Goal: Task Accomplishment & Management: Manage account settings

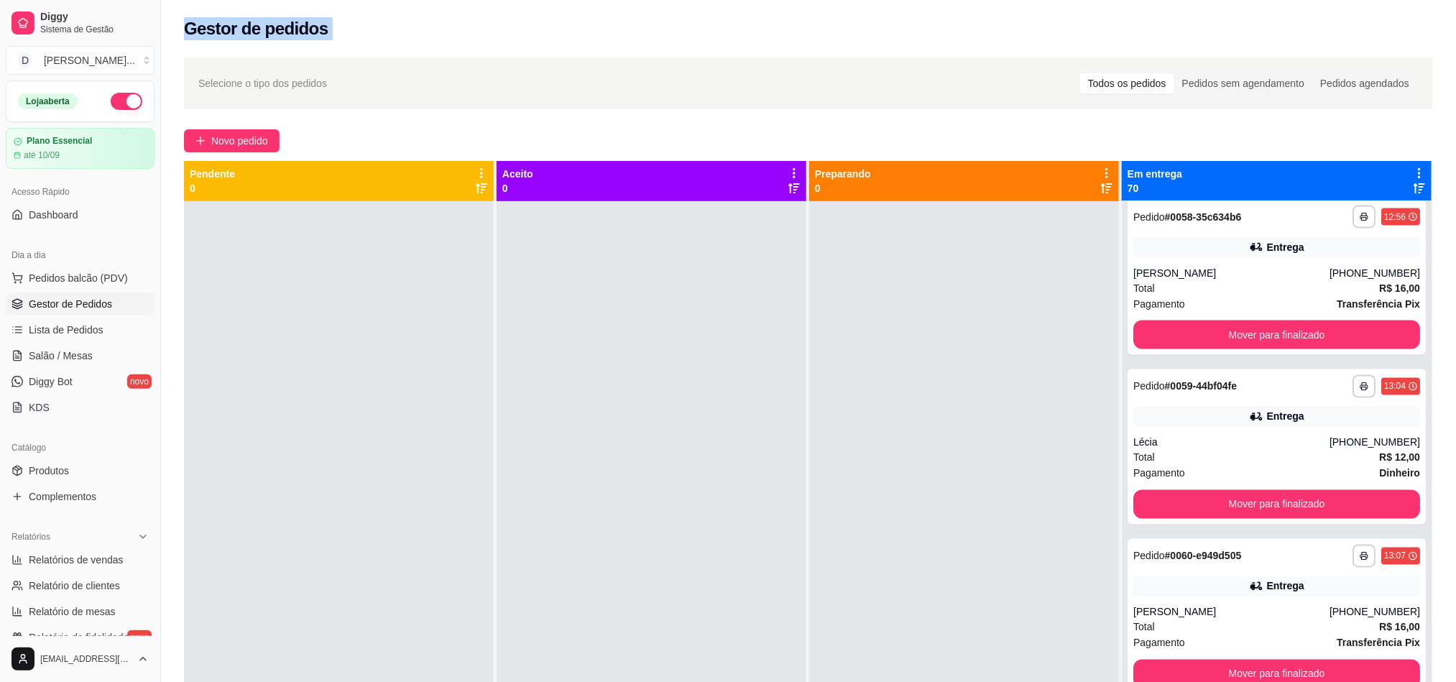
scroll to position [9812, 0]
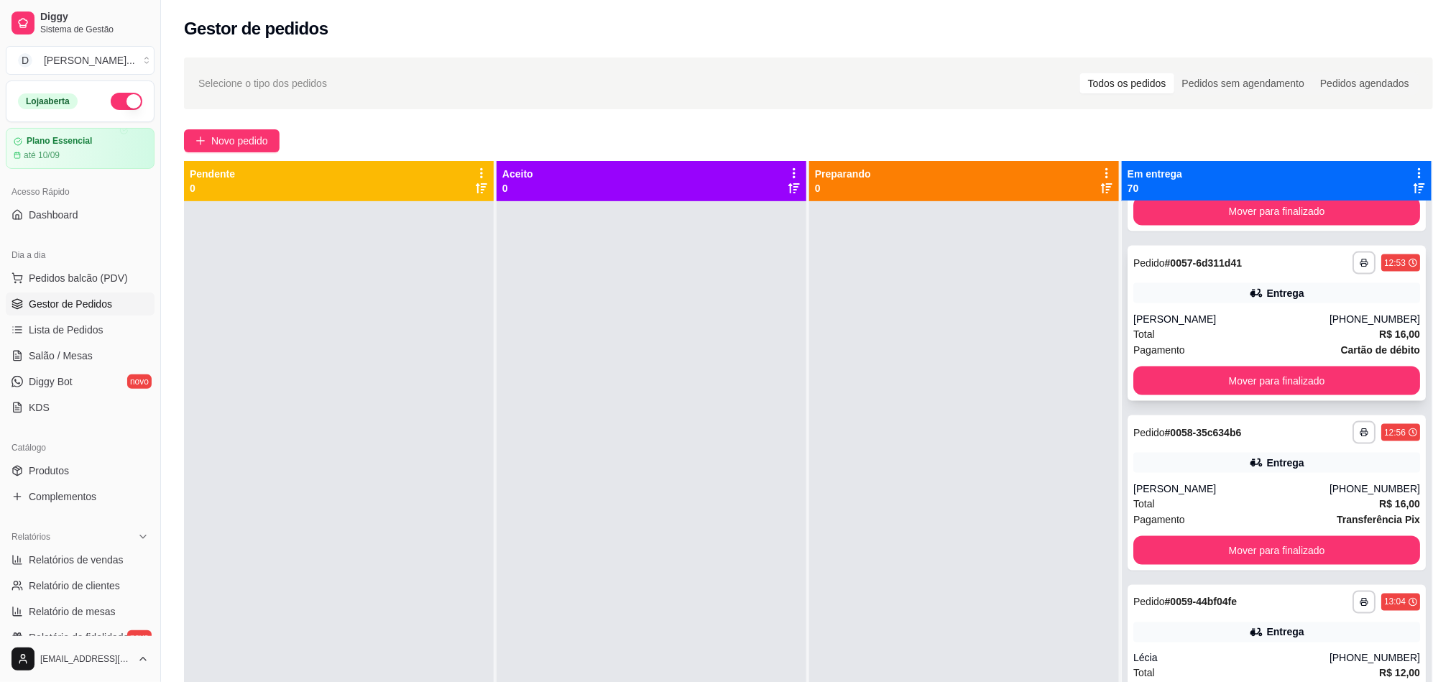
click at [1212, 318] on div "[PERSON_NAME]" at bounding box center [1232, 319] width 196 height 14
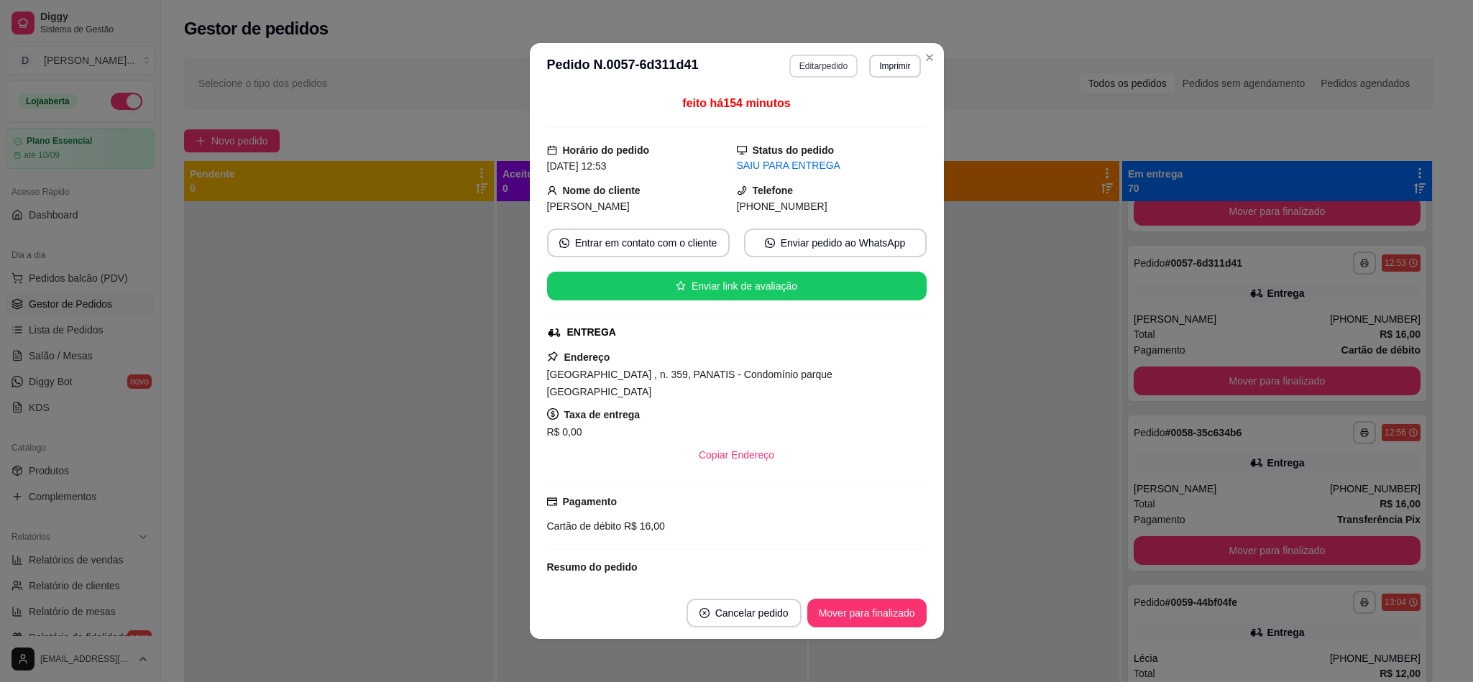
click at [813, 68] on button "Editar pedido" at bounding box center [823, 66] width 68 height 23
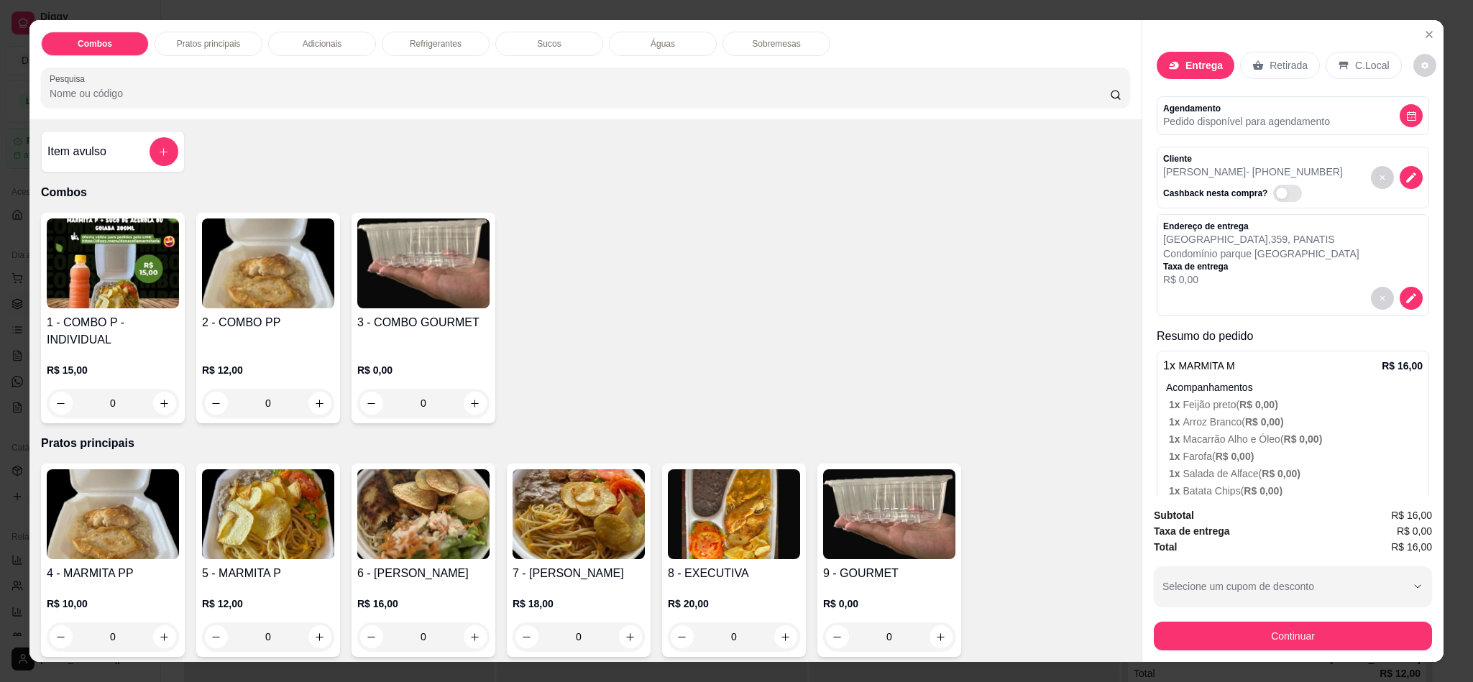
click at [1417, 63] on button "decrease-product-quantity" at bounding box center [1424, 65] width 23 height 23
click at [1428, 134] on div "Impressão automática habilitada" at bounding box center [1378, 124] width 152 height 26
click at [1432, 127] on span "Automatic updates" at bounding box center [1434, 123] width 29 height 17
click at [1428, 127] on input "Automatic updates" at bounding box center [1423, 128] width 9 height 9
checkbox input "false"
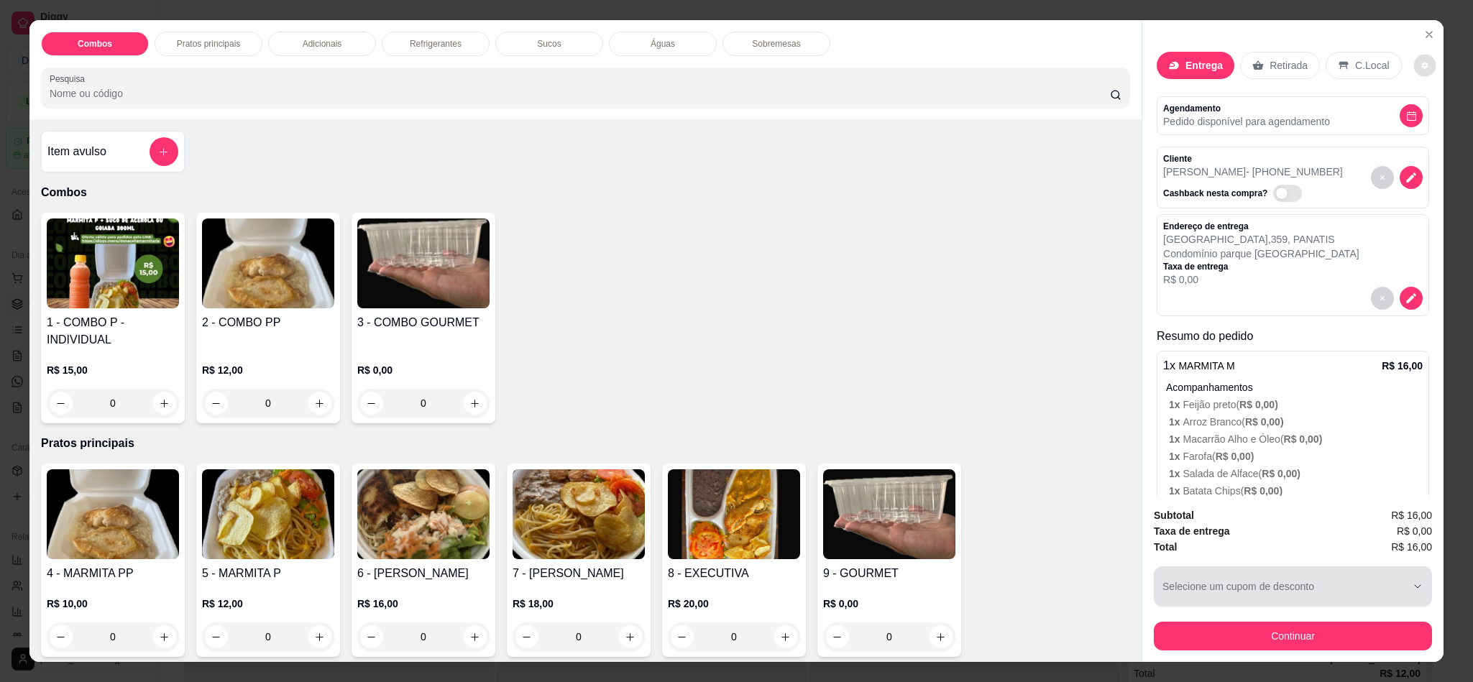
click at [1307, 607] on div "Subtotal R$ 16,00 Taxa de entrega R$ 0,00 Total R$ 16,00 Selecione um cupom de …" at bounding box center [1293, 578] width 278 height 143
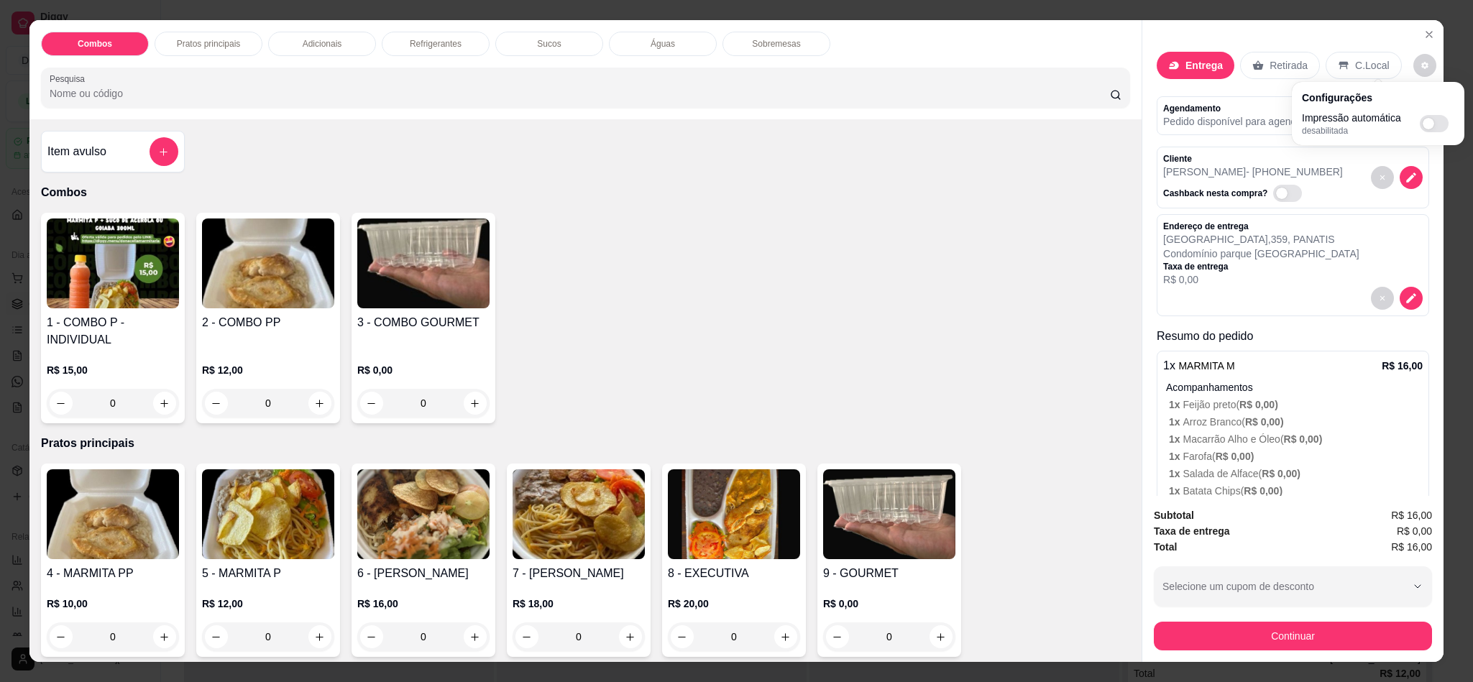
click at [1297, 640] on button "Continuar" at bounding box center [1293, 636] width 278 height 29
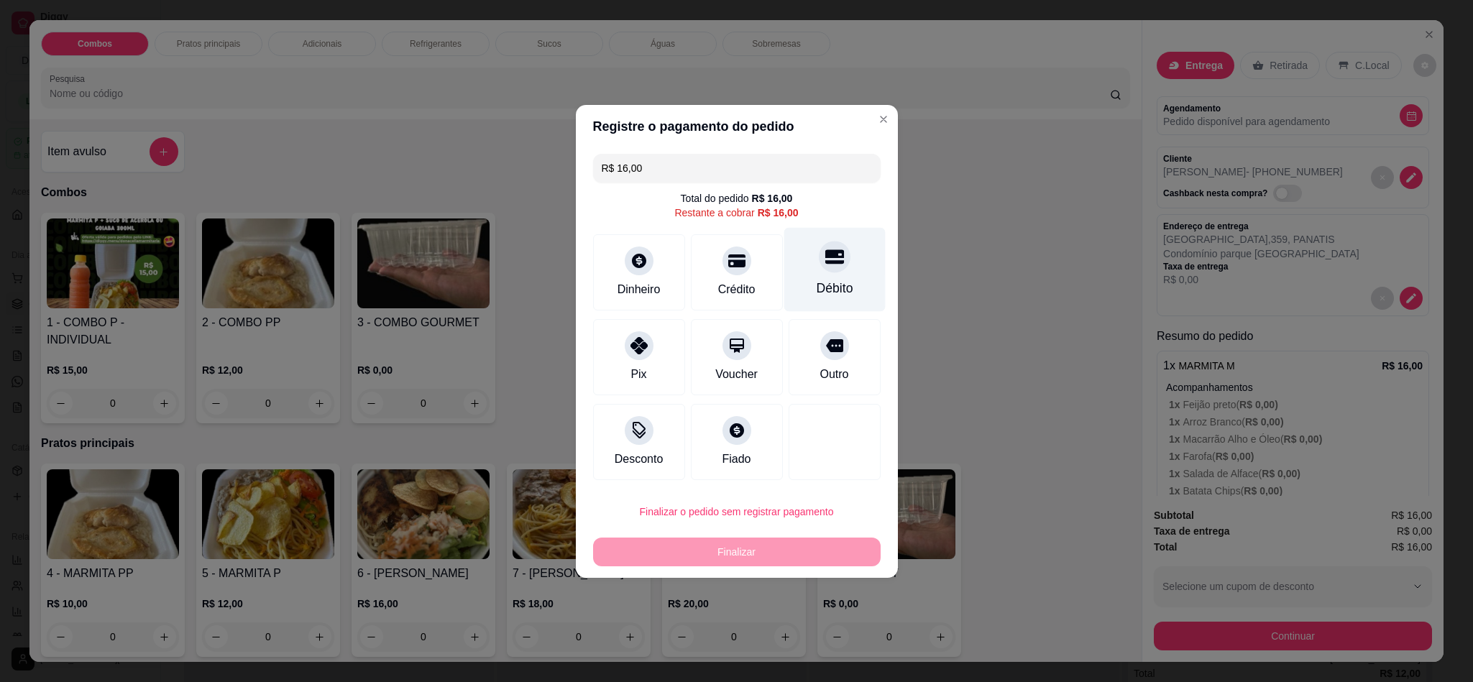
click at [824, 266] on icon at bounding box center [833, 256] width 19 height 19
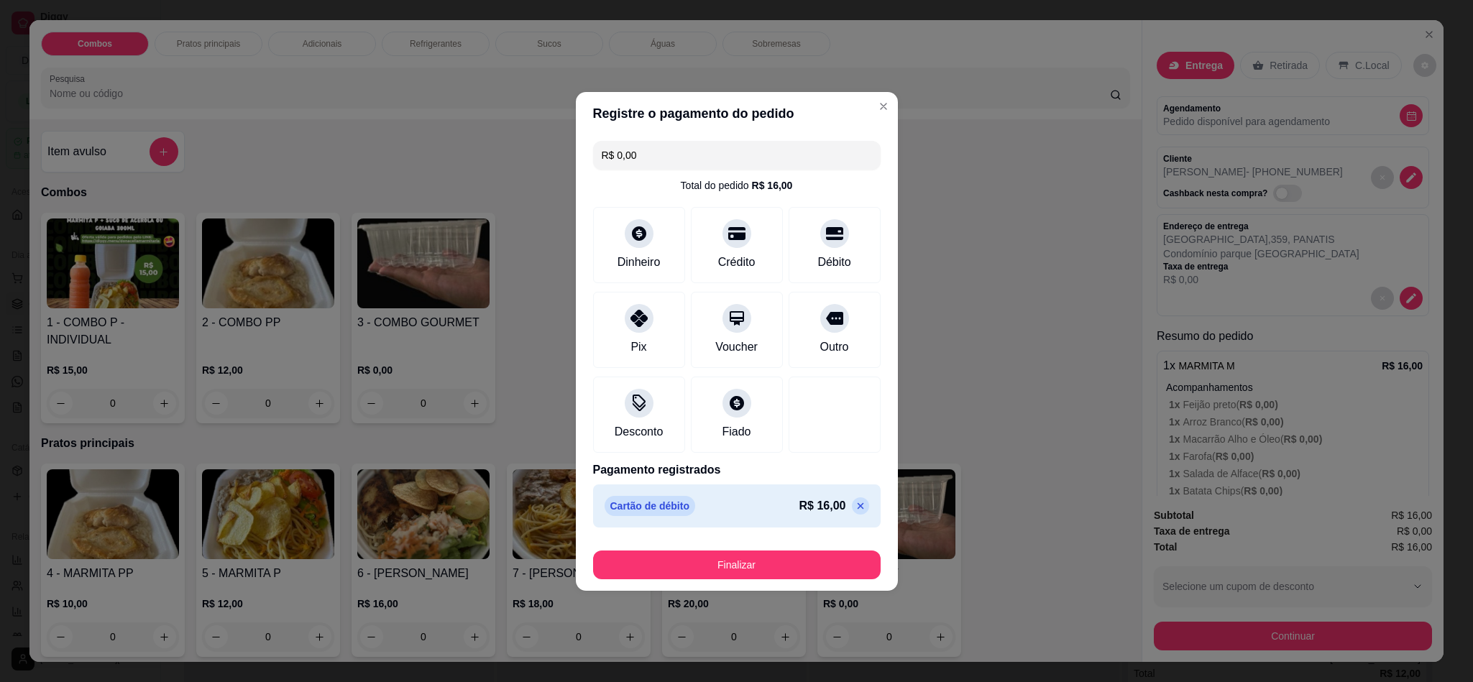
click at [855, 503] on icon at bounding box center [861, 506] width 12 height 12
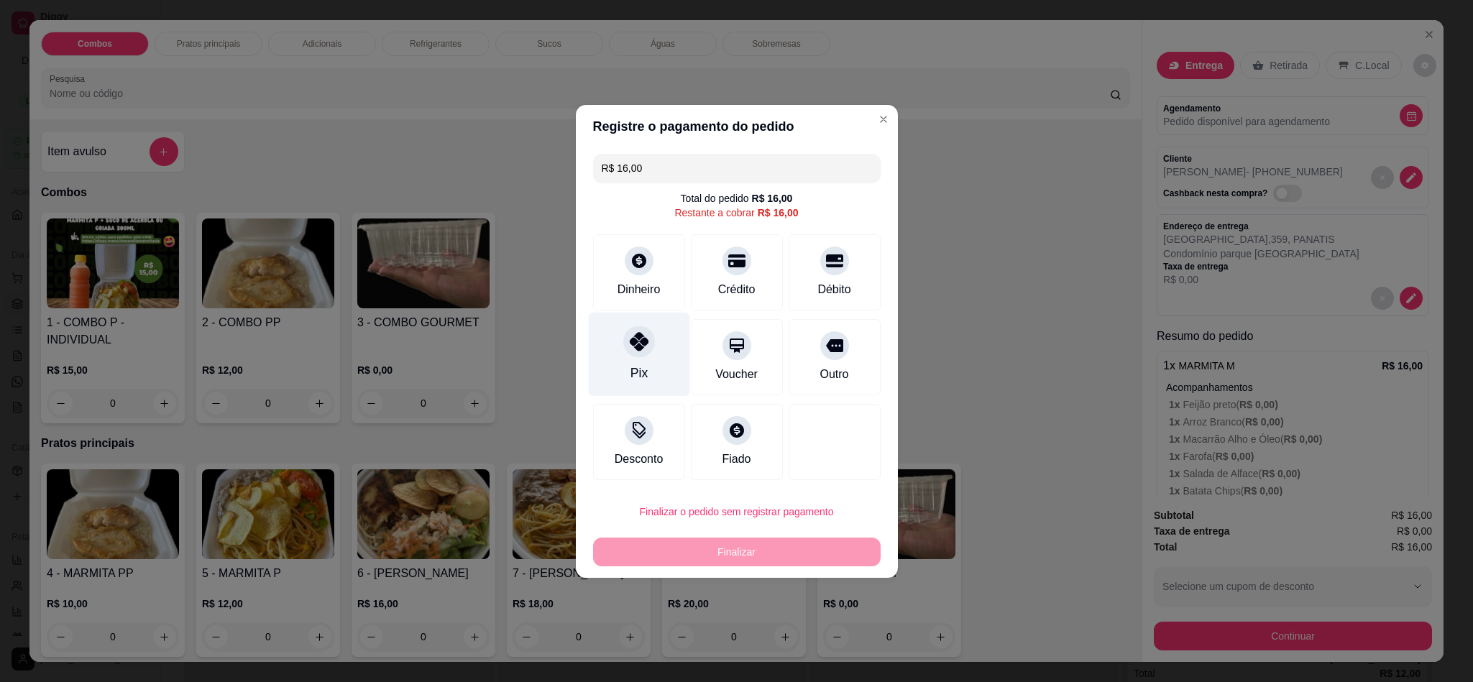
click at [643, 367] on div "Pix" at bounding box center [638, 373] width 17 height 19
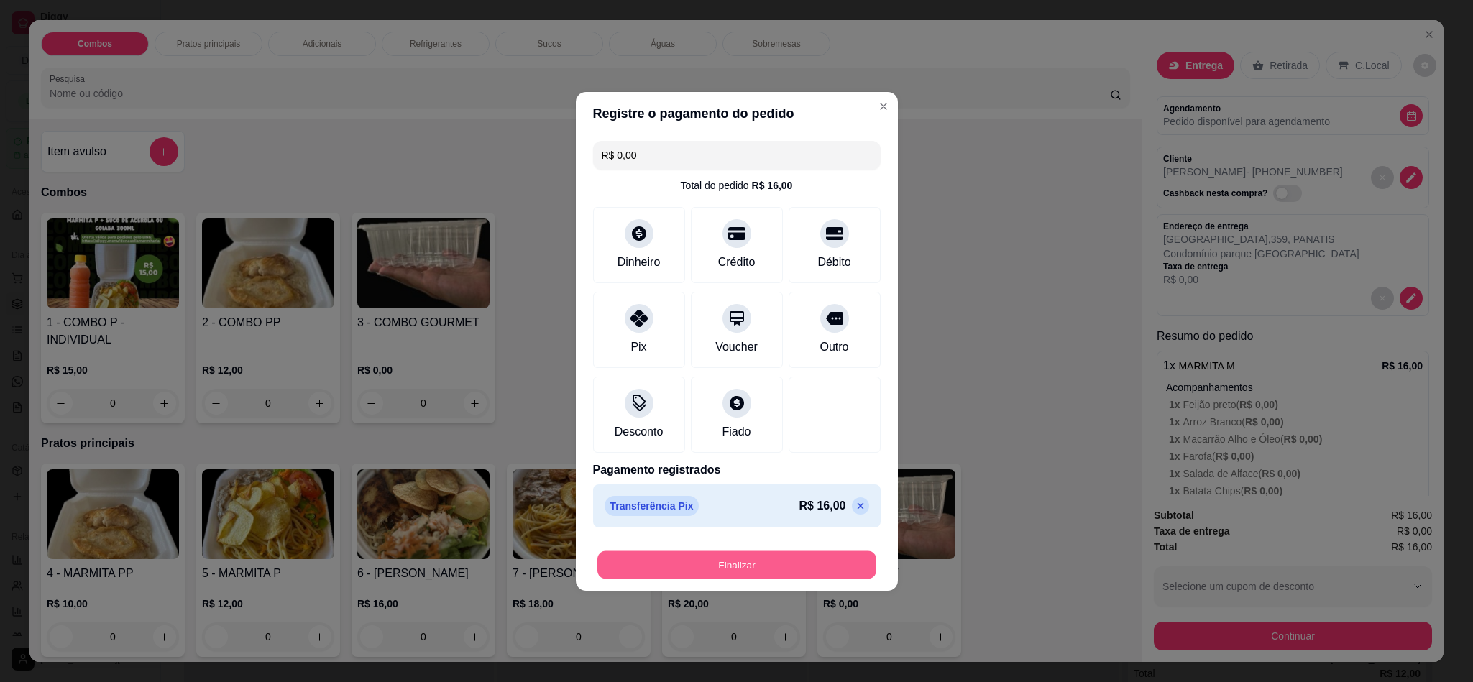
click at [742, 568] on button "Finalizar" at bounding box center [736, 565] width 279 height 28
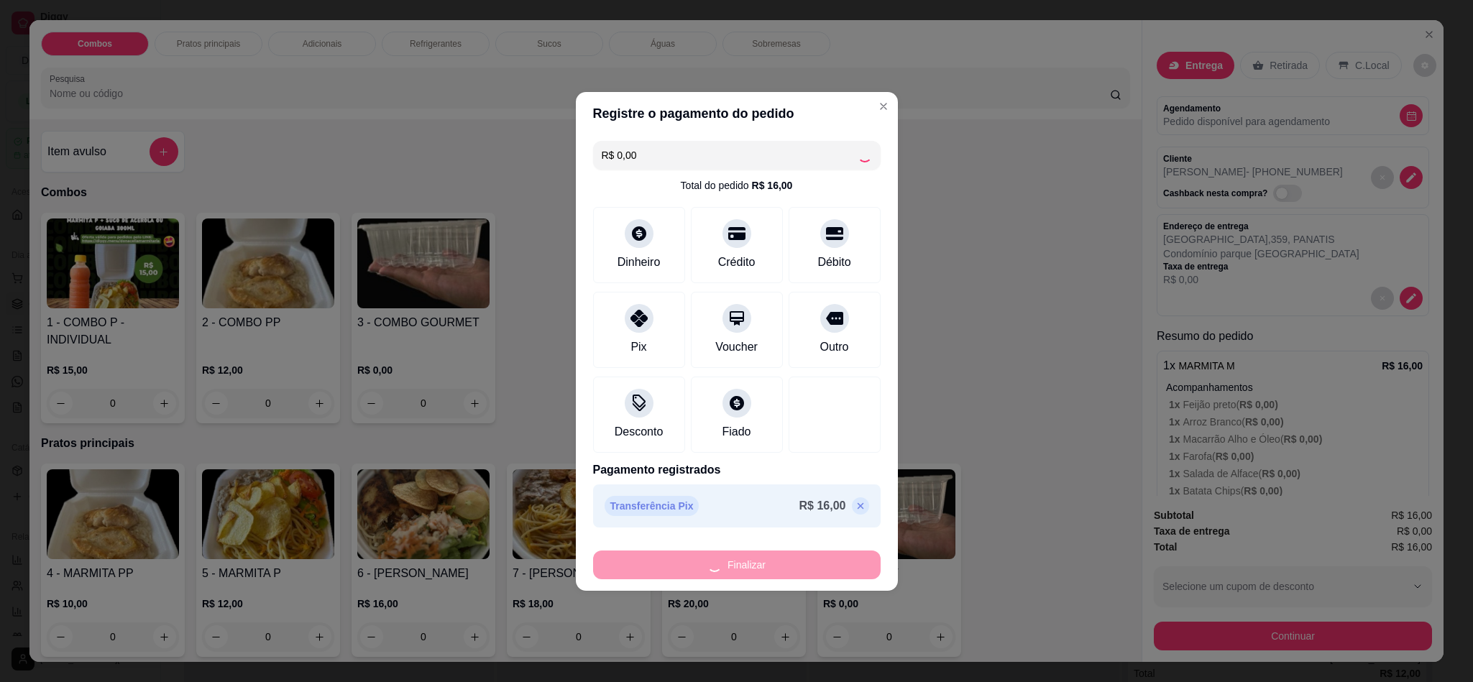
type input "-R$ 16,00"
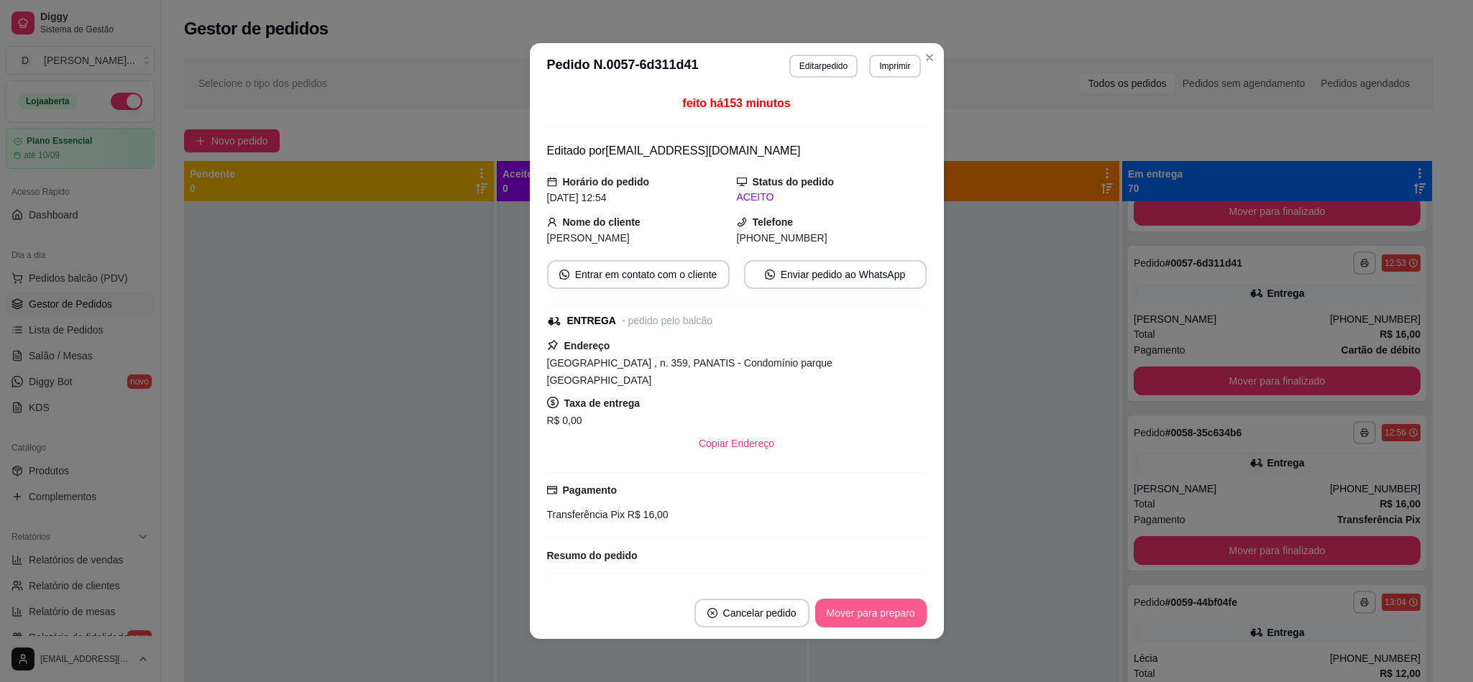
click at [835, 622] on button "Mover para preparo" at bounding box center [870, 613] width 111 height 29
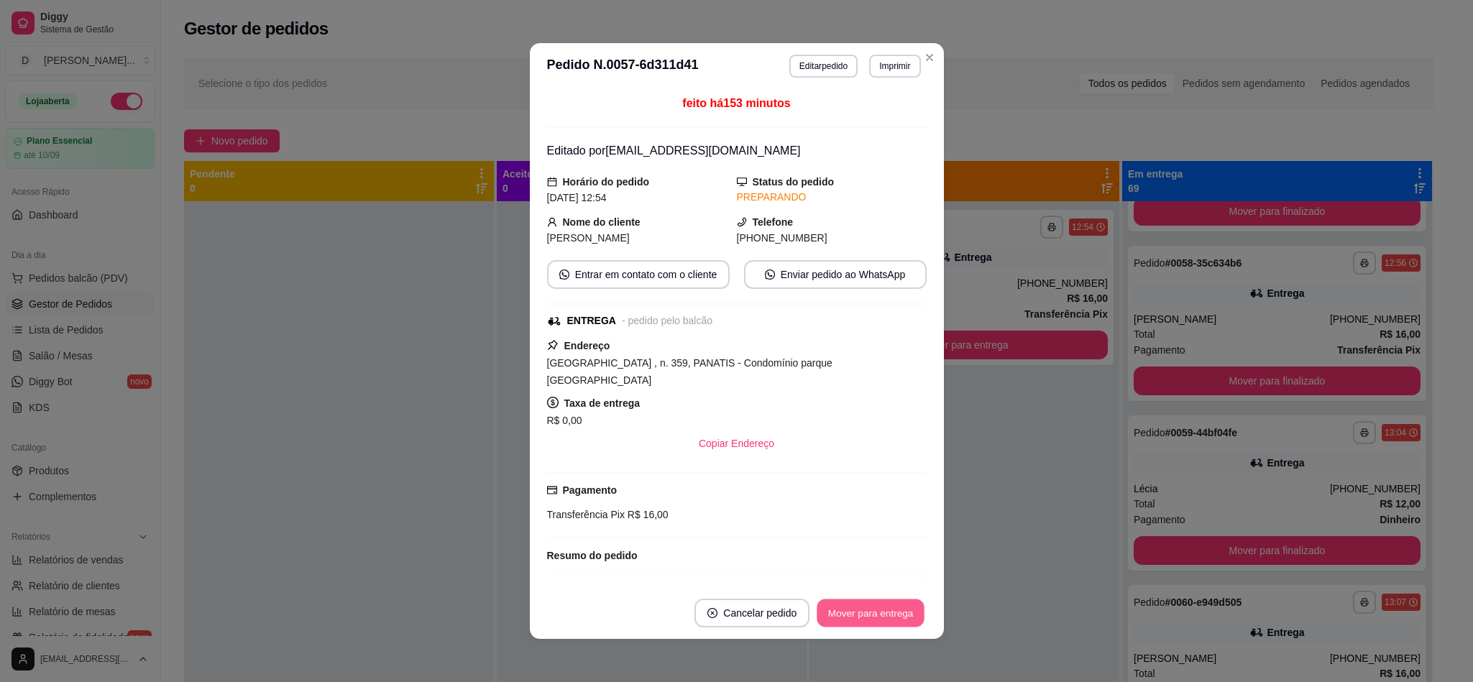
click at [835, 622] on button "Mover para entrega" at bounding box center [871, 613] width 108 height 28
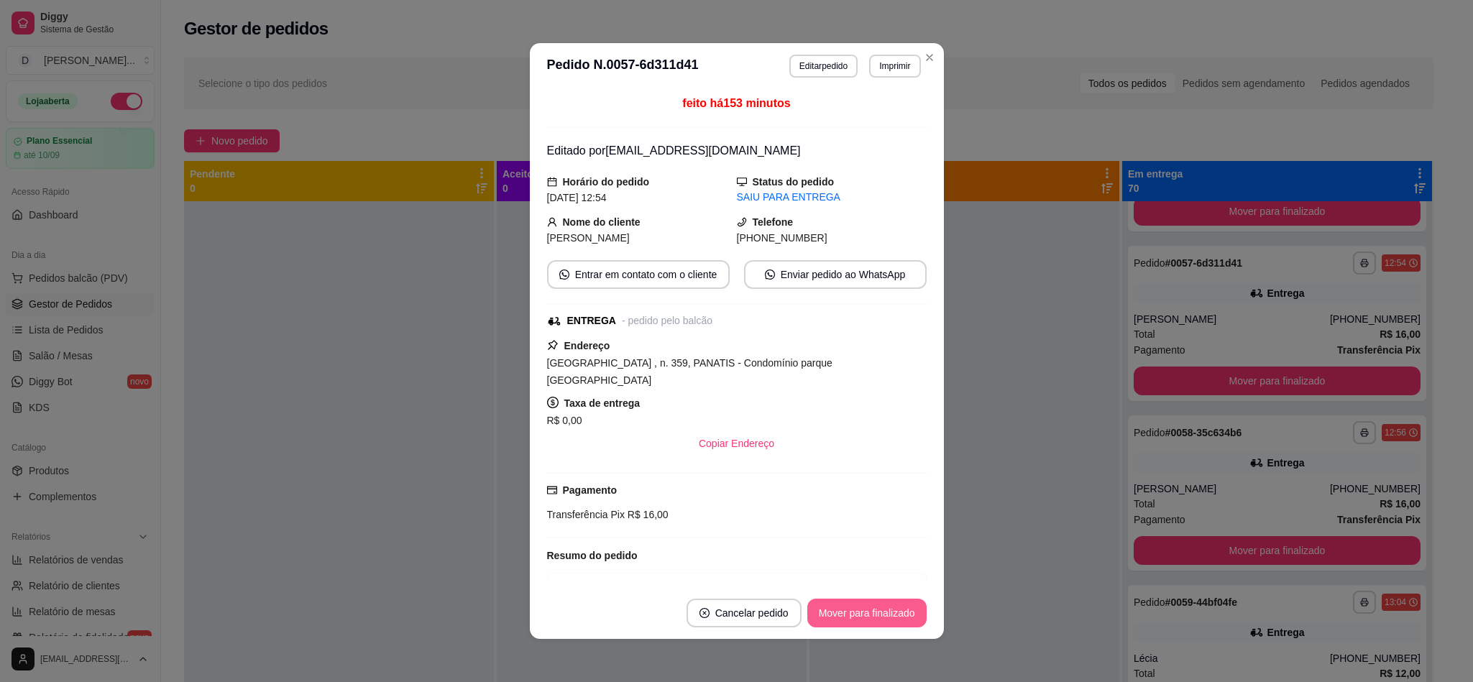
click at [835, 622] on button "Mover para finalizado" at bounding box center [866, 613] width 119 height 29
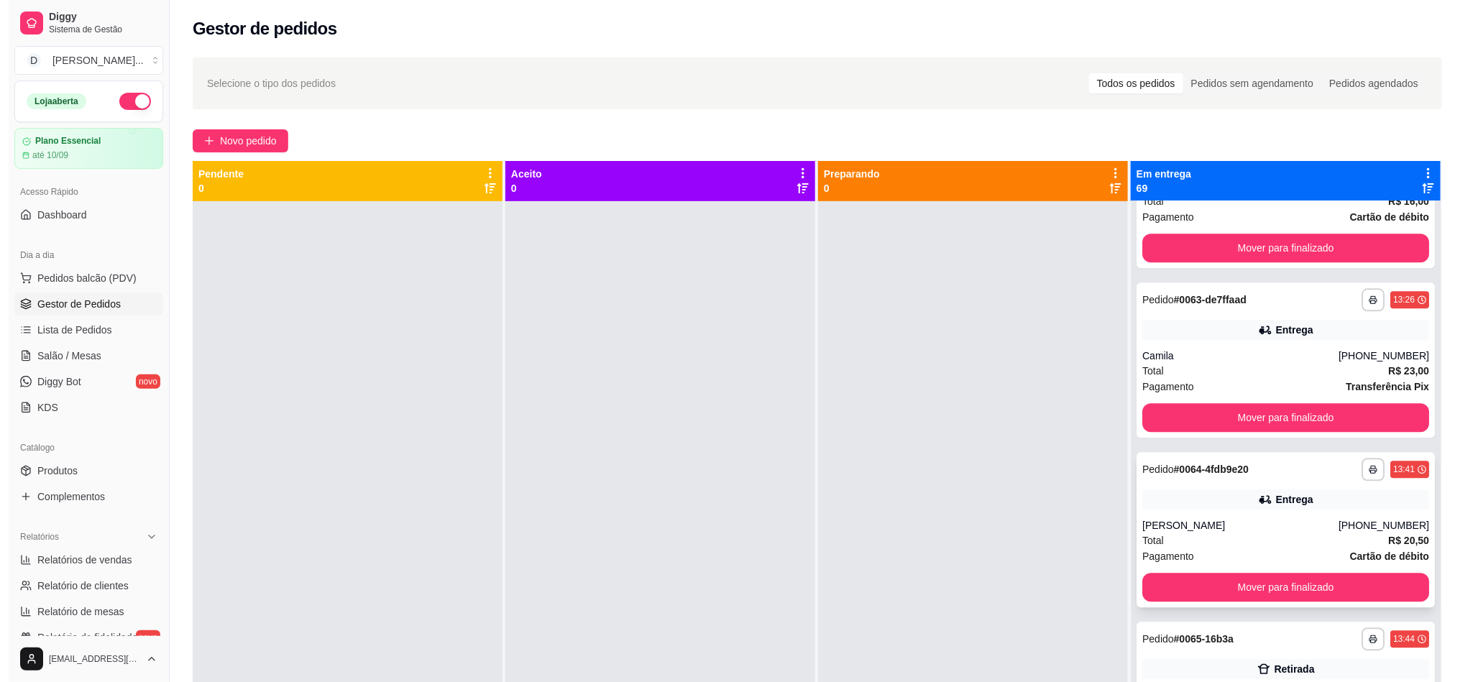
scroll to position [10515, 0]
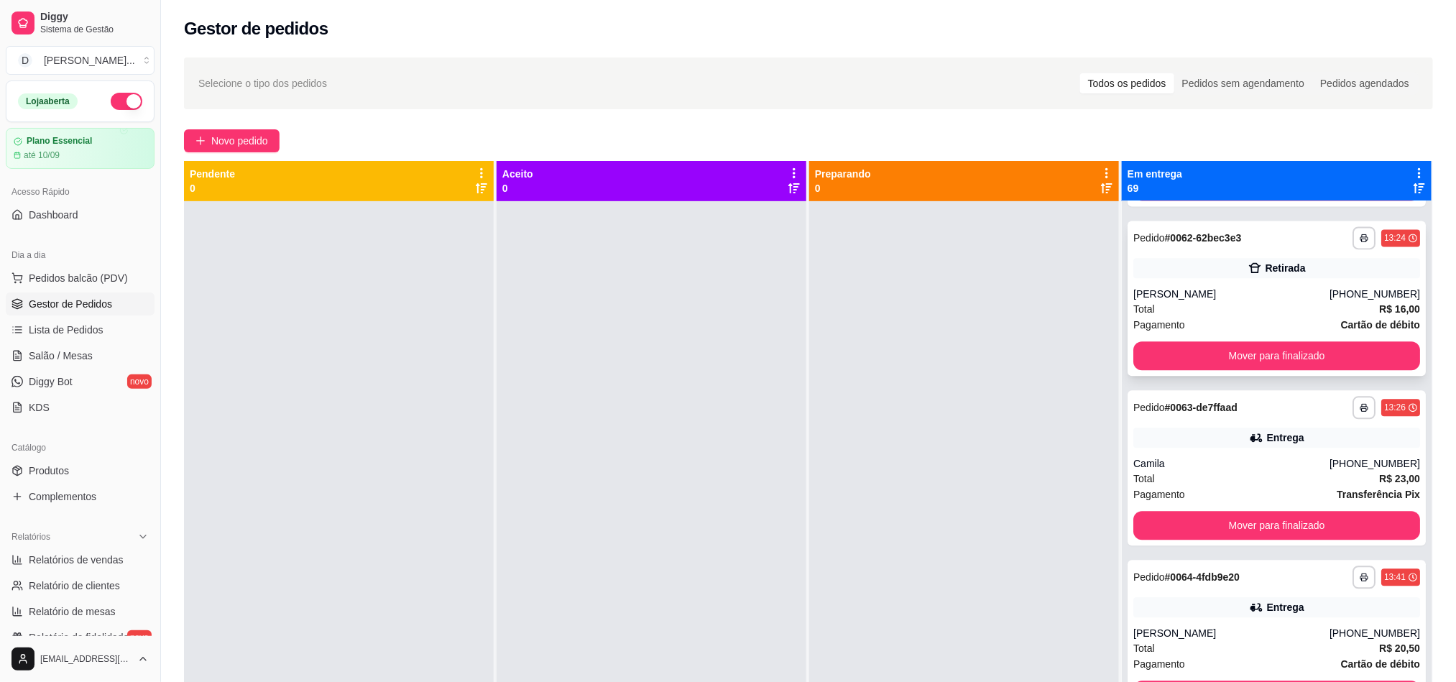
click at [1225, 306] on div "Total R$ 16,00" at bounding box center [1277, 309] width 287 height 16
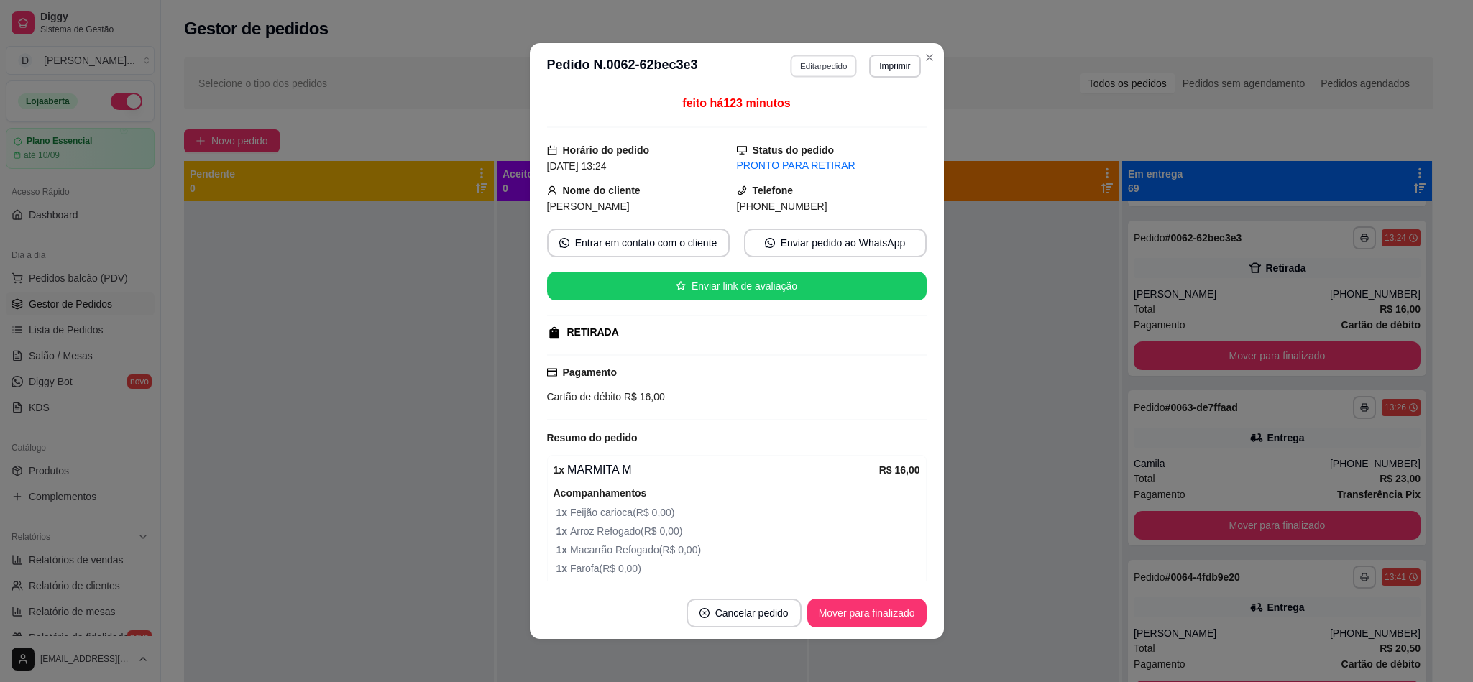
click at [800, 69] on button "Editar pedido" at bounding box center [823, 66] width 67 height 22
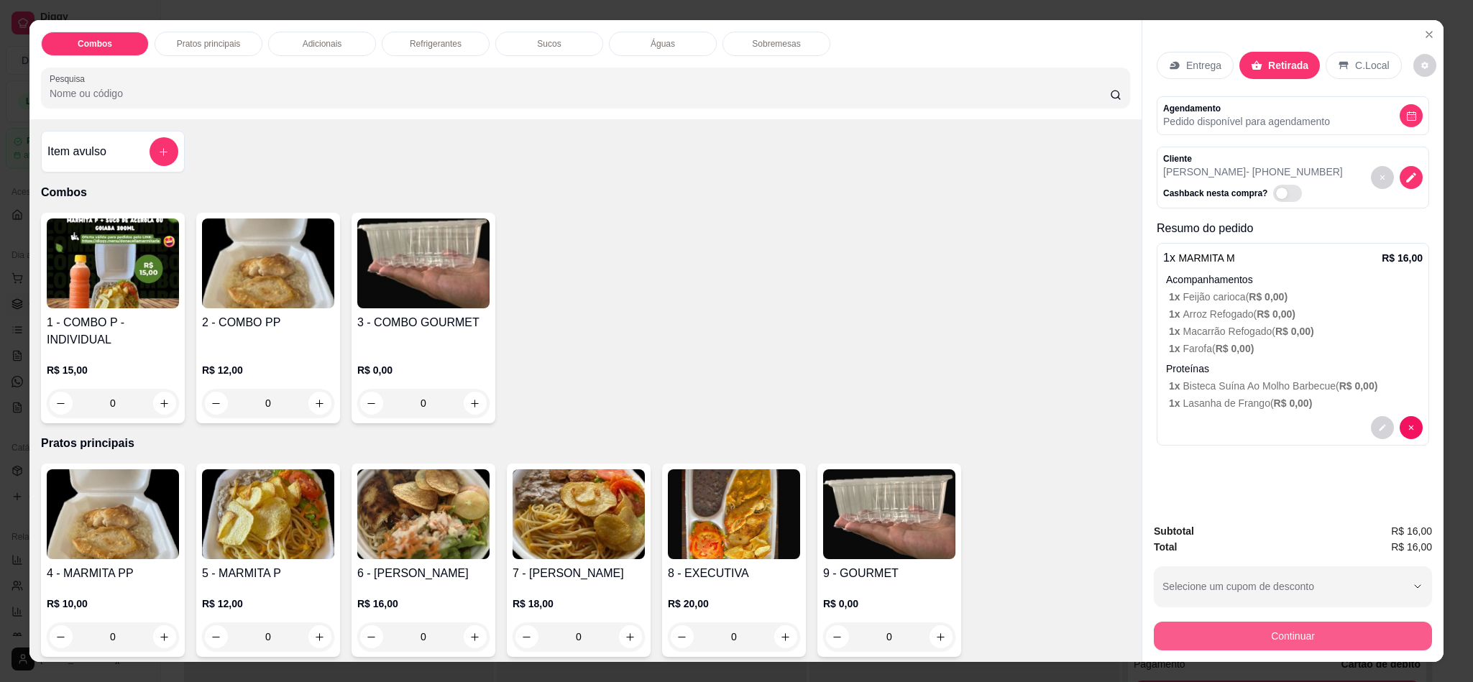
click at [1283, 624] on button "Continuar" at bounding box center [1293, 636] width 278 height 29
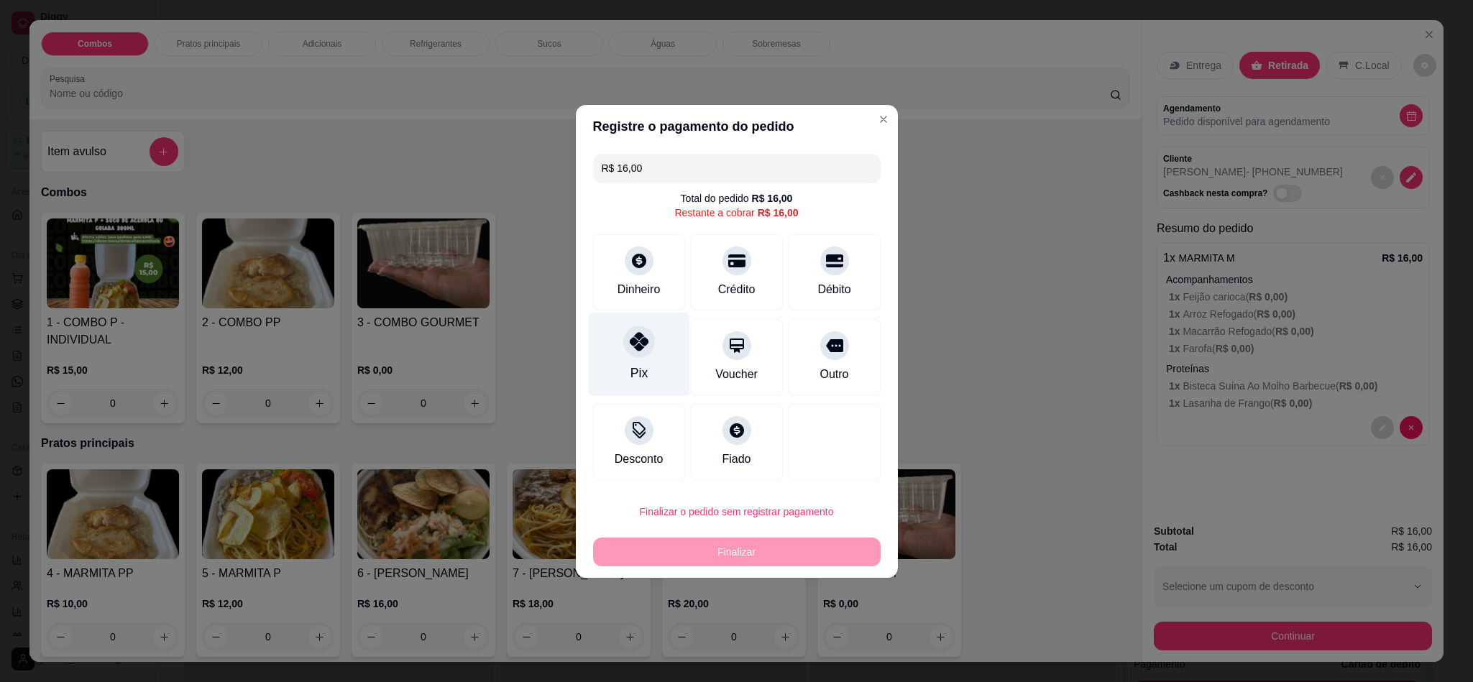
click at [652, 349] on div "Pix" at bounding box center [638, 354] width 101 height 84
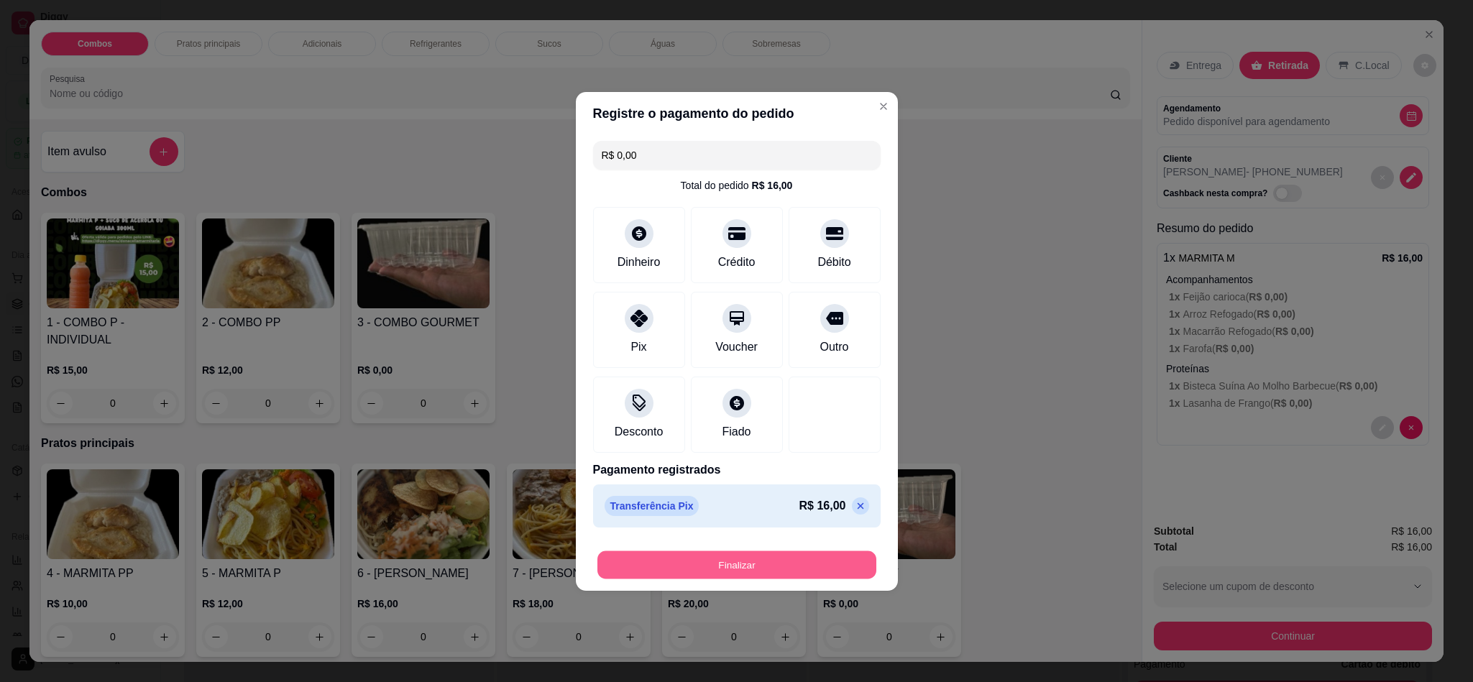
click at [779, 553] on button "Finalizar" at bounding box center [736, 565] width 279 height 28
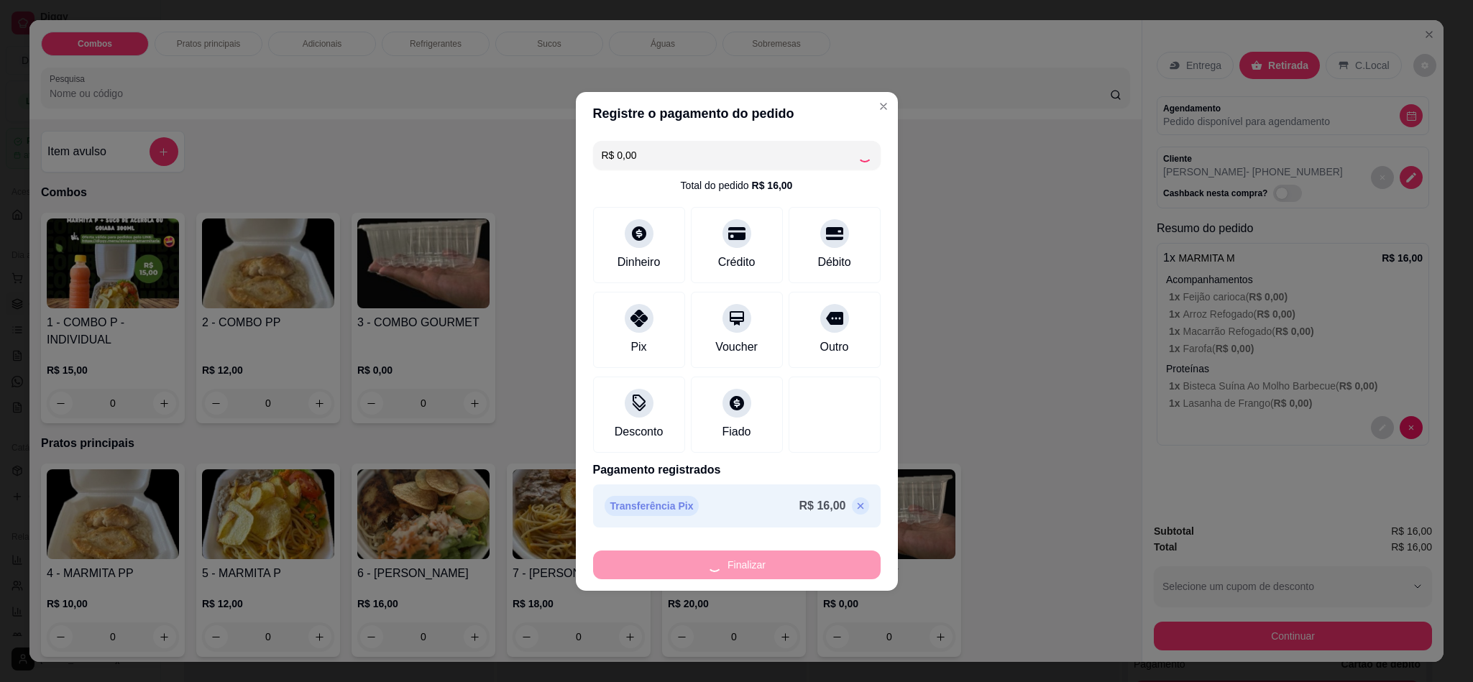
type input "-R$ 16,00"
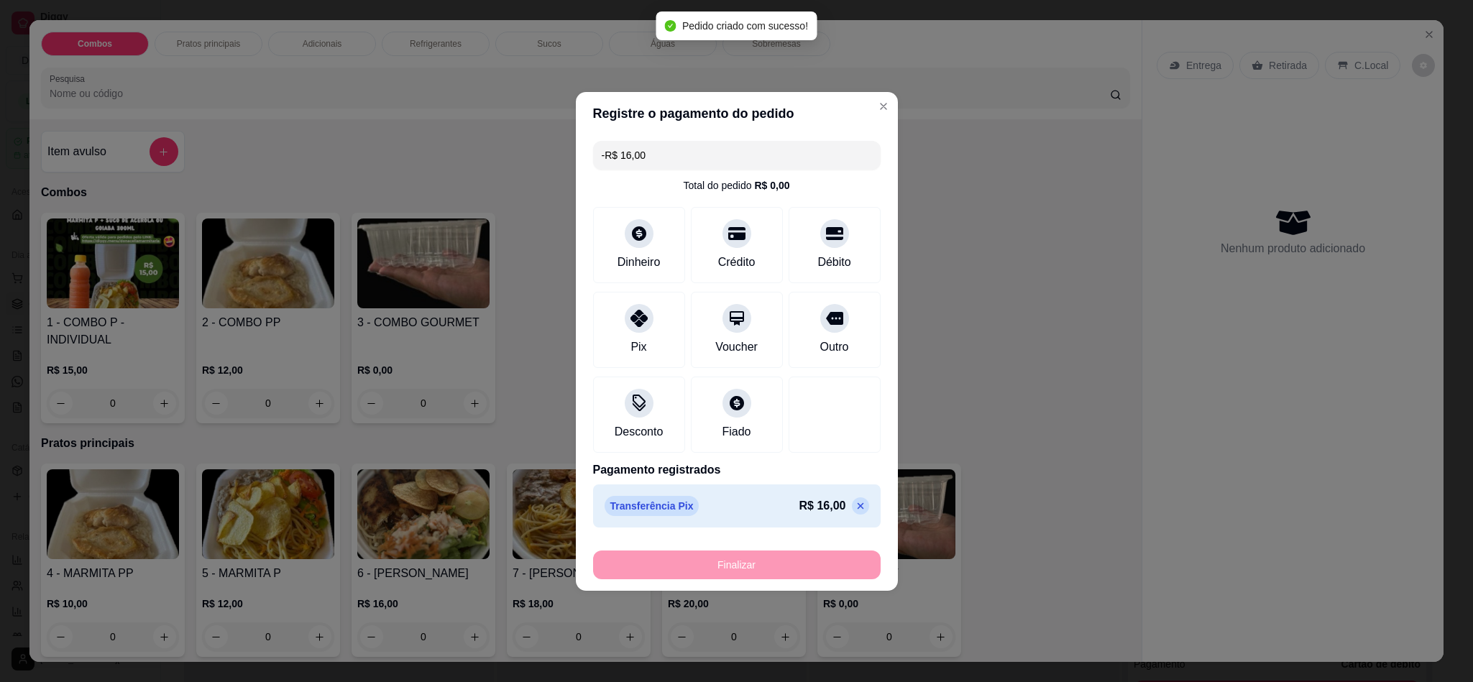
scroll to position [10345, 0]
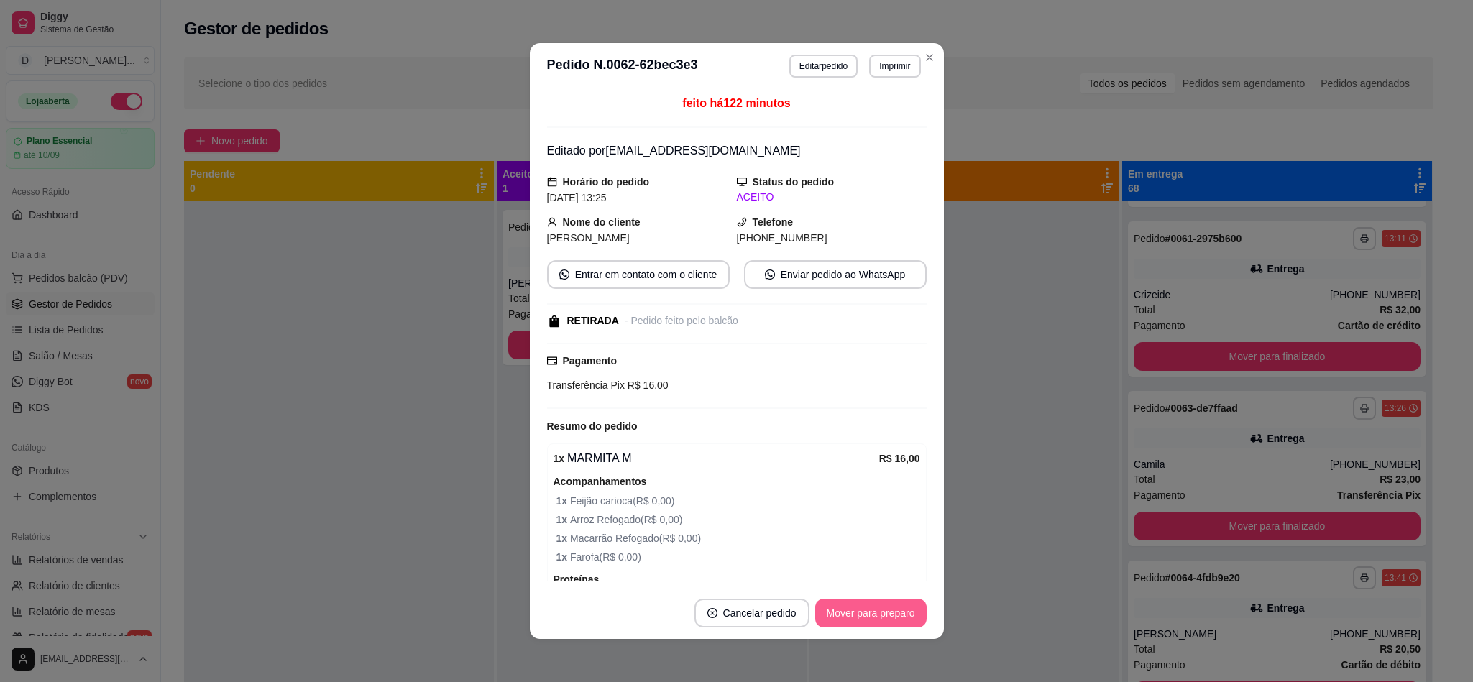
click at [870, 615] on button "Mover para preparo" at bounding box center [870, 613] width 111 height 29
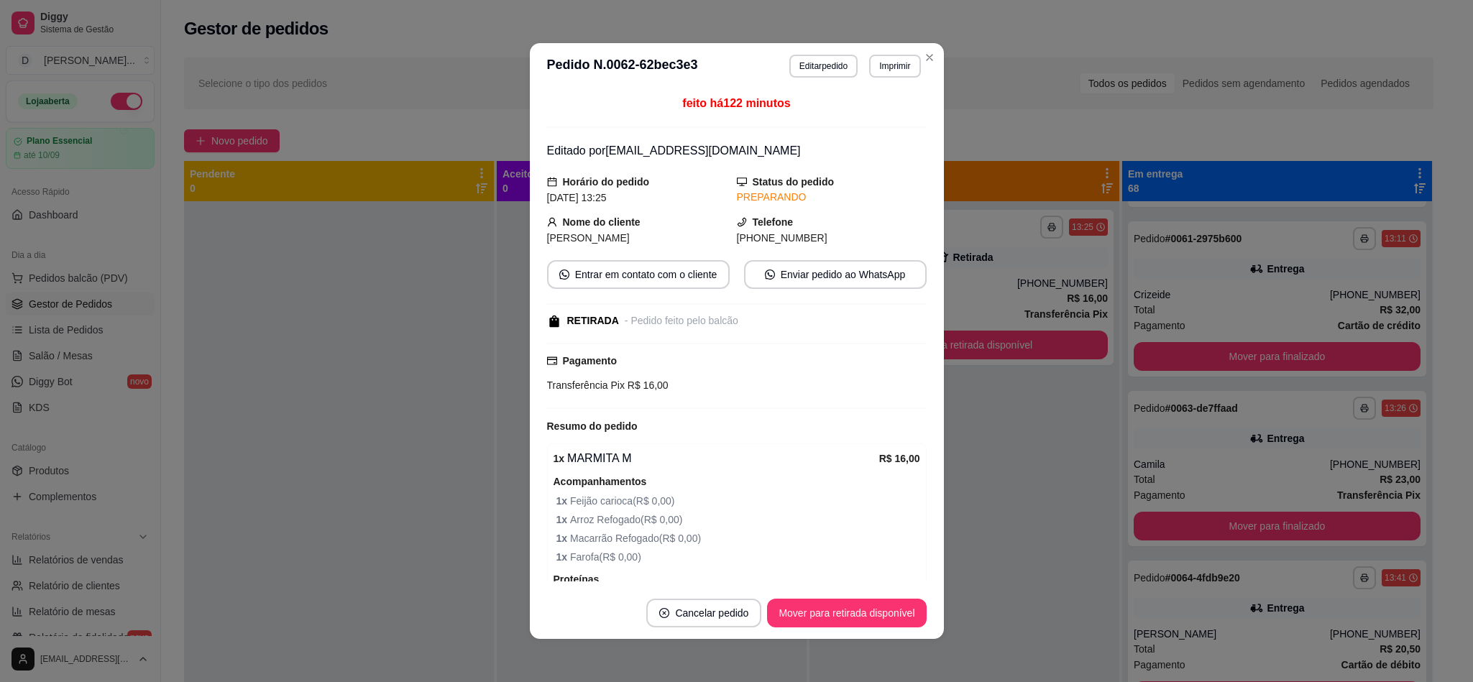
click at [870, 615] on button "Mover para retirada disponível" at bounding box center [846, 613] width 159 height 29
click at [870, 615] on div "Mover para retirada disponível" at bounding box center [836, 613] width 179 height 29
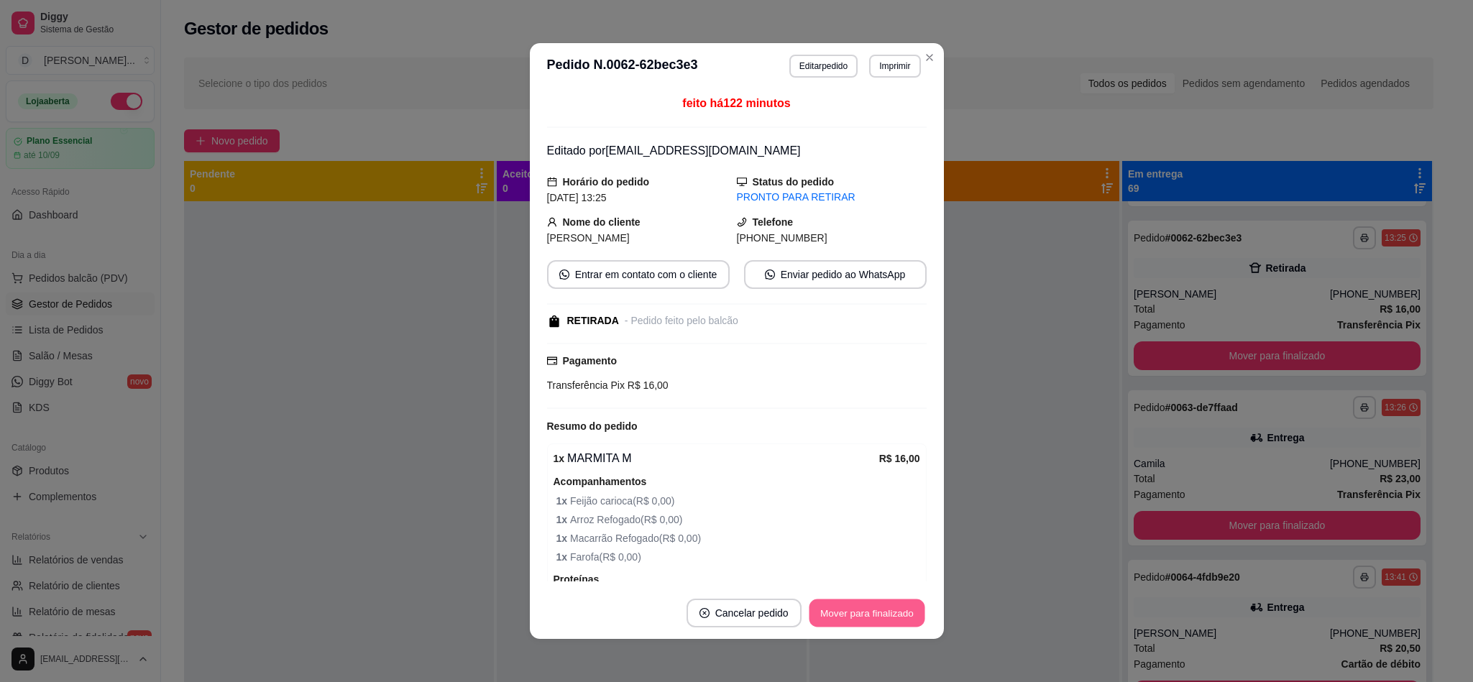
click at [870, 615] on button "Mover para finalizado" at bounding box center [867, 613] width 116 height 28
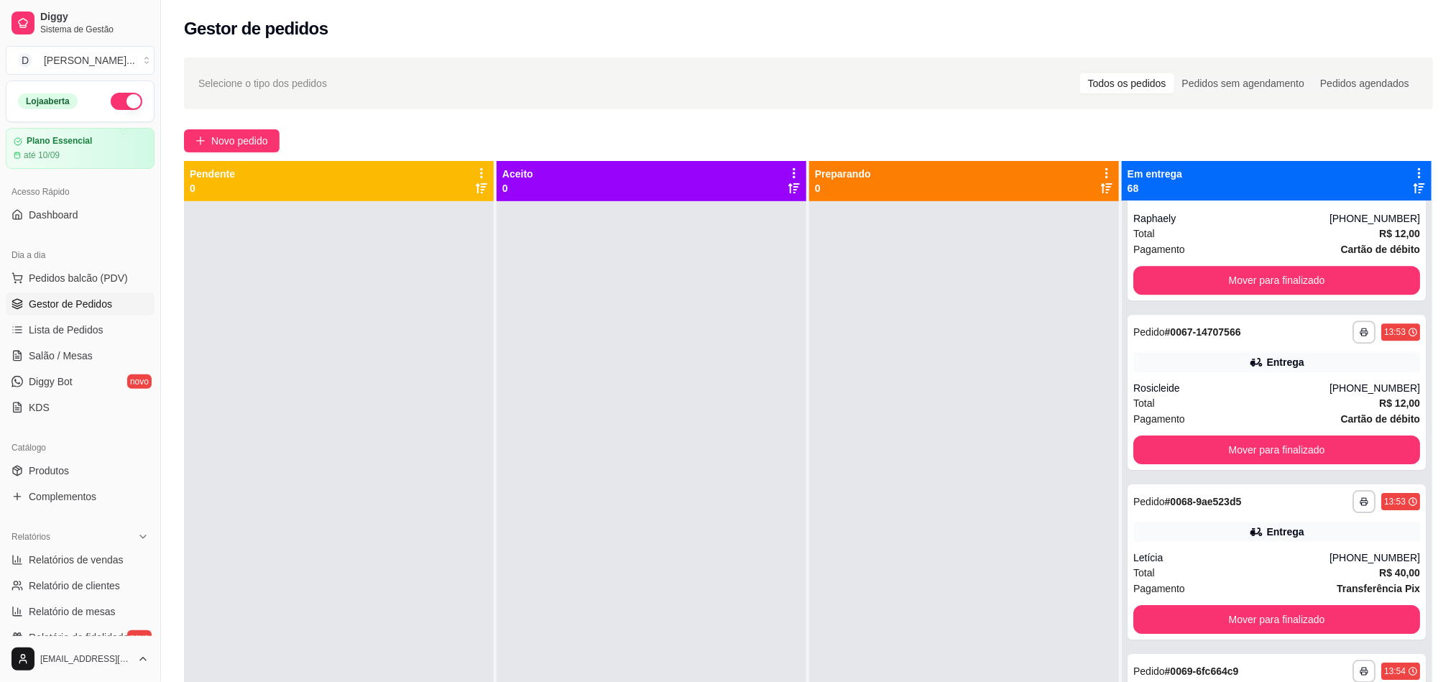
scroll to position [10992, 0]
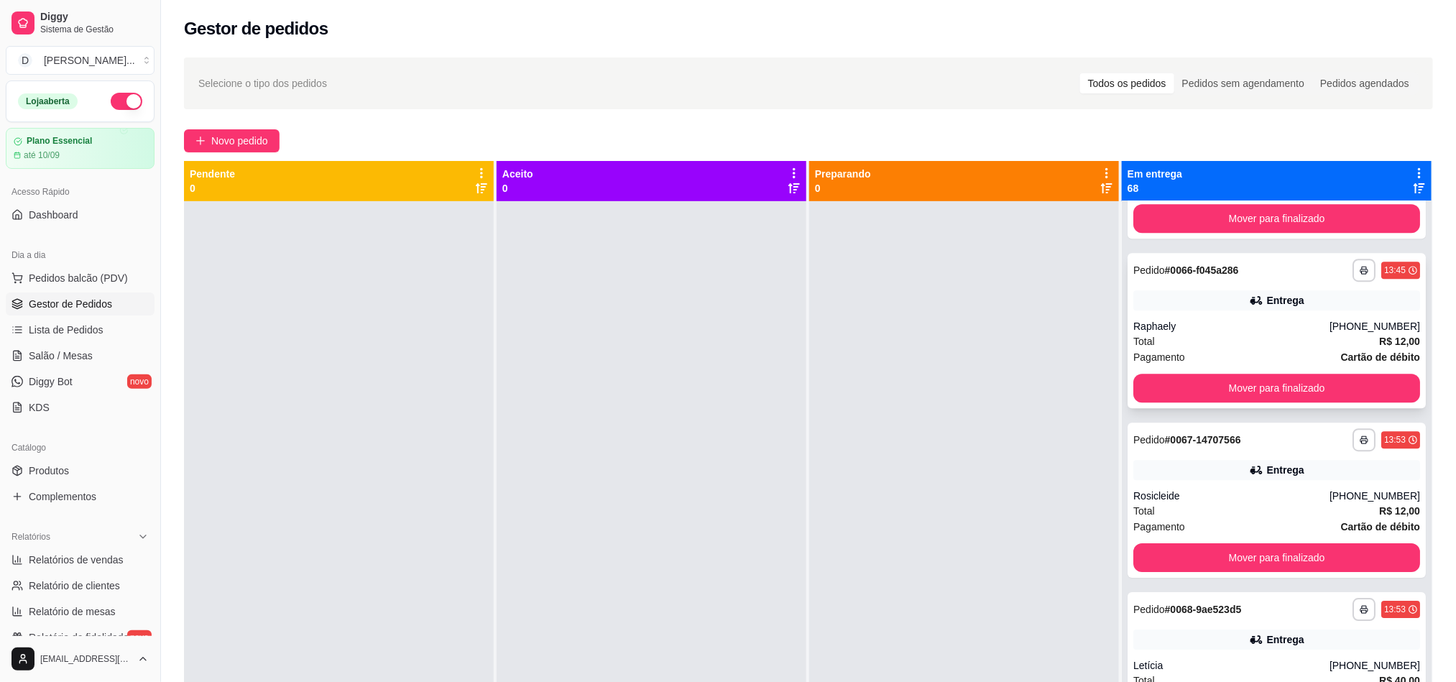
click at [1223, 352] on div "Pagamento Cartão de débito" at bounding box center [1277, 357] width 287 height 16
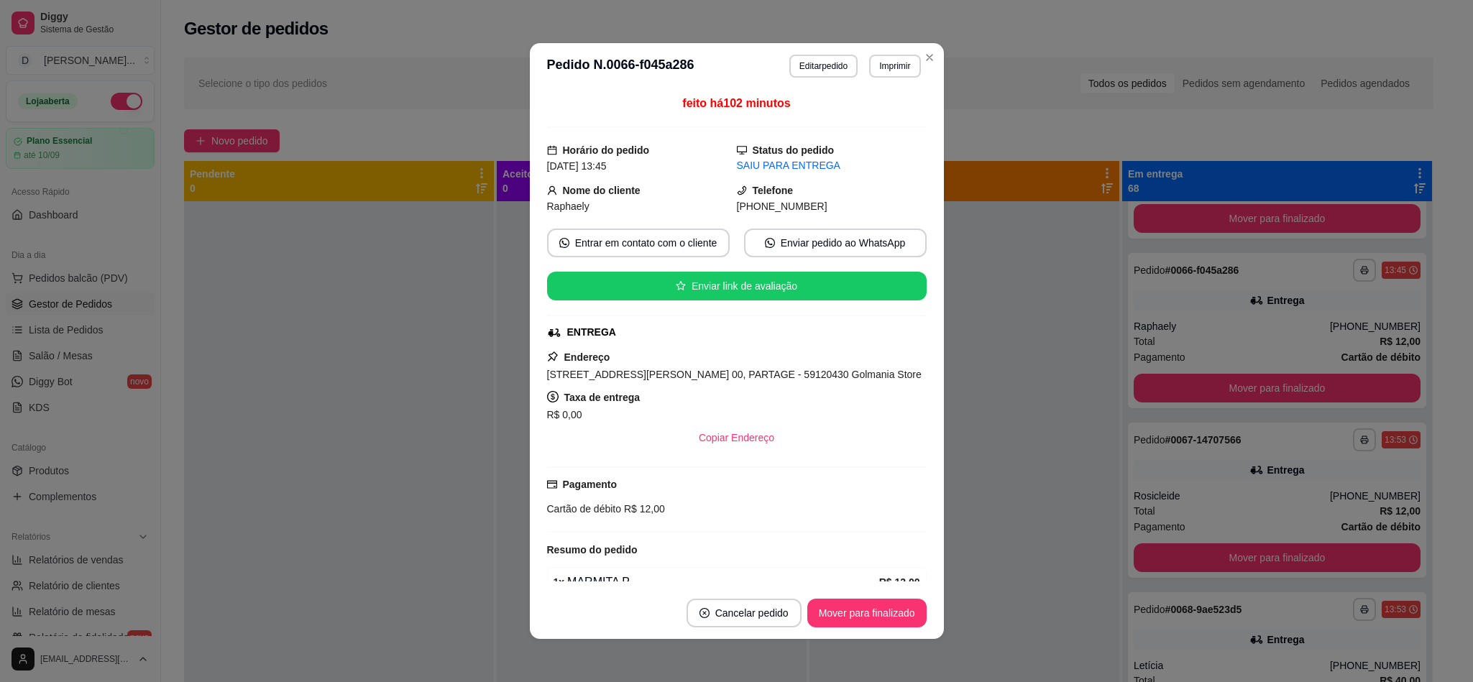
click at [818, 78] on header "**********" at bounding box center [737, 66] width 414 height 46
click at [818, 74] on button "Editar pedido" at bounding box center [823, 66] width 68 height 23
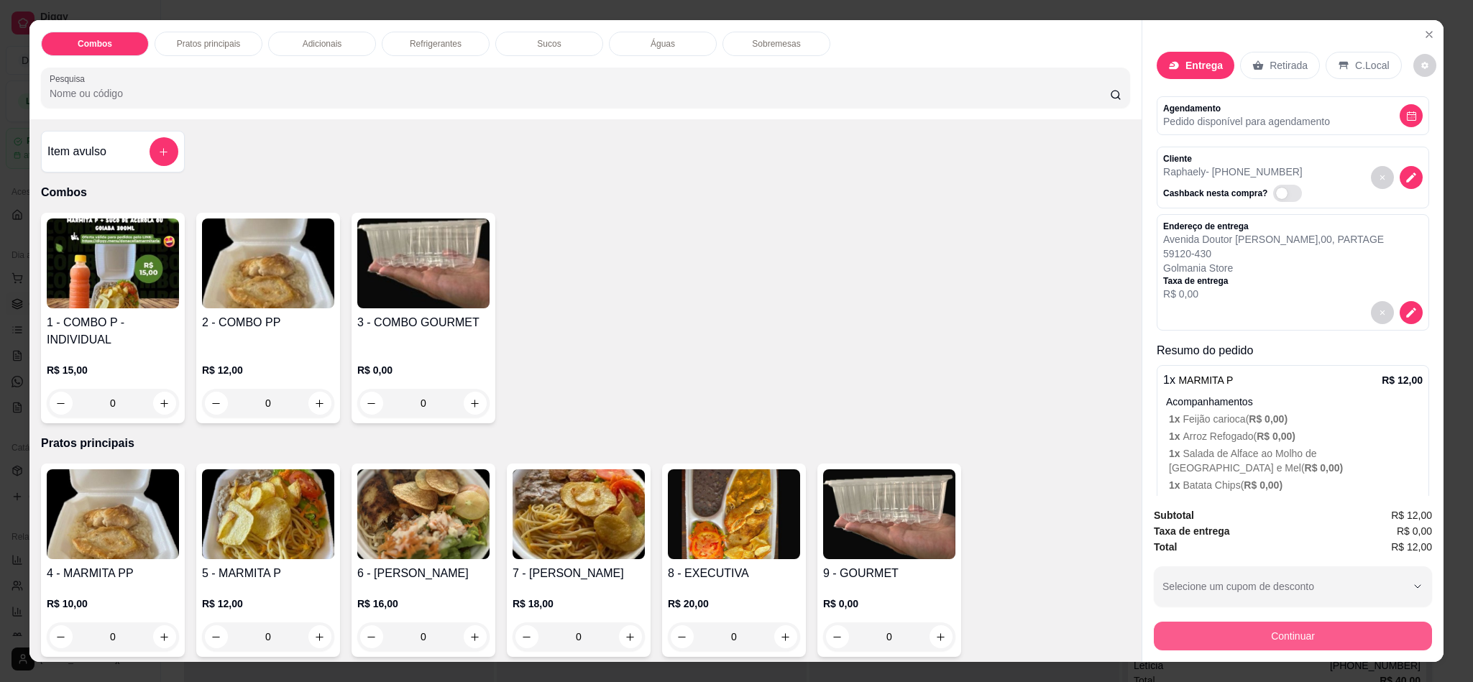
click at [1368, 640] on button "Continuar" at bounding box center [1293, 636] width 278 height 29
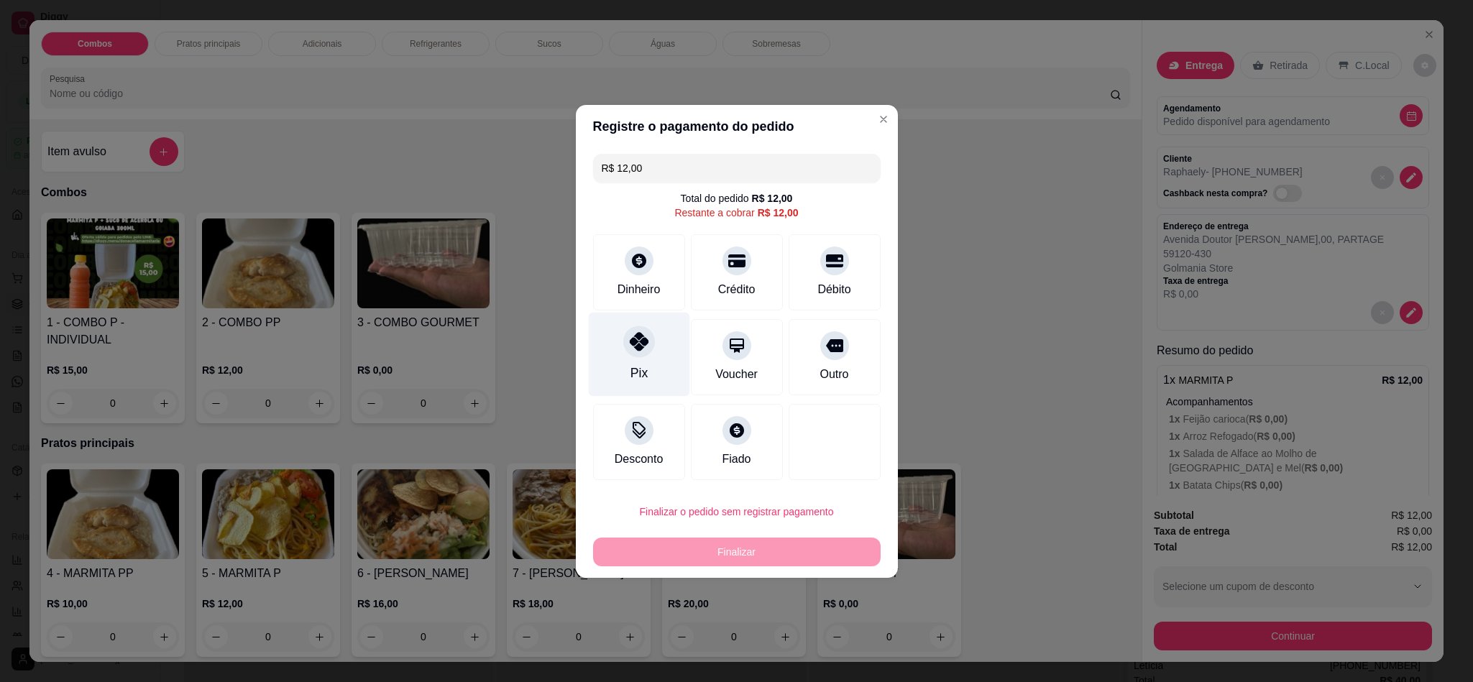
click at [632, 352] on div at bounding box center [639, 342] width 32 height 32
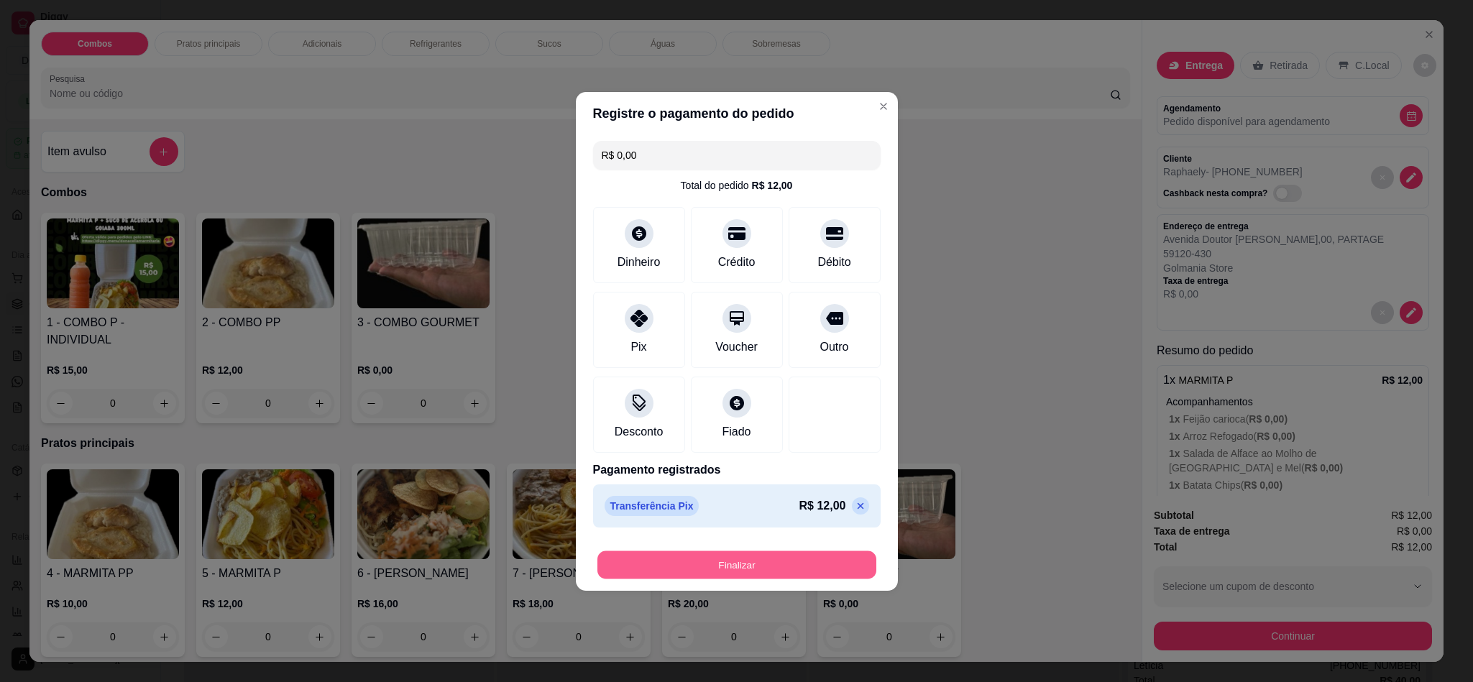
click at [733, 566] on button "Finalizar" at bounding box center [736, 565] width 279 height 28
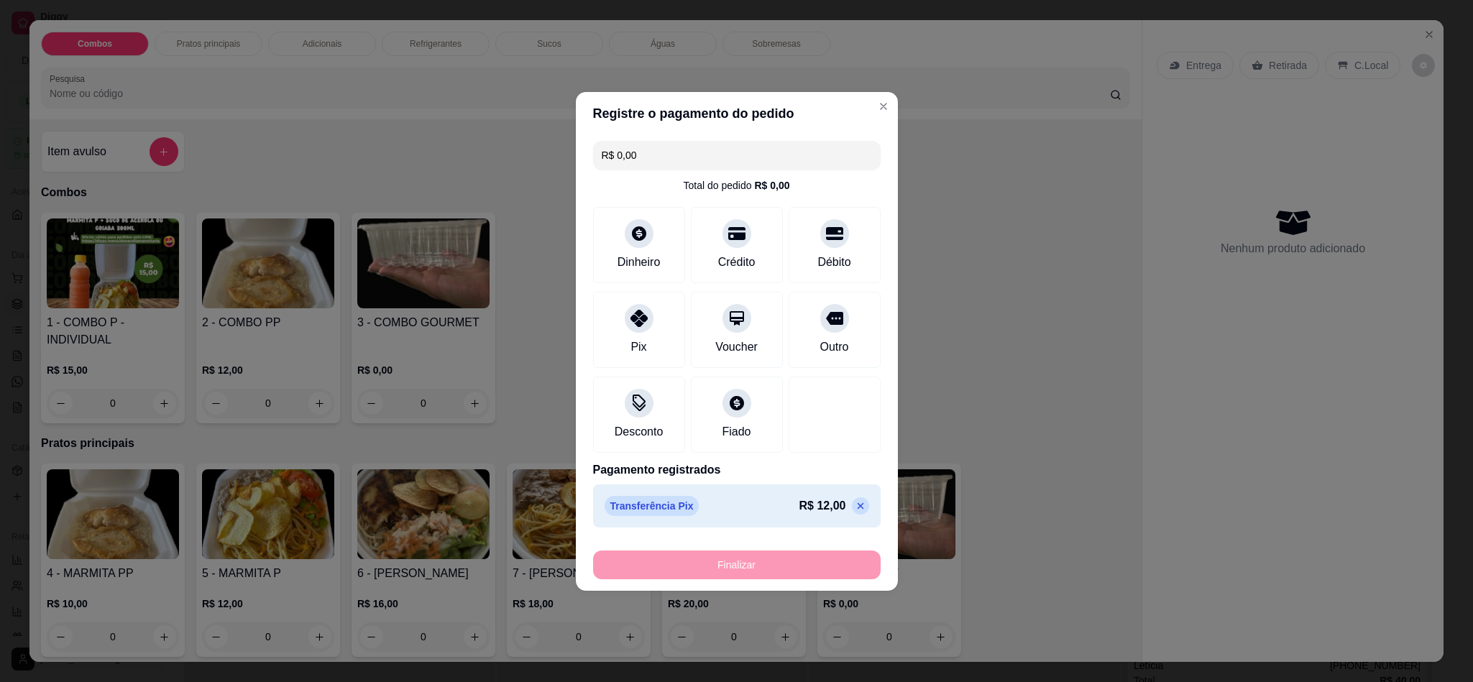
type input "-R$ 12,00"
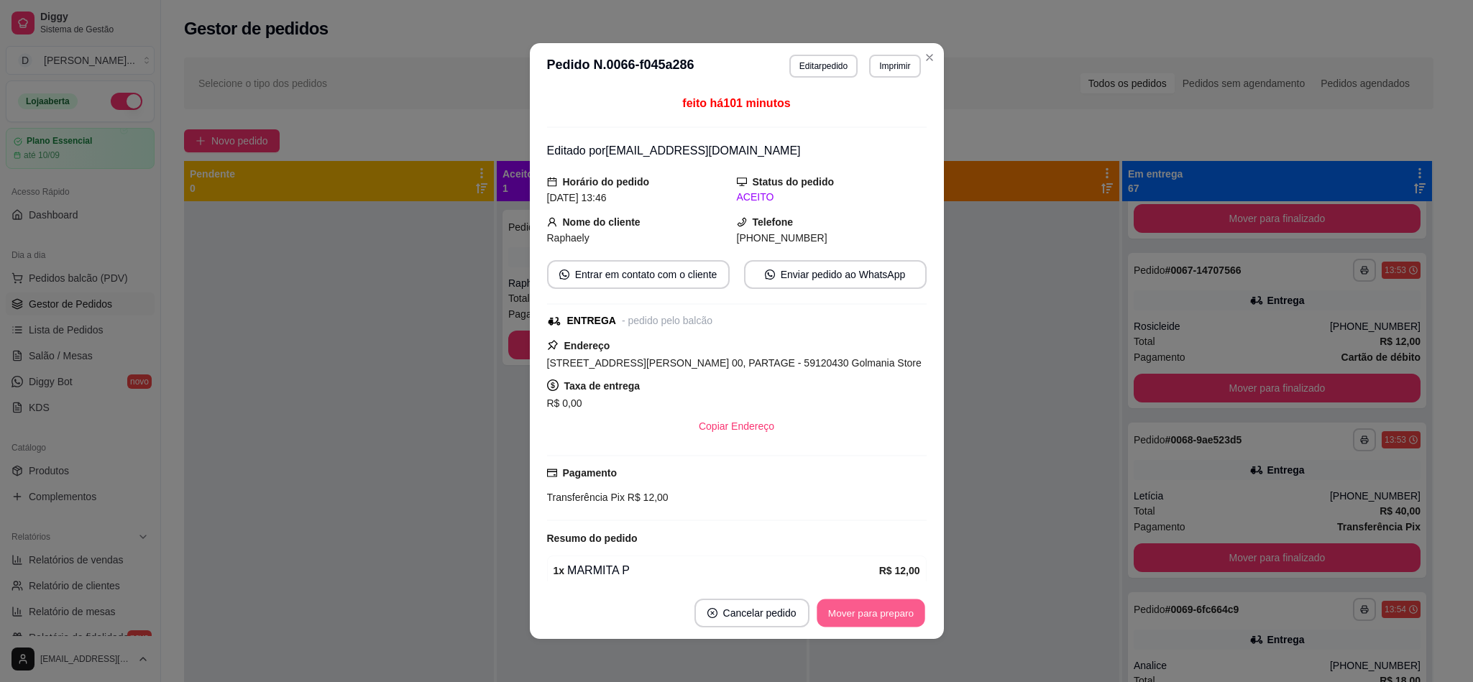
click at [865, 609] on button "Mover para preparo" at bounding box center [871, 613] width 108 height 28
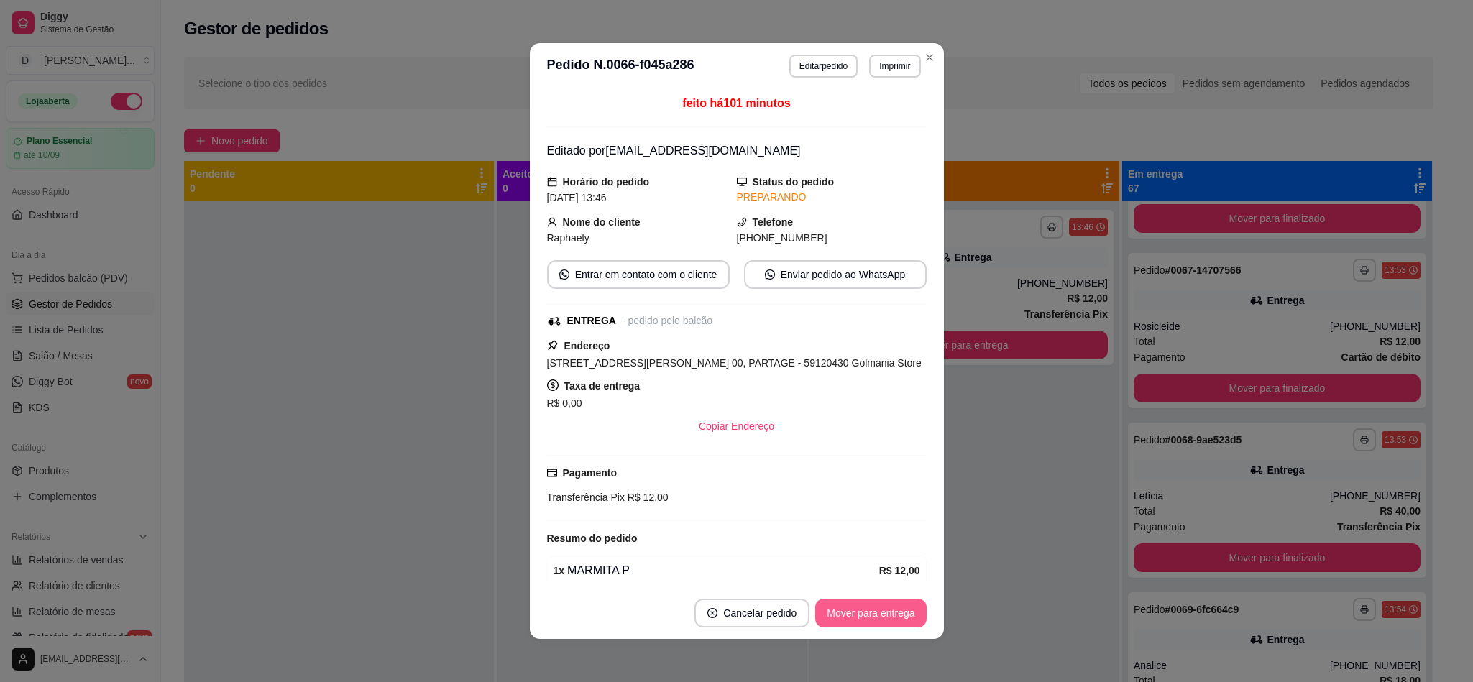
click at [865, 609] on button "Mover para entrega" at bounding box center [870, 613] width 111 height 29
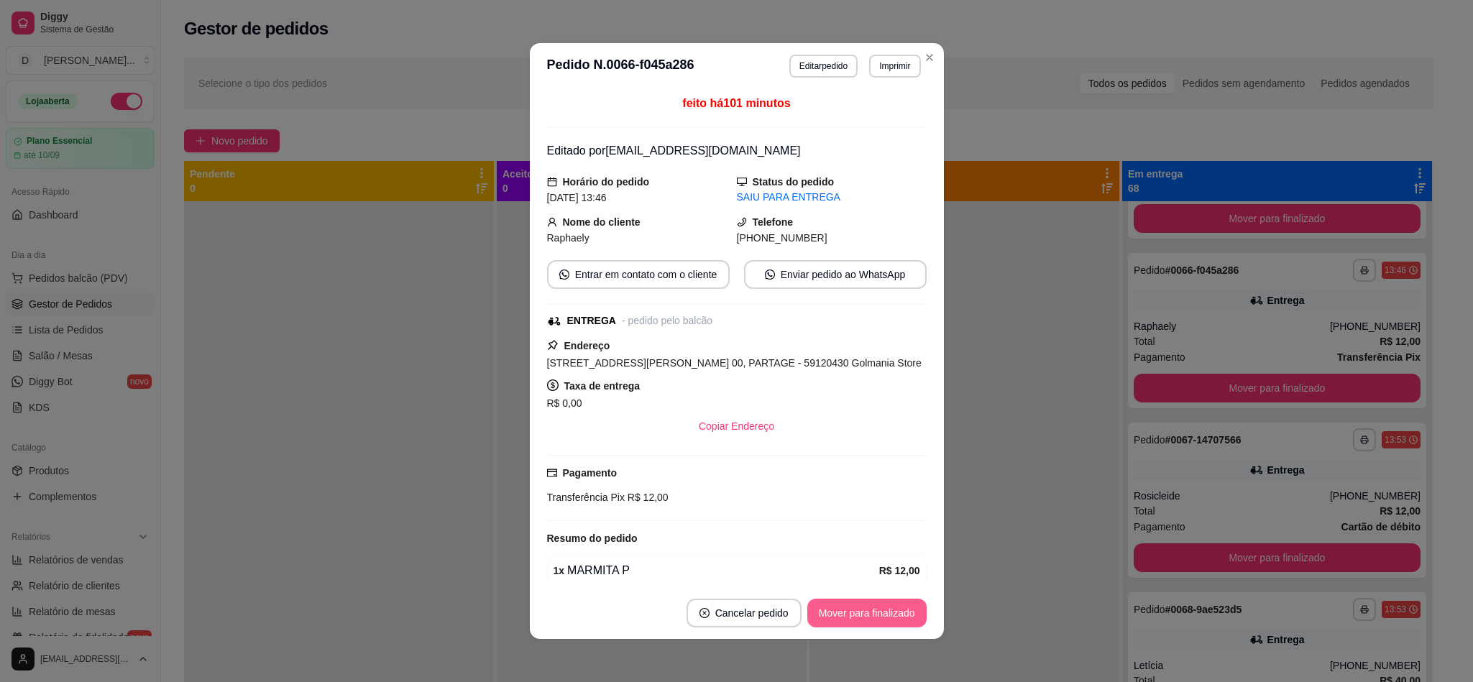
click at [865, 609] on button "Mover para finalizado" at bounding box center [866, 613] width 119 height 29
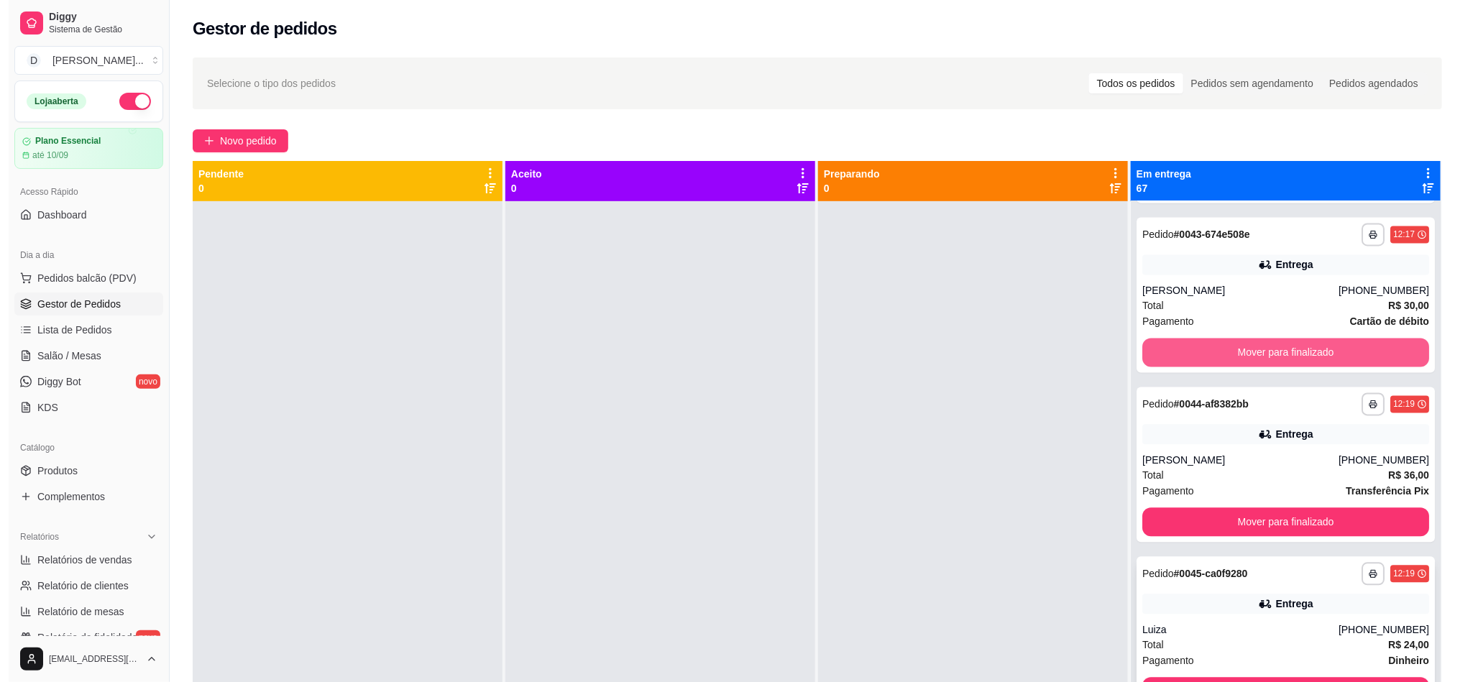
scroll to position [7110, 0]
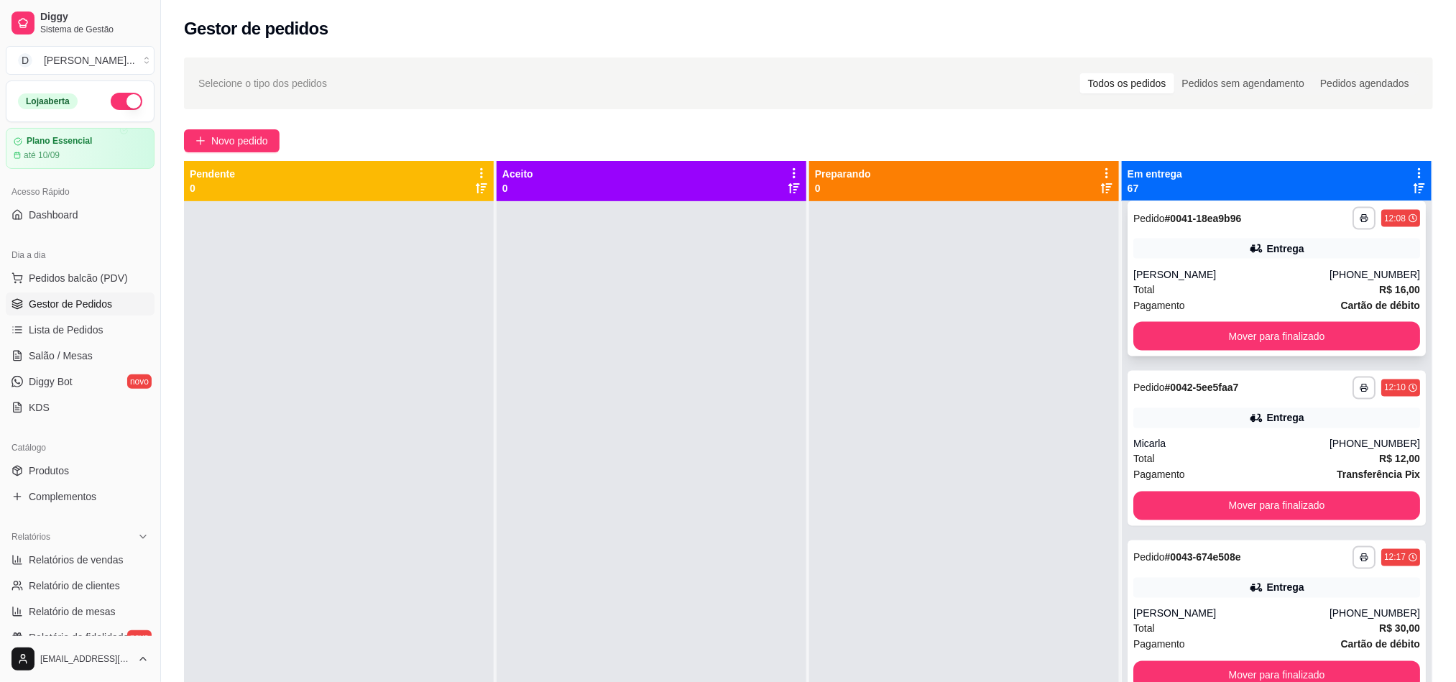
click at [1195, 289] on div "Total R$ 16,00" at bounding box center [1277, 290] width 287 height 16
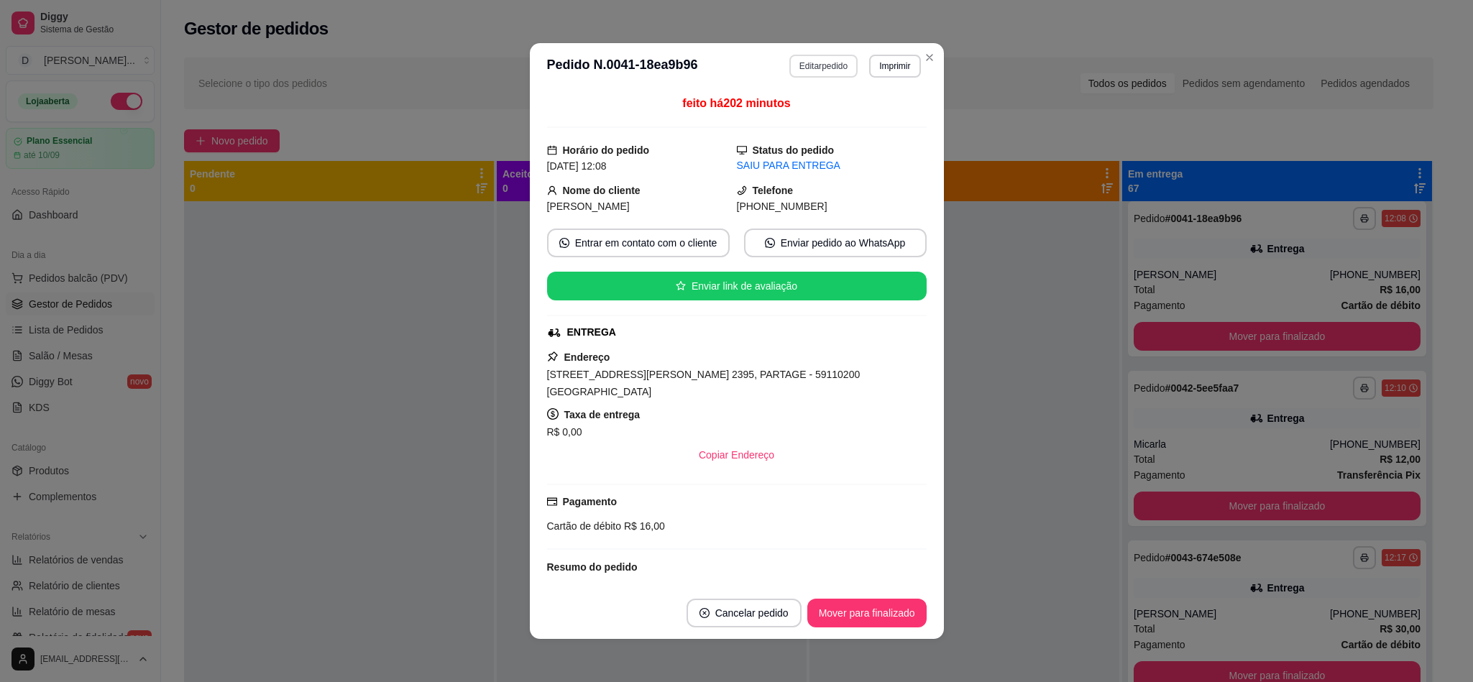
click at [815, 73] on button "Editar pedido" at bounding box center [823, 66] width 68 height 23
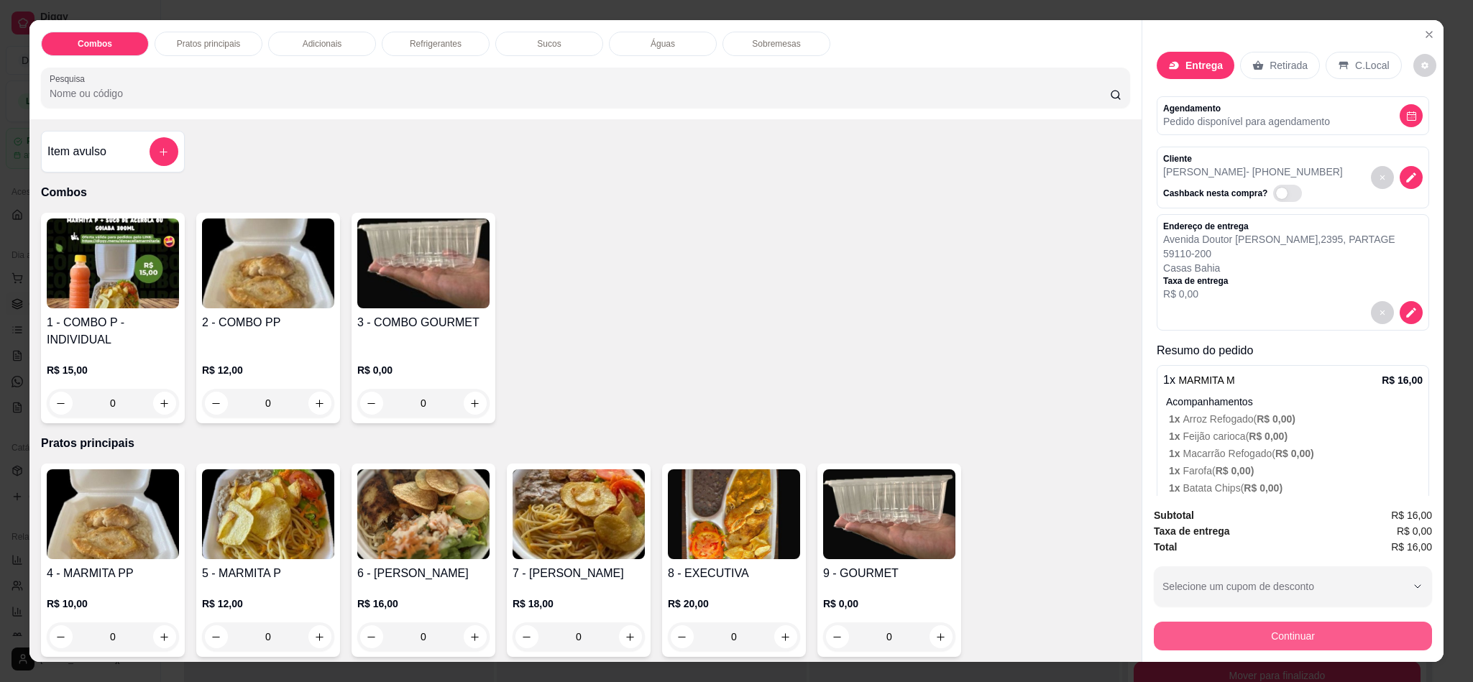
click at [1251, 624] on button "Continuar" at bounding box center [1293, 636] width 278 height 29
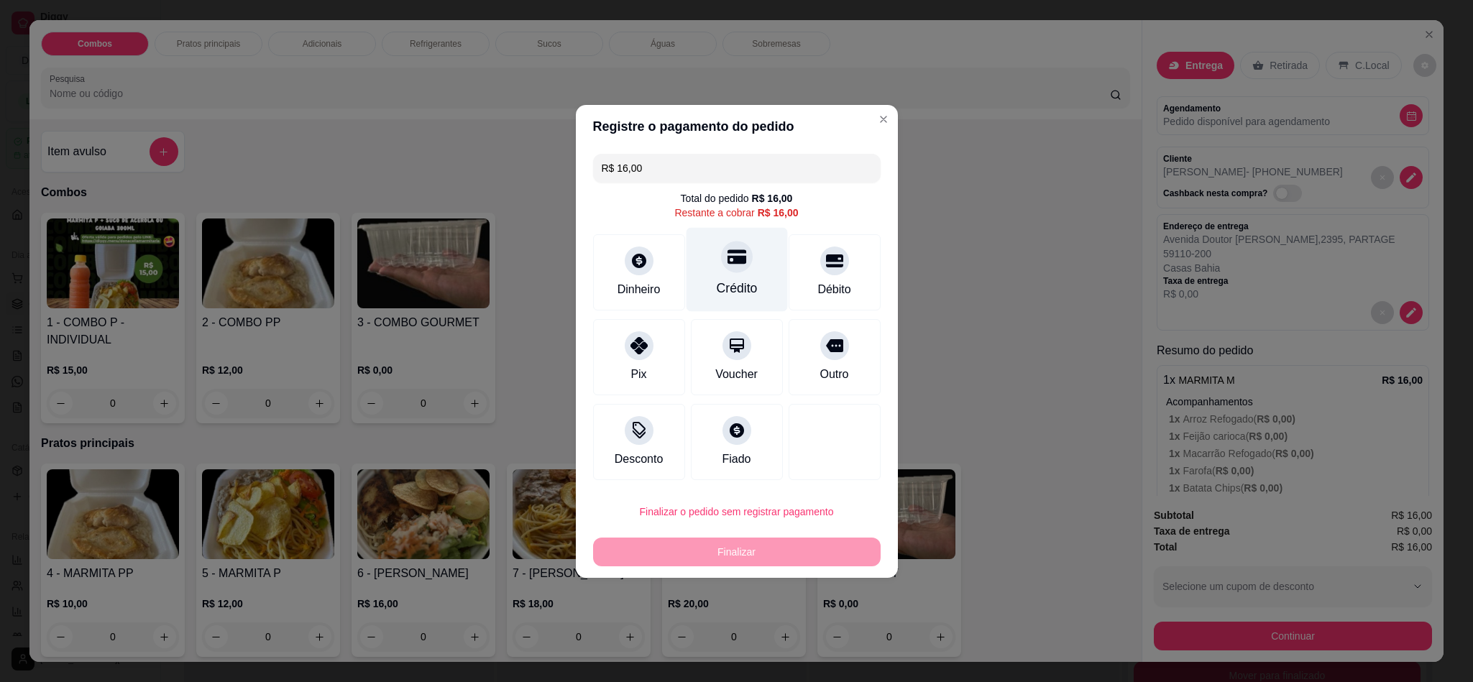
click at [740, 265] on div at bounding box center [737, 257] width 32 height 32
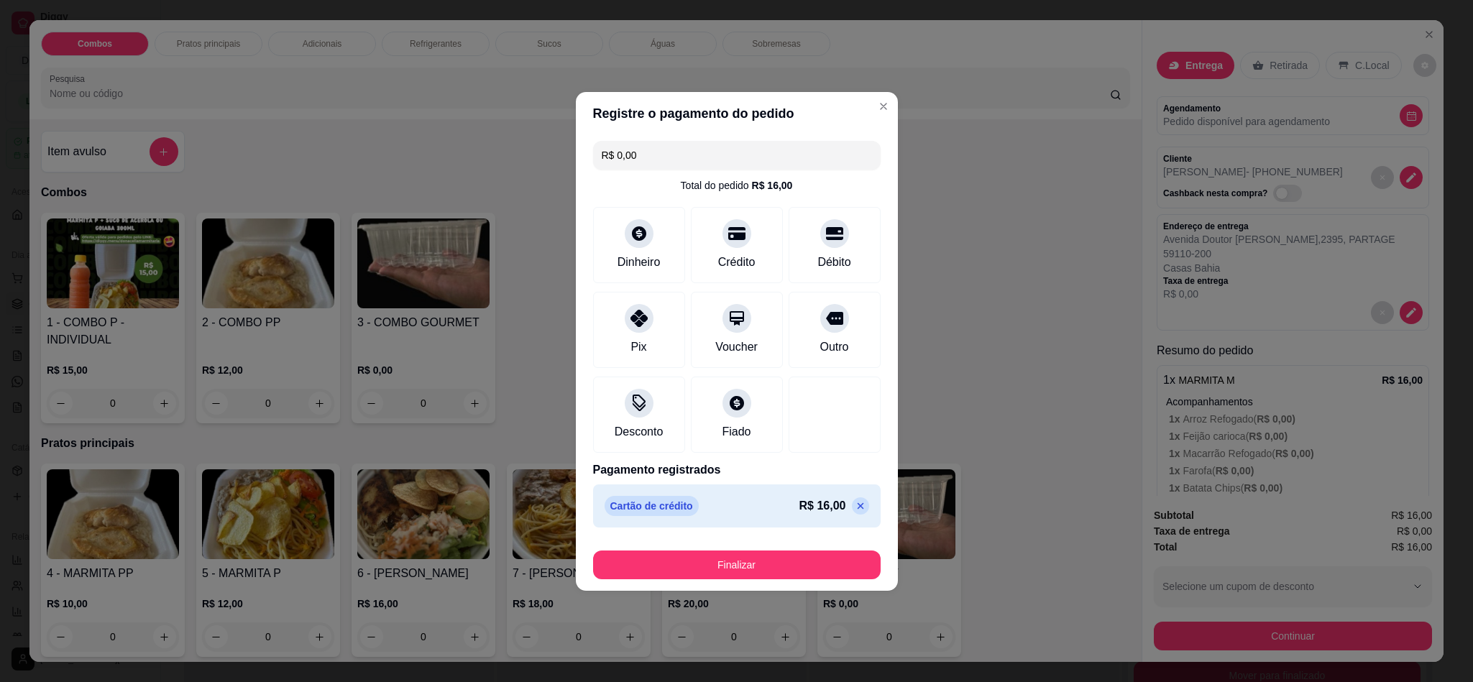
click at [731, 579] on div "Finalizar" at bounding box center [737, 565] width 288 height 29
click at [727, 568] on button "Finalizar" at bounding box center [737, 565] width 288 height 29
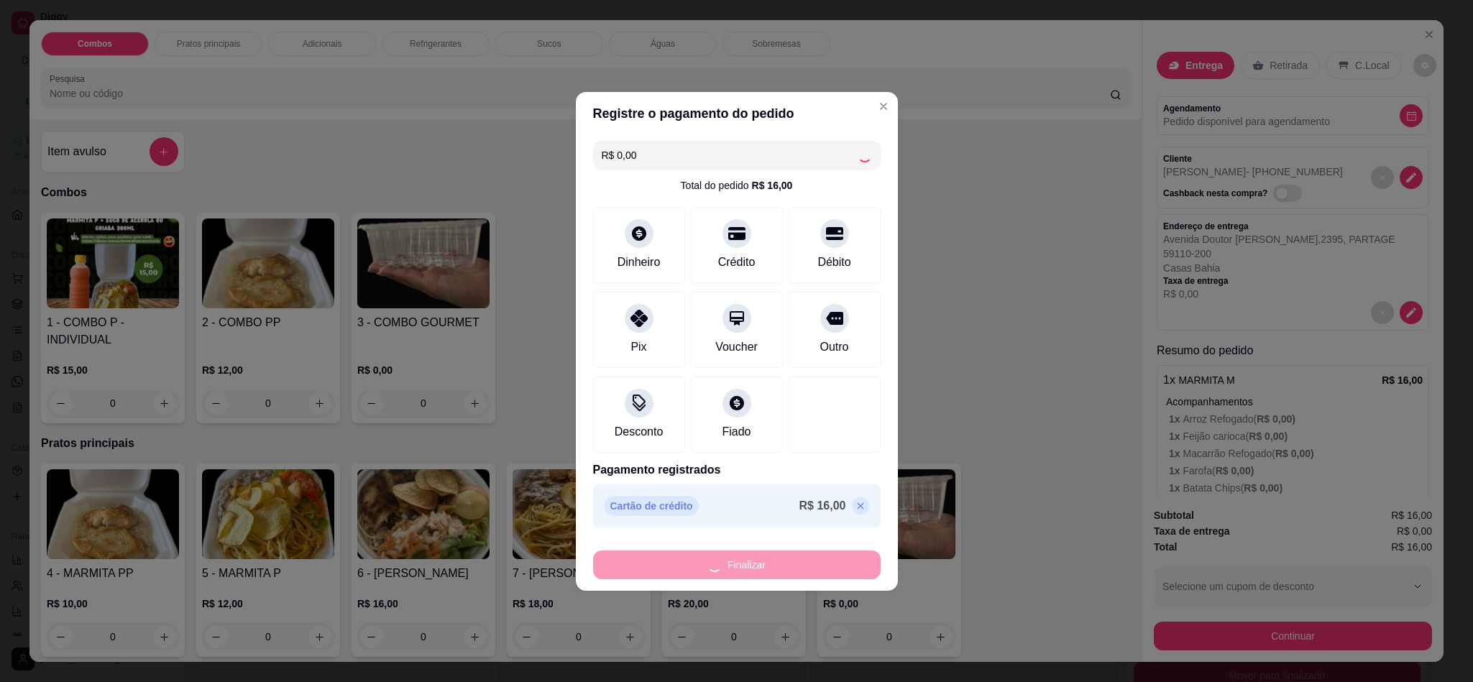
type input "-R$ 16,00"
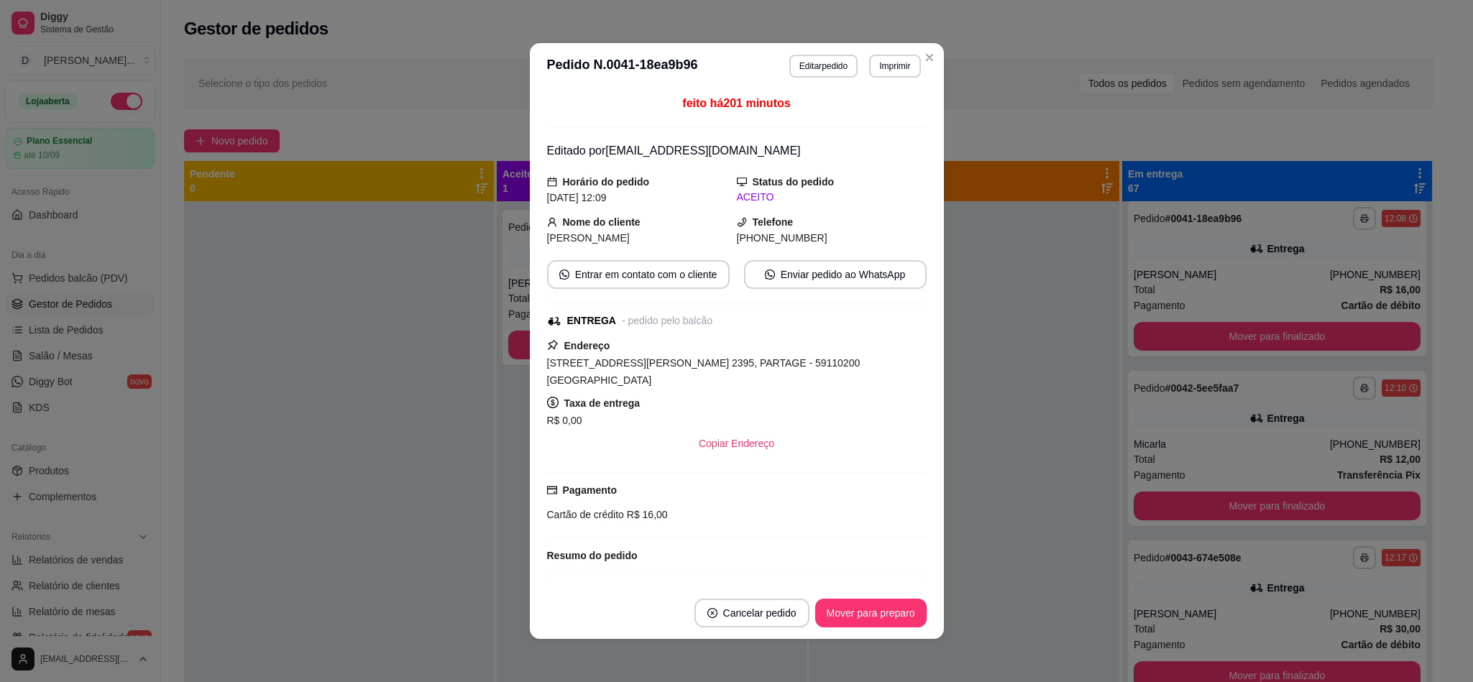
click at [865, 597] on footer "Cancelar pedido Mover para preparo" at bounding box center [737, 613] width 414 height 52
click at [867, 612] on button "Mover para preparo" at bounding box center [870, 613] width 111 height 29
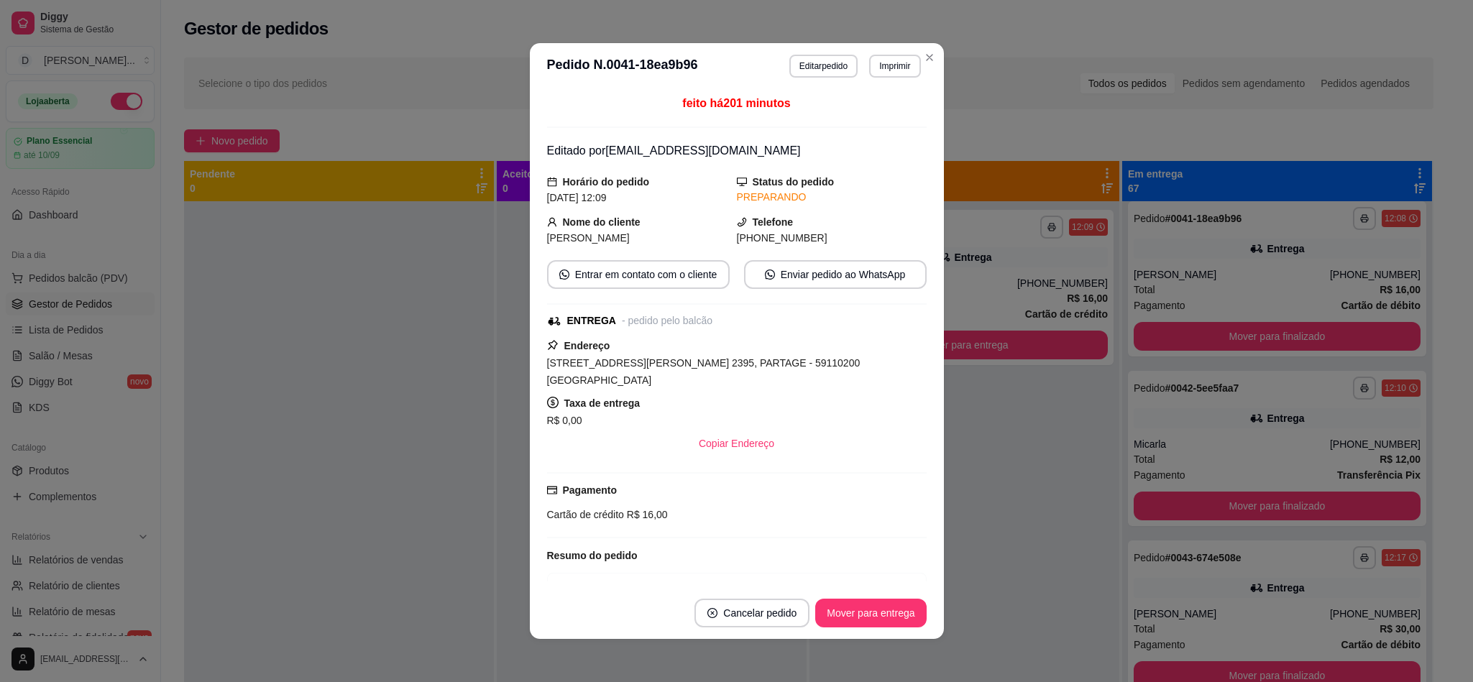
click at [867, 612] on button "Mover para entrega" at bounding box center [870, 613] width 111 height 29
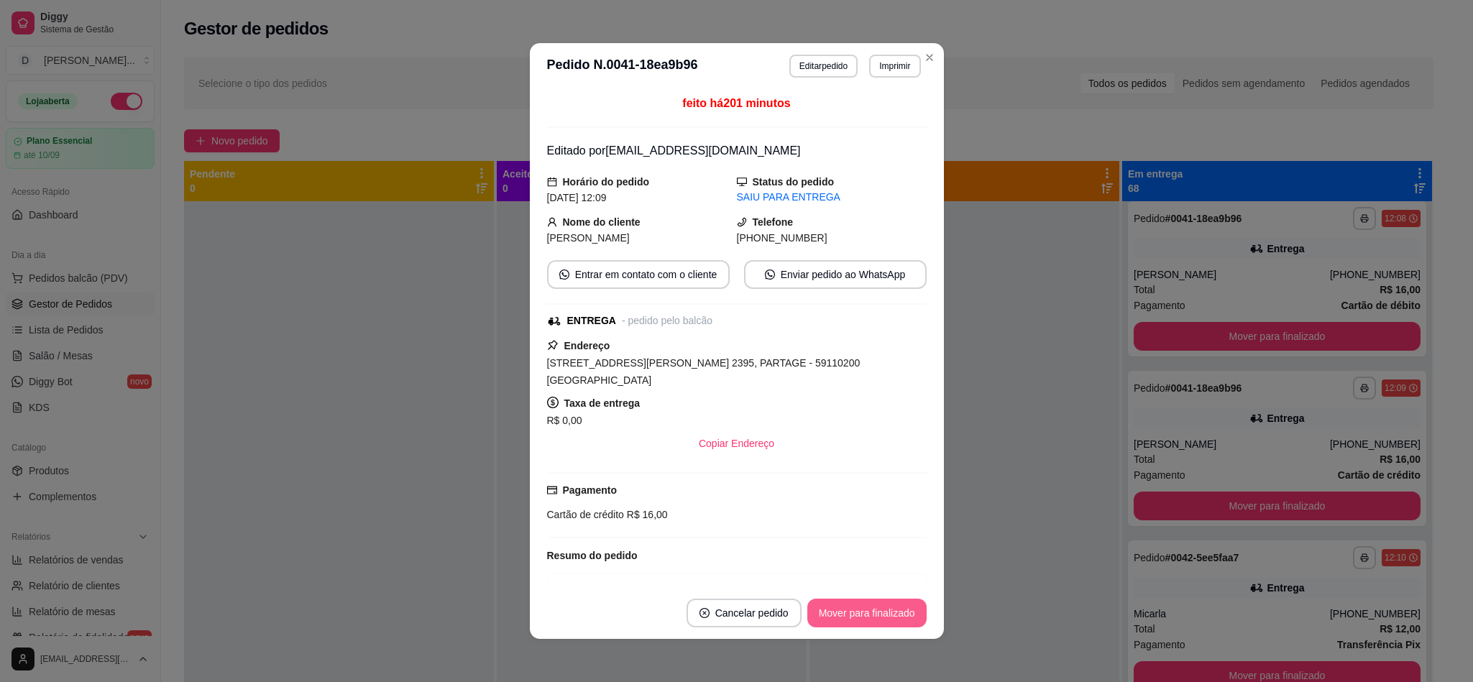
click at [867, 612] on button "Mover para finalizado" at bounding box center [866, 613] width 119 height 29
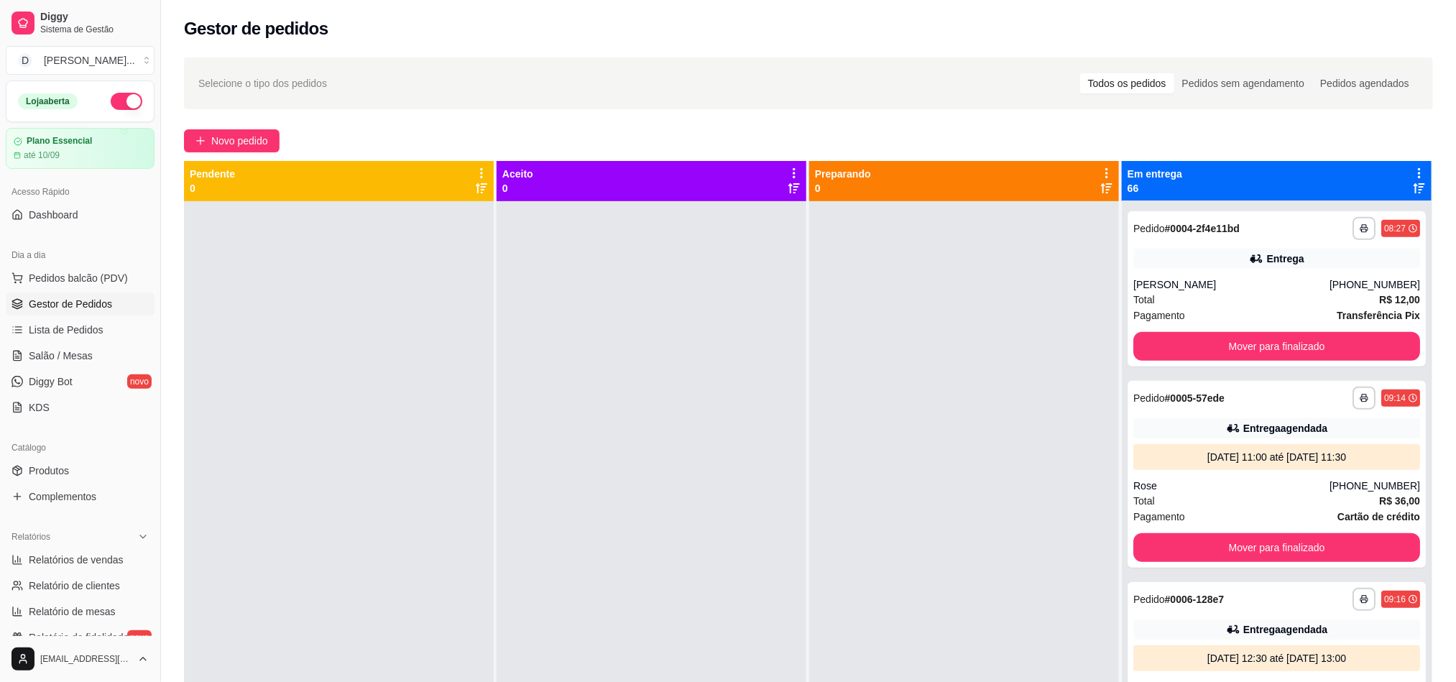
scroll to position [647, 0]
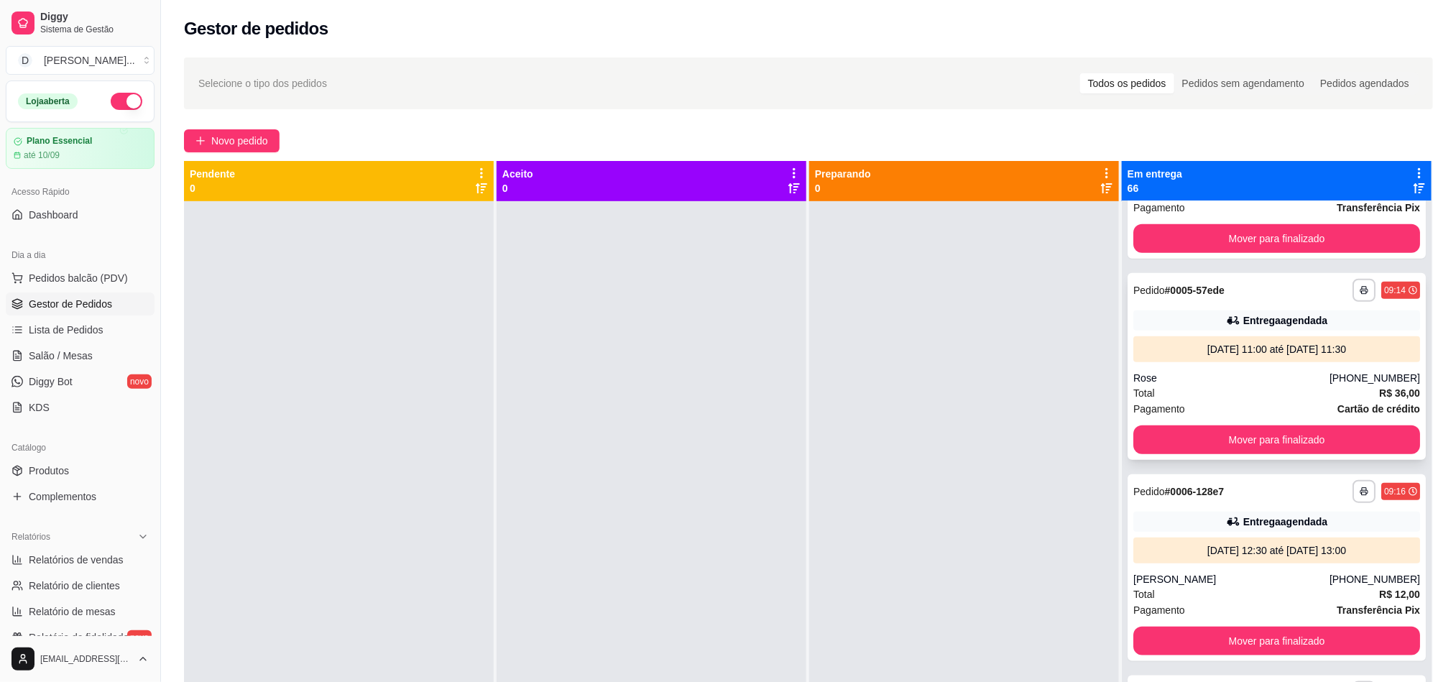
click at [1192, 403] on div "Pagamento Cartão de crédito" at bounding box center [1277, 409] width 287 height 16
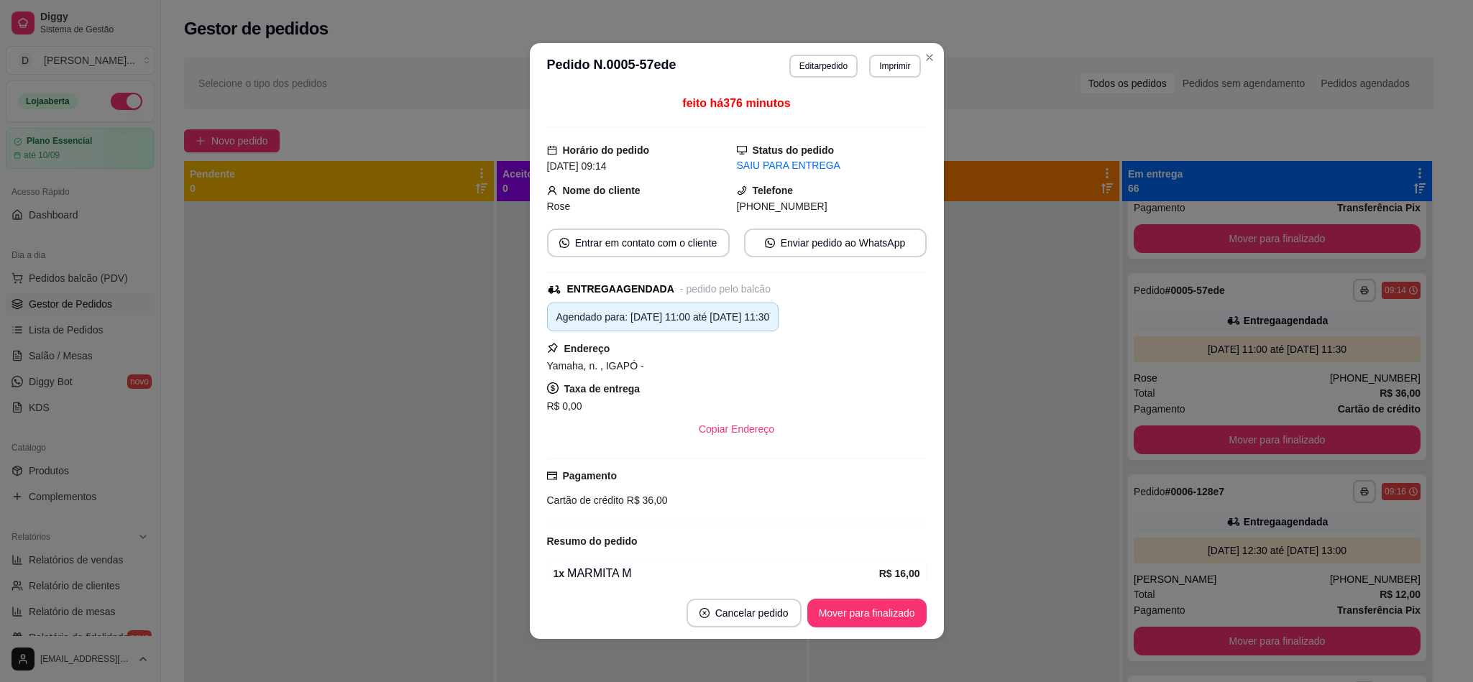
click at [789, 68] on button "Editar pedido" at bounding box center [823, 66] width 68 height 23
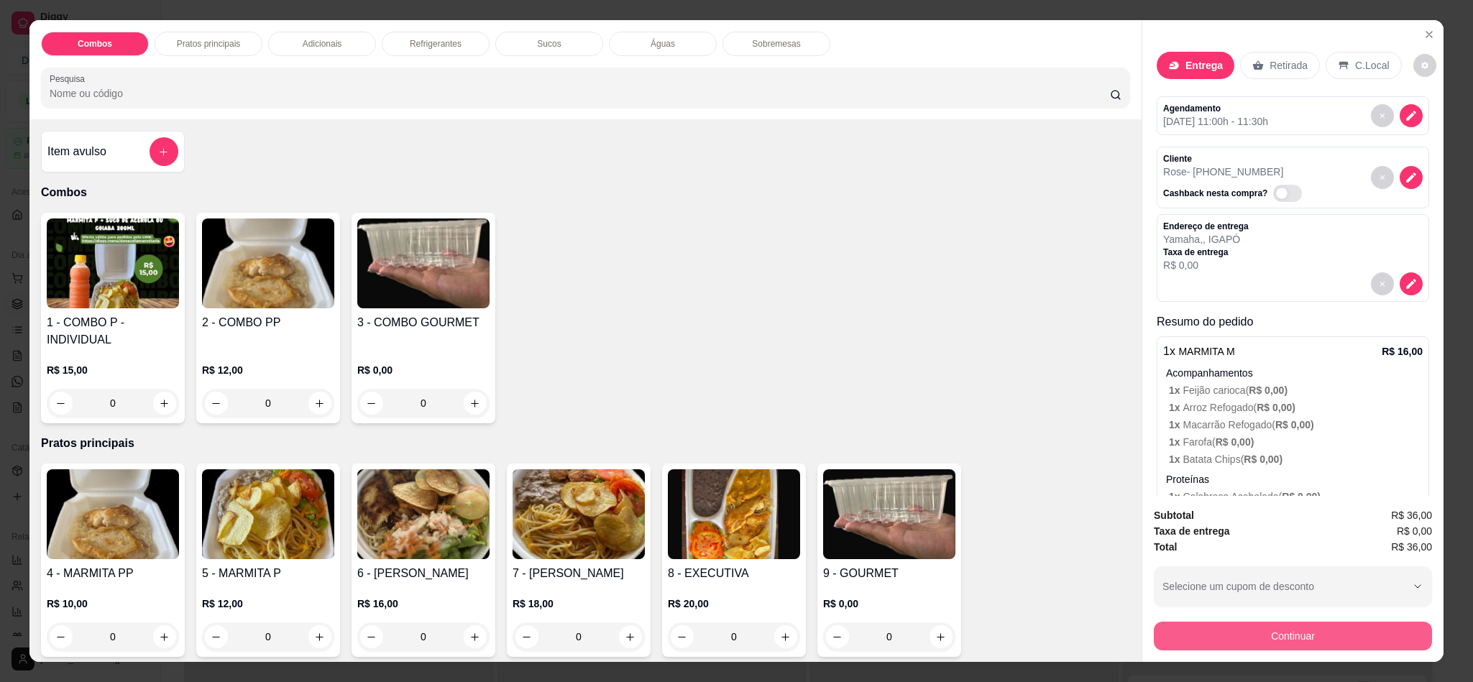
click at [1199, 640] on button "Continuar" at bounding box center [1293, 636] width 278 height 29
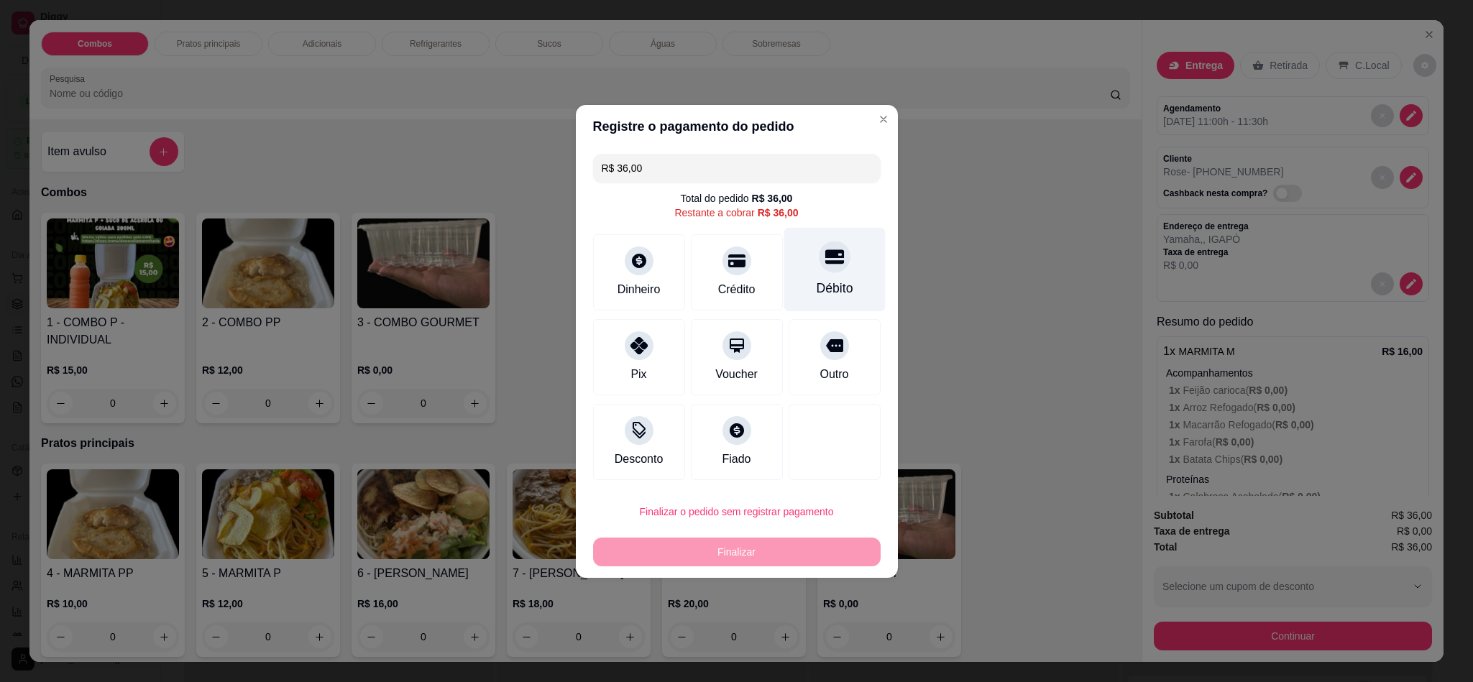
click at [803, 264] on div "Débito" at bounding box center [833, 269] width 101 height 84
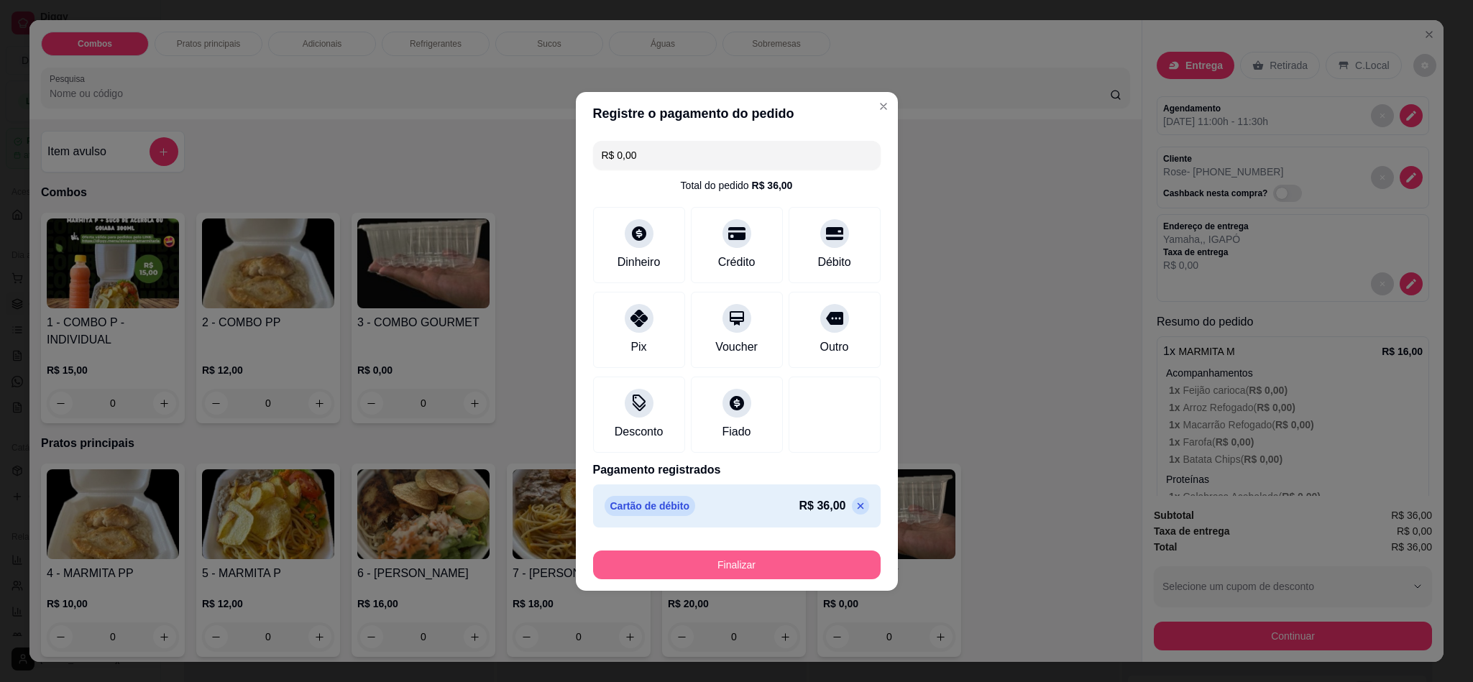
click at [759, 566] on button "Finalizar" at bounding box center [737, 565] width 288 height 29
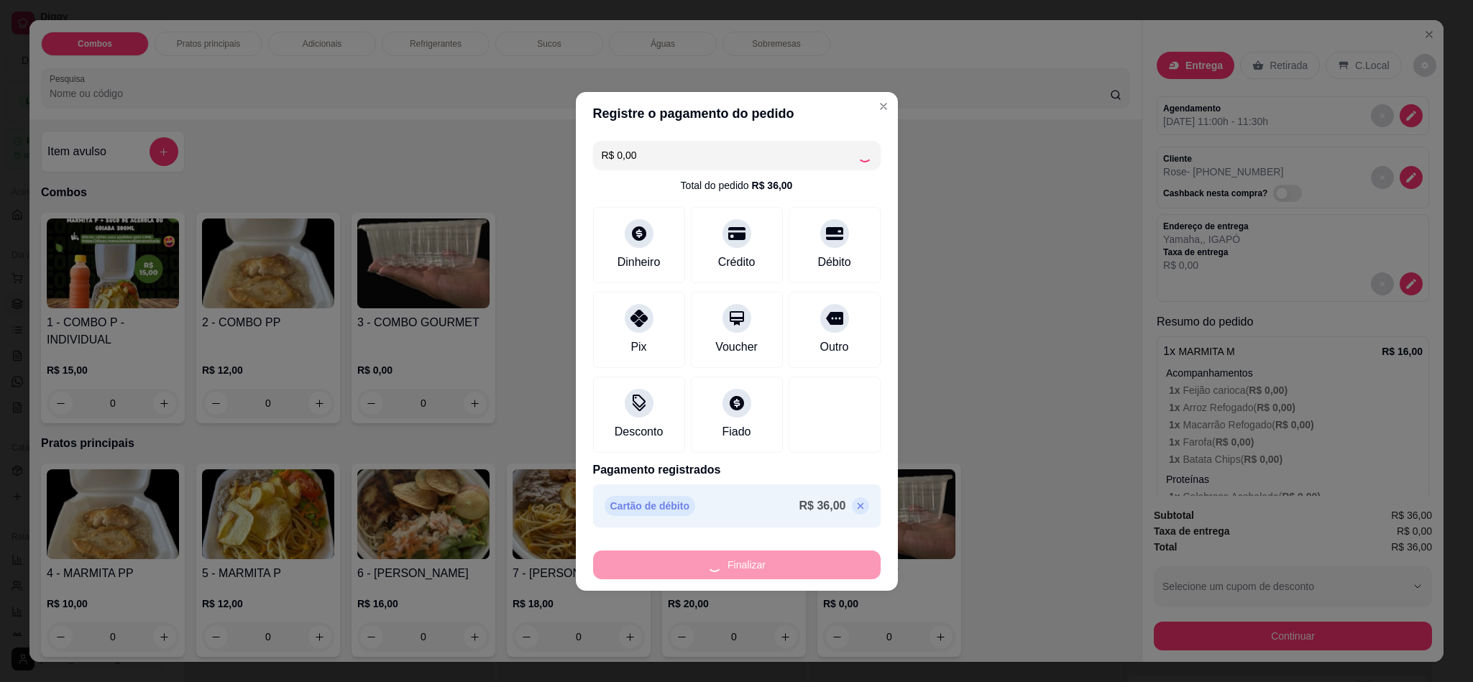
type input "-R$ 36,00"
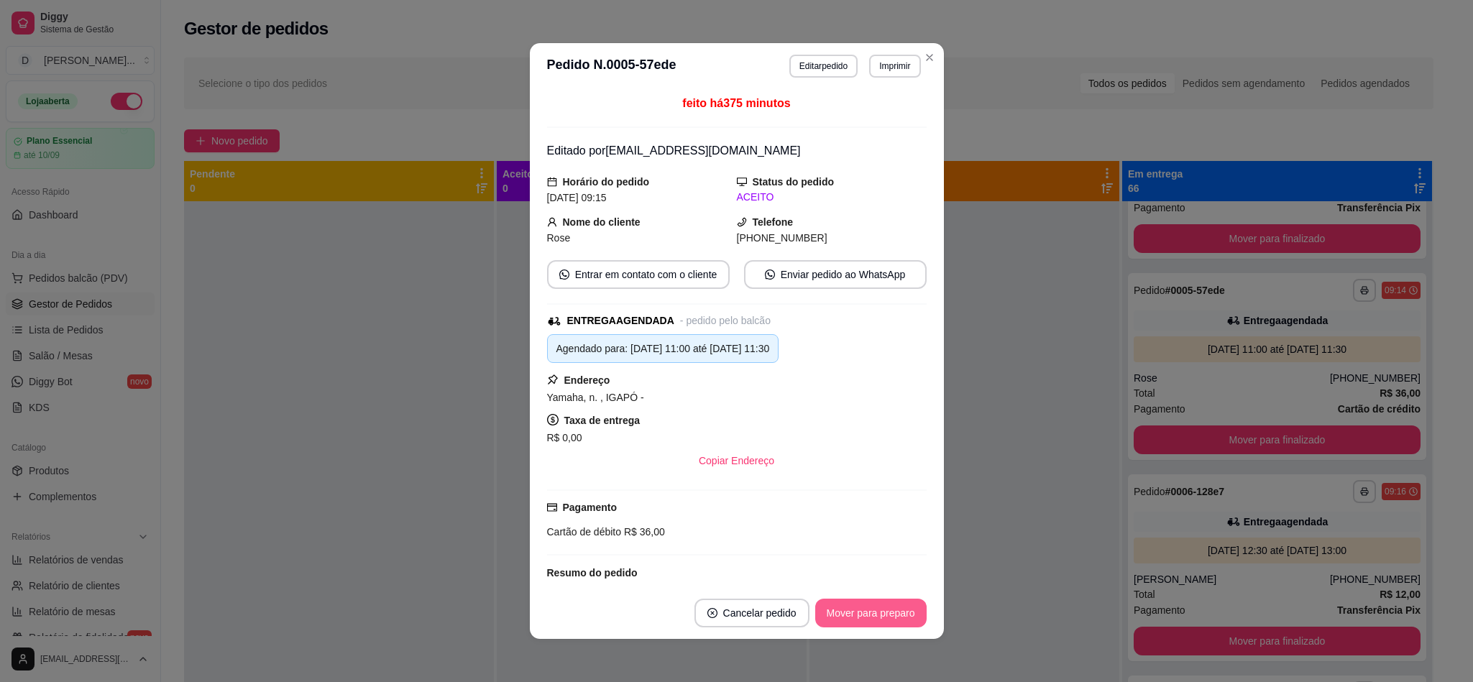
click at [900, 610] on button "Mover para preparo" at bounding box center [870, 613] width 111 height 29
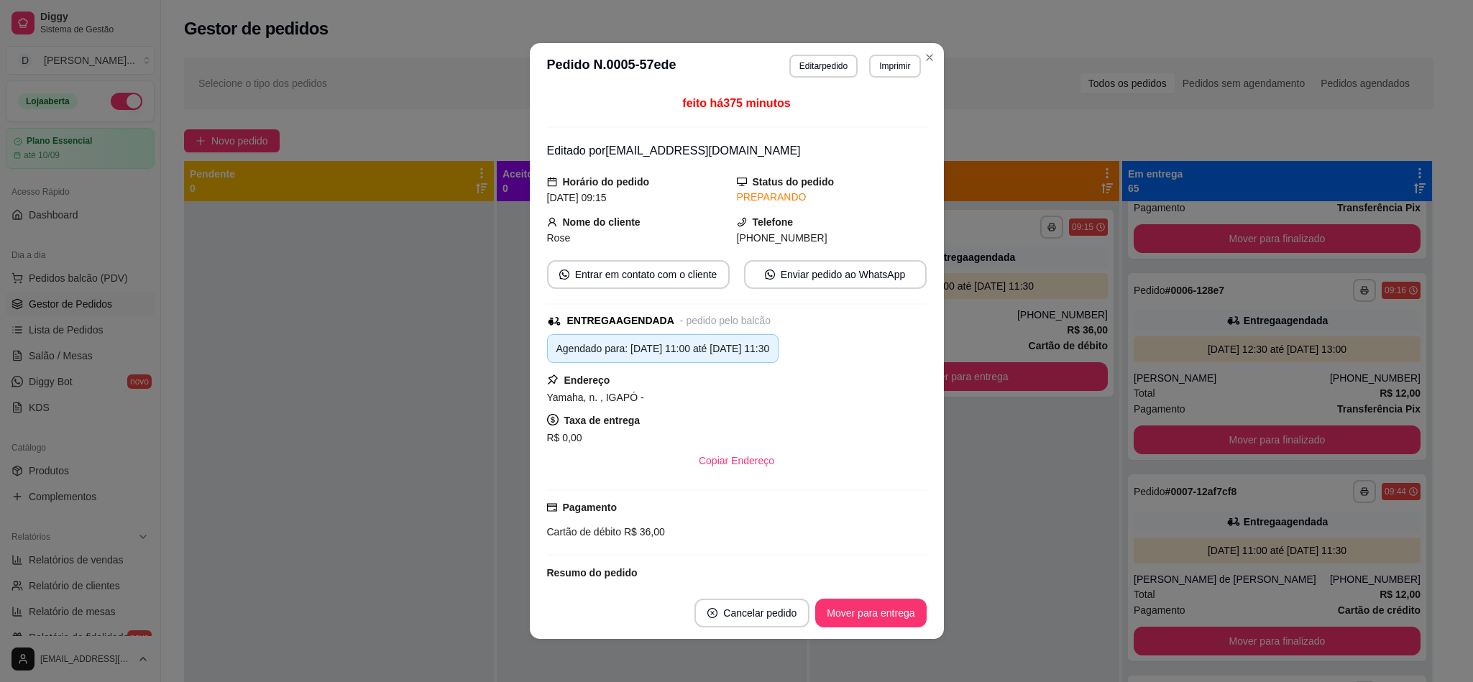
click at [900, 610] on button "Mover para entrega" at bounding box center [870, 613] width 111 height 29
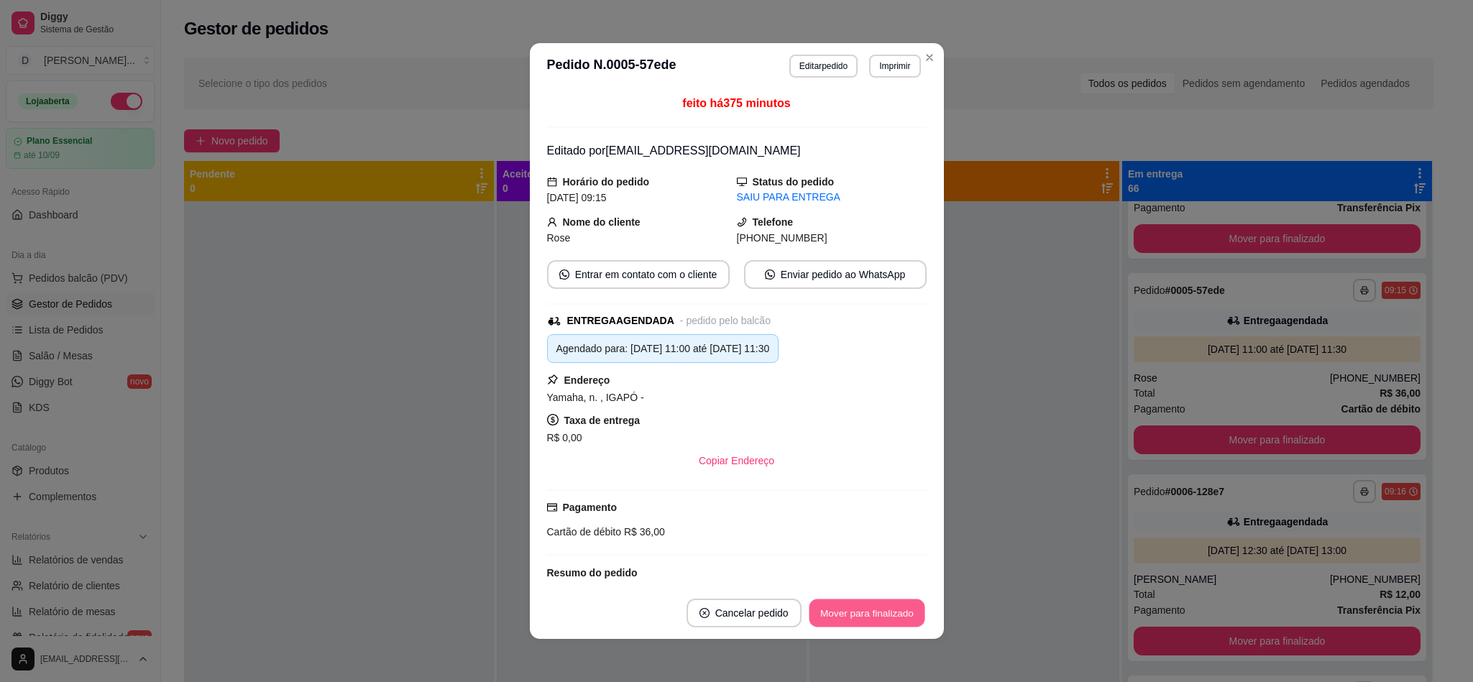
click at [900, 610] on button "Mover para finalizado" at bounding box center [867, 613] width 116 height 28
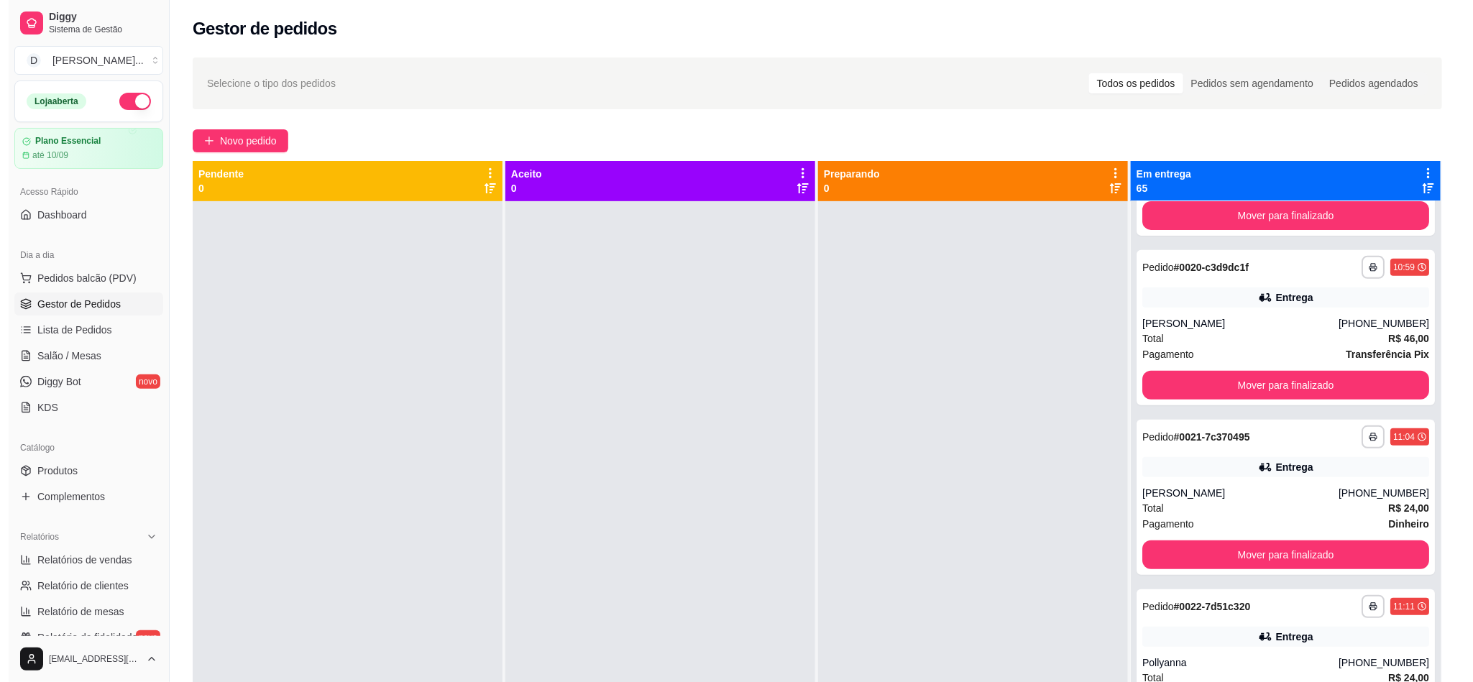
scroll to position [3342, 0]
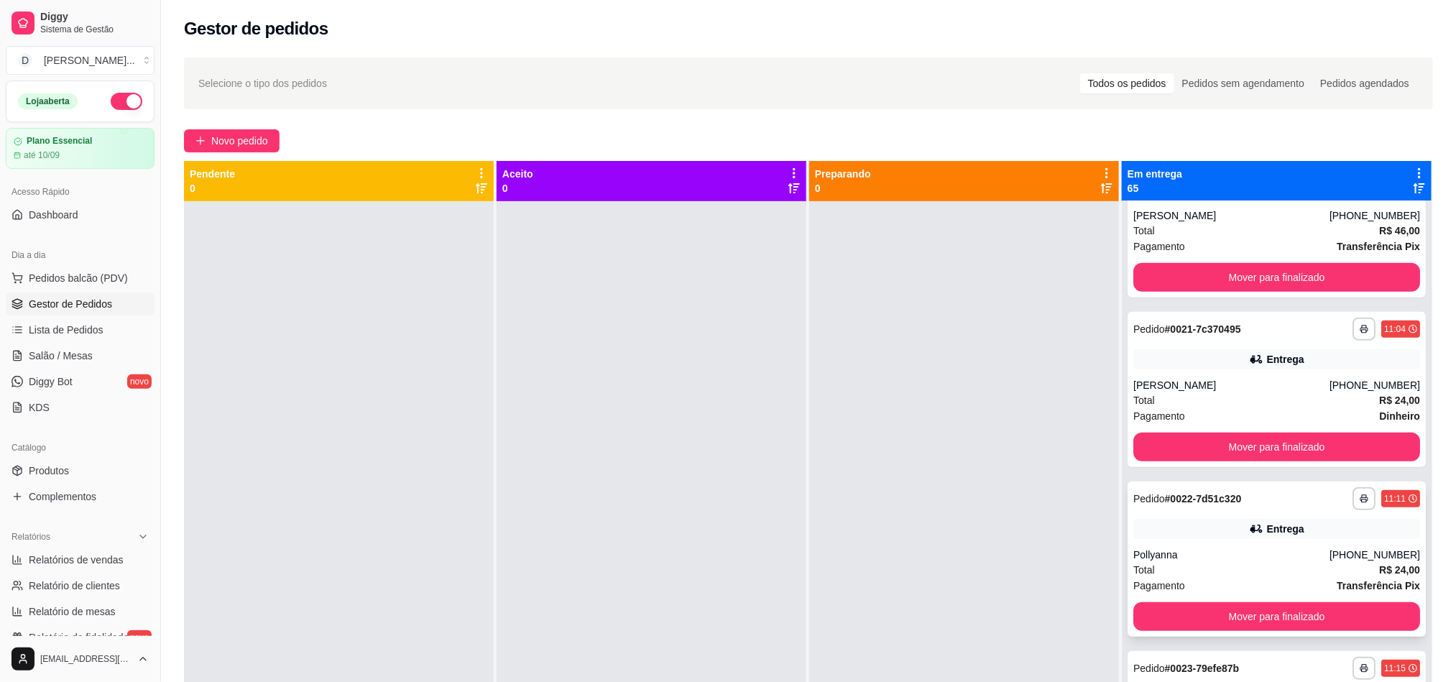
click at [1215, 564] on div "Total R$ 24,00" at bounding box center [1277, 570] width 287 height 16
click at [213, 130] on button "Novo pedido" at bounding box center [232, 140] width 96 height 23
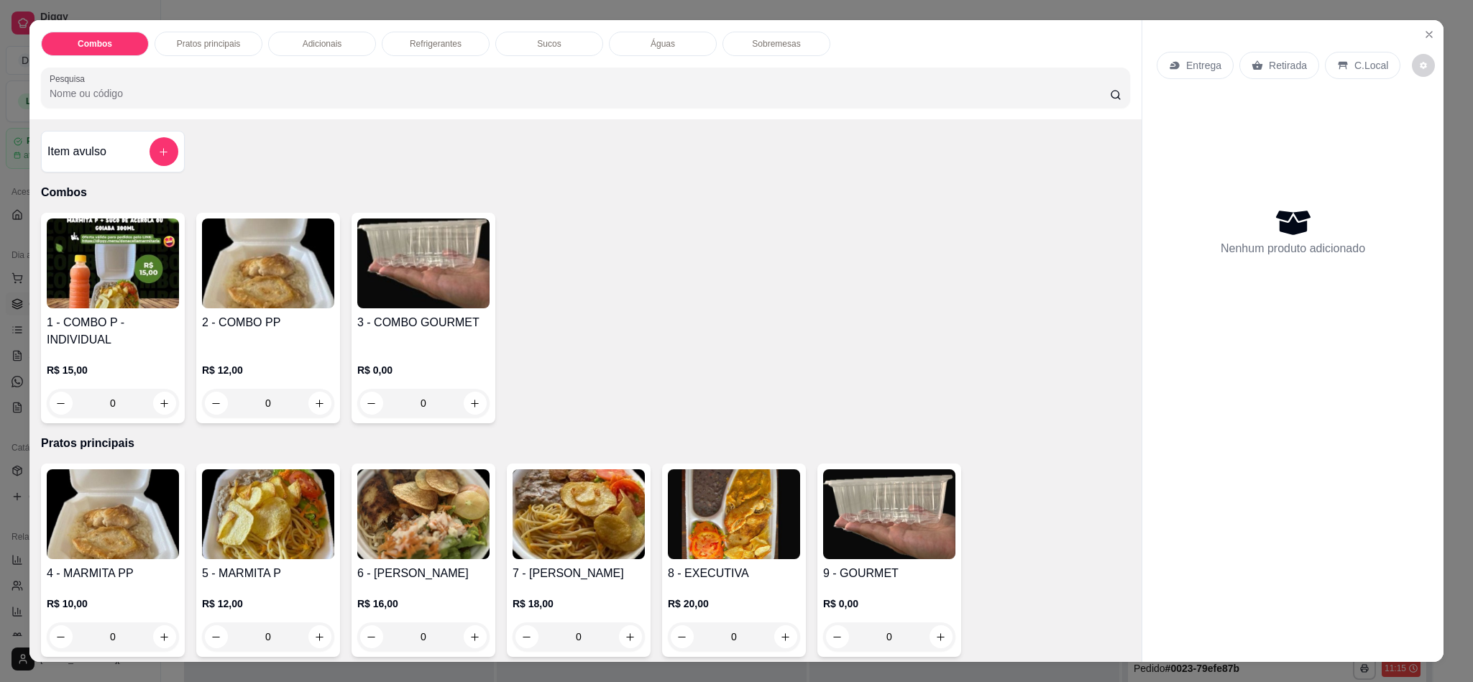
click at [1158, 63] on div "Entrega" at bounding box center [1195, 65] width 77 height 27
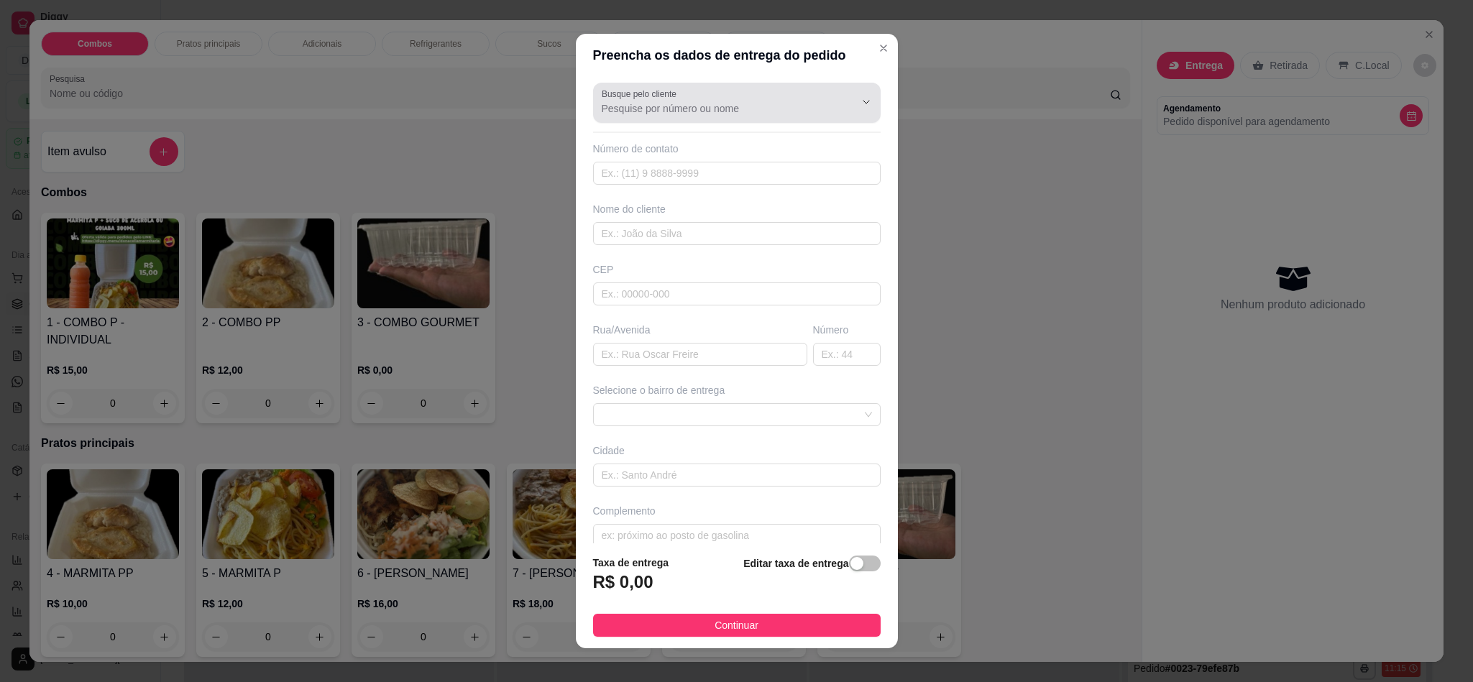
click at [669, 123] on div "Busque pelo cliente" at bounding box center [737, 103] width 288 height 40
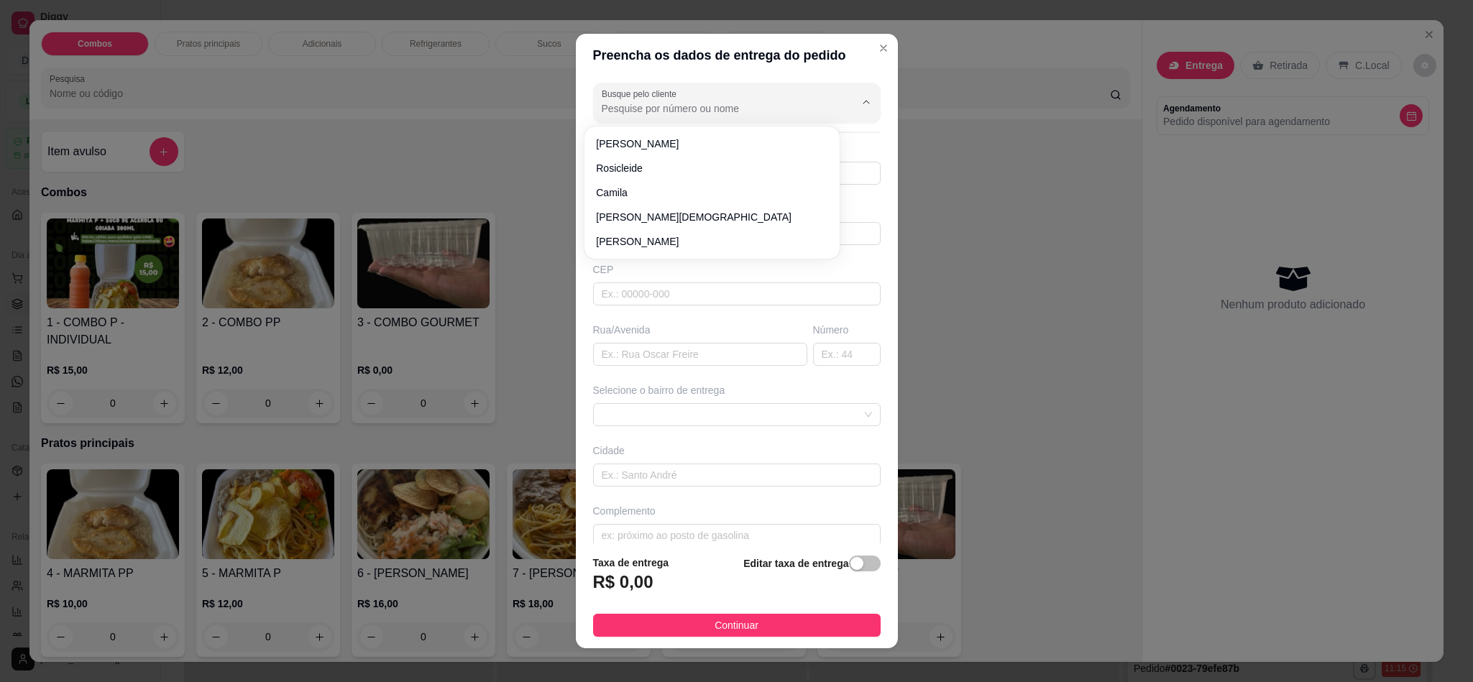
click at [665, 121] on div "Busque pelo cliente" at bounding box center [737, 103] width 288 height 40
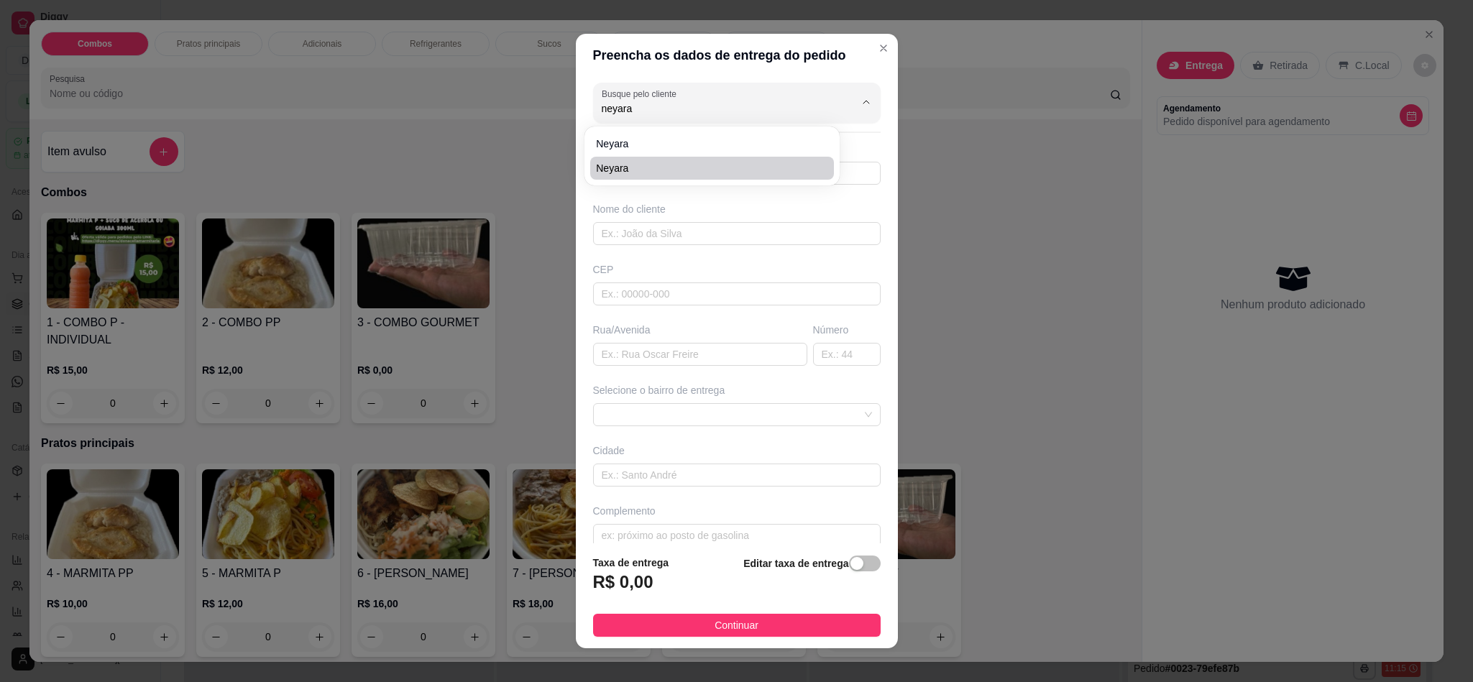
click at [662, 167] on span "Neyara" at bounding box center [705, 168] width 218 height 14
type input "Neyara"
type input "84991614890"
type input "Neyara"
type input "59104228"
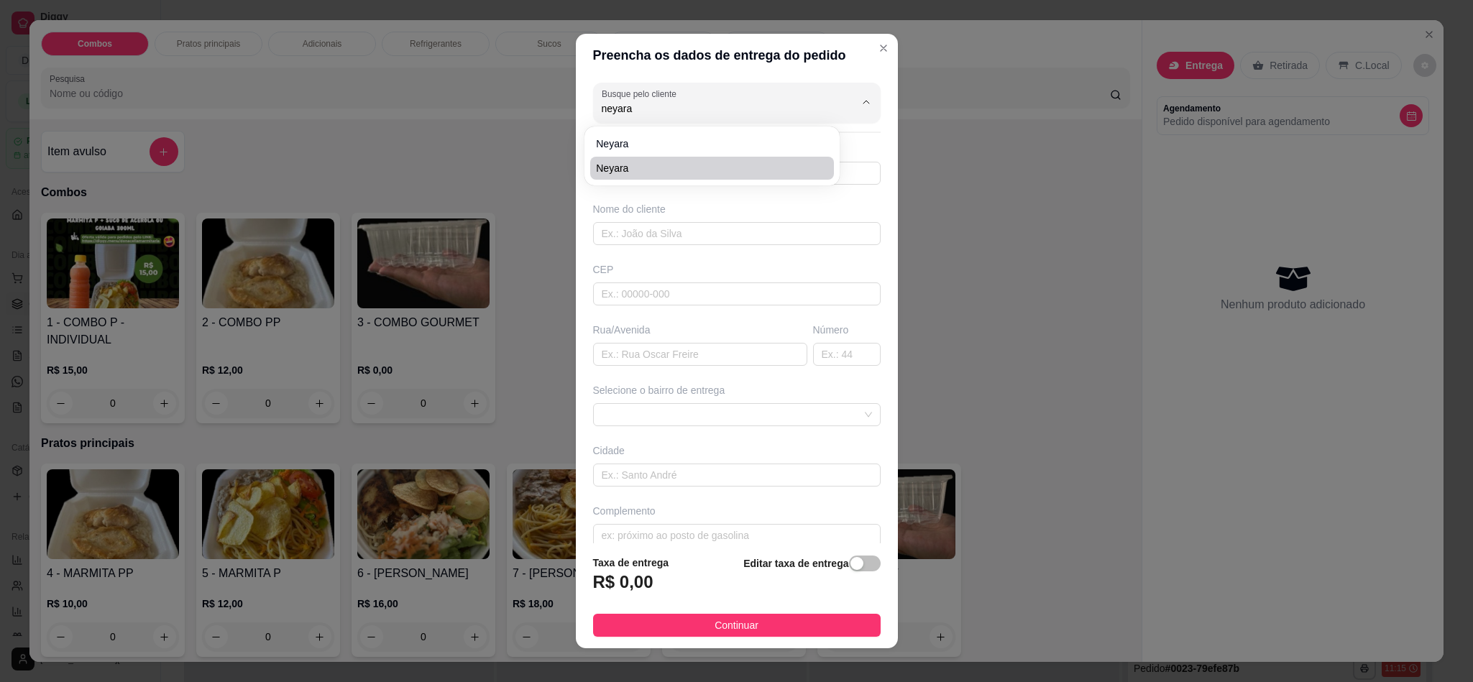
type input "Rommanel - [PERSON_NAME]"
type input "2200"
type input "[DATE]"
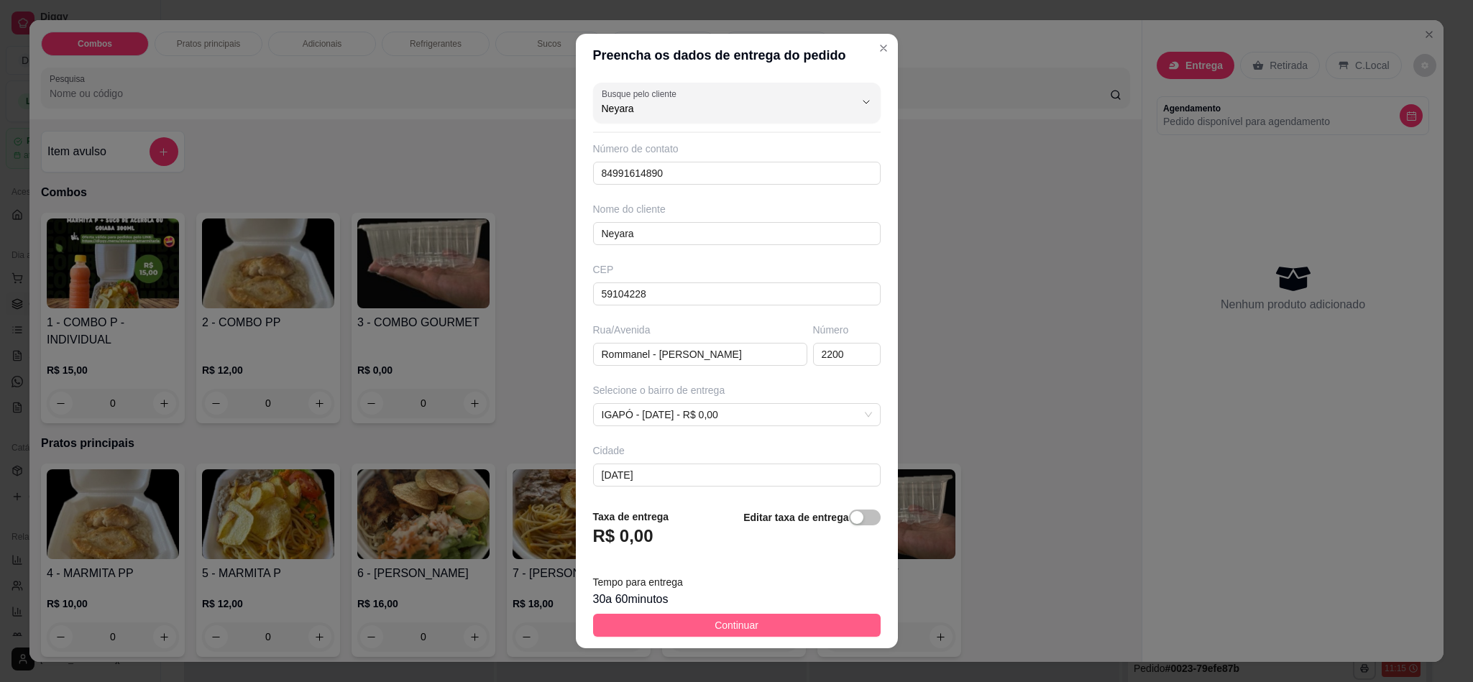
type input "Neyara"
click at [723, 620] on span "Continuar" at bounding box center [736, 625] width 44 height 16
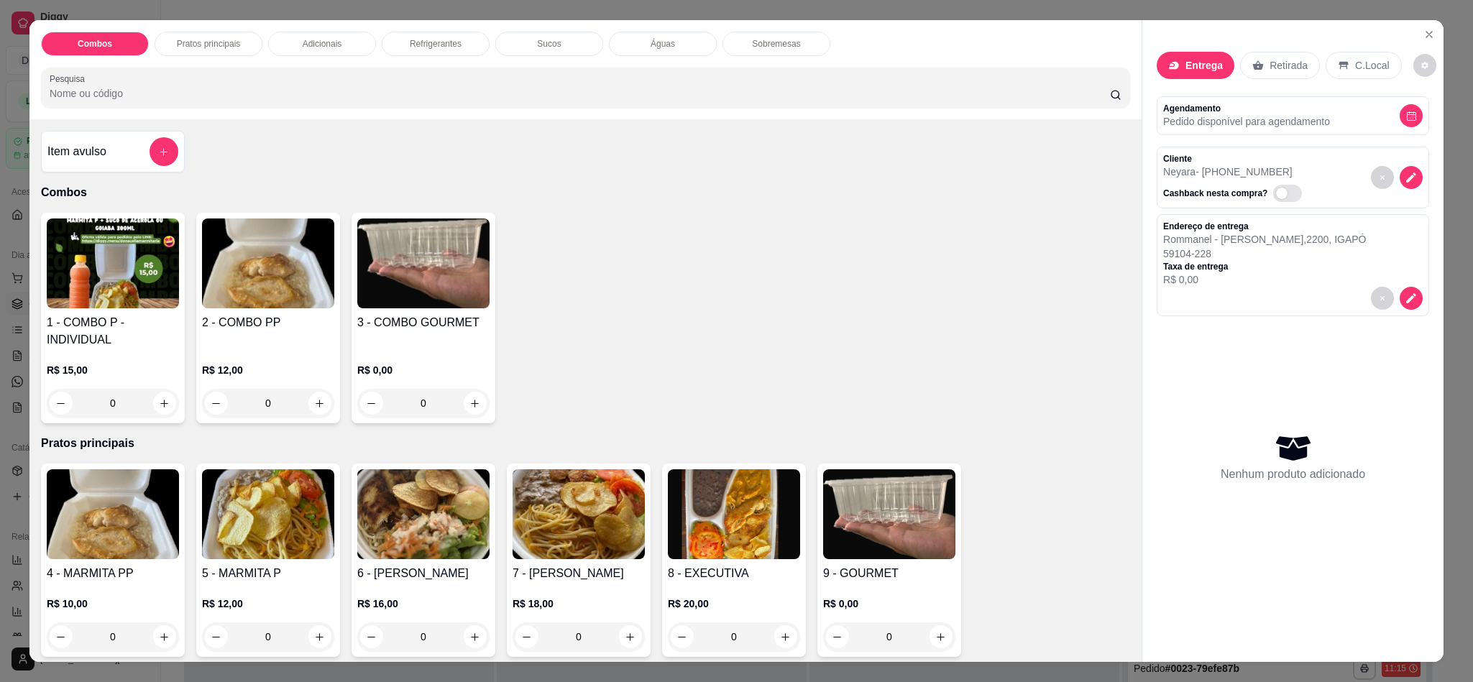
click at [247, 546] on img at bounding box center [268, 514] width 132 height 90
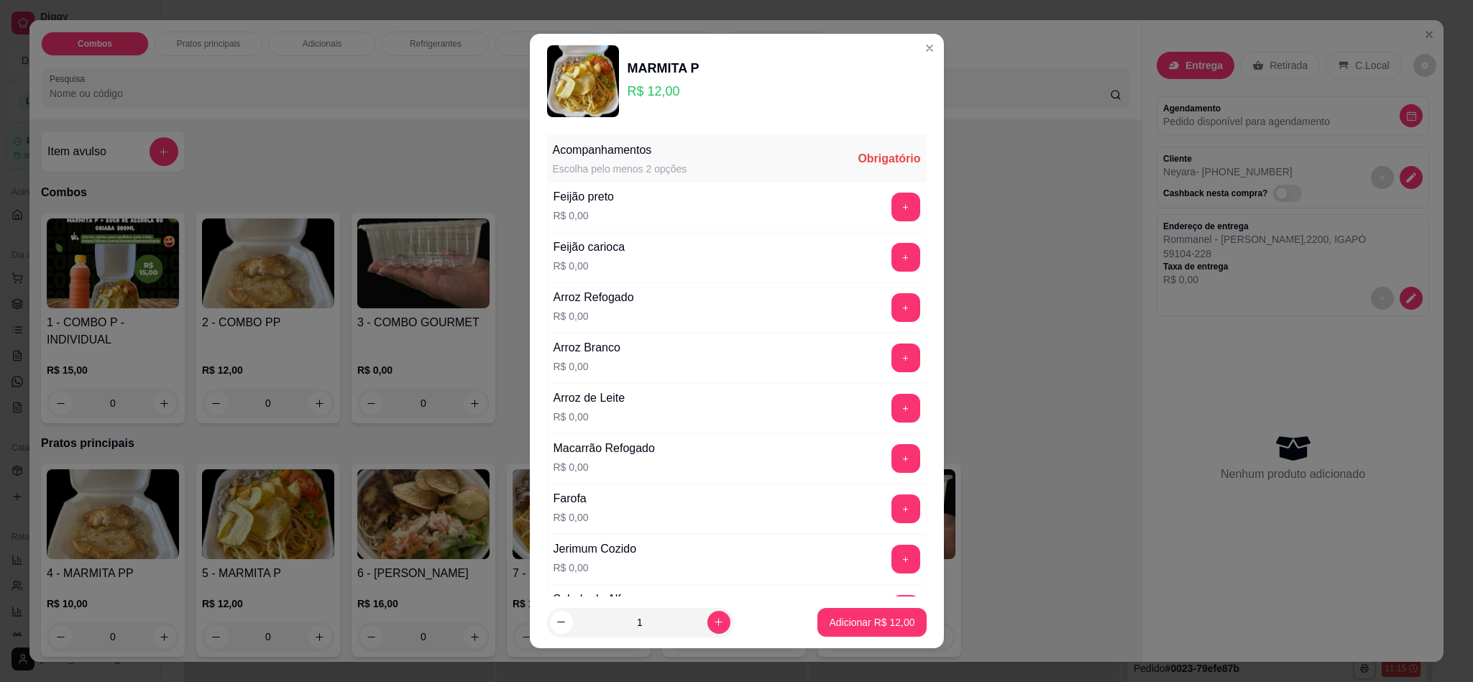
click at [891, 218] on button "+" at bounding box center [905, 207] width 29 height 29
click at [891, 403] on button "+" at bounding box center [905, 409] width 28 height 28
click at [891, 473] on button "+" at bounding box center [905, 458] width 29 height 29
click at [874, 541] on div "Jerimum Cozido R$ 0,00 +" at bounding box center [737, 559] width 380 height 50
click at [891, 568] on button "+" at bounding box center [905, 560] width 28 height 28
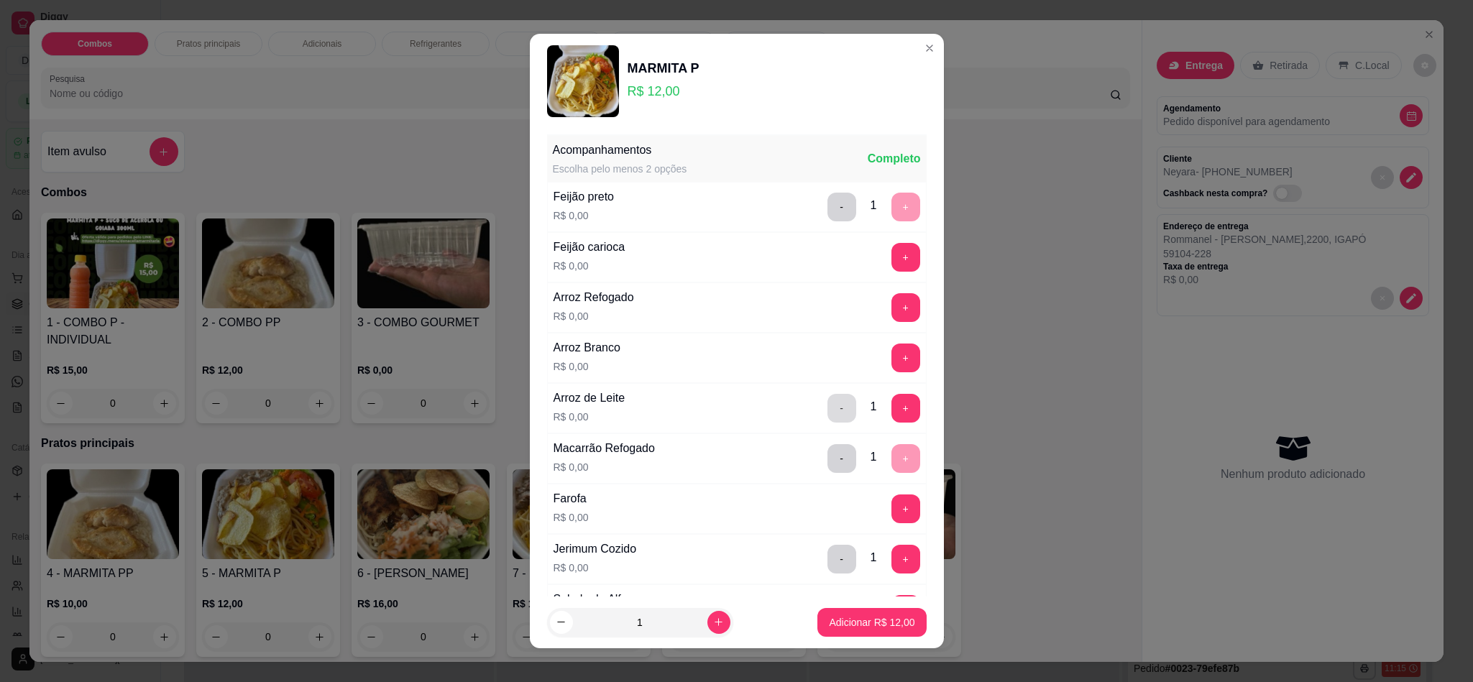
scroll to position [539, 0]
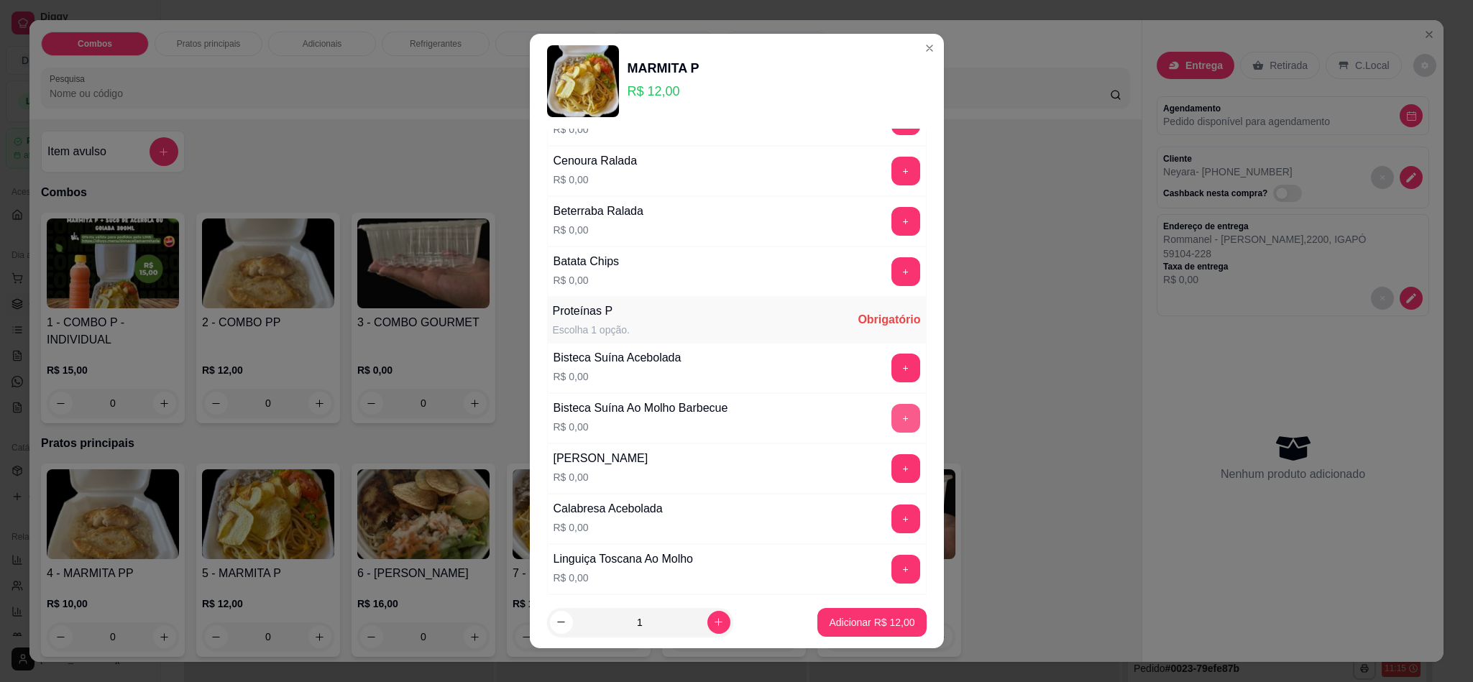
click at [891, 428] on button "+" at bounding box center [905, 418] width 29 height 29
click at [867, 643] on footer "1 Adicionar R$ 12,00" at bounding box center [737, 623] width 414 height 52
click at [867, 634] on button "Adicionar R$ 12,00" at bounding box center [871, 622] width 109 height 29
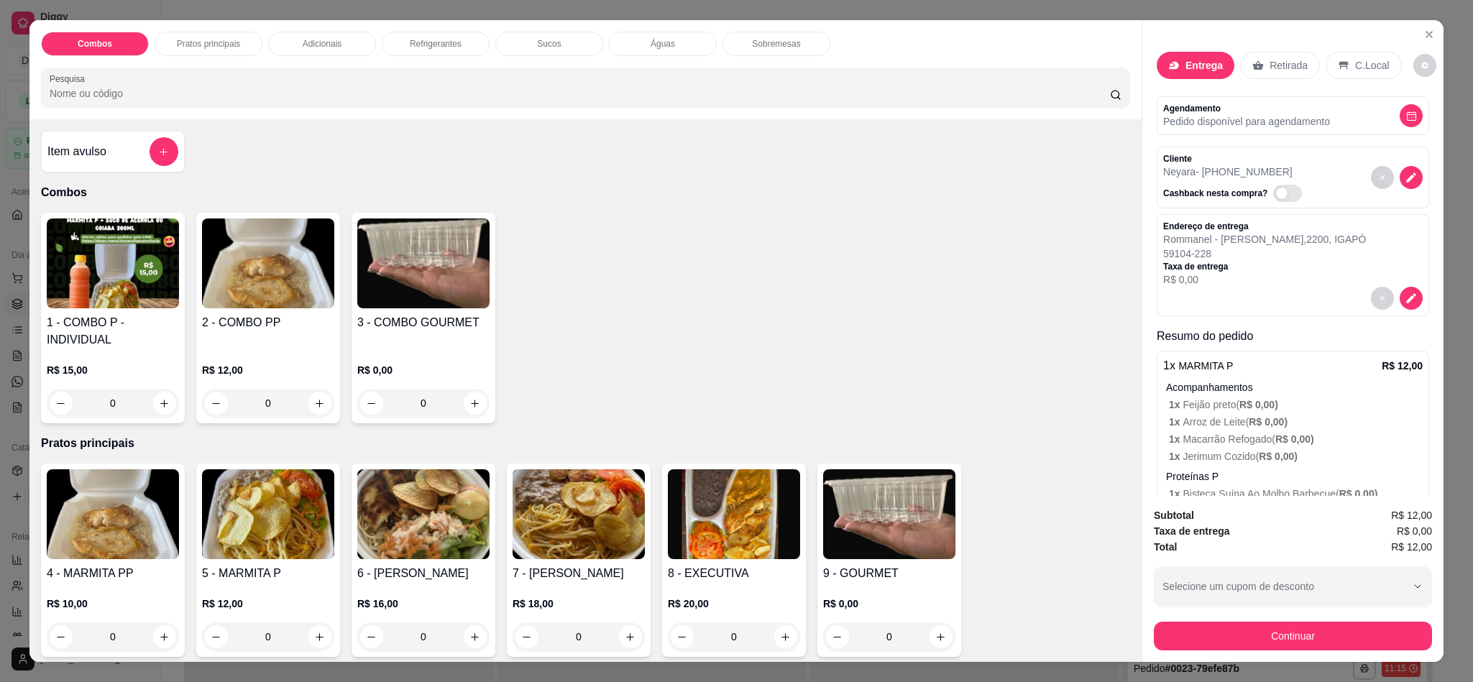
click at [1204, 645] on button "Continuar" at bounding box center [1293, 636] width 278 height 29
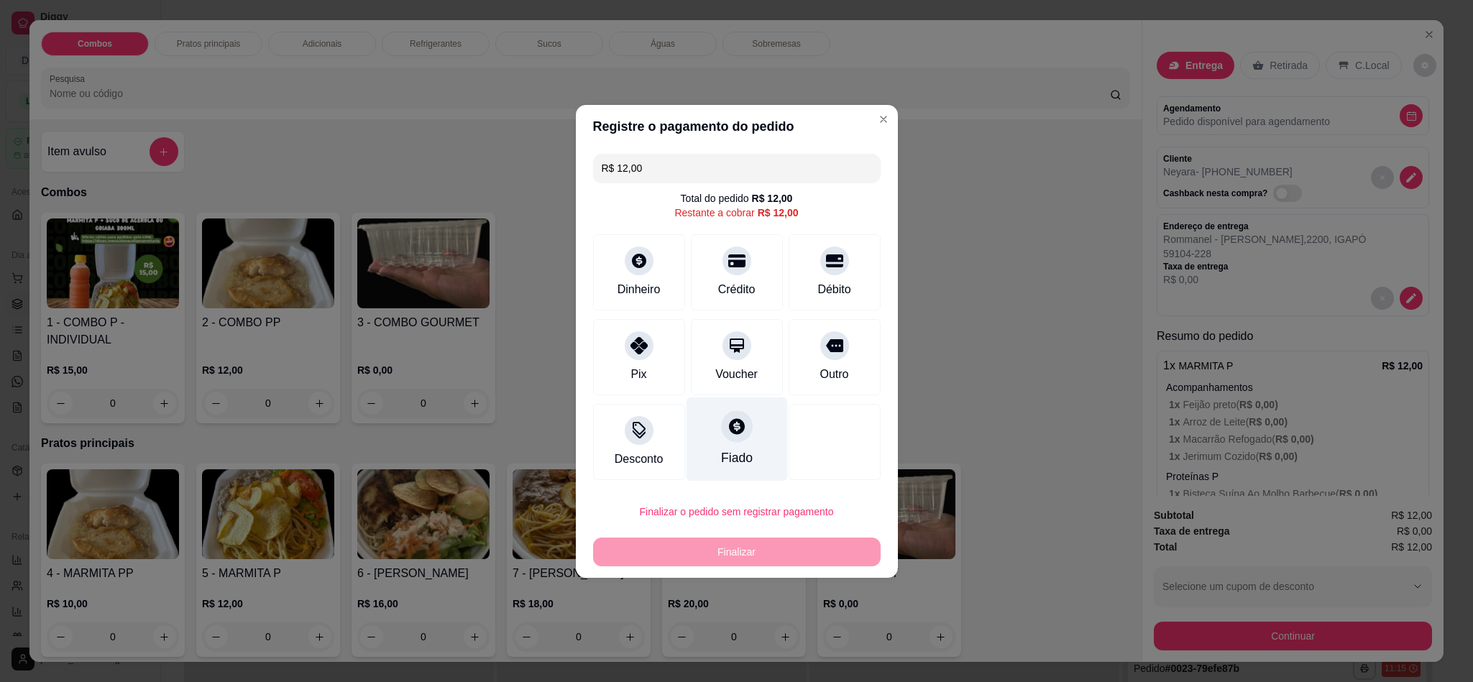
click at [740, 447] on div "Fiado" at bounding box center [736, 439] width 101 height 84
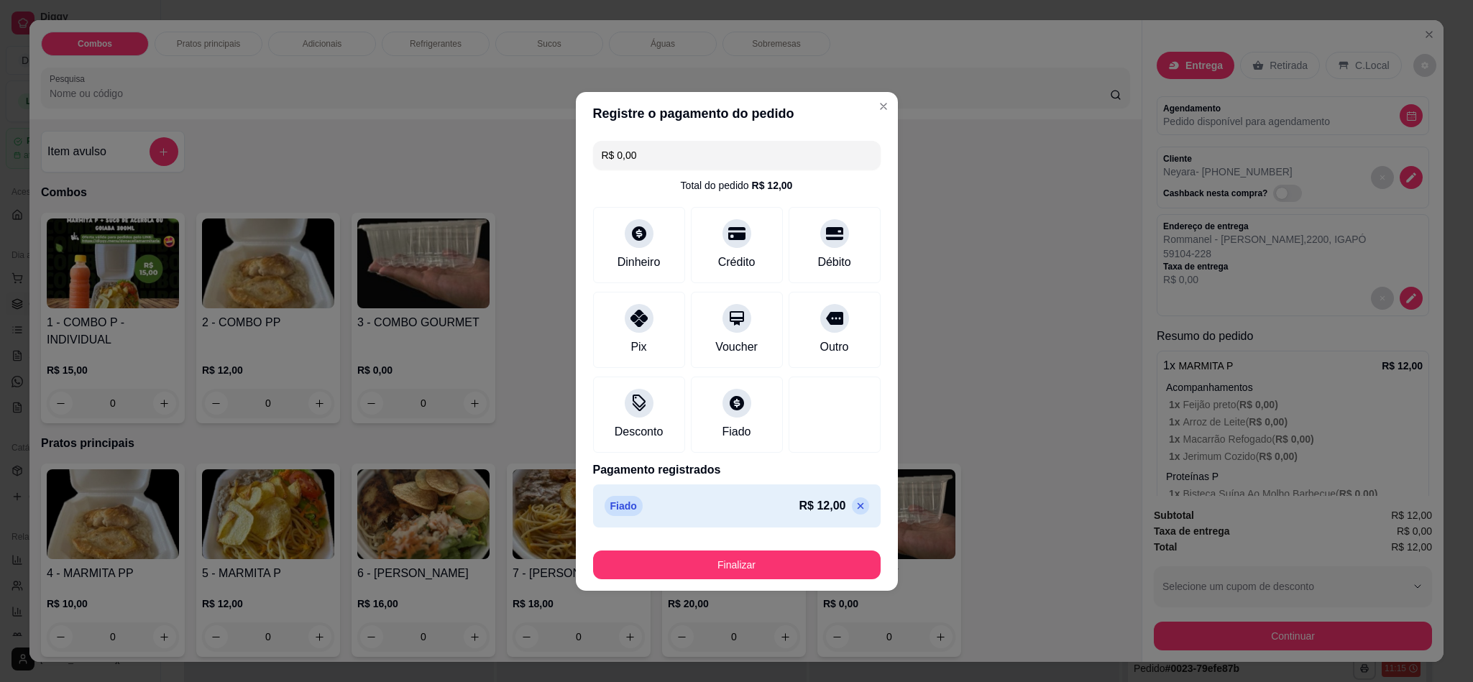
click at [776, 585] on footer "Finalizar" at bounding box center [737, 562] width 322 height 58
click at [772, 570] on button "Finalizar" at bounding box center [737, 565] width 288 height 29
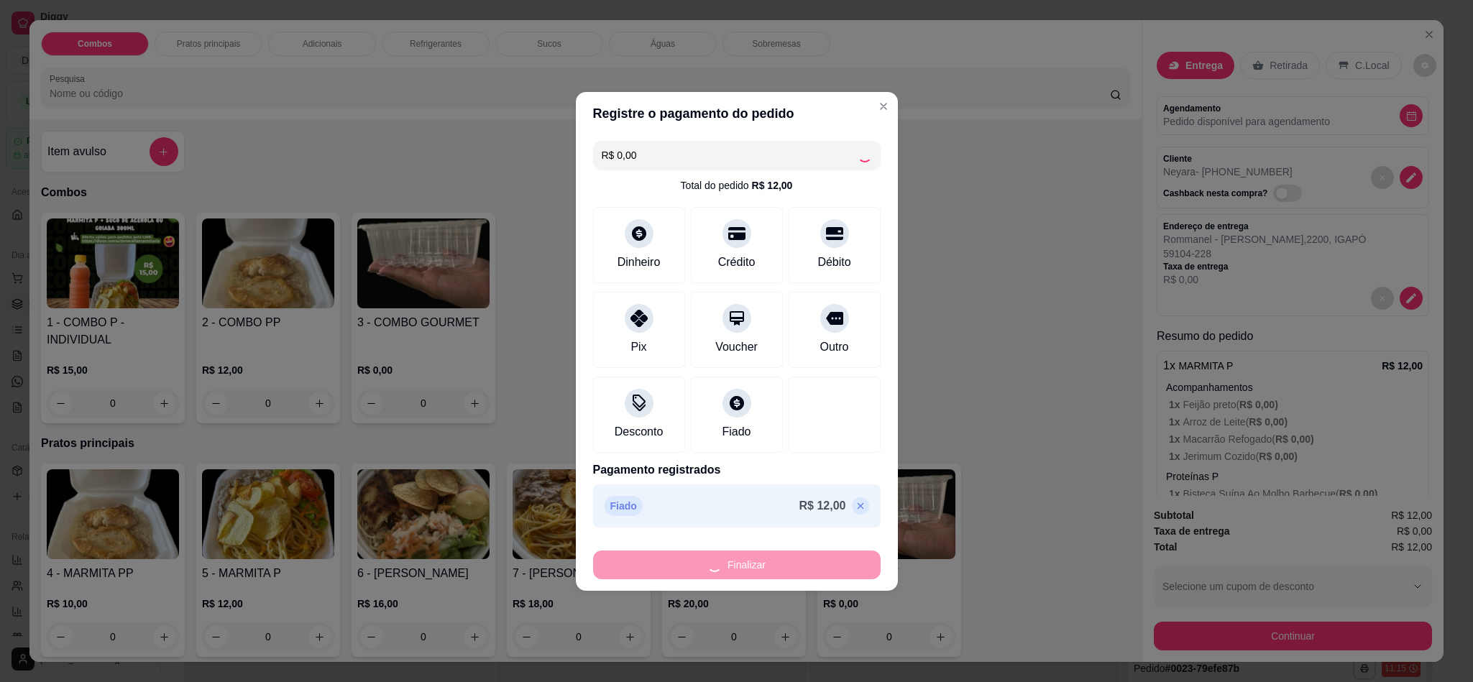
type input "-R$ 12,00"
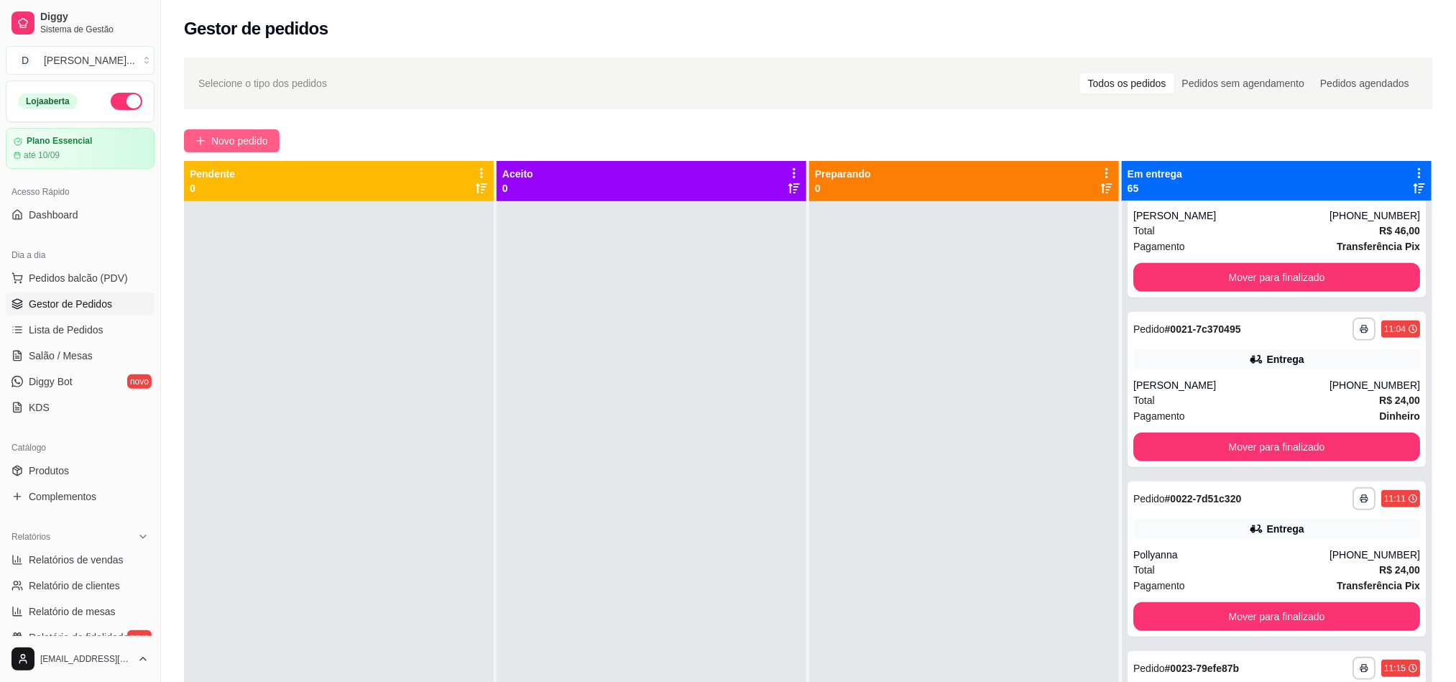
click at [250, 145] on span "Novo pedido" at bounding box center [239, 141] width 57 height 16
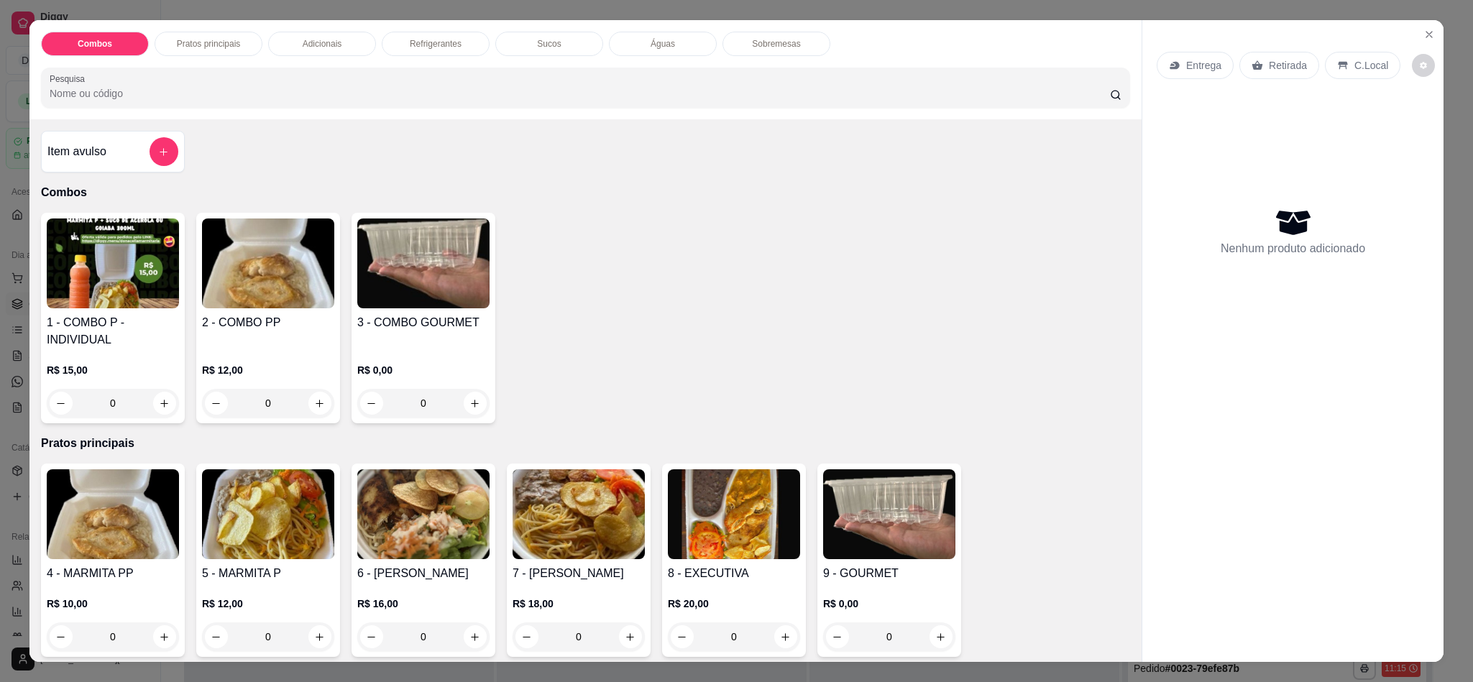
click at [1161, 68] on div "Entrega" at bounding box center [1195, 65] width 77 height 27
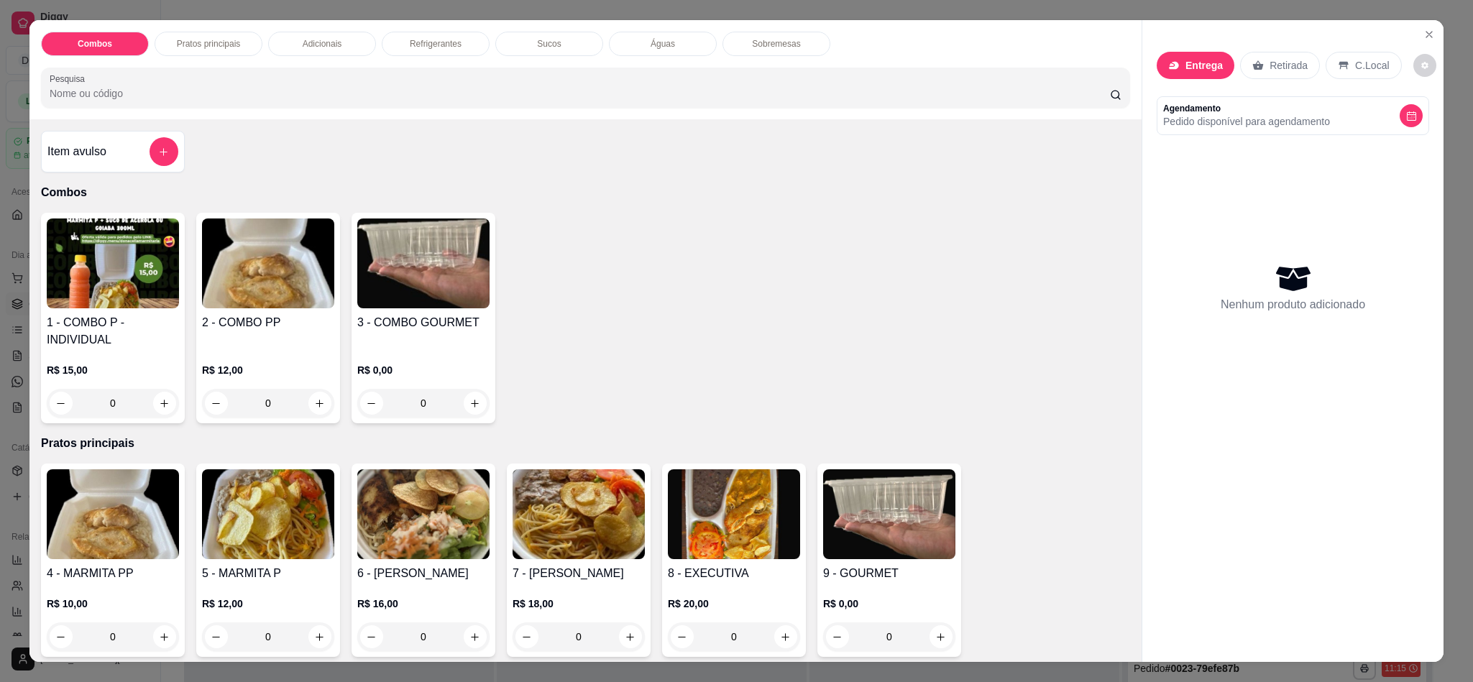
click at [693, 121] on div "Busque pelo cliente" at bounding box center [736, 103] width 288 height 40
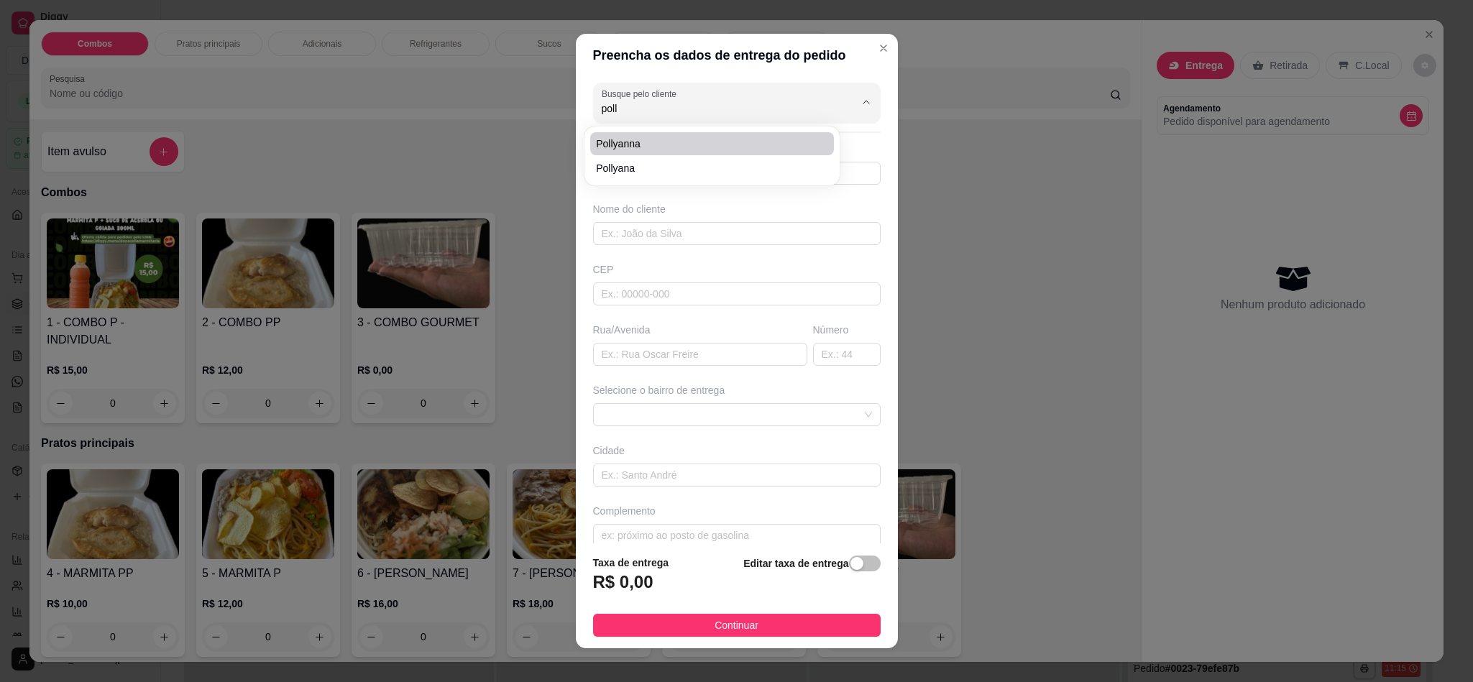
click at [651, 150] on span "Pollyanna" at bounding box center [705, 144] width 218 height 14
type input "Pollyanna"
type input "84988737176"
type input "Pollyanna"
type input "59104220"
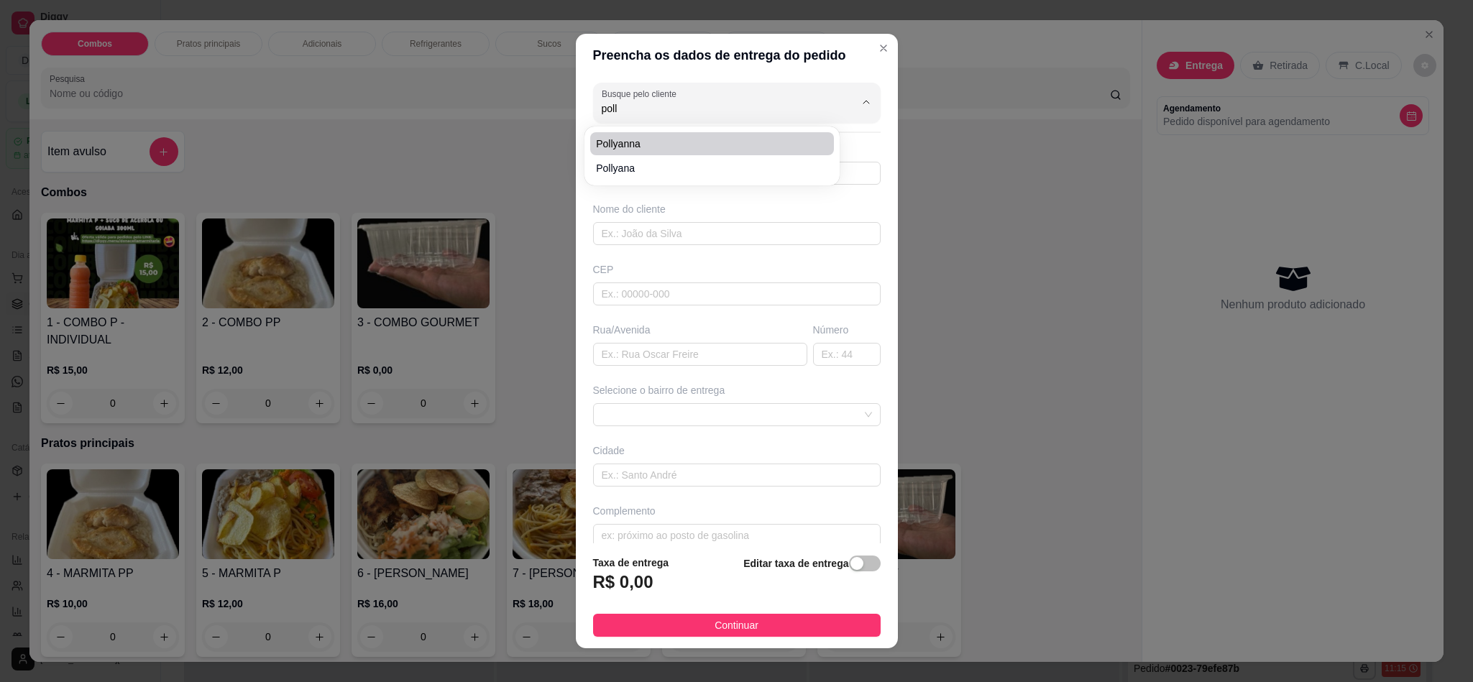
type input "[GEOGRAPHIC_DATA][PERSON_NAME]"
type input "2200"
type input "[DATE]"
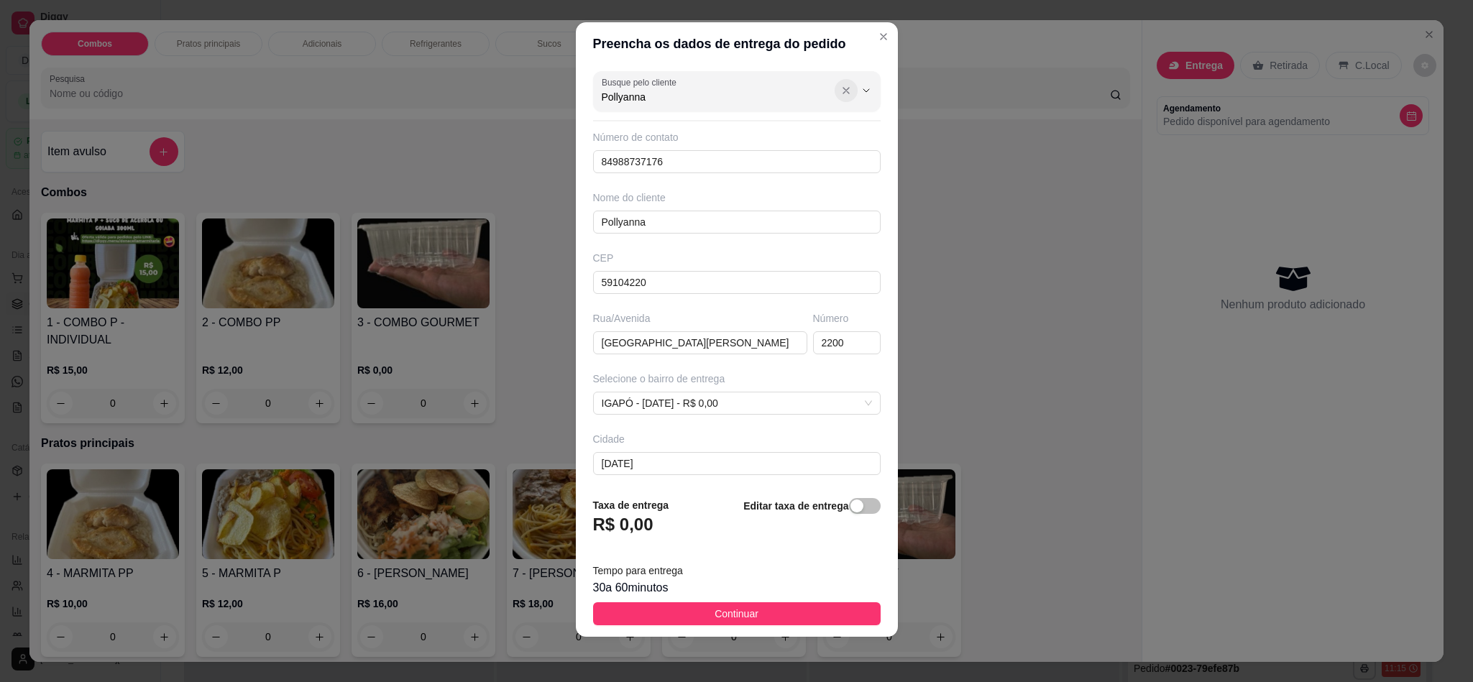
type input "Pollyanna"
click at [840, 93] on icon "Show suggestions" at bounding box center [846, 91] width 12 height 12
click at [654, 156] on span "Pollyana" at bounding box center [705, 156] width 218 height 14
type input "Pollyana"
type input "84988737167"
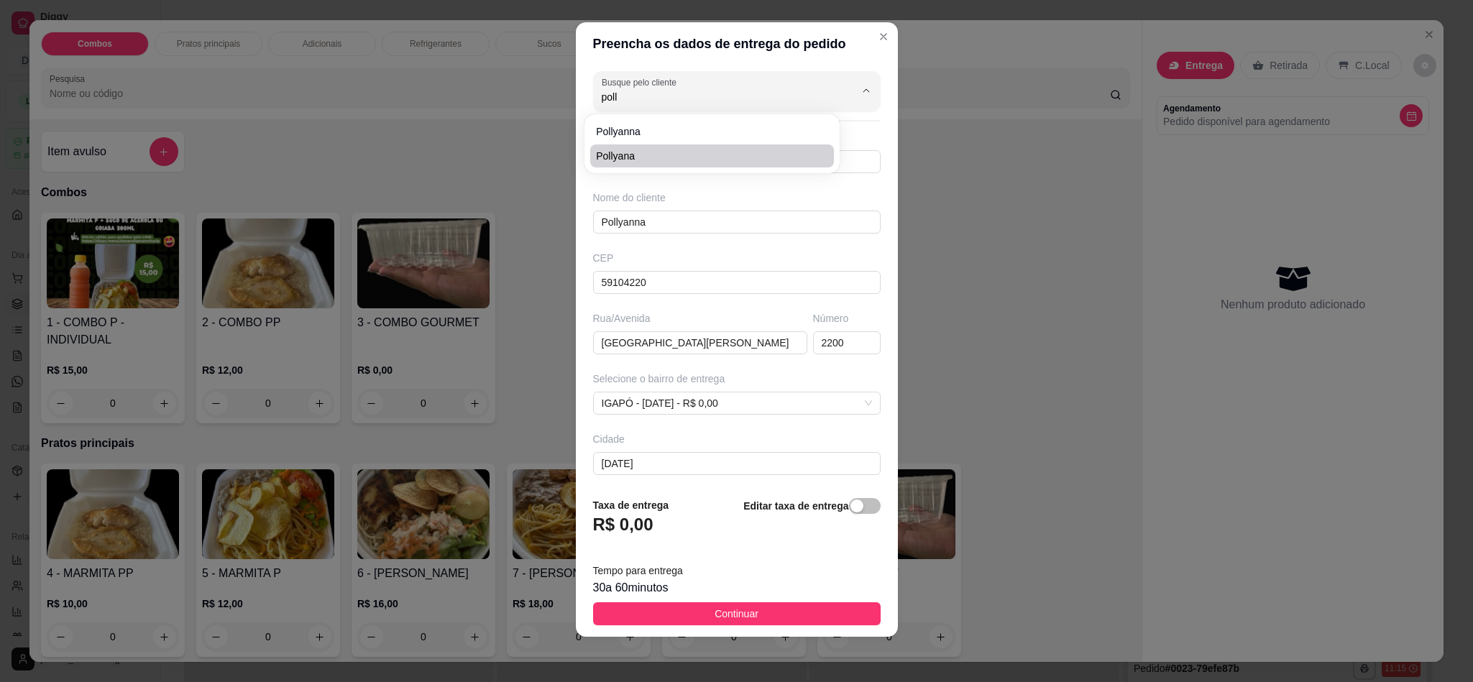
type input "Pollyana"
type input "59104228"
type input "Rommanel - [PERSON_NAME]"
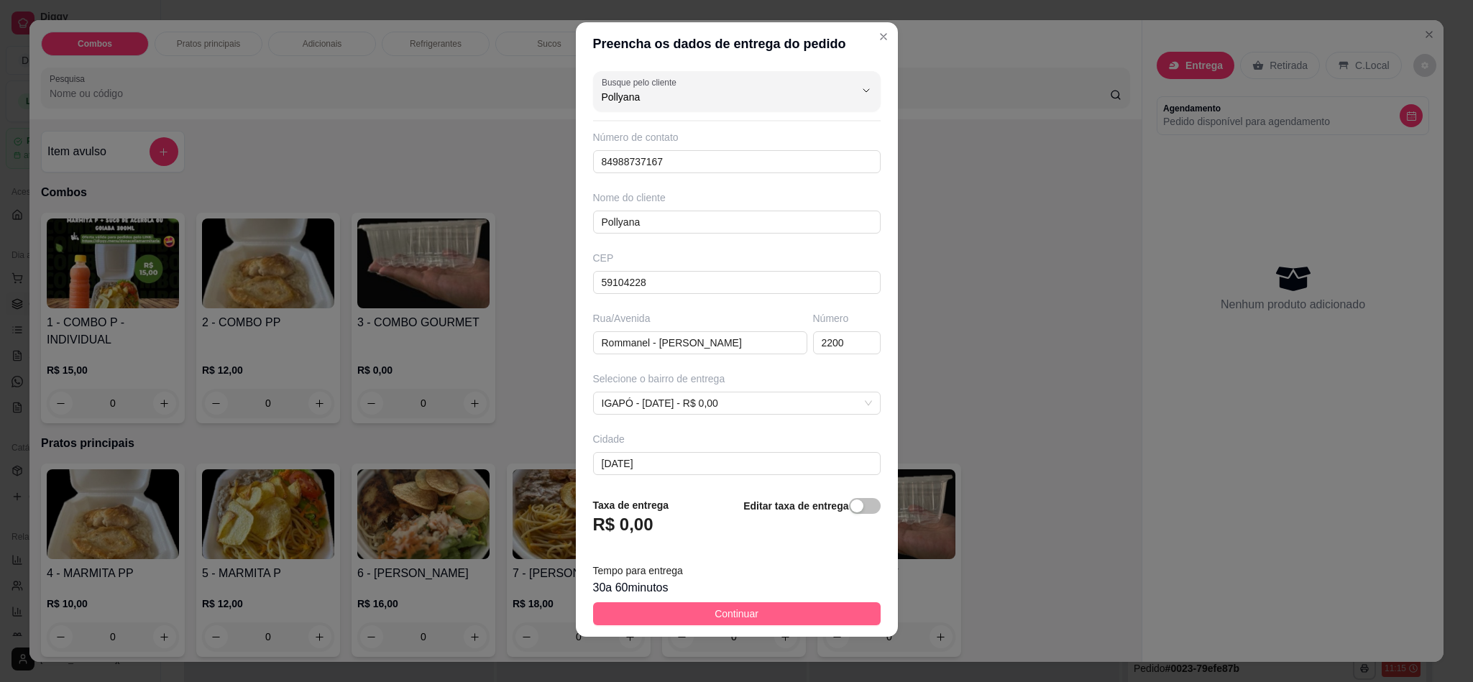
type input "Pollyana"
click at [768, 623] on button "Continuar" at bounding box center [737, 613] width 288 height 23
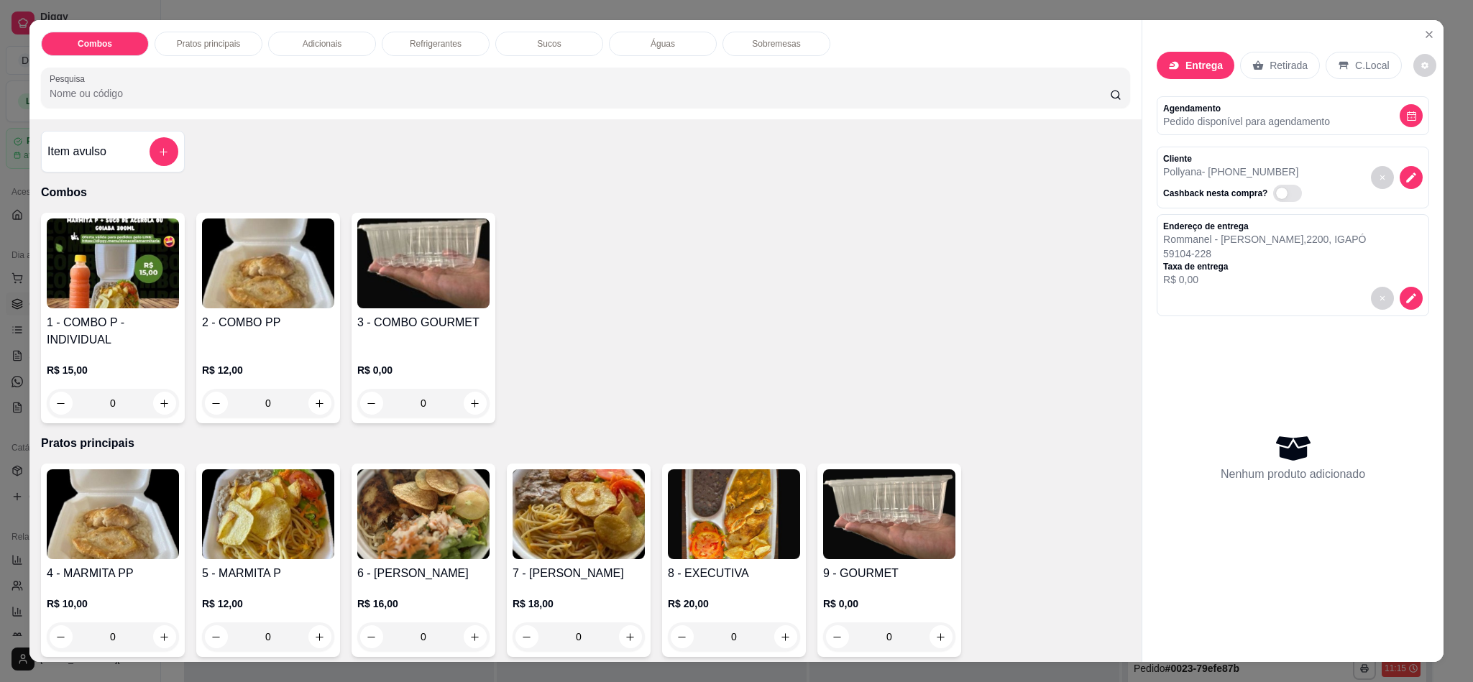
click at [216, 578] on h4 "5 - MARMITA P" at bounding box center [268, 573] width 132 height 17
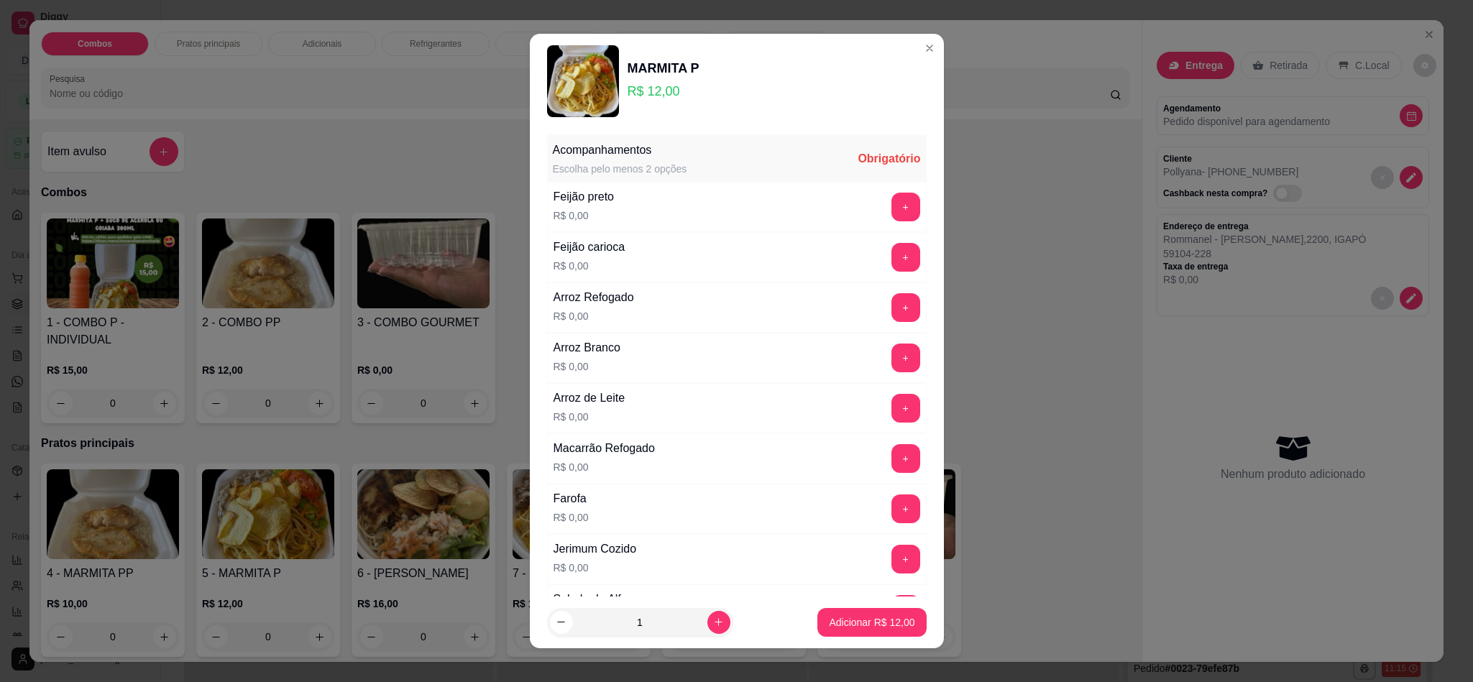
click at [870, 274] on div "Feijão carioca R$ 0,00 +" at bounding box center [737, 257] width 380 height 50
click at [891, 267] on button "+" at bounding box center [905, 257] width 29 height 29
click at [891, 306] on button "+" at bounding box center [905, 307] width 29 height 29
click at [858, 383] on div "Arroz Branco R$ 0,00 +" at bounding box center [737, 358] width 380 height 50
click at [891, 410] on button "+" at bounding box center [905, 408] width 29 height 29
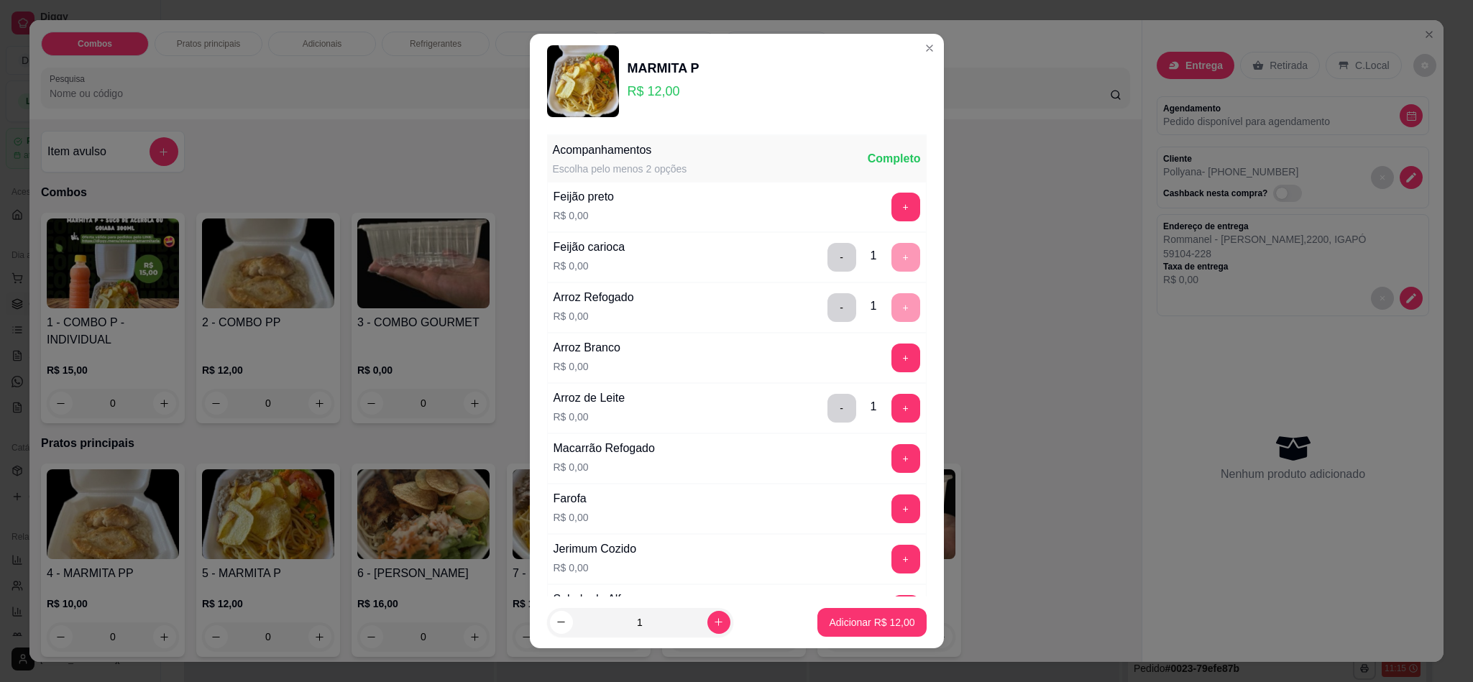
click at [863, 477] on div "Macarrão Refogado R$ 0,00 +" at bounding box center [737, 458] width 380 height 50
click at [863, 542] on div "Jerimum Cozido R$ 0,00 +" at bounding box center [737, 559] width 380 height 50
click at [891, 561] on button "+" at bounding box center [905, 559] width 29 height 29
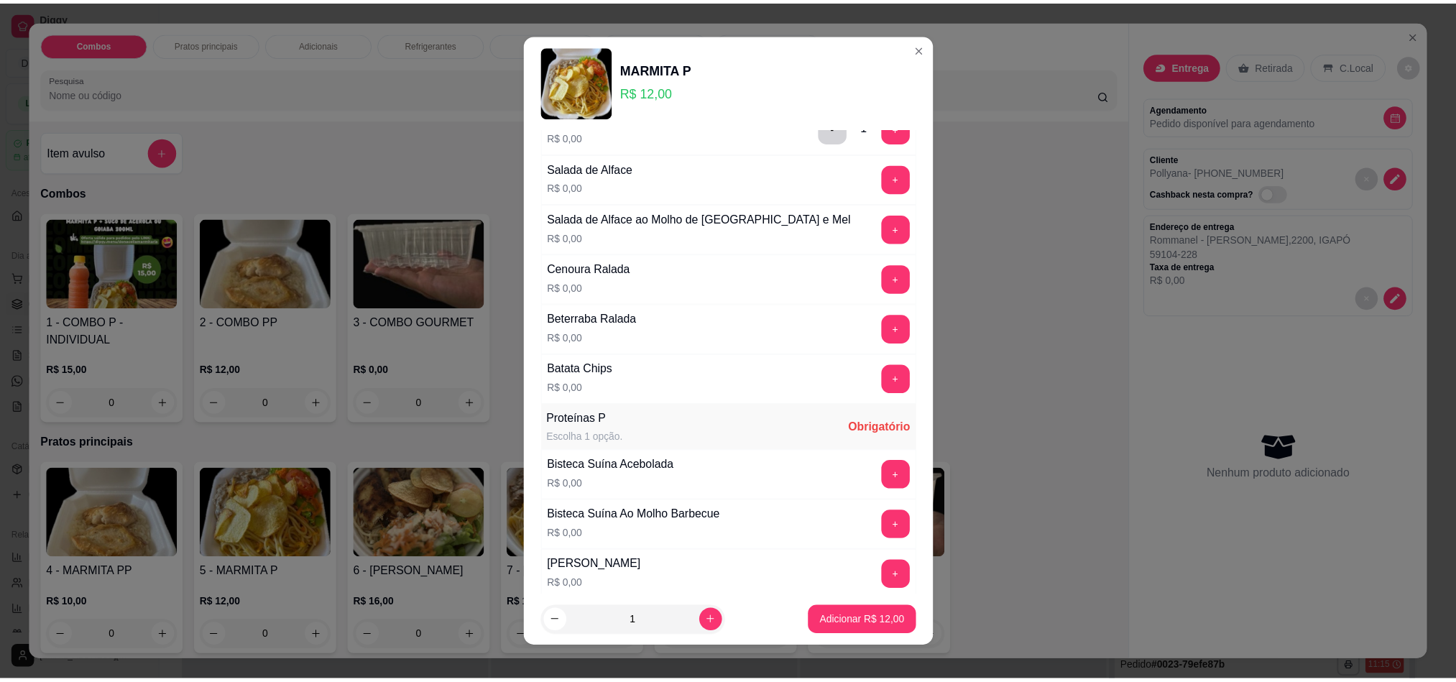
scroll to position [539, 0]
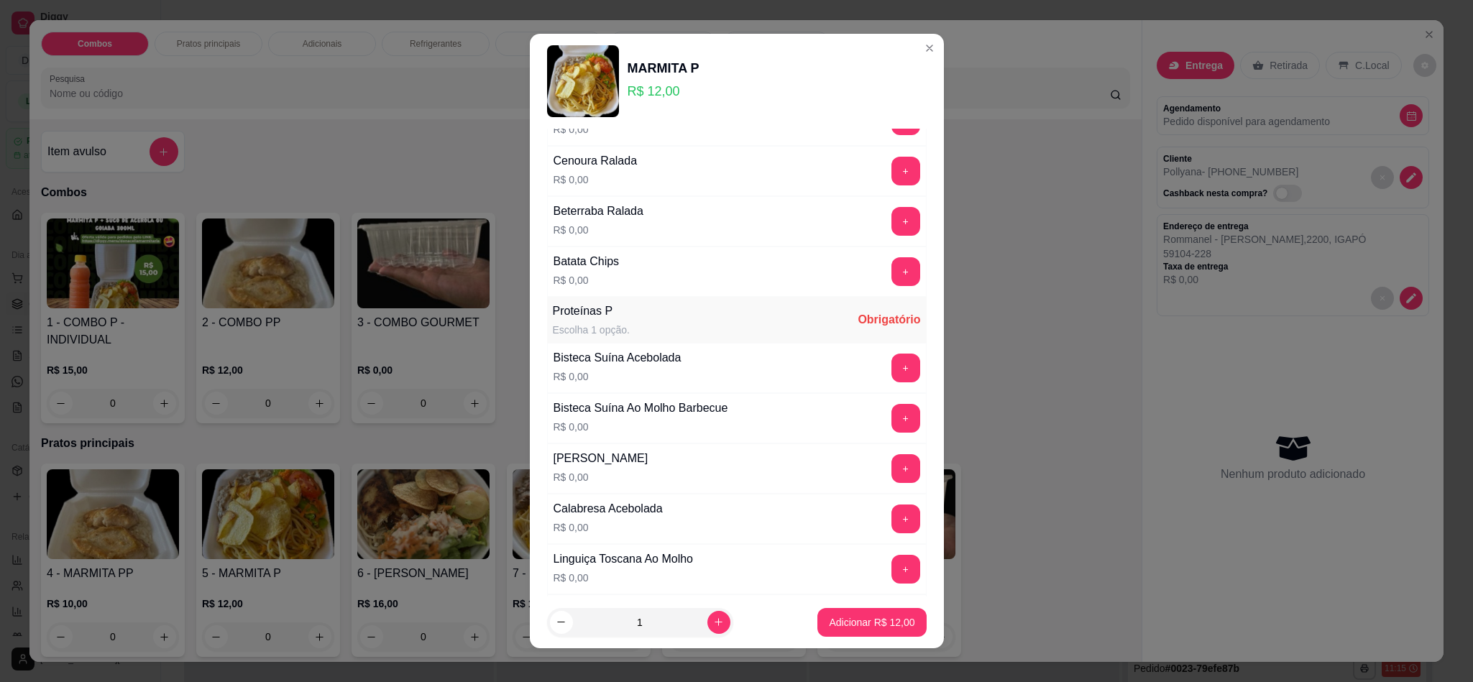
click at [891, 382] on button "+" at bounding box center [905, 368] width 29 height 29
click at [824, 609] on button "Adicionar R$ 12,00" at bounding box center [871, 622] width 109 height 29
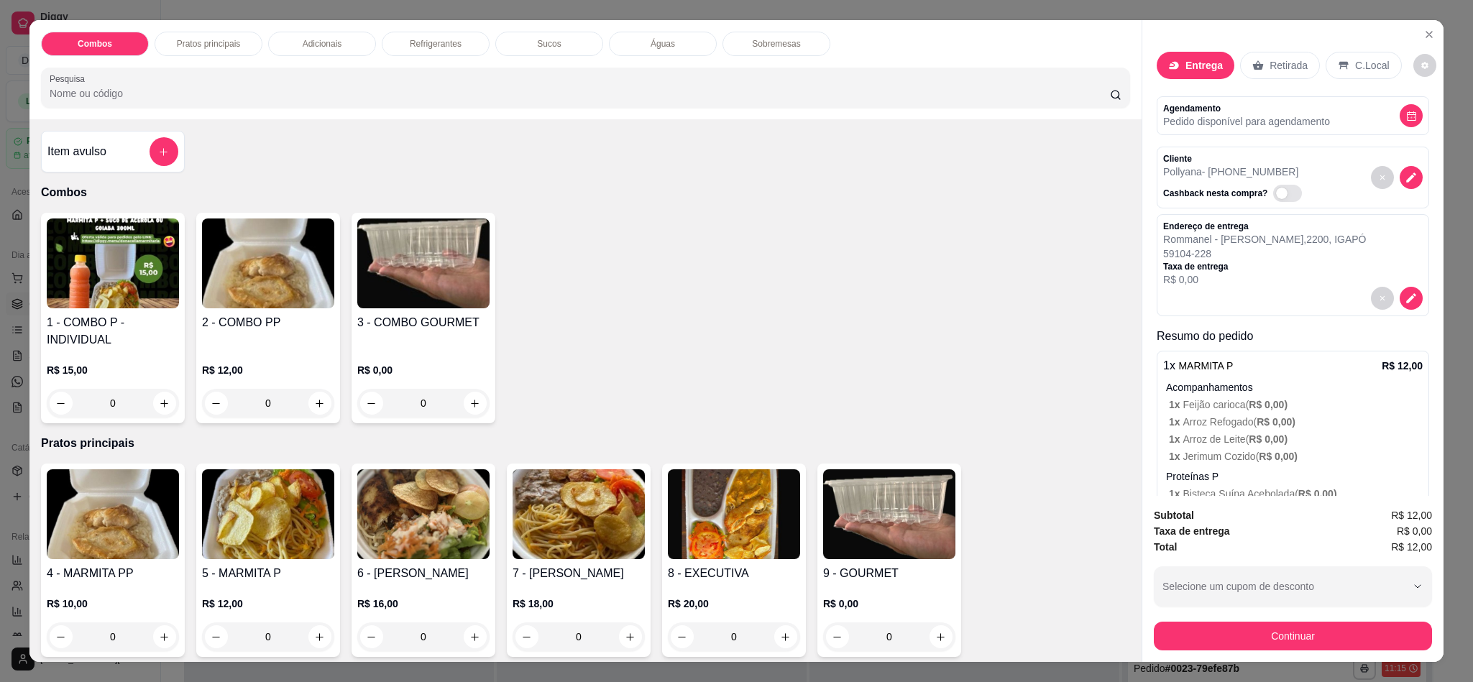
click at [1219, 645] on button "Continuar" at bounding box center [1293, 636] width 278 height 29
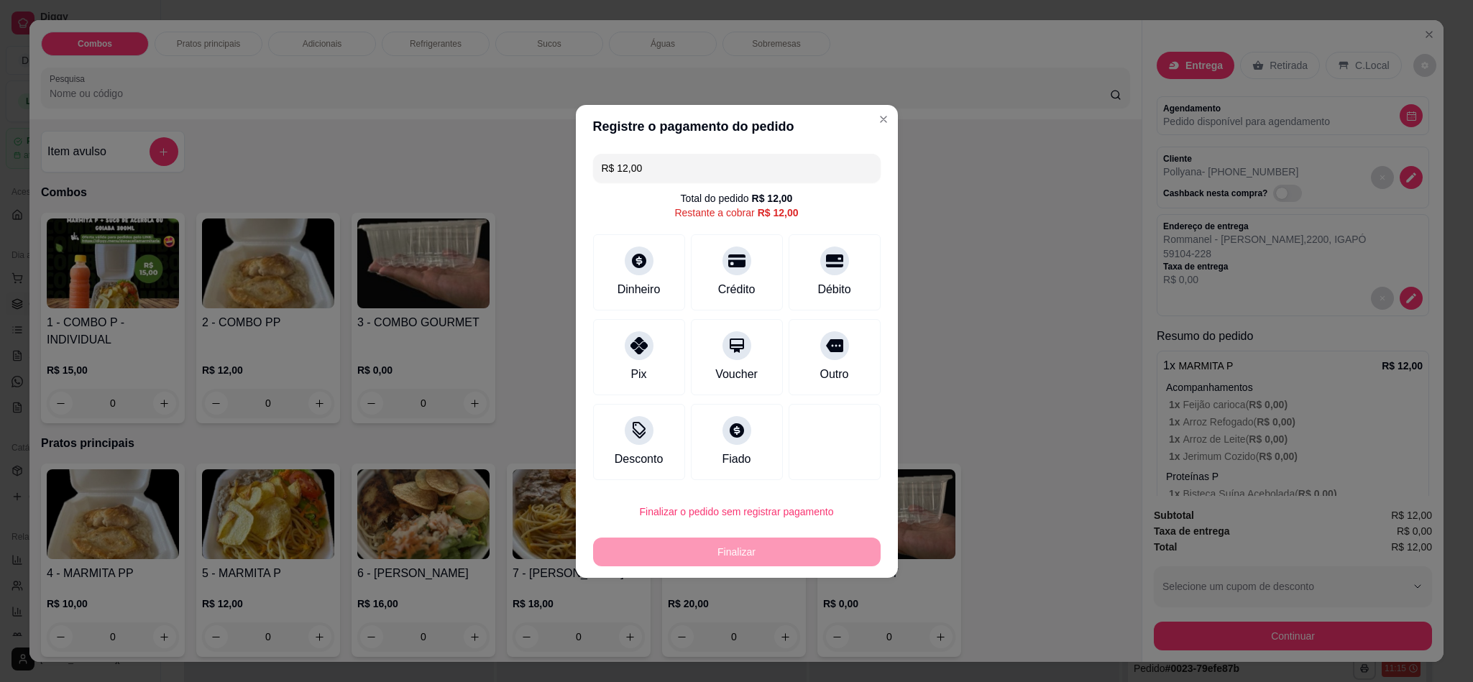
click at [774, 451] on div "Desconto Fiado" at bounding box center [737, 442] width 288 height 76
click at [744, 454] on div "Fiado" at bounding box center [736, 439] width 101 height 84
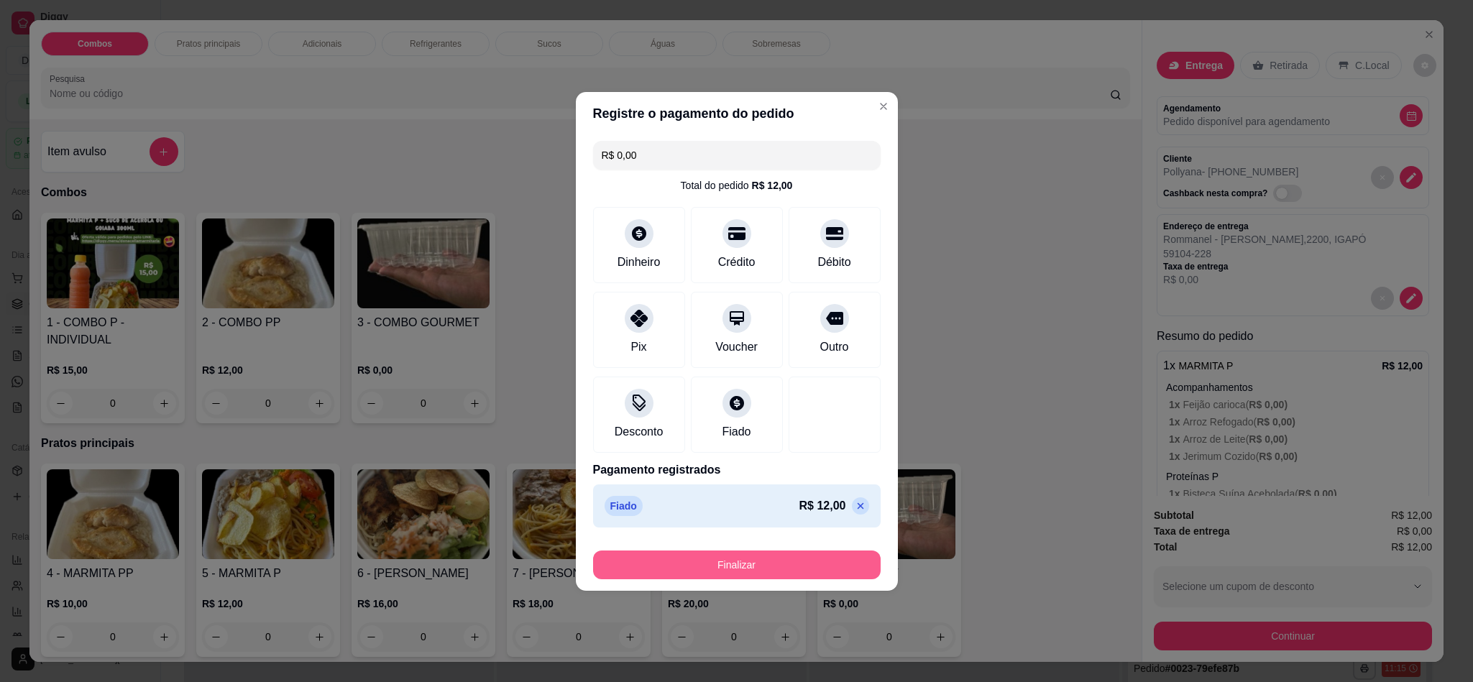
click at [785, 559] on button "Finalizar" at bounding box center [737, 565] width 288 height 29
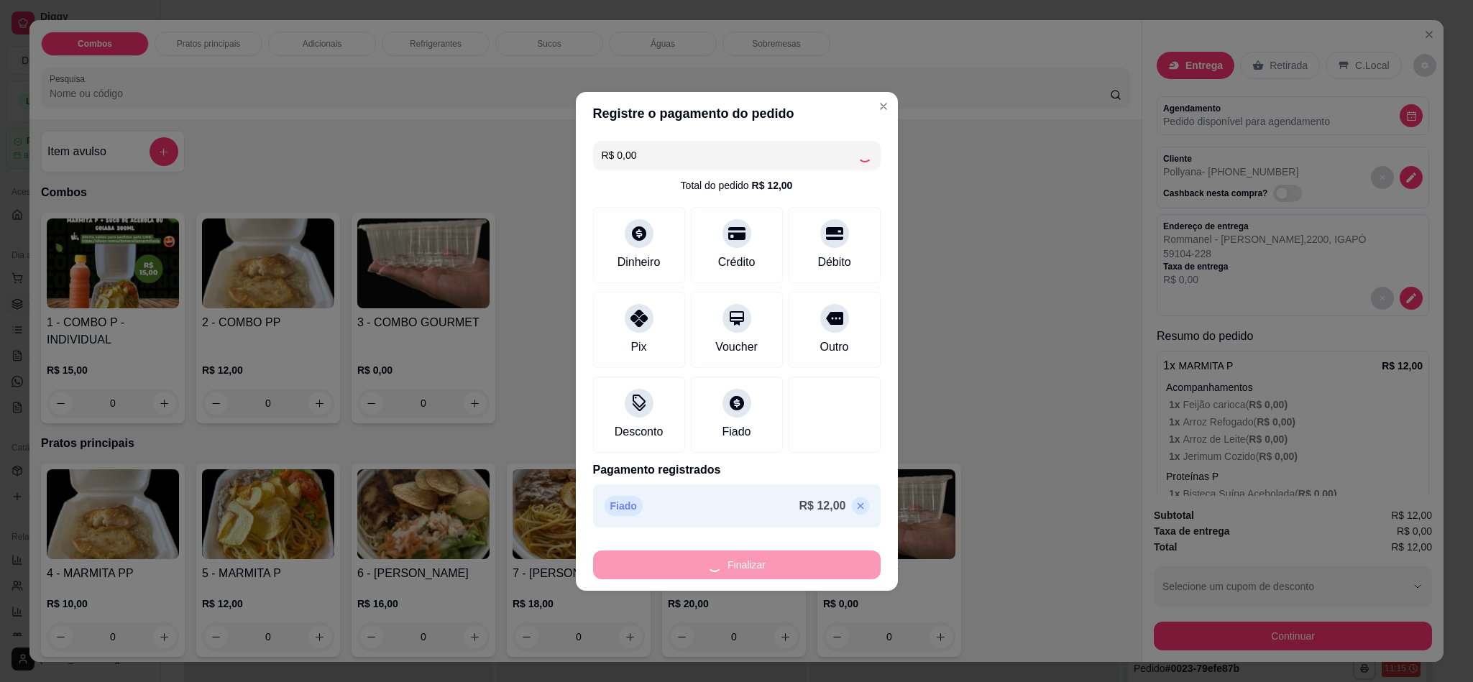
type input "-R$ 12,00"
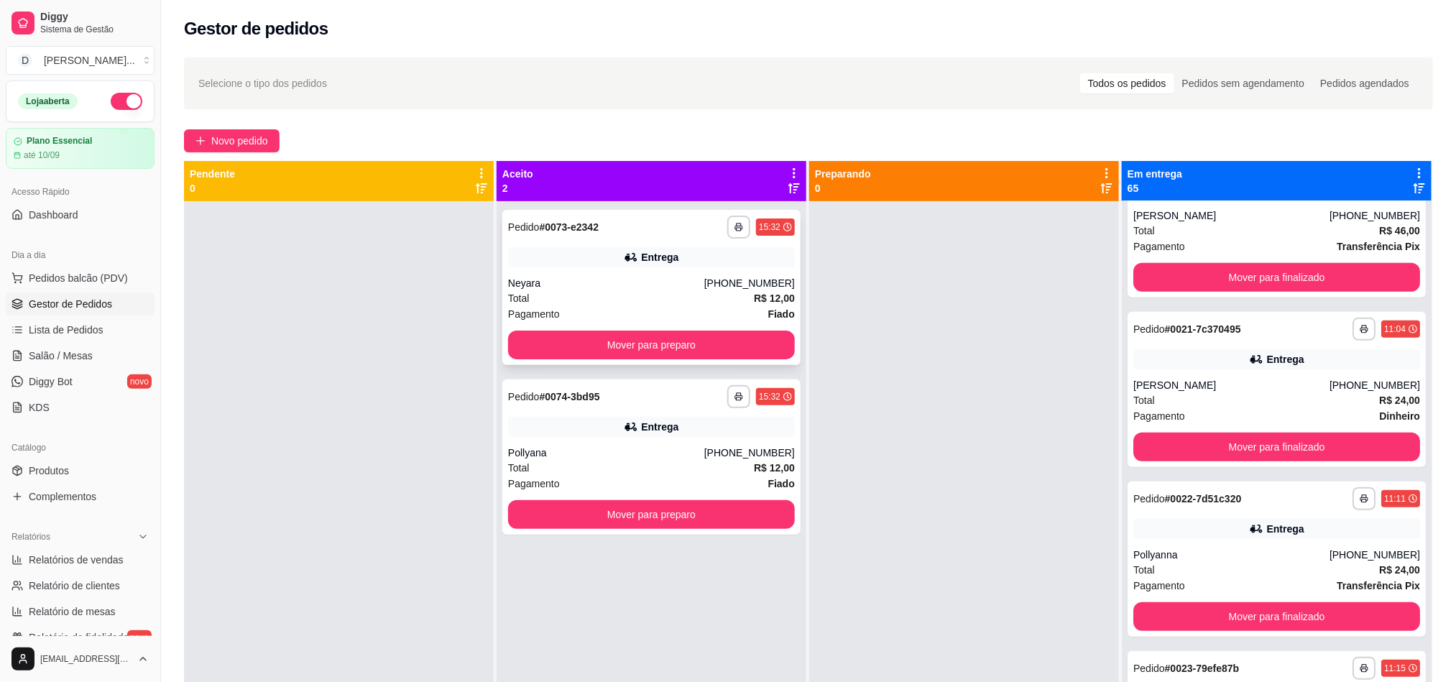
click at [626, 303] on div "Total R$ 12,00" at bounding box center [651, 298] width 287 height 16
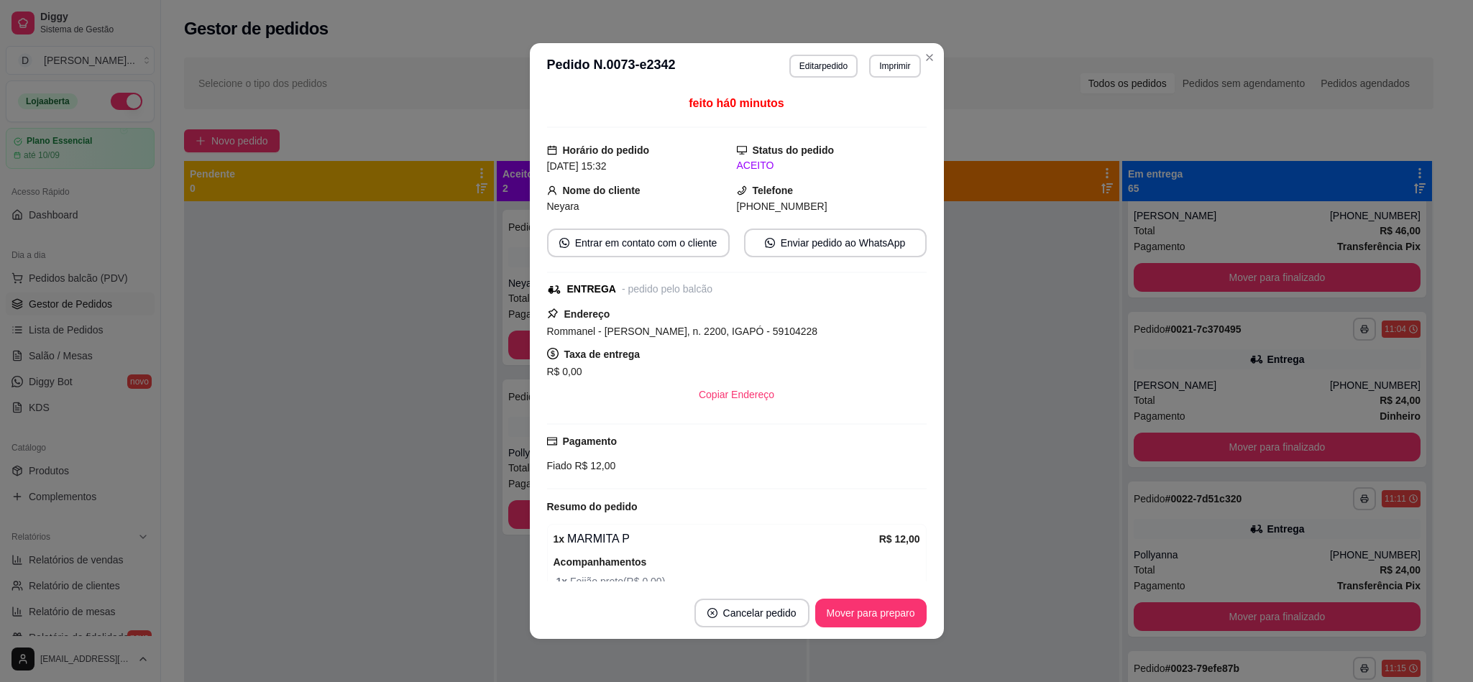
click at [857, 623] on button "Mover para preparo" at bounding box center [870, 613] width 111 height 29
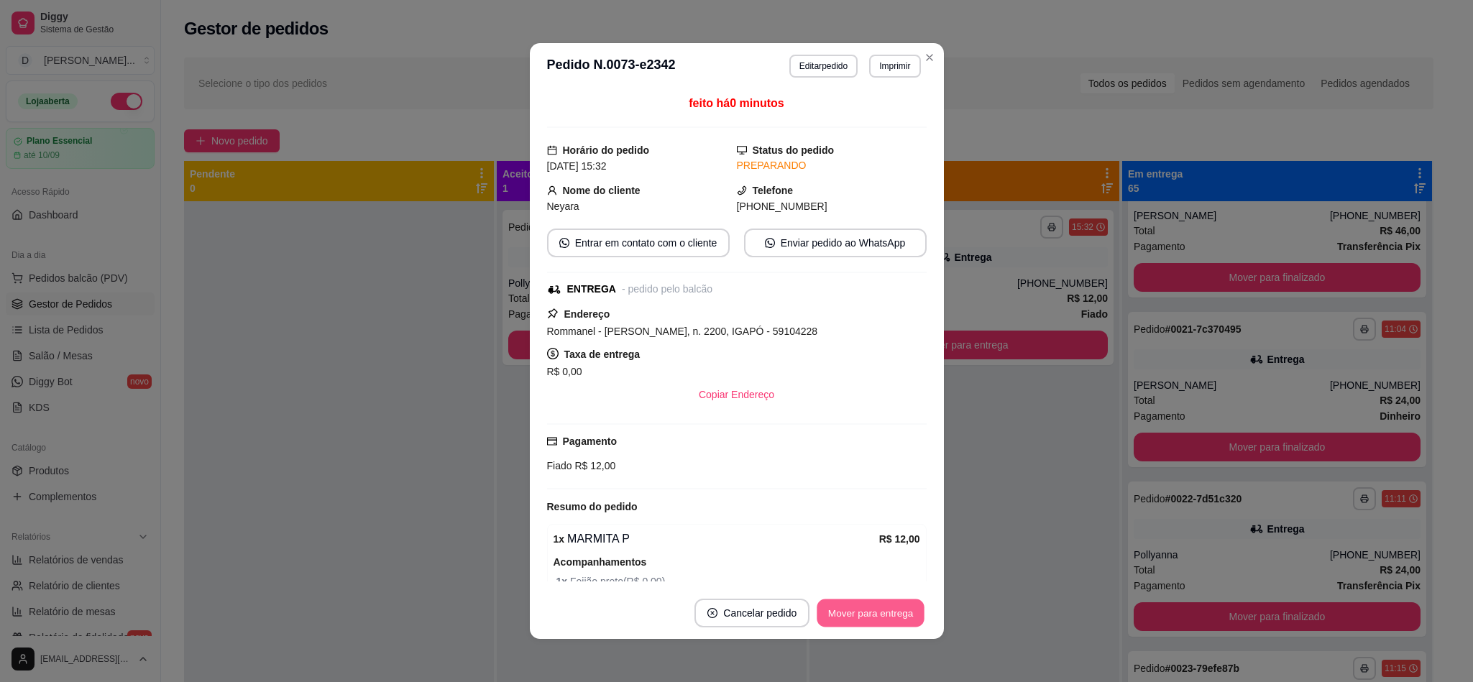
click at [857, 623] on button "Mover para entrega" at bounding box center [871, 613] width 108 height 28
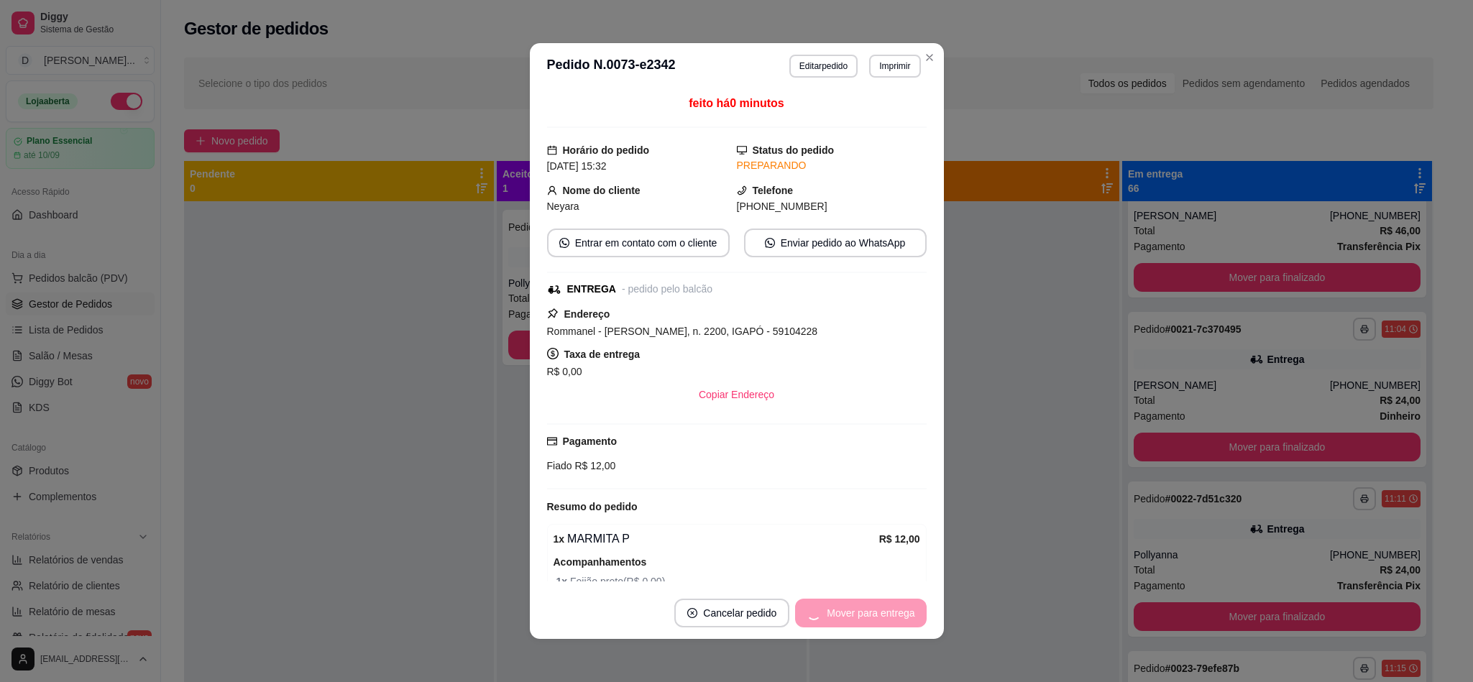
click at [857, 623] on div "Mover para entrega" at bounding box center [860, 613] width 131 height 29
click at [858, 623] on button "Mover para finalizado" at bounding box center [866, 613] width 119 height 29
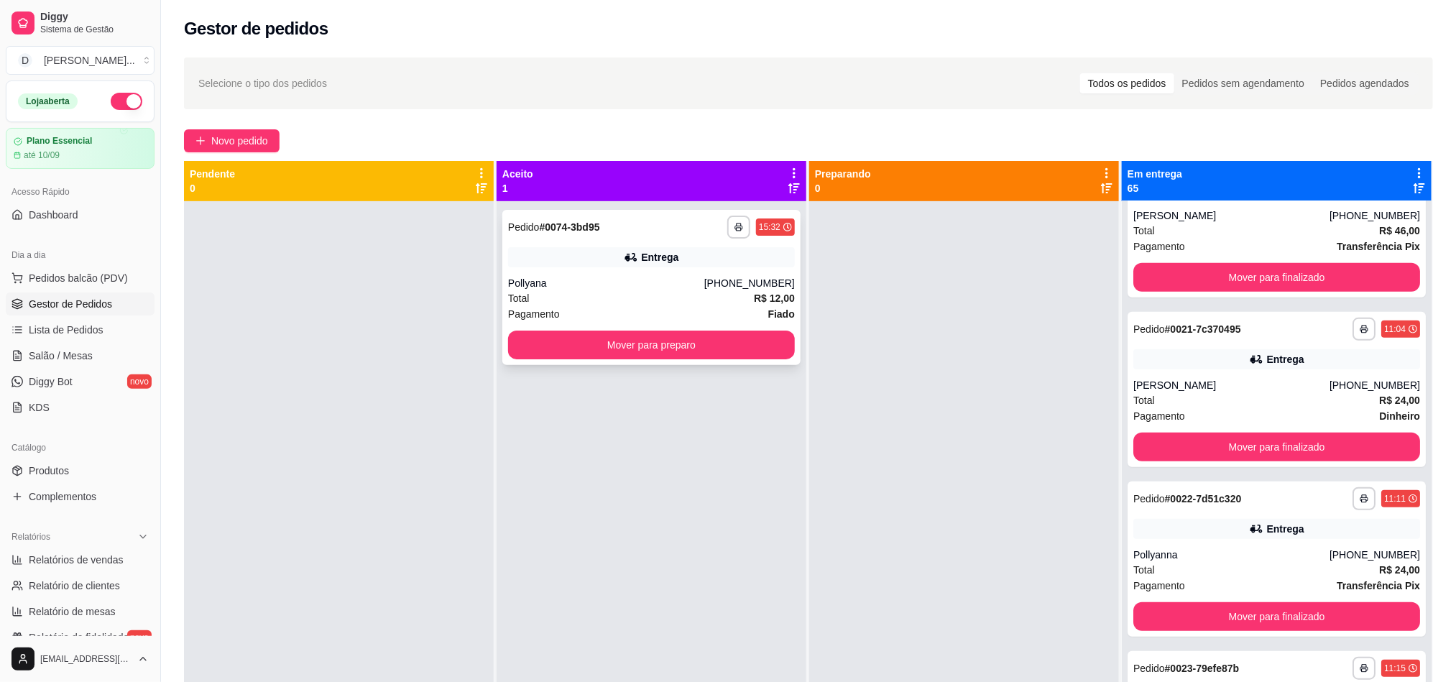
click at [567, 259] on div "Entrega" at bounding box center [651, 257] width 287 height 20
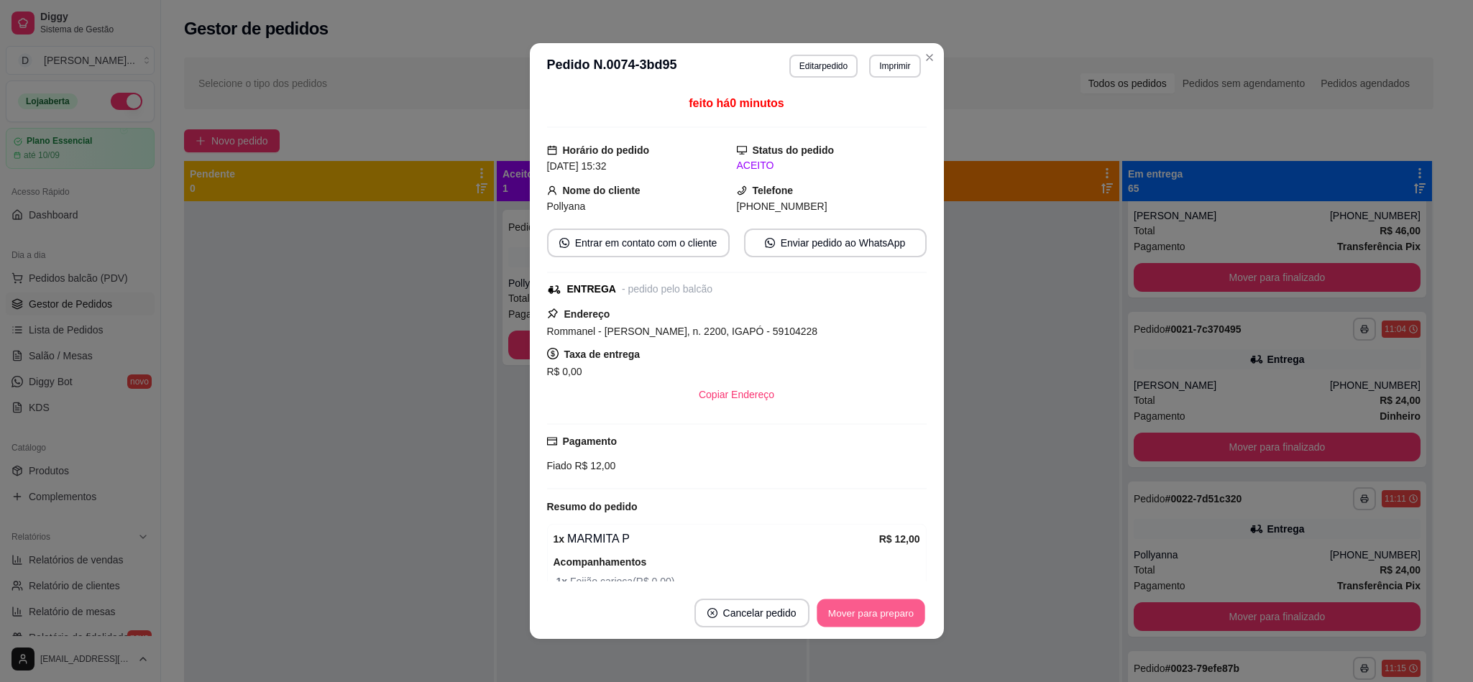
click at [868, 620] on button "Mover para preparo" at bounding box center [871, 613] width 108 height 28
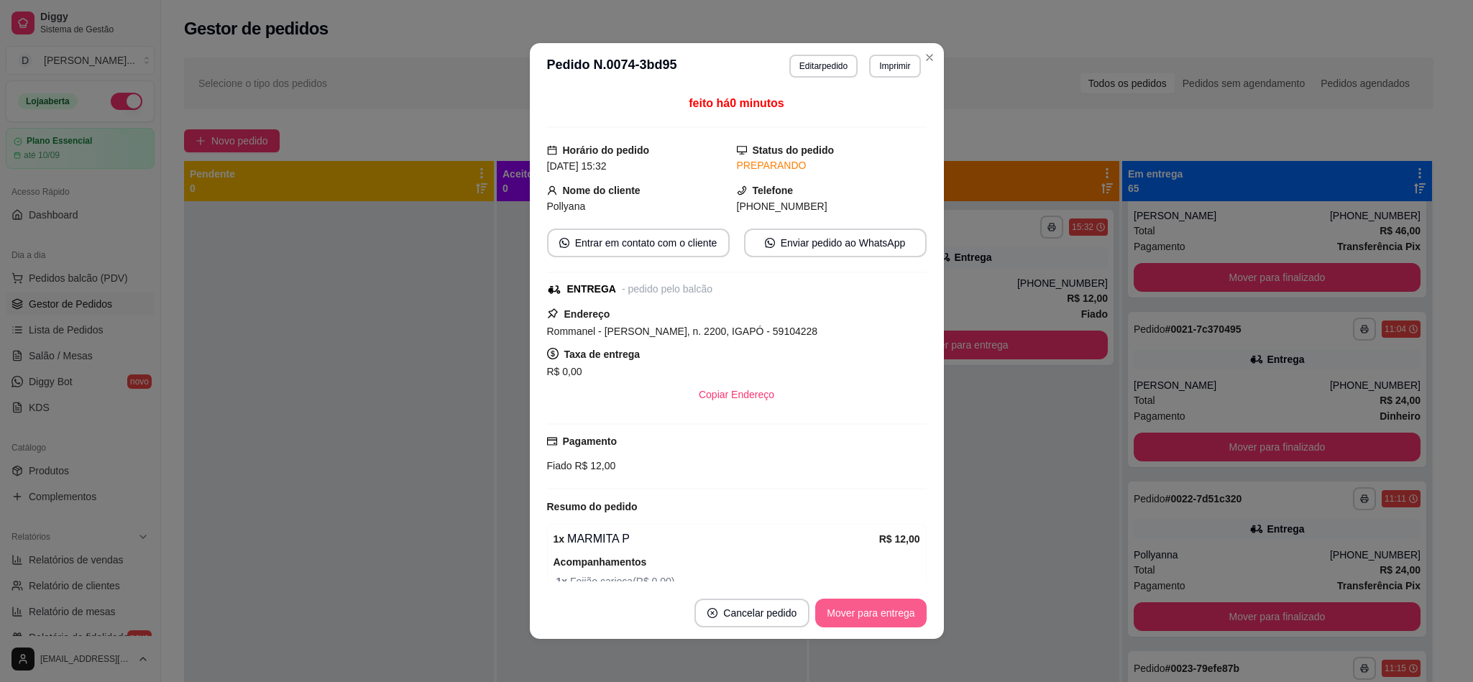
click at [868, 620] on button "Mover para entrega" at bounding box center [870, 613] width 111 height 29
click at [868, 620] on div "Mover para entrega" at bounding box center [860, 613] width 131 height 29
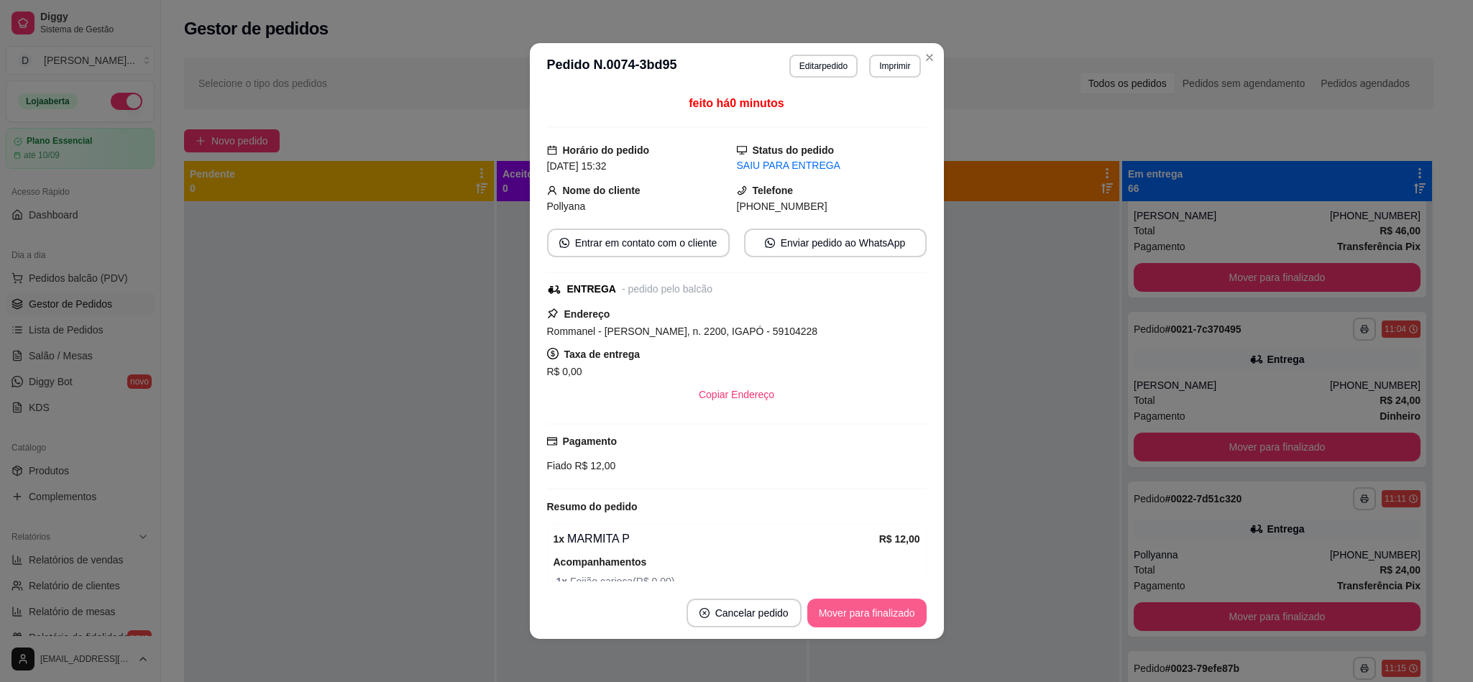
click at [850, 615] on button "Mover para finalizado" at bounding box center [866, 613] width 119 height 29
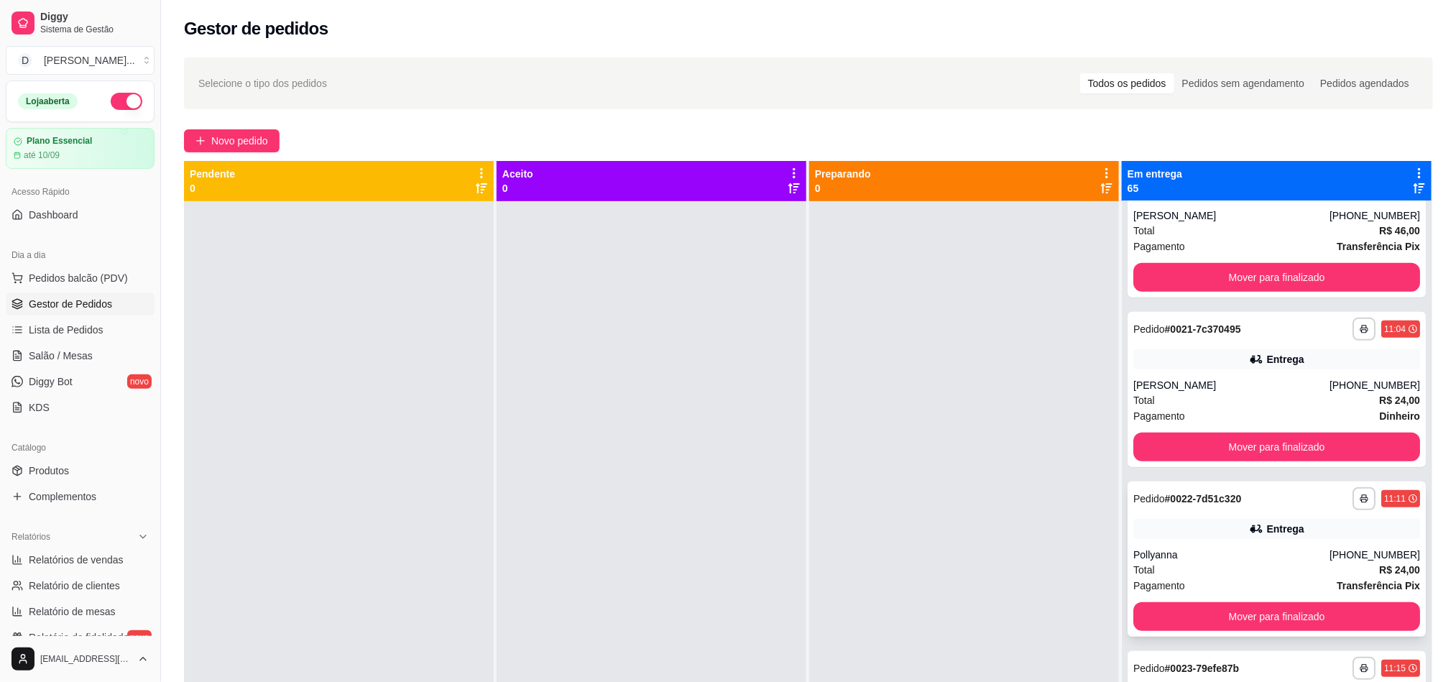
click at [1178, 566] on div "Total R$ 24,00" at bounding box center [1277, 570] width 287 height 16
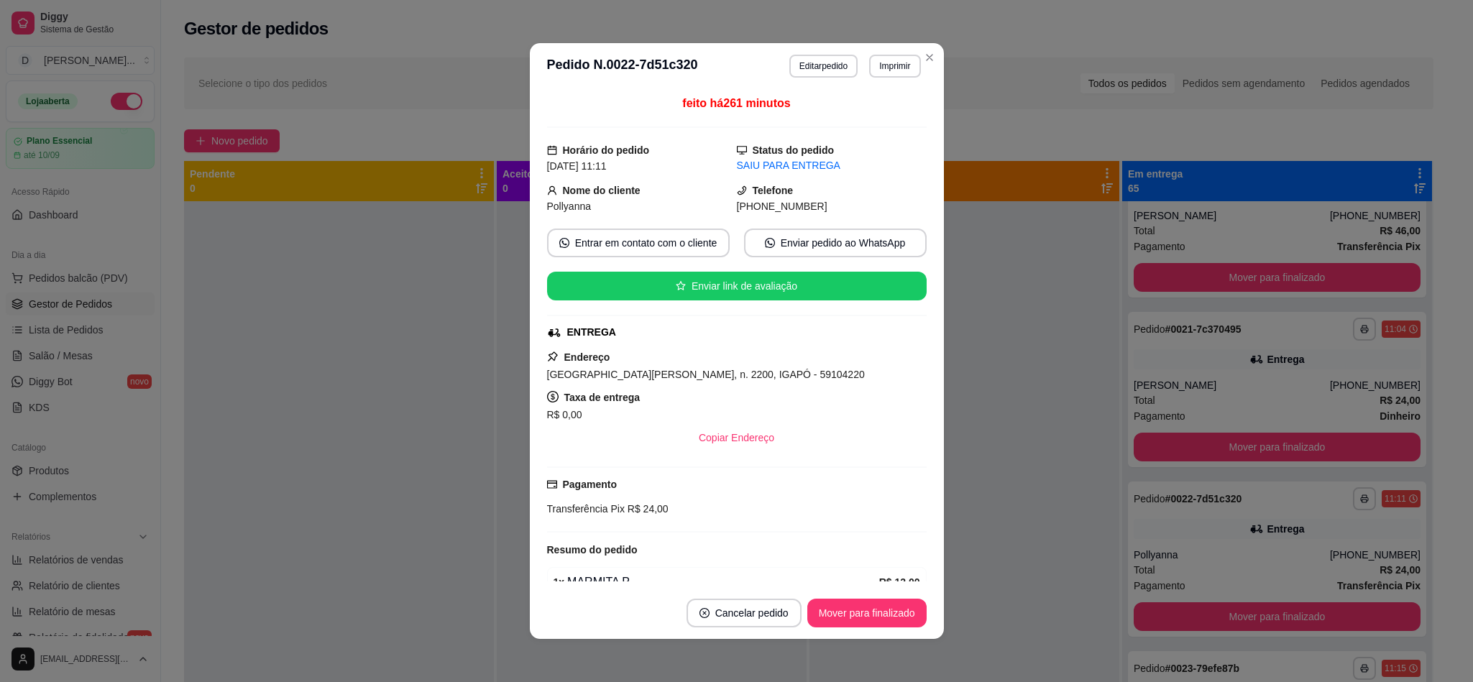
click at [766, 610] on button "Cancelar pedido" at bounding box center [743, 613] width 115 height 29
click at [778, 569] on button "Sim" at bounding box center [776, 578] width 56 height 28
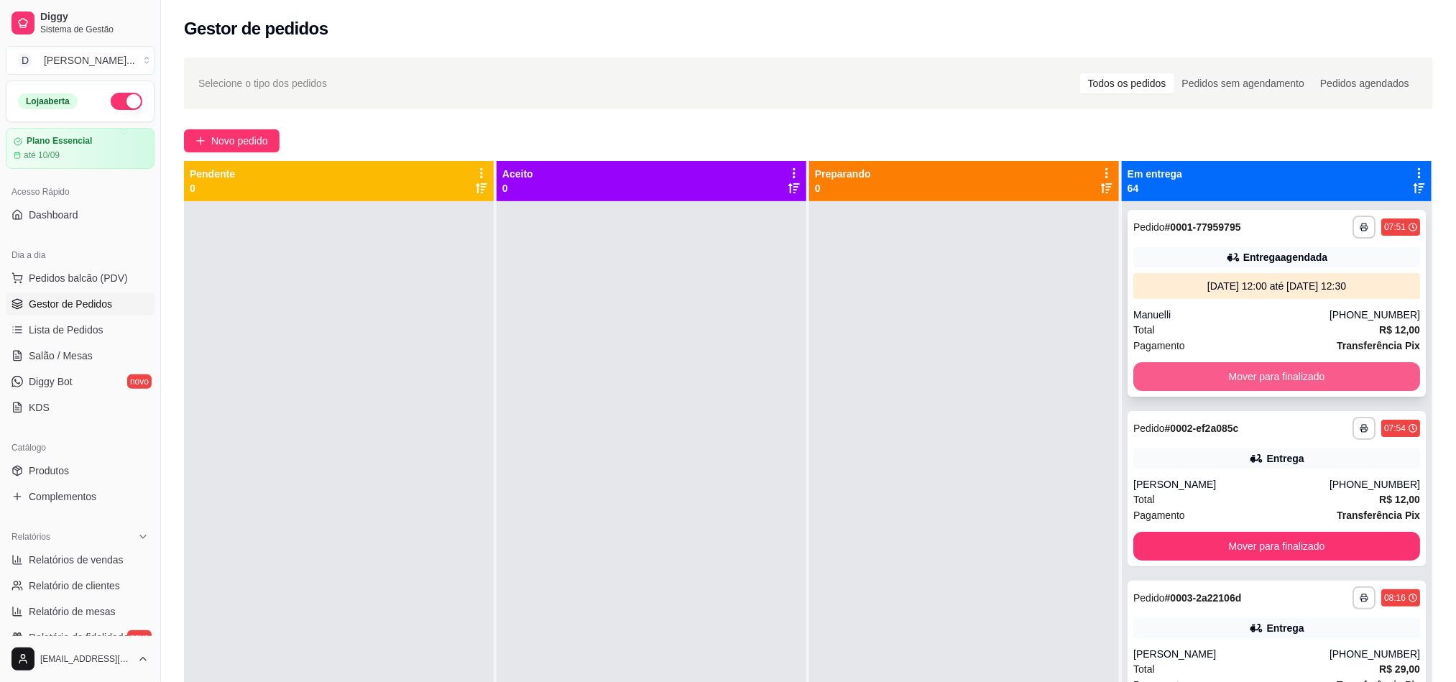
click at [1274, 376] on button "Mover para finalizado" at bounding box center [1277, 376] width 287 height 29
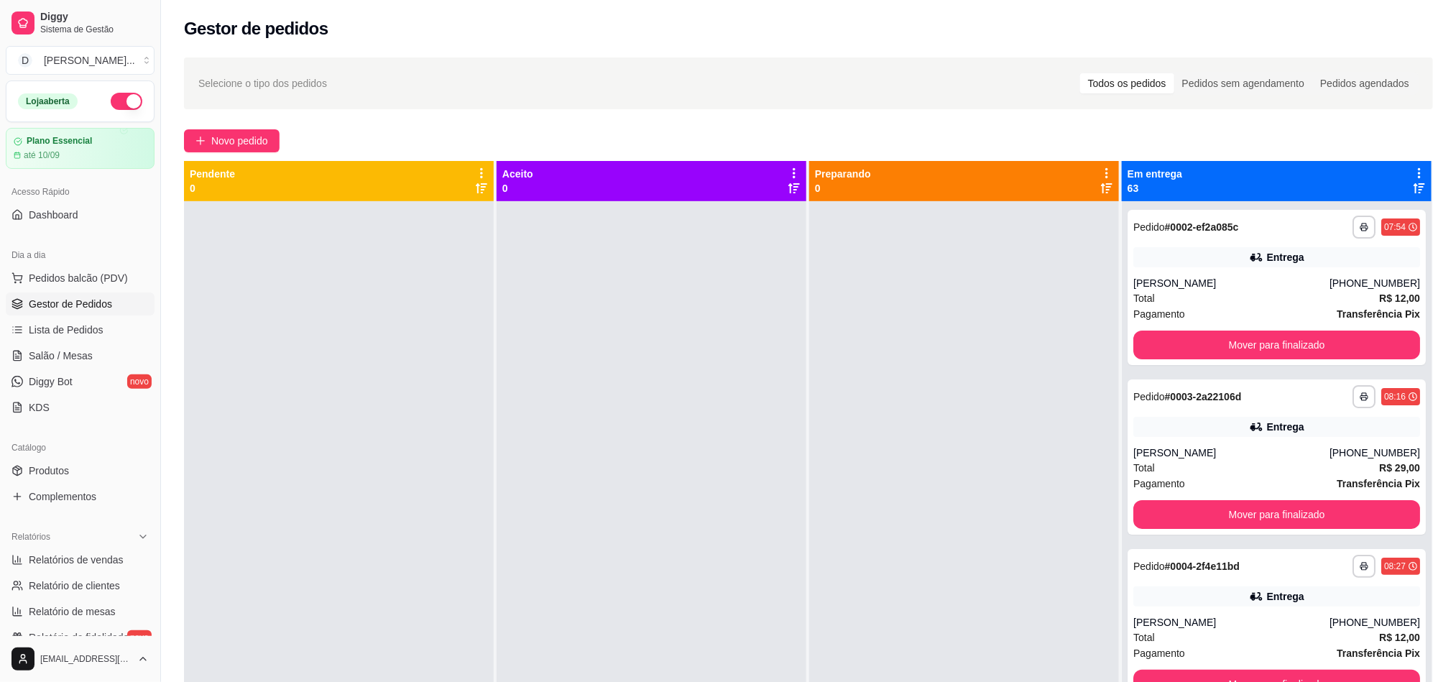
click at [930, 326] on div at bounding box center [964, 542] width 310 height 682
click at [1251, 328] on div "**********" at bounding box center [1277, 287] width 298 height 155
click at [1233, 349] on button "Mover para finalizado" at bounding box center [1277, 345] width 287 height 29
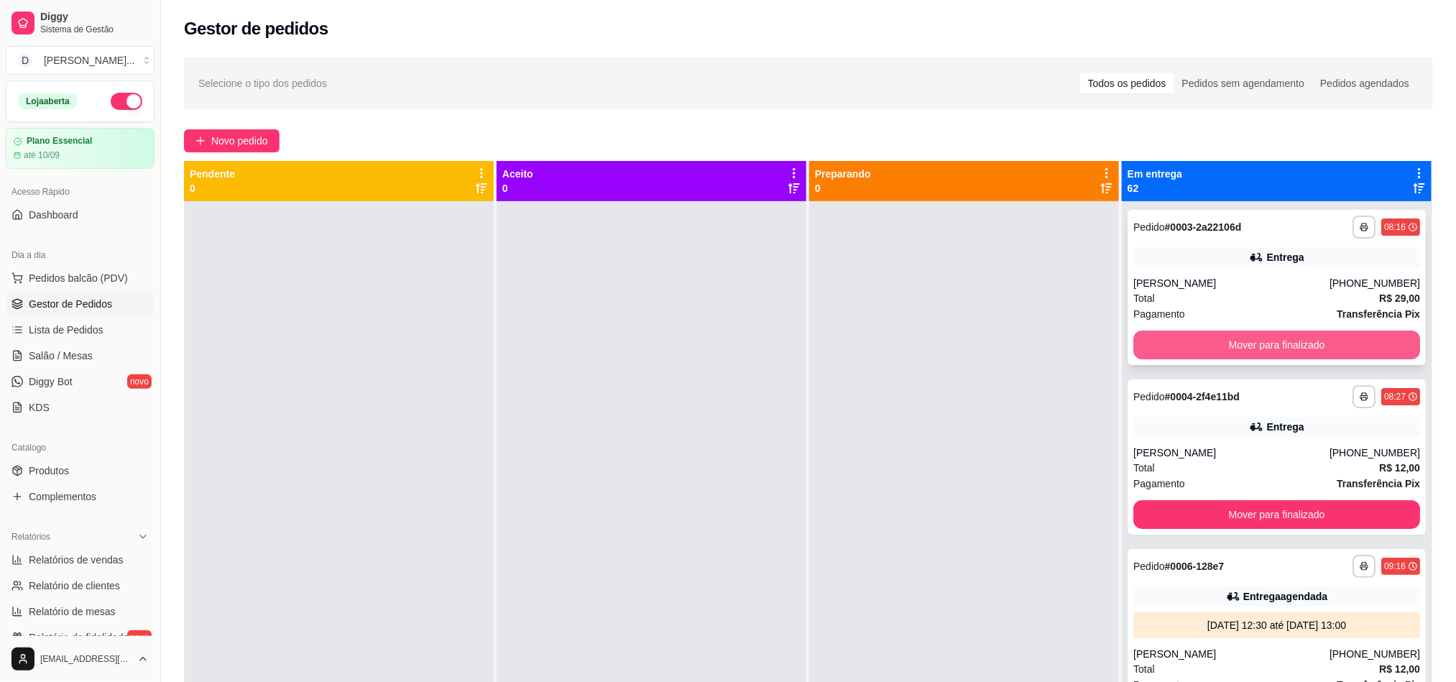
click at [1233, 346] on button "Mover para finalizado" at bounding box center [1277, 345] width 287 height 29
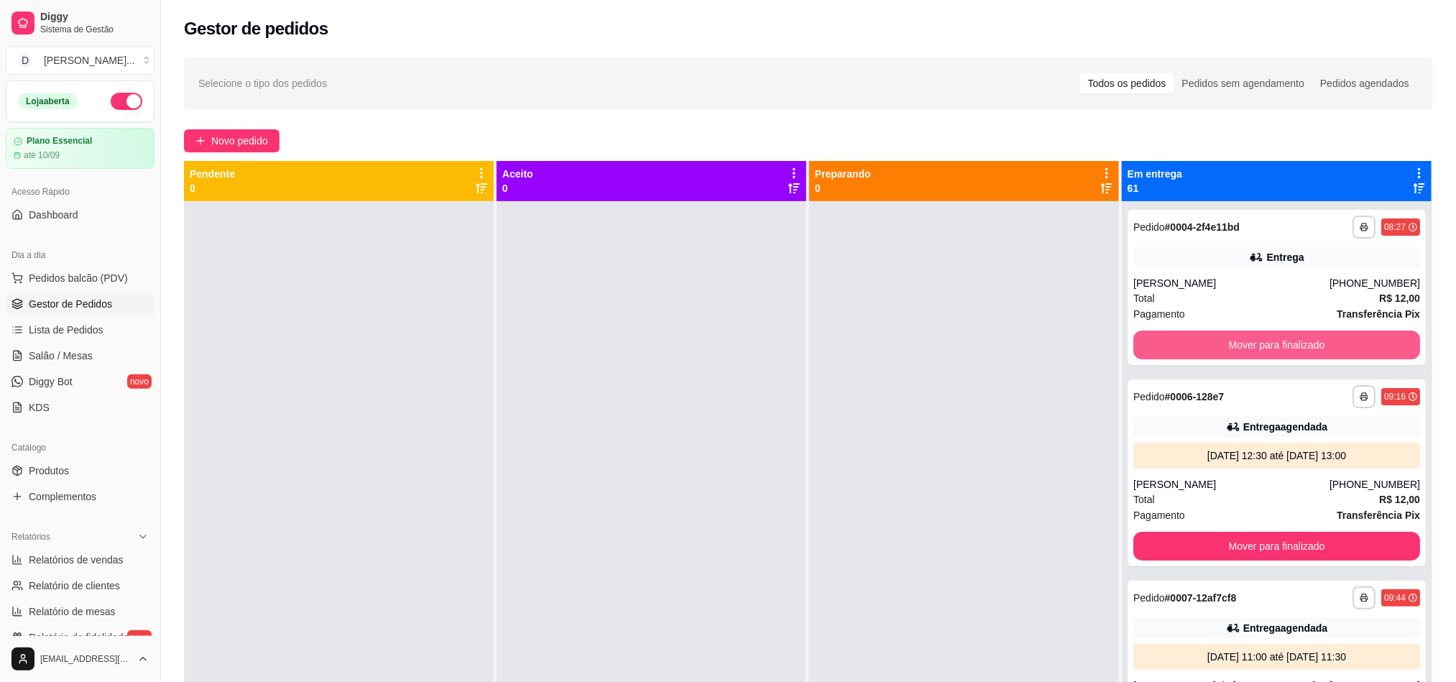
click at [1233, 346] on button "Mover para finalizado" at bounding box center [1277, 345] width 287 height 29
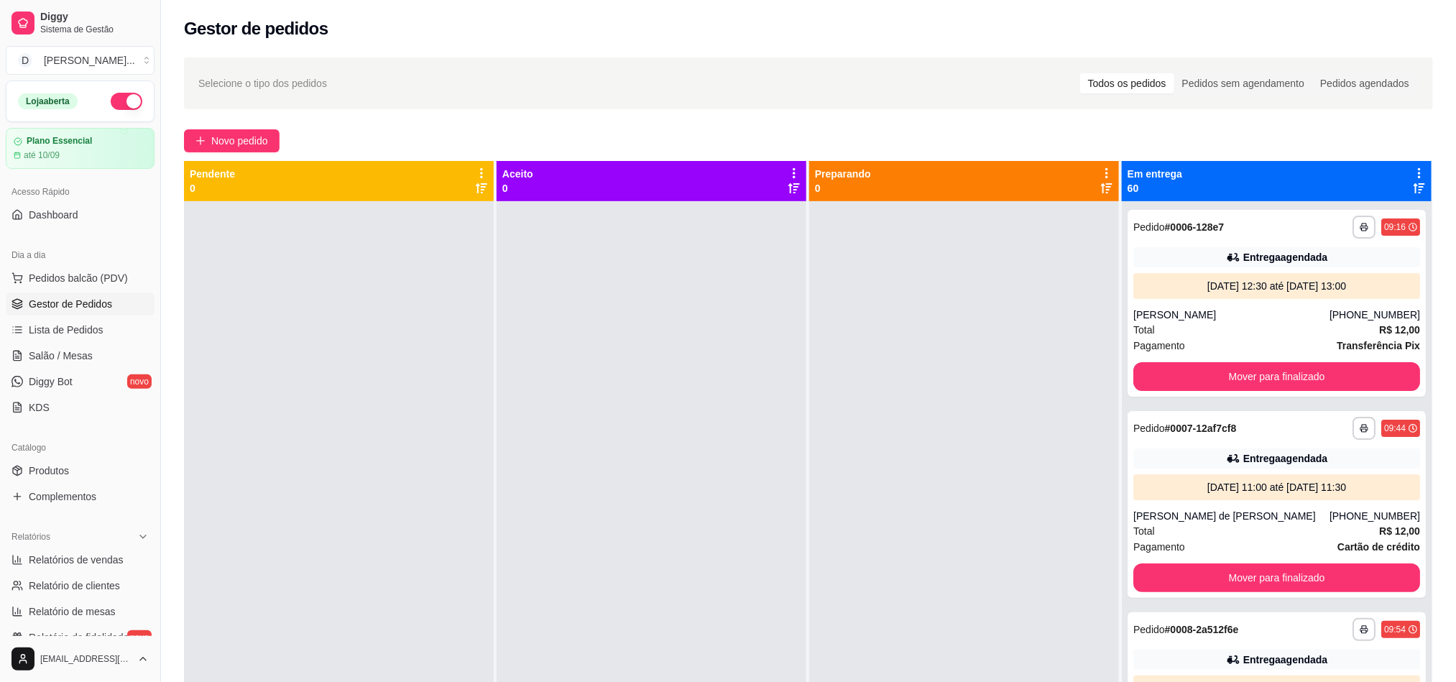
click at [1233, 346] on div "Pagamento Transferência Pix" at bounding box center [1277, 346] width 287 height 16
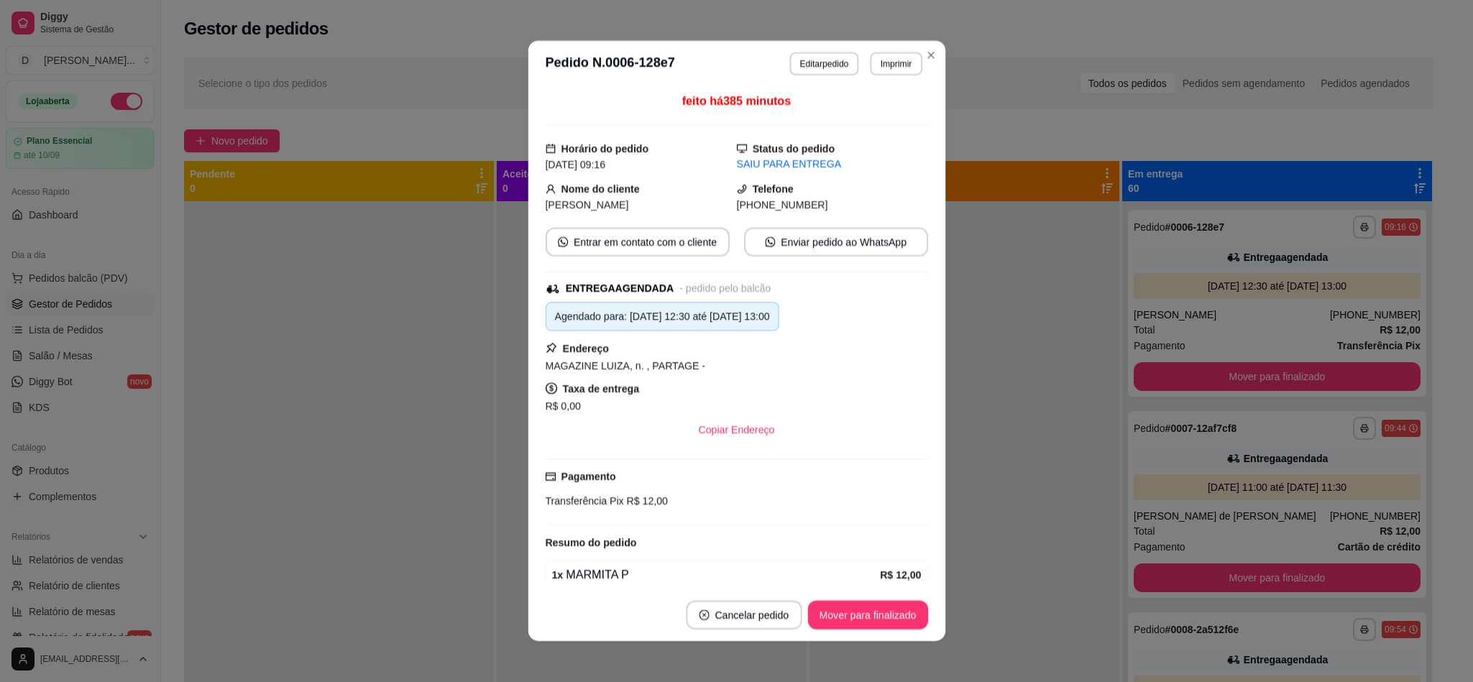
click at [778, 374] on div "MAGAZINE LUIZA, n. , PARTAGE -" at bounding box center [736, 365] width 382 height 17
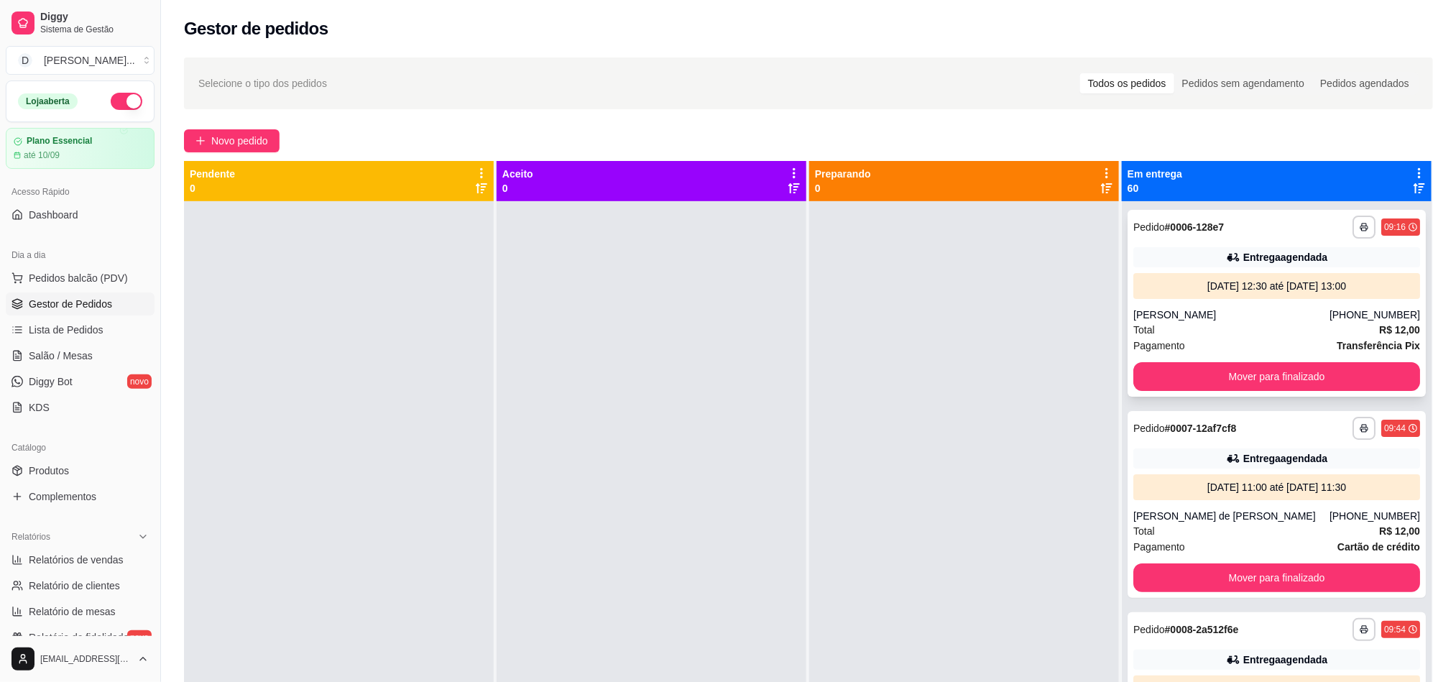
click at [1139, 362] on div "Mover para finalizado" at bounding box center [1277, 376] width 287 height 29
click at [1154, 367] on button "Mover para finalizado" at bounding box center [1277, 376] width 287 height 29
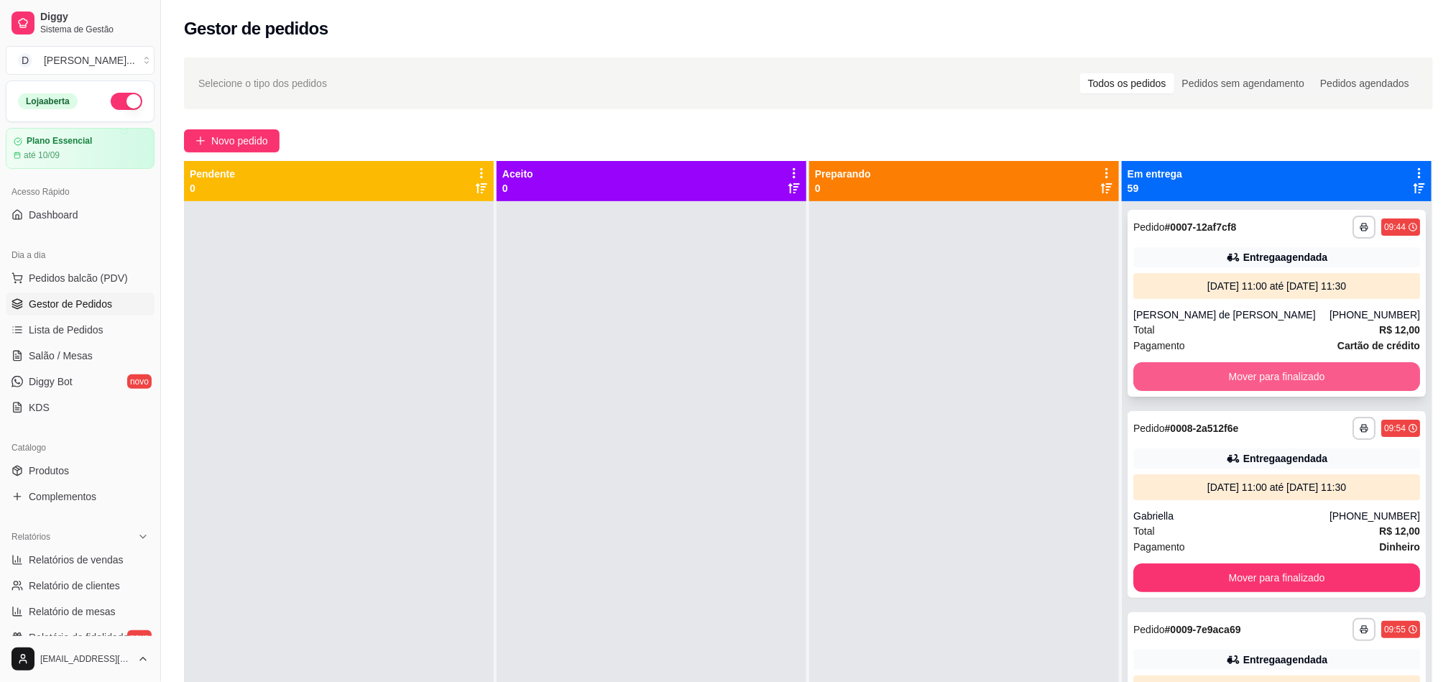
click at [1139, 373] on button "Mover para finalizado" at bounding box center [1277, 376] width 287 height 29
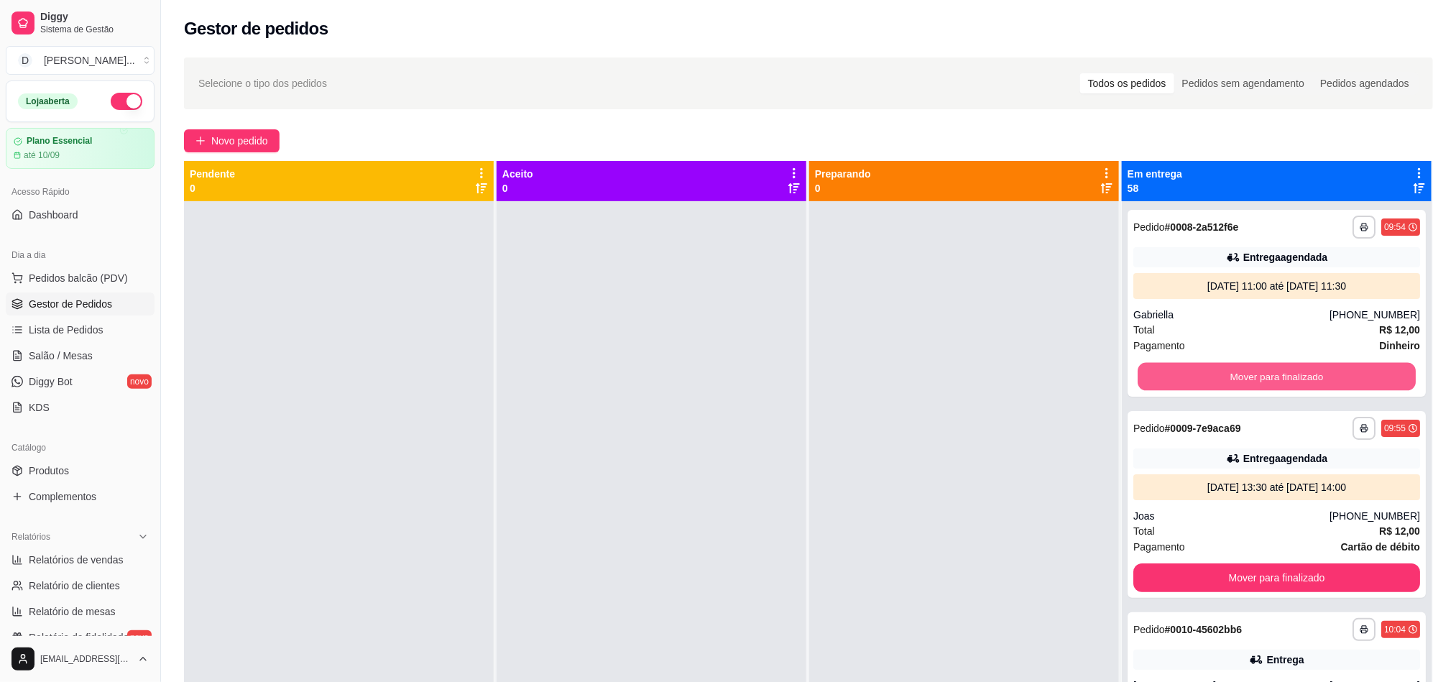
click at [1139, 373] on button "Mover para finalizado" at bounding box center [1277, 377] width 278 height 28
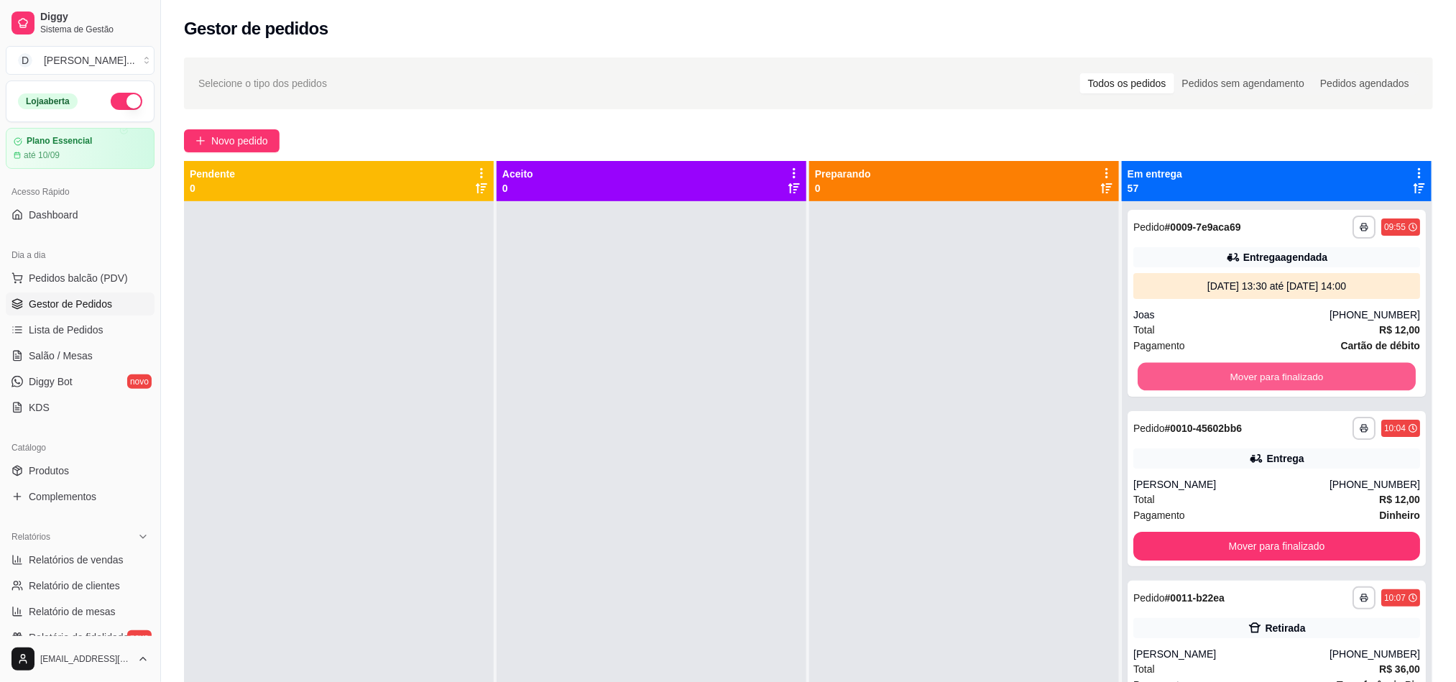
click at [1139, 373] on button "Mover para finalizado" at bounding box center [1277, 377] width 278 height 28
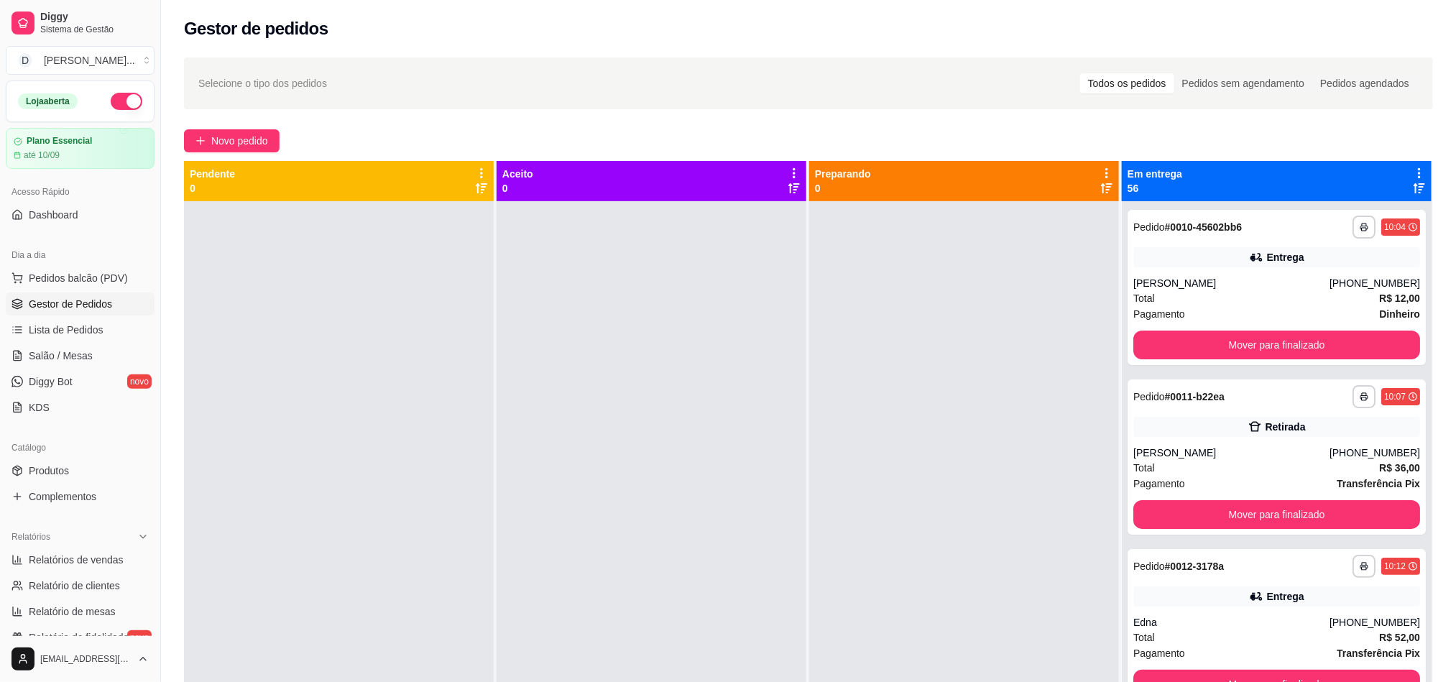
click at [1139, 373] on div "**********" at bounding box center [1277, 542] width 310 height 682
click at [1149, 348] on button "Mover para finalizado" at bounding box center [1277, 345] width 287 height 29
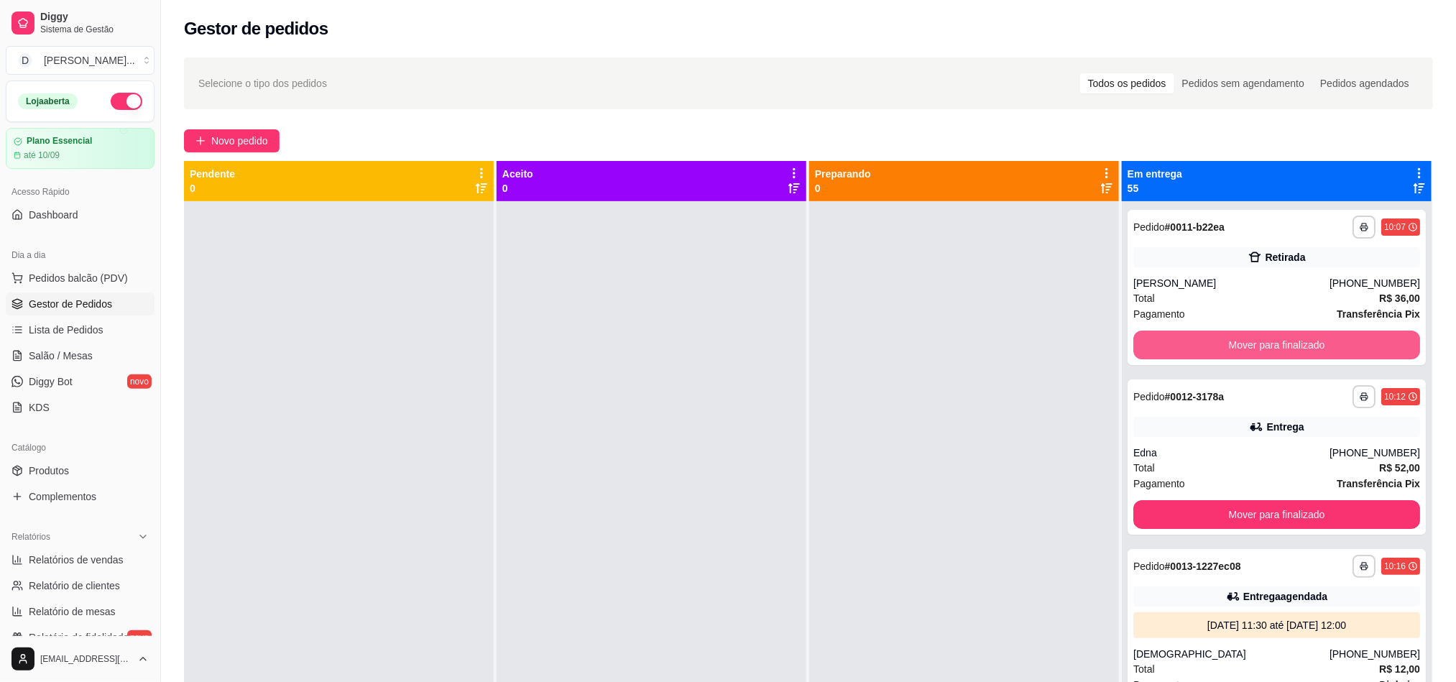
click at [1149, 348] on button "Mover para finalizado" at bounding box center [1277, 345] width 287 height 29
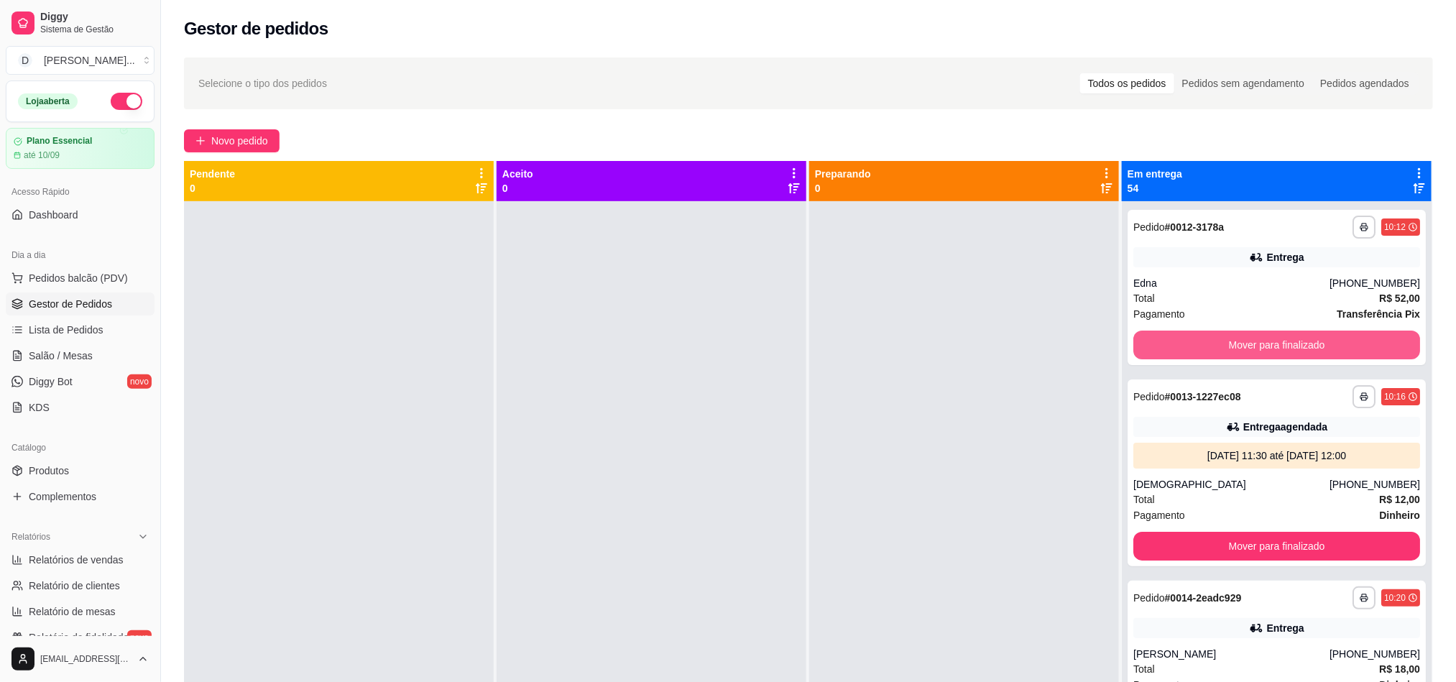
click at [1149, 348] on button "Mover para finalizado" at bounding box center [1277, 345] width 287 height 29
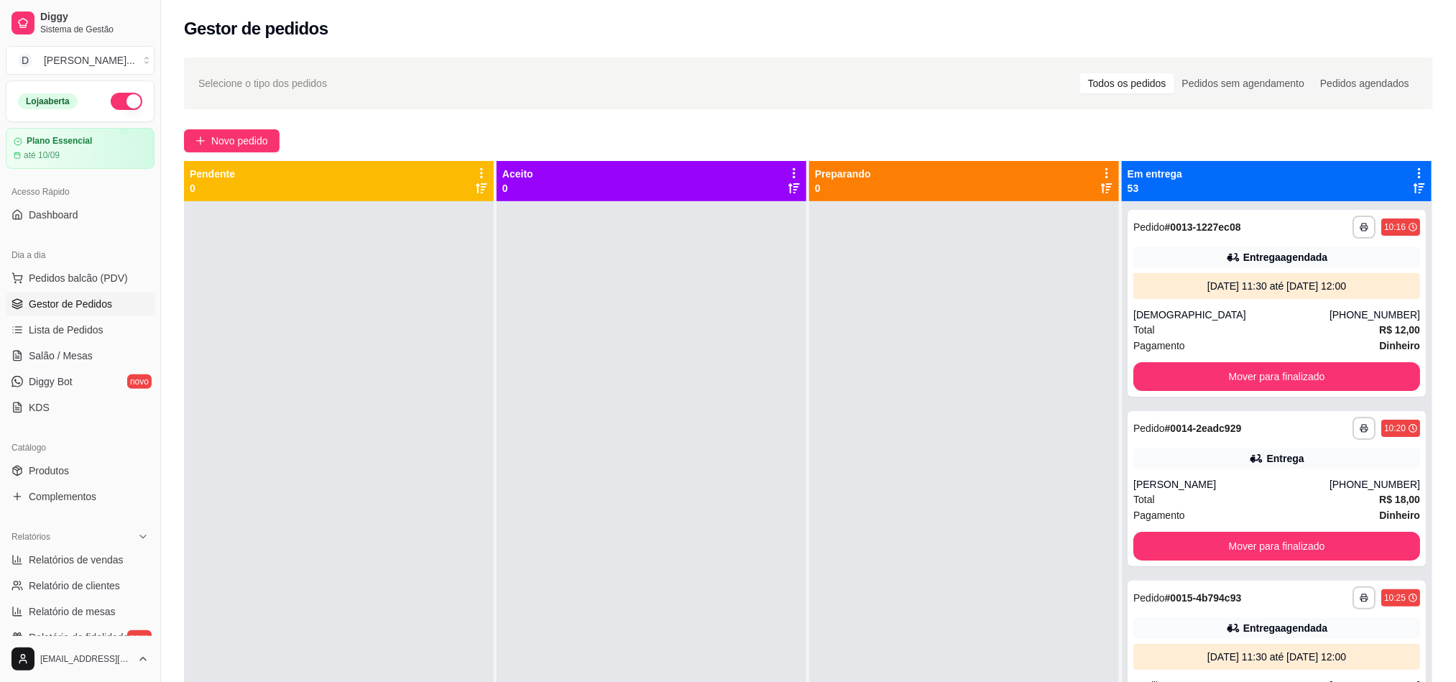
click at [1149, 348] on span "Pagamento" at bounding box center [1160, 346] width 52 height 16
click at [1154, 371] on button "Mover para finalizado" at bounding box center [1277, 376] width 287 height 29
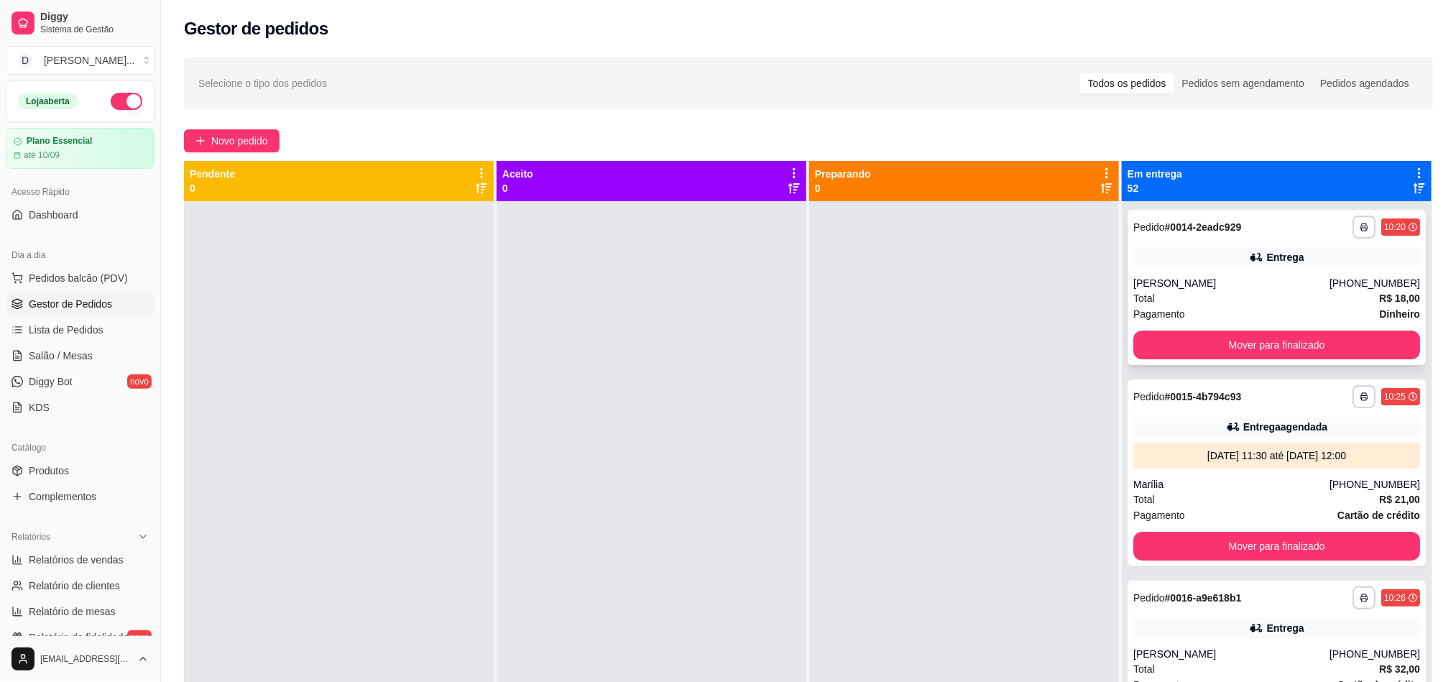
click at [1143, 350] on button "Mover para finalizado" at bounding box center [1277, 345] width 287 height 29
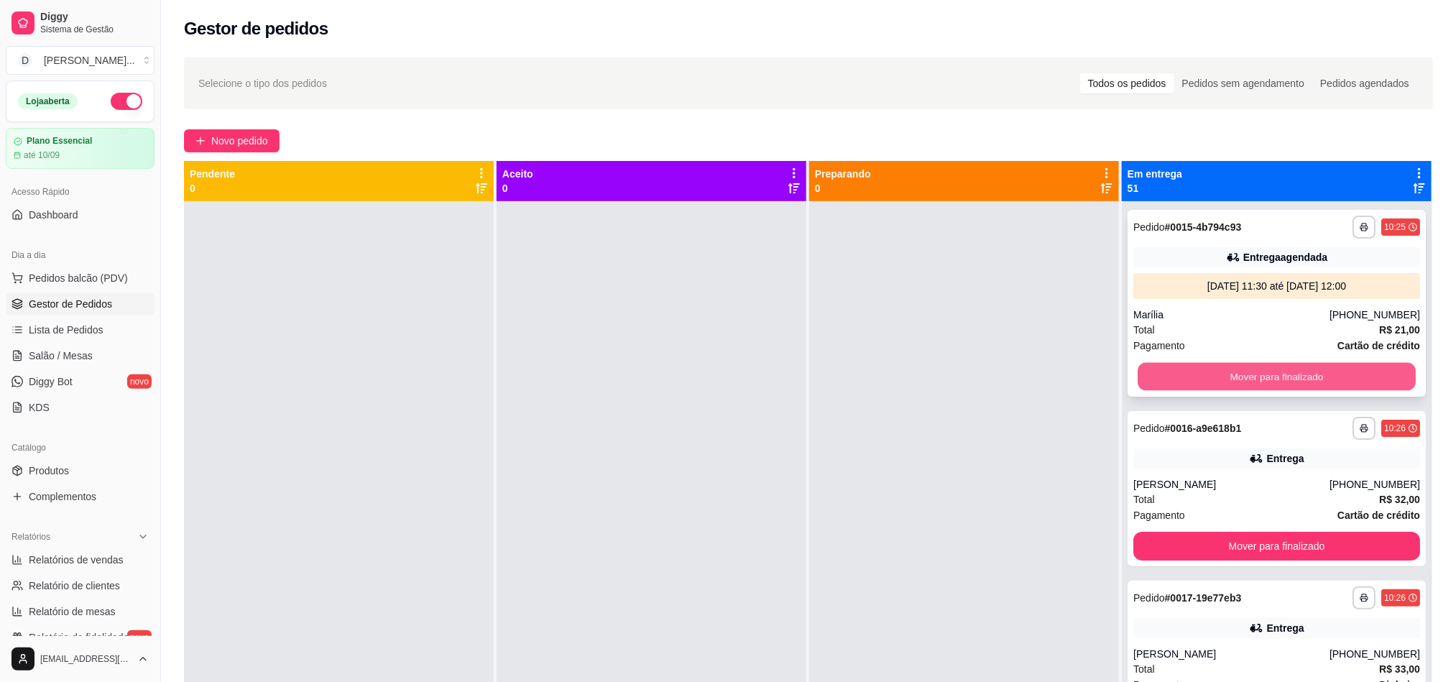
click at [1145, 373] on button "Mover para finalizado" at bounding box center [1277, 377] width 278 height 28
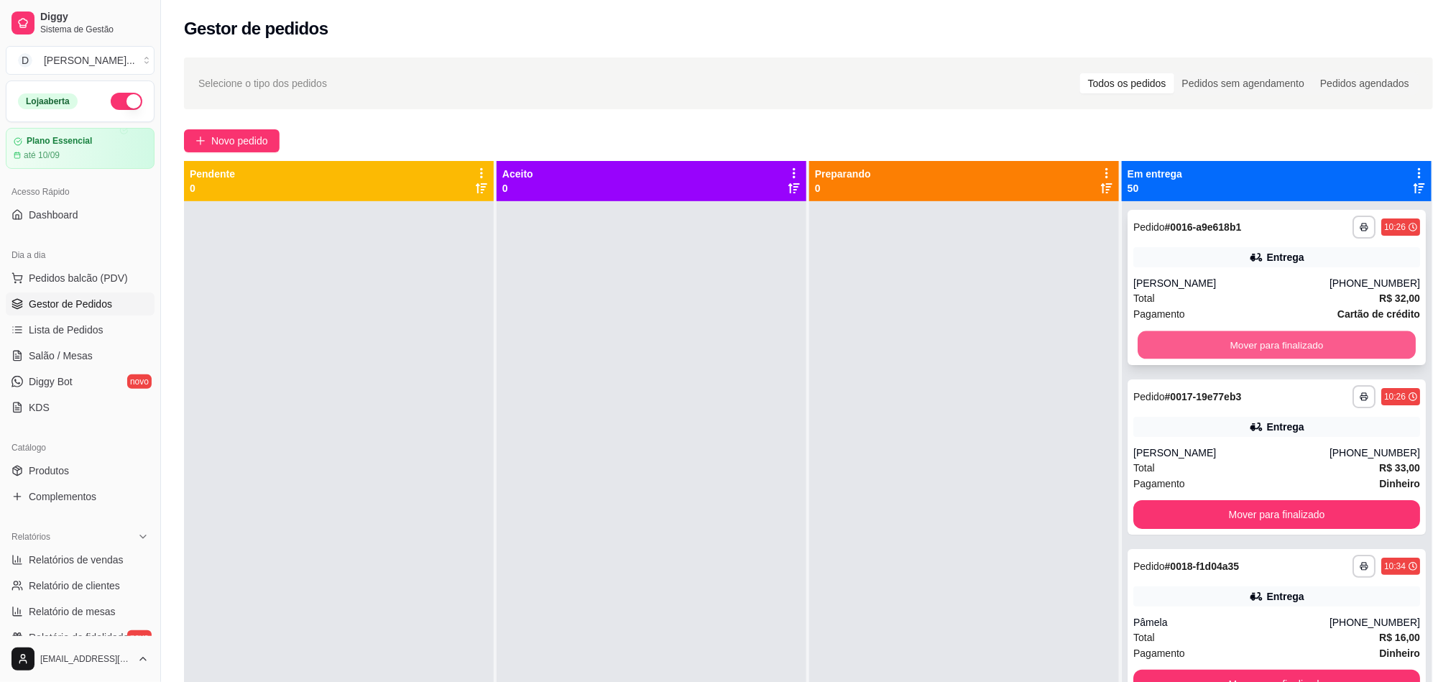
click at [1145, 341] on button "Mover para finalizado" at bounding box center [1277, 345] width 278 height 28
click at [1145, 341] on button "Mover para finalizado" at bounding box center [1277, 345] width 287 height 29
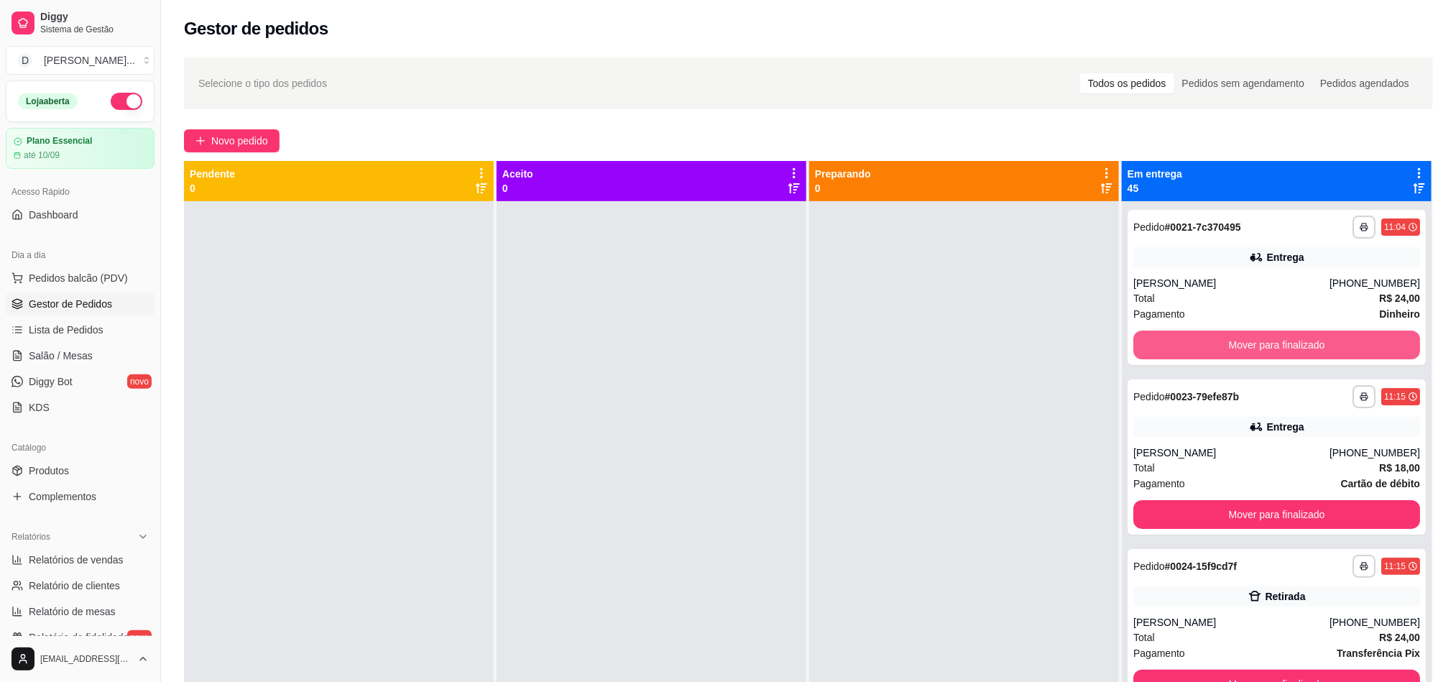
click at [1145, 341] on button "Mover para finalizado" at bounding box center [1277, 345] width 287 height 29
click at [1145, 341] on button "Mover para finalizado" at bounding box center [1277, 345] width 278 height 28
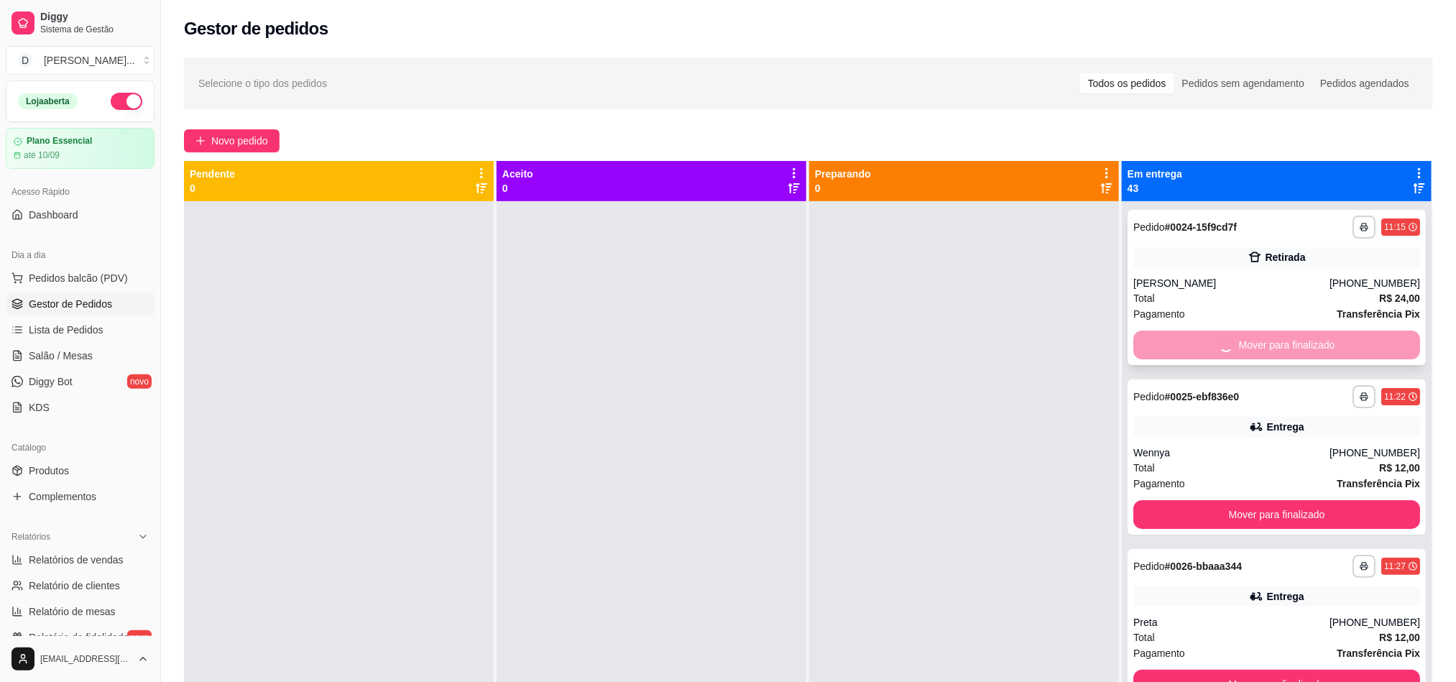
click at [1156, 500] on button "Mover para finalizado" at bounding box center [1277, 514] width 287 height 29
click at [1156, 345] on button "Mover para finalizado" at bounding box center [1277, 345] width 287 height 29
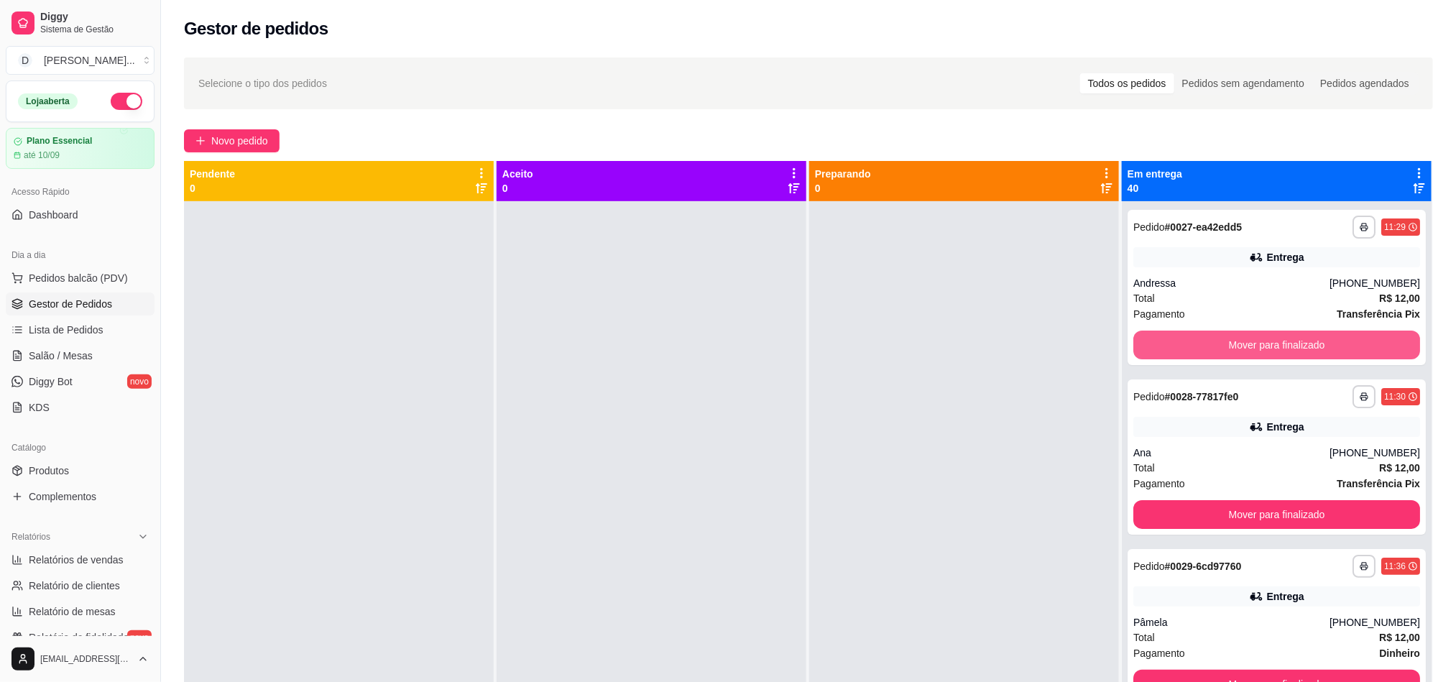
click at [1156, 345] on button "Mover para finalizado" at bounding box center [1277, 345] width 287 height 29
click at [1156, 345] on button "Mover para finalizado" at bounding box center [1277, 345] width 278 height 28
click at [1156, 345] on button "Mover para finalizado" at bounding box center [1277, 345] width 287 height 29
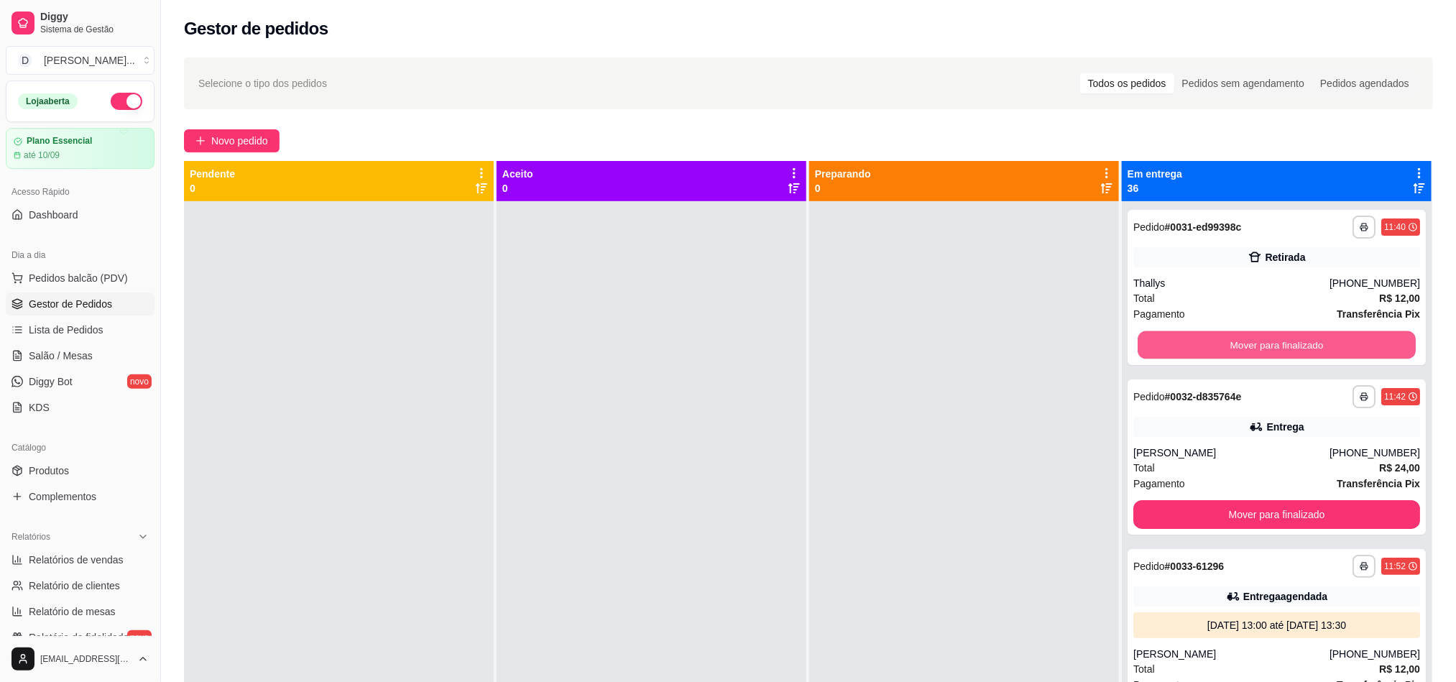
click at [1156, 345] on button "Mover para finalizado" at bounding box center [1277, 345] width 278 height 28
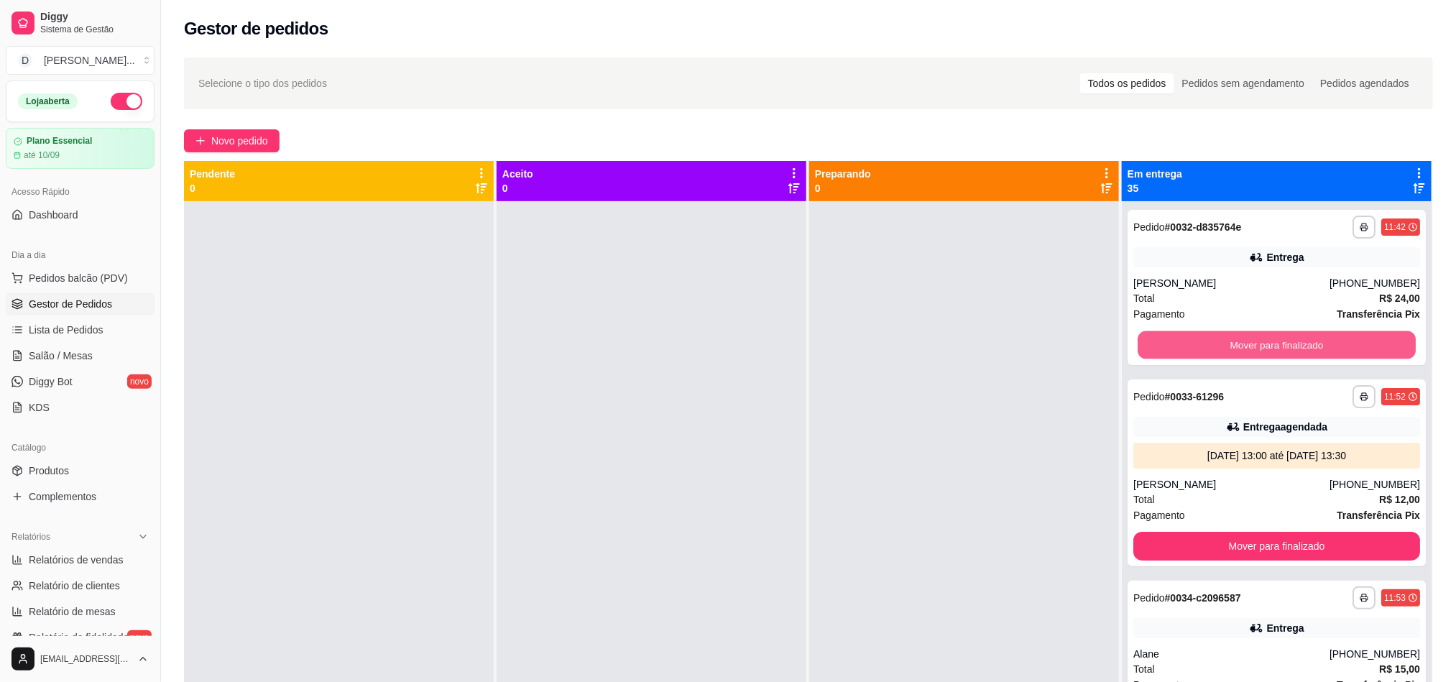
click at [1156, 345] on button "Mover para finalizado" at bounding box center [1277, 345] width 278 height 28
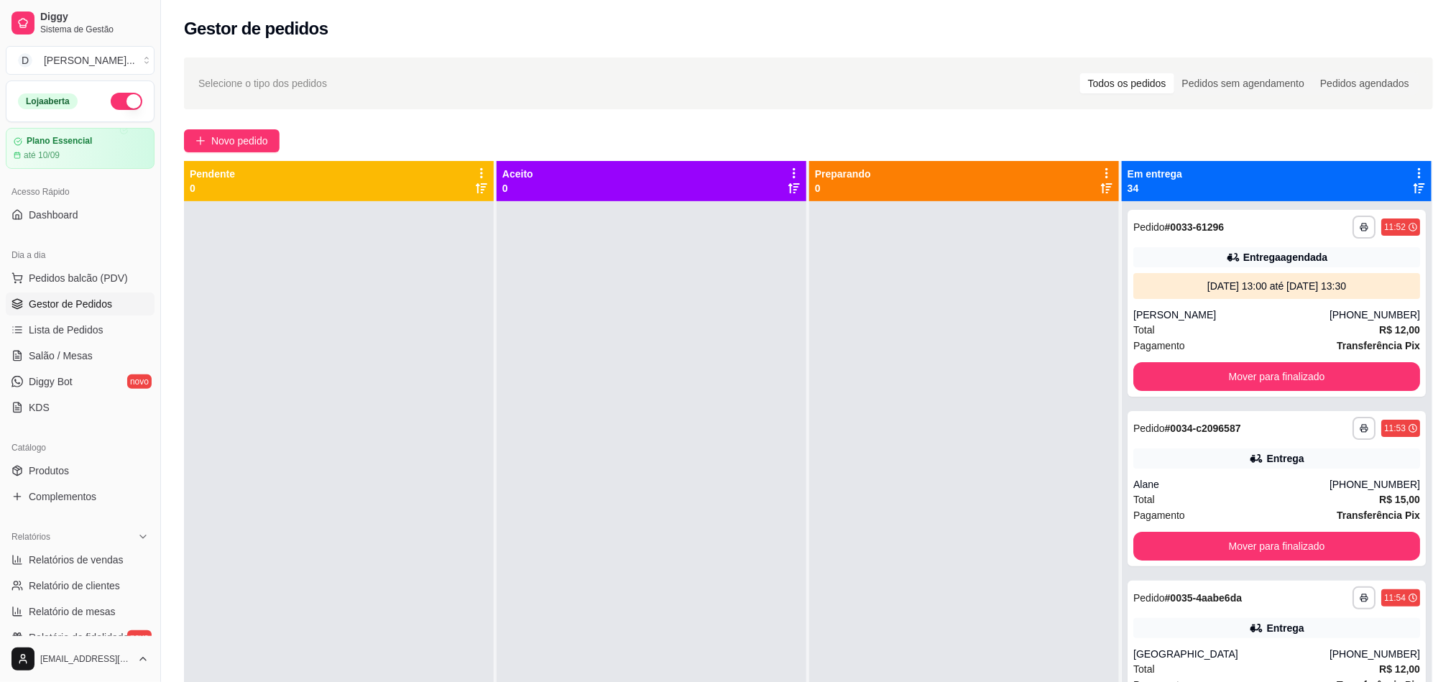
click at [1156, 345] on span "Pagamento" at bounding box center [1160, 346] width 52 height 16
click at [1202, 373] on button "Mover para finalizado" at bounding box center [1277, 377] width 278 height 28
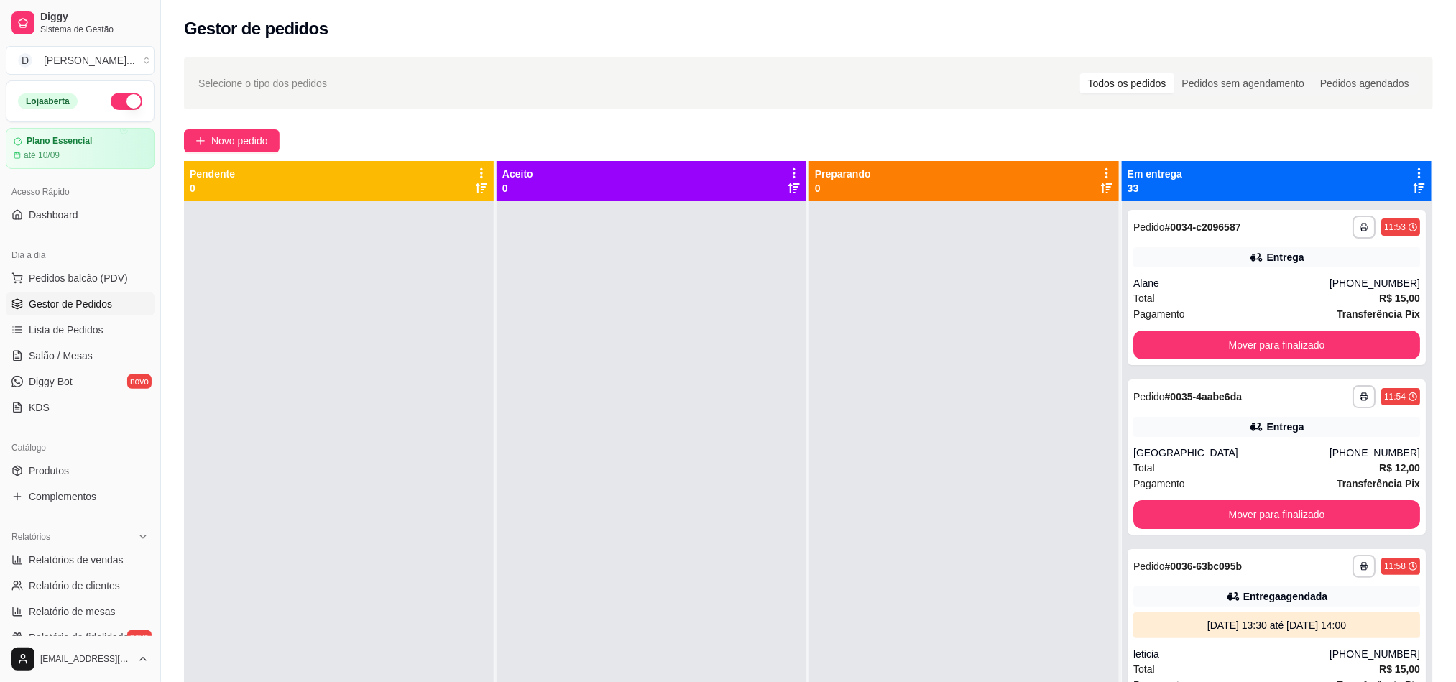
click at [1202, 373] on div "**********" at bounding box center [1277, 542] width 310 height 682
click at [1195, 349] on button "Mover para finalizado" at bounding box center [1277, 345] width 278 height 28
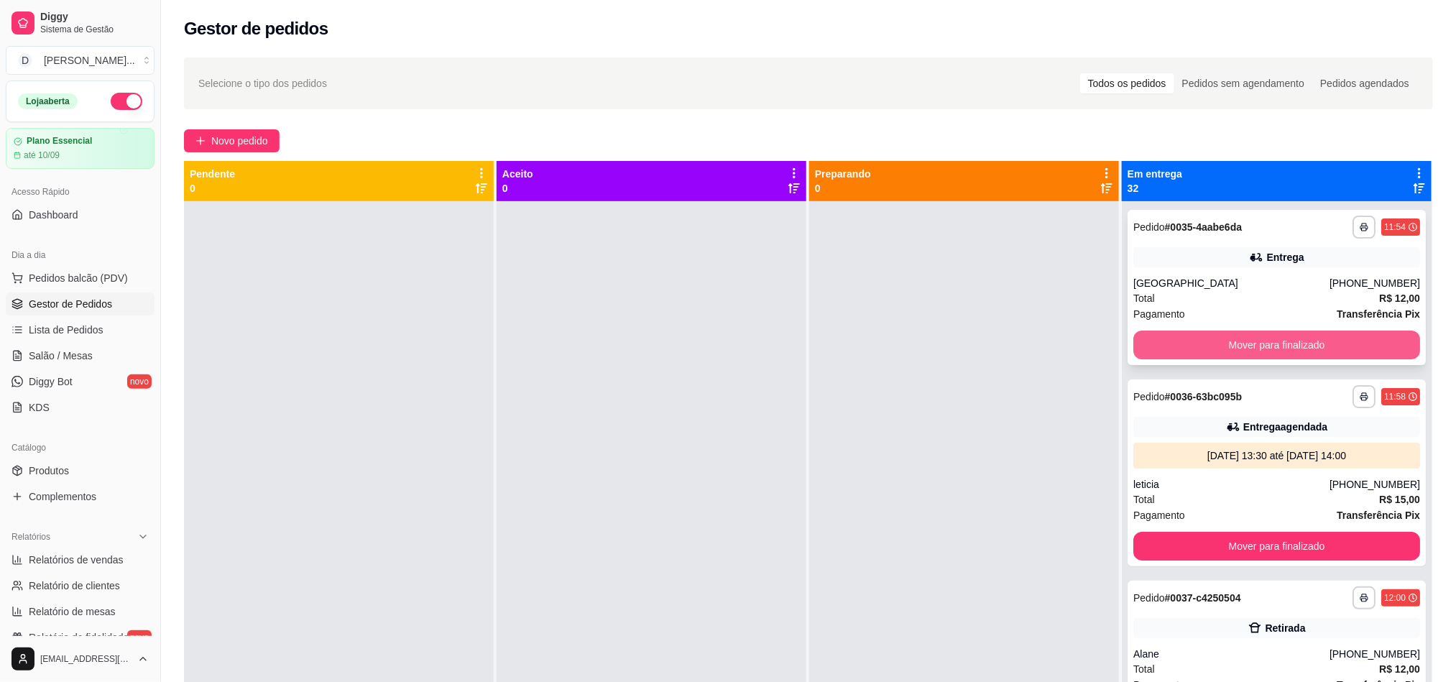
click at [1195, 352] on button "Mover para finalizado" at bounding box center [1277, 345] width 287 height 29
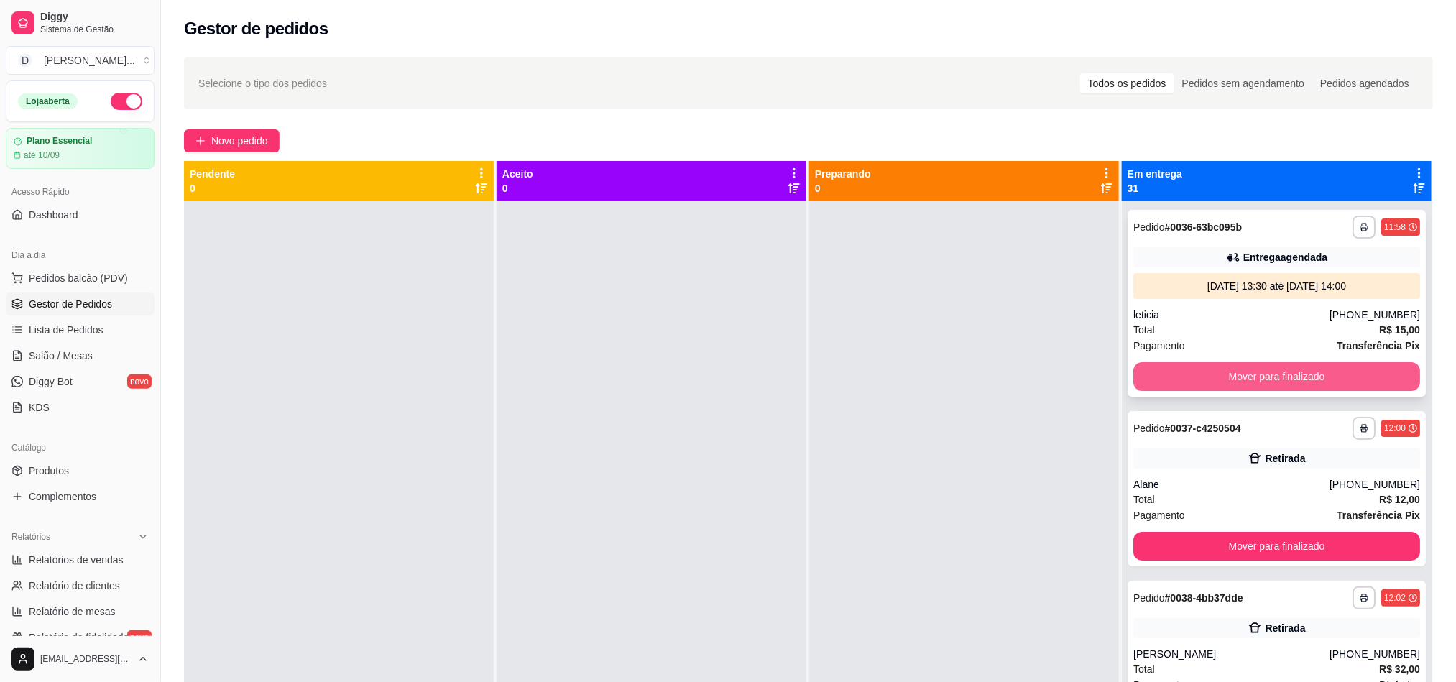
click at [1193, 378] on button "Mover para finalizado" at bounding box center [1277, 376] width 287 height 29
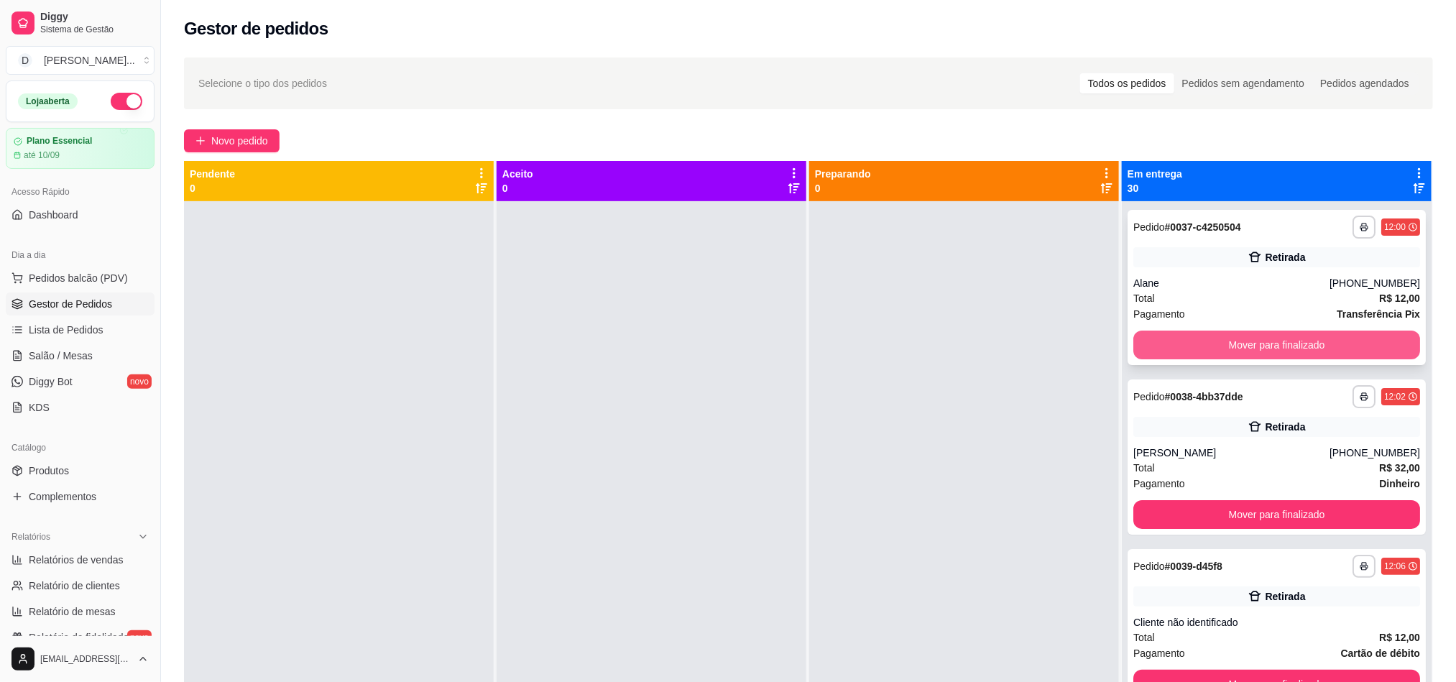
click at [1187, 346] on button "Mover para finalizado" at bounding box center [1277, 345] width 287 height 29
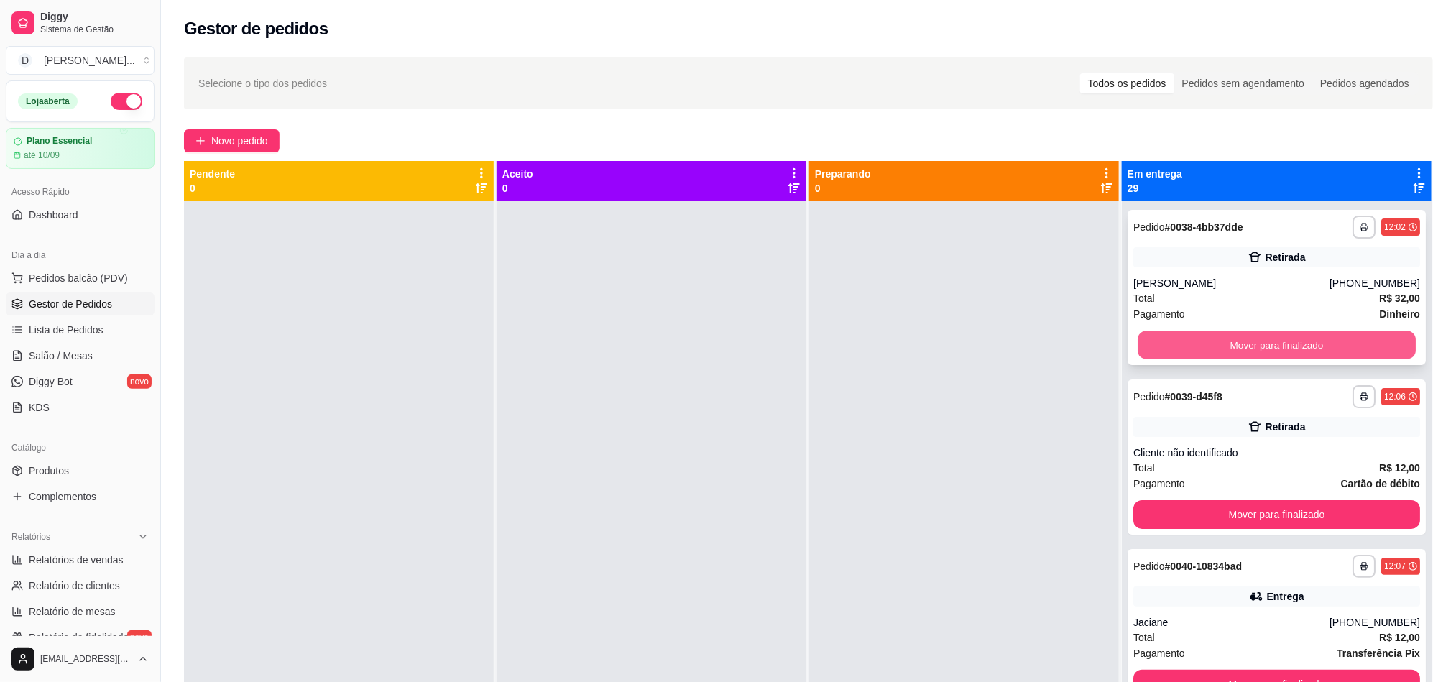
click at [1189, 352] on button "Mover para finalizado" at bounding box center [1277, 345] width 278 height 28
click at [1189, 352] on button "Mover para finalizado" at bounding box center [1277, 345] width 287 height 29
click at [1189, 352] on button "Mover para finalizado" at bounding box center [1277, 345] width 278 height 28
click at [1189, 352] on button "Mover para finalizado" at bounding box center [1277, 345] width 287 height 29
click at [1189, 352] on button "Mover para finalizado" at bounding box center [1277, 345] width 278 height 28
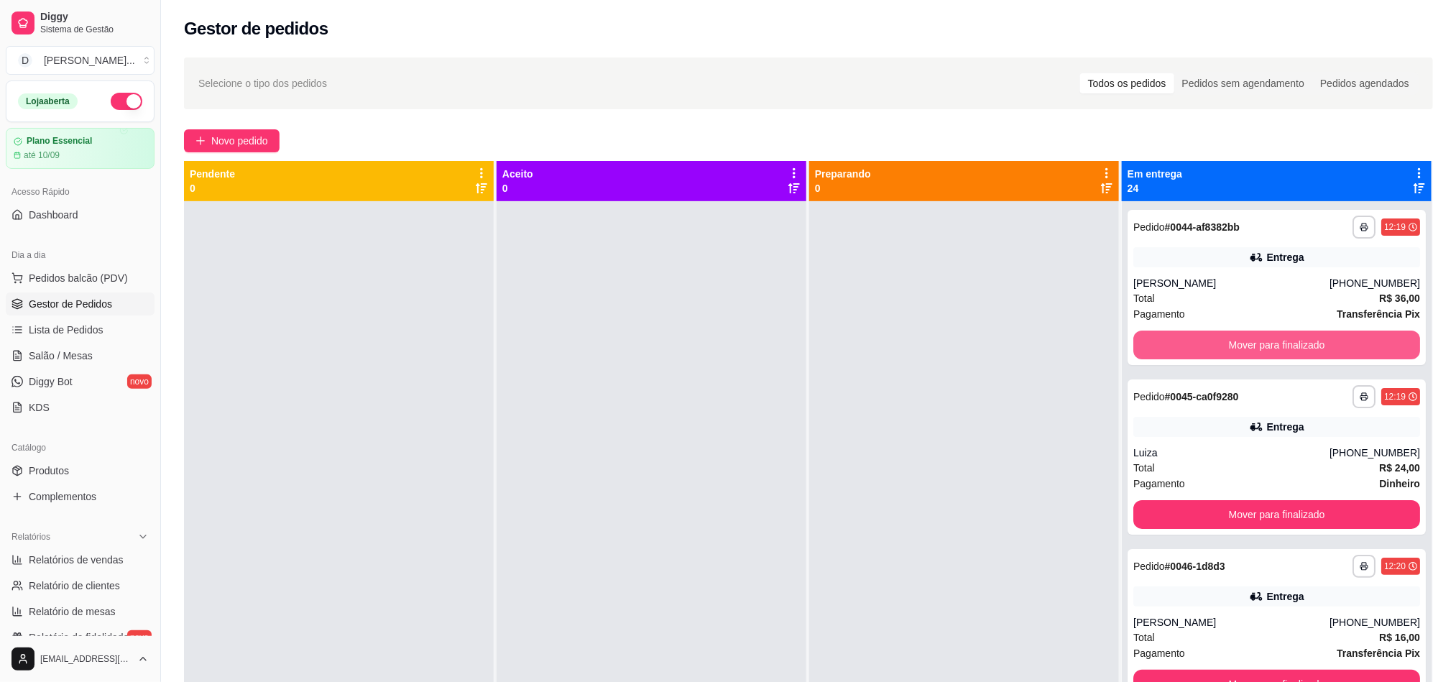
click at [1189, 352] on button "Mover para finalizado" at bounding box center [1277, 345] width 287 height 29
click at [1189, 500] on button "Mover para finalizado" at bounding box center [1277, 514] width 287 height 29
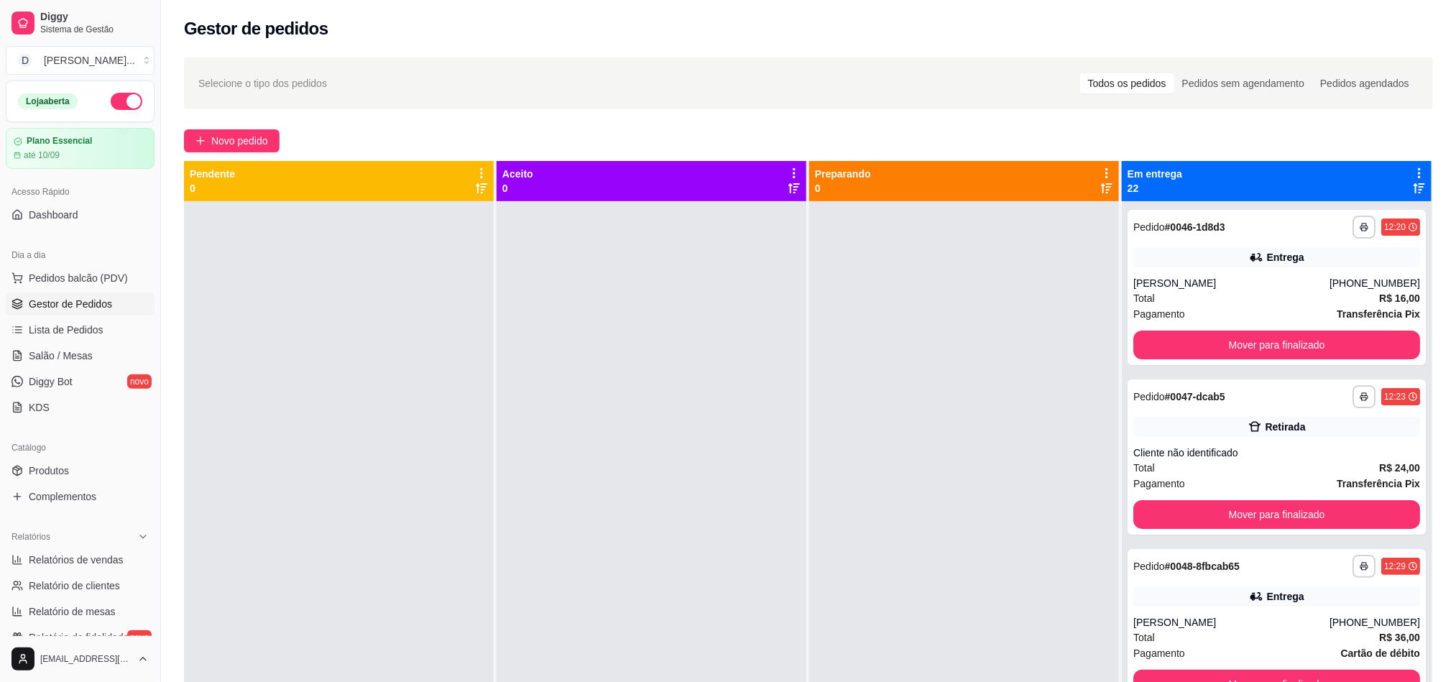
click at [1199, 362] on div "**********" at bounding box center [1277, 287] width 298 height 155
click at [1197, 349] on button "Mover para finalizado" at bounding box center [1277, 345] width 287 height 29
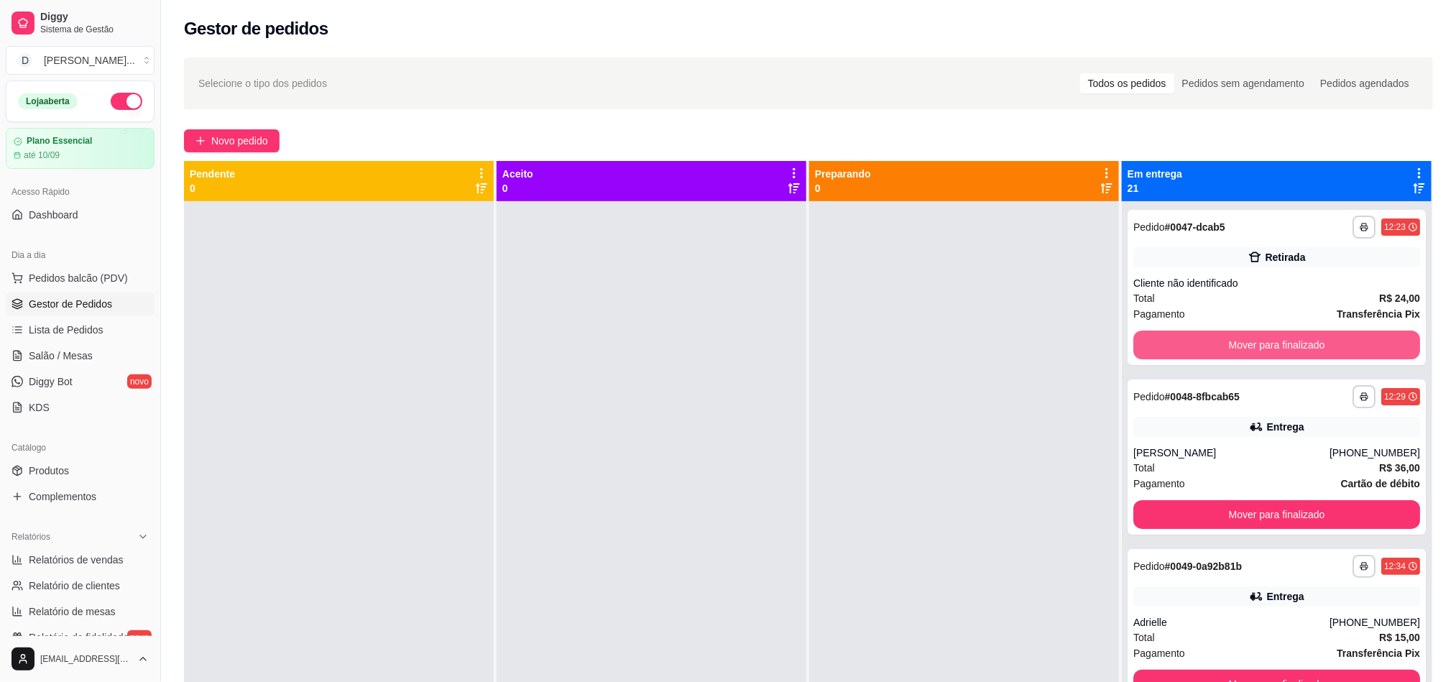
click at [1197, 349] on button "Mover para finalizado" at bounding box center [1277, 345] width 287 height 29
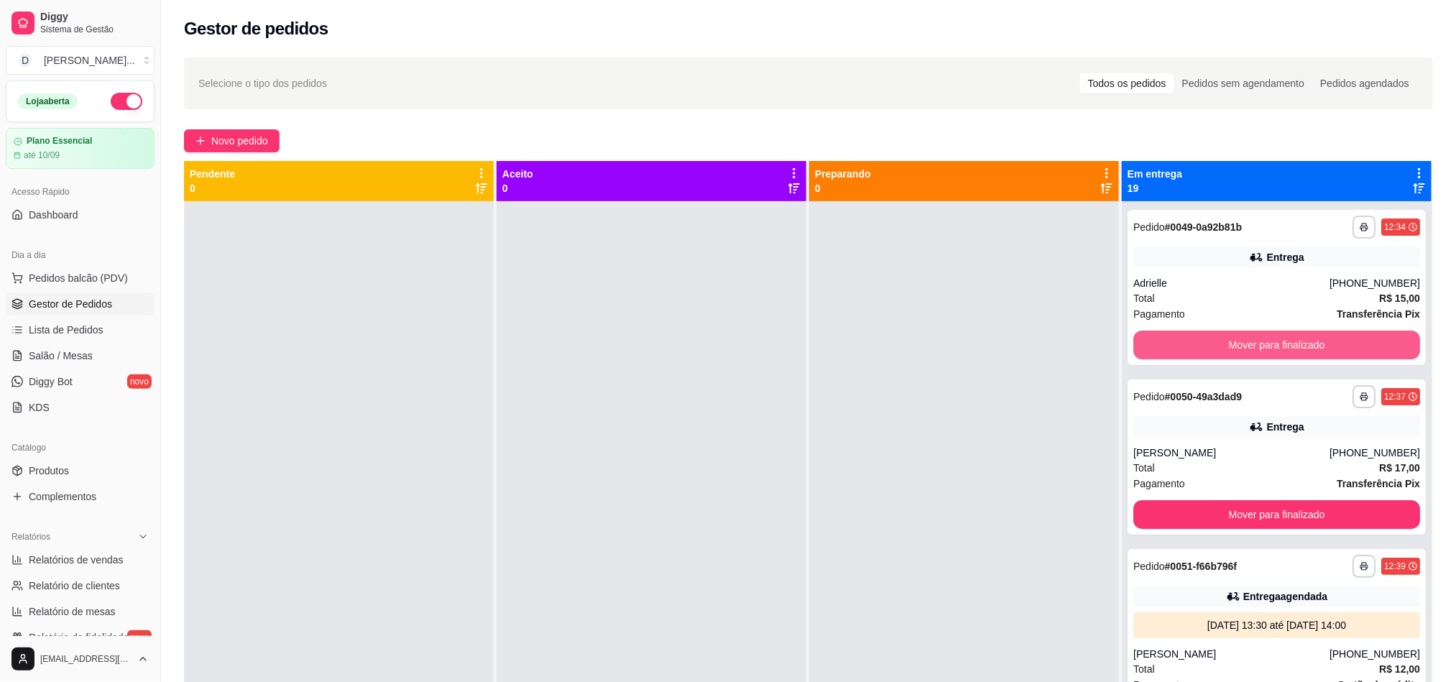
click at [1197, 349] on button "Mover para finalizado" at bounding box center [1277, 345] width 287 height 29
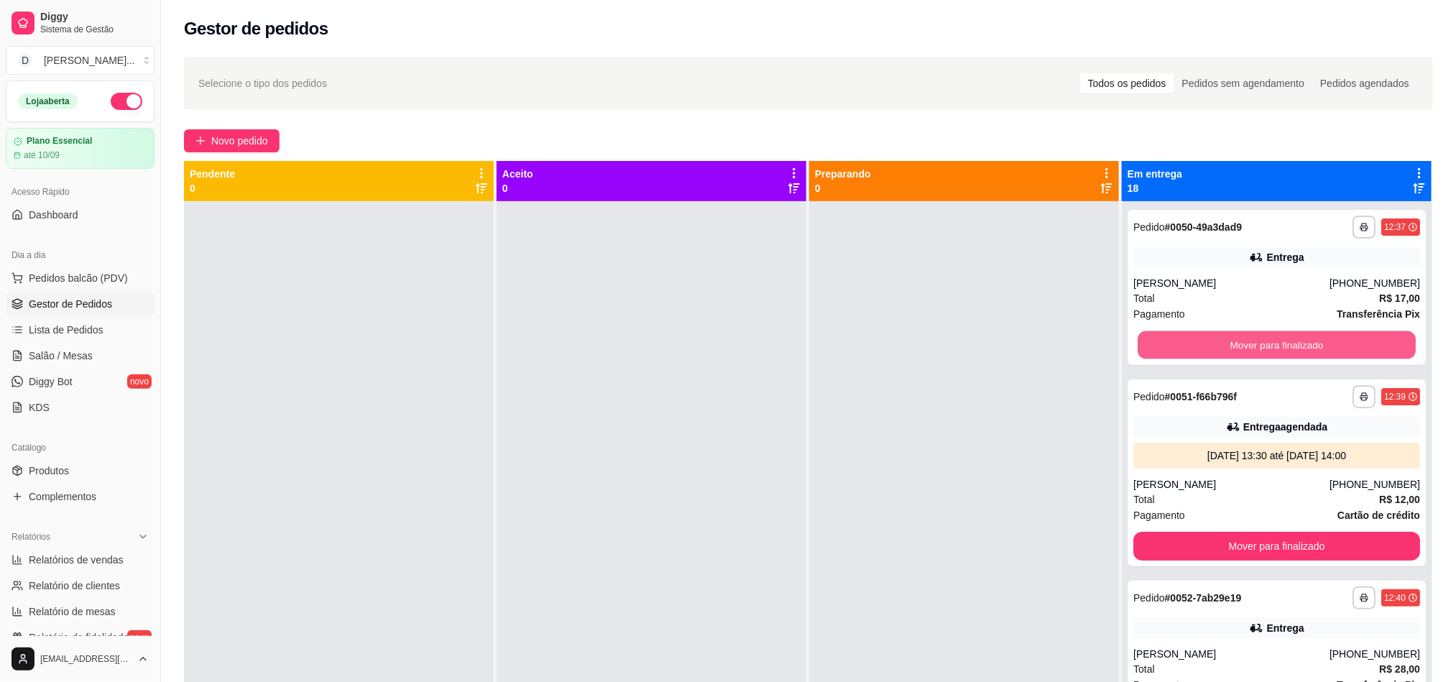
click at [1197, 349] on button "Mover para finalizado" at bounding box center [1277, 345] width 278 height 28
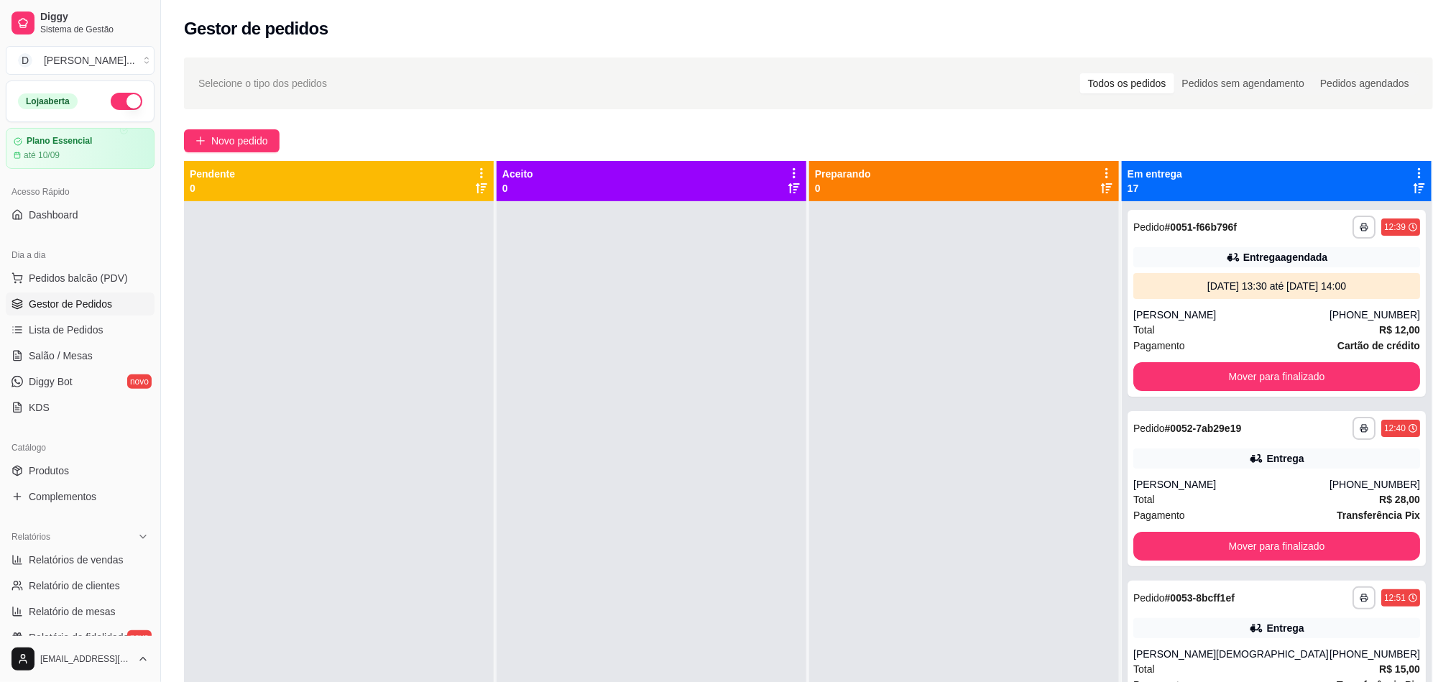
click at [1197, 349] on div "Pagamento Cartão de crédito" at bounding box center [1277, 346] width 287 height 16
click at [1195, 376] on button "Mover para finalizado" at bounding box center [1277, 376] width 287 height 29
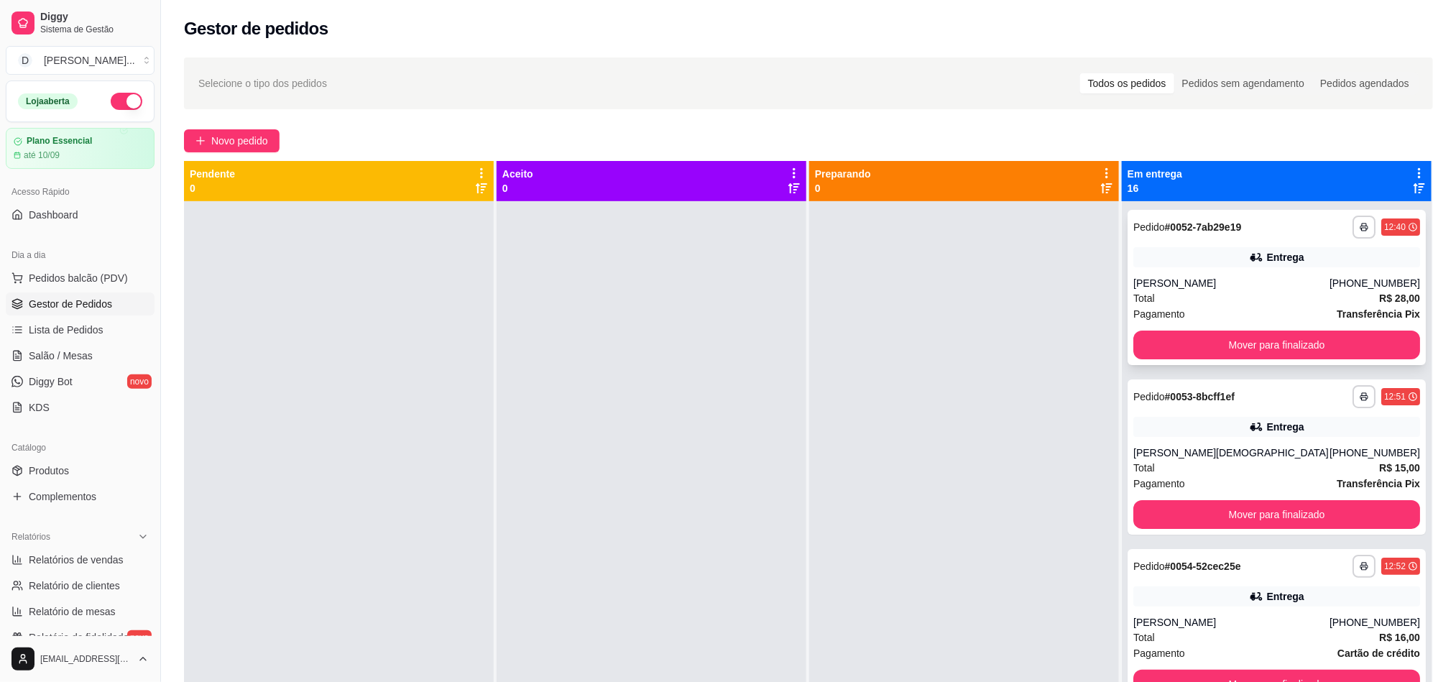
click at [1186, 347] on button "Mover para finalizado" at bounding box center [1277, 345] width 287 height 29
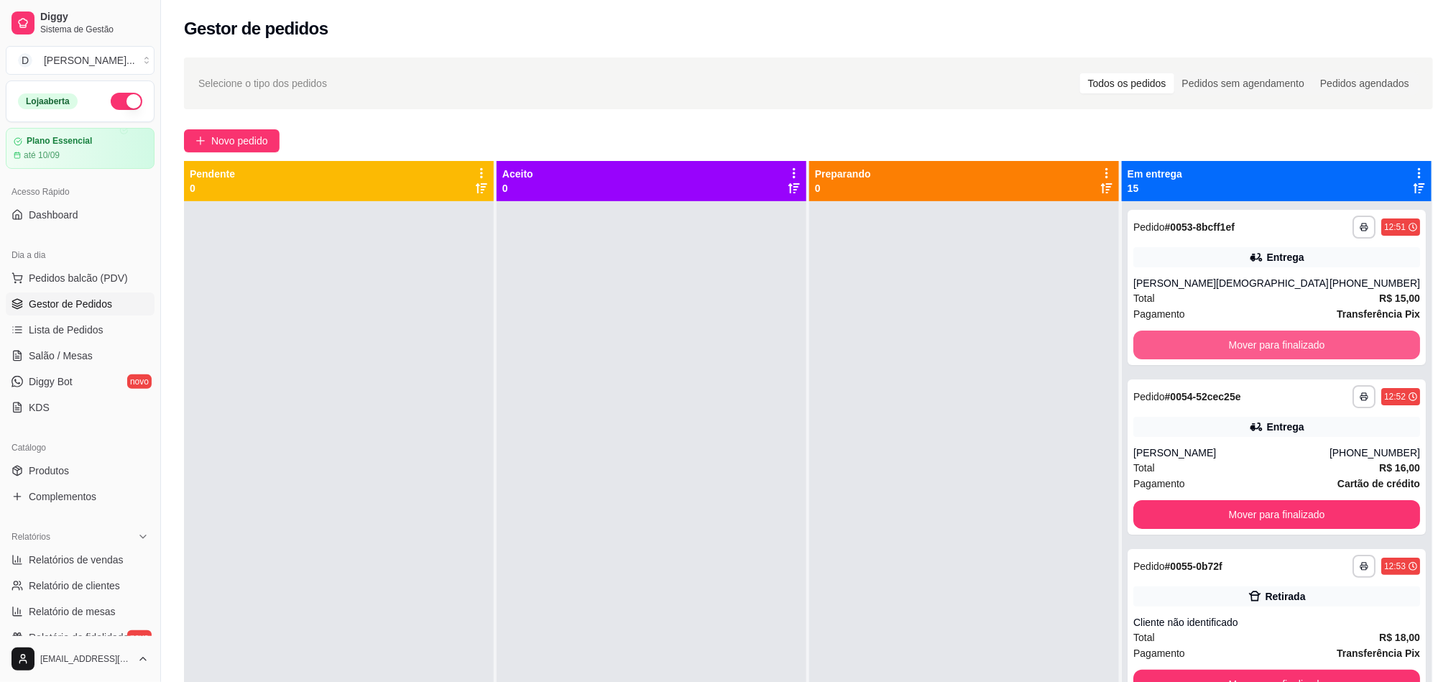
click at [1186, 347] on button "Mover para finalizado" at bounding box center [1277, 345] width 287 height 29
click at [1186, 347] on button "Mover para finalizado" at bounding box center [1277, 345] width 278 height 28
click at [1186, 347] on button "Mover para finalizado" at bounding box center [1277, 345] width 287 height 29
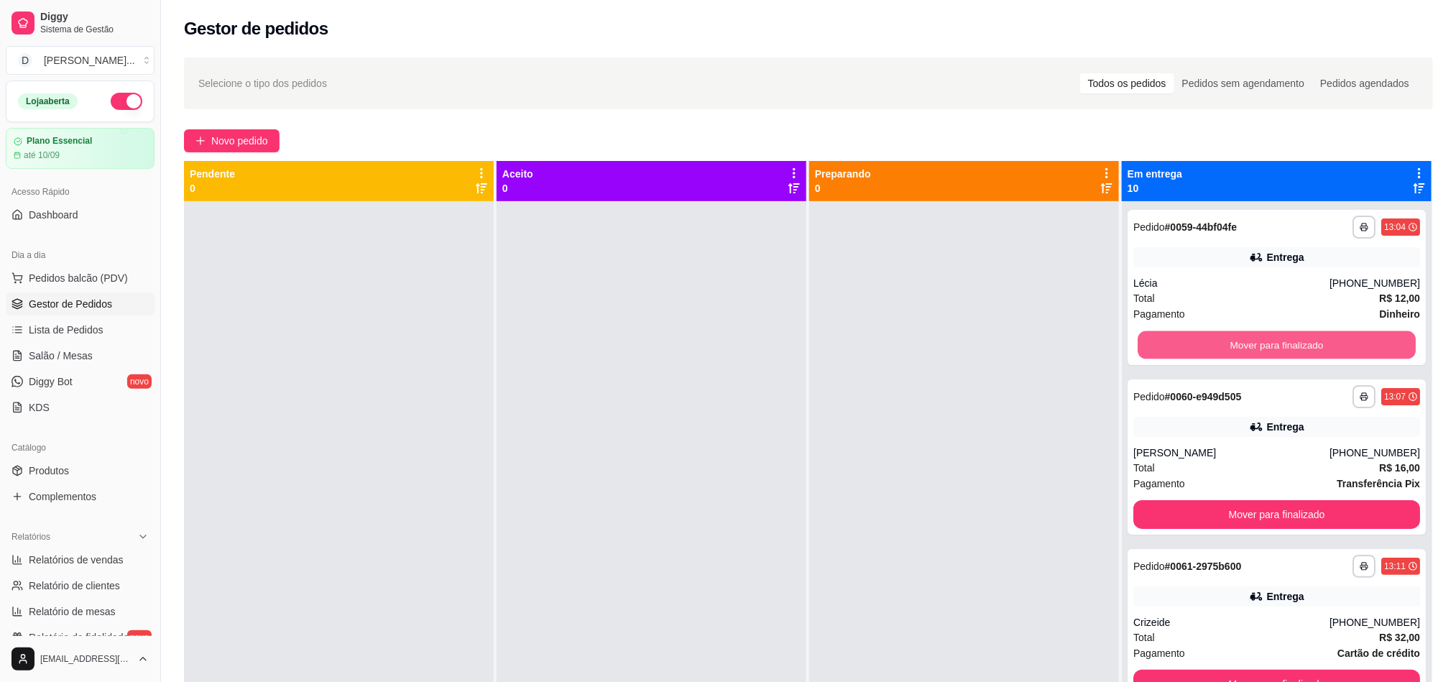
click at [1186, 347] on button "Mover para finalizado" at bounding box center [1277, 345] width 278 height 28
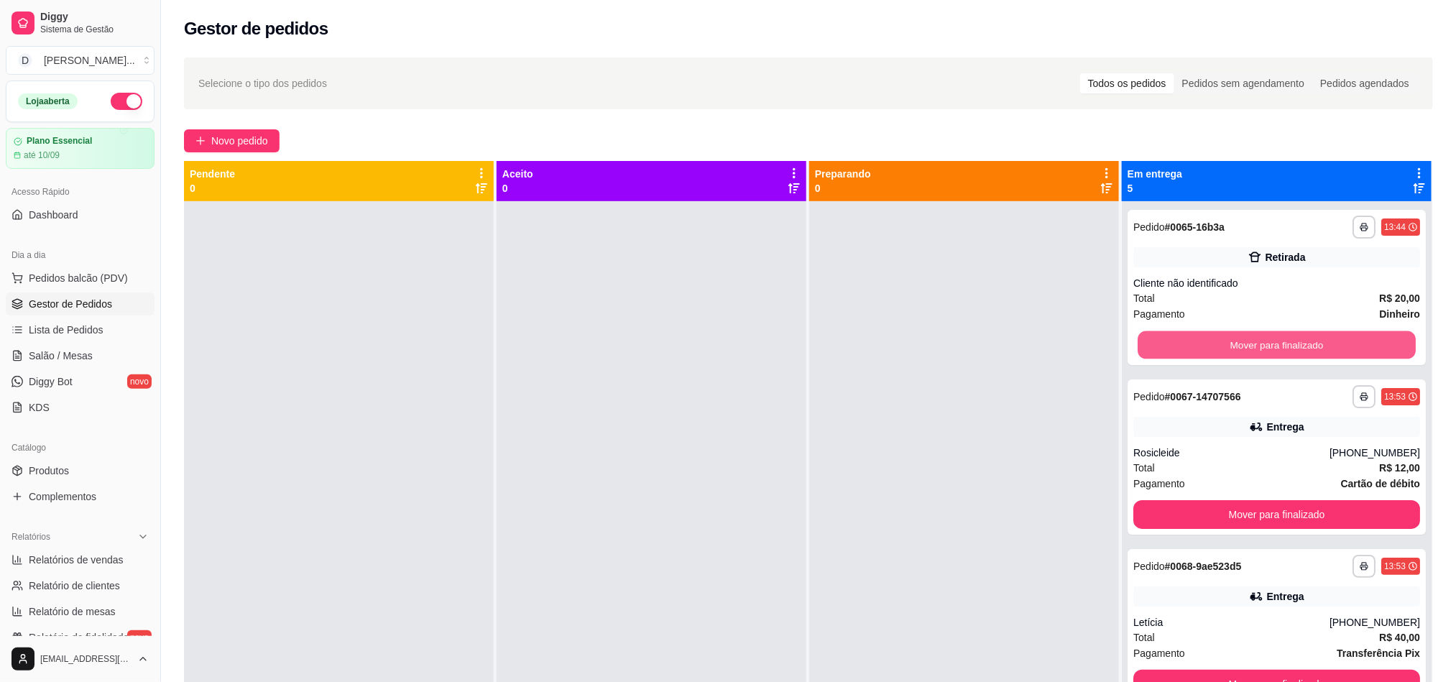
click at [1186, 347] on button "Mover para finalizado" at bounding box center [1277, 345] width 278 height 28
click at [1186, 347] on button "Mover para finalizado" at bounding box center [1277, 345] width 287 height 29
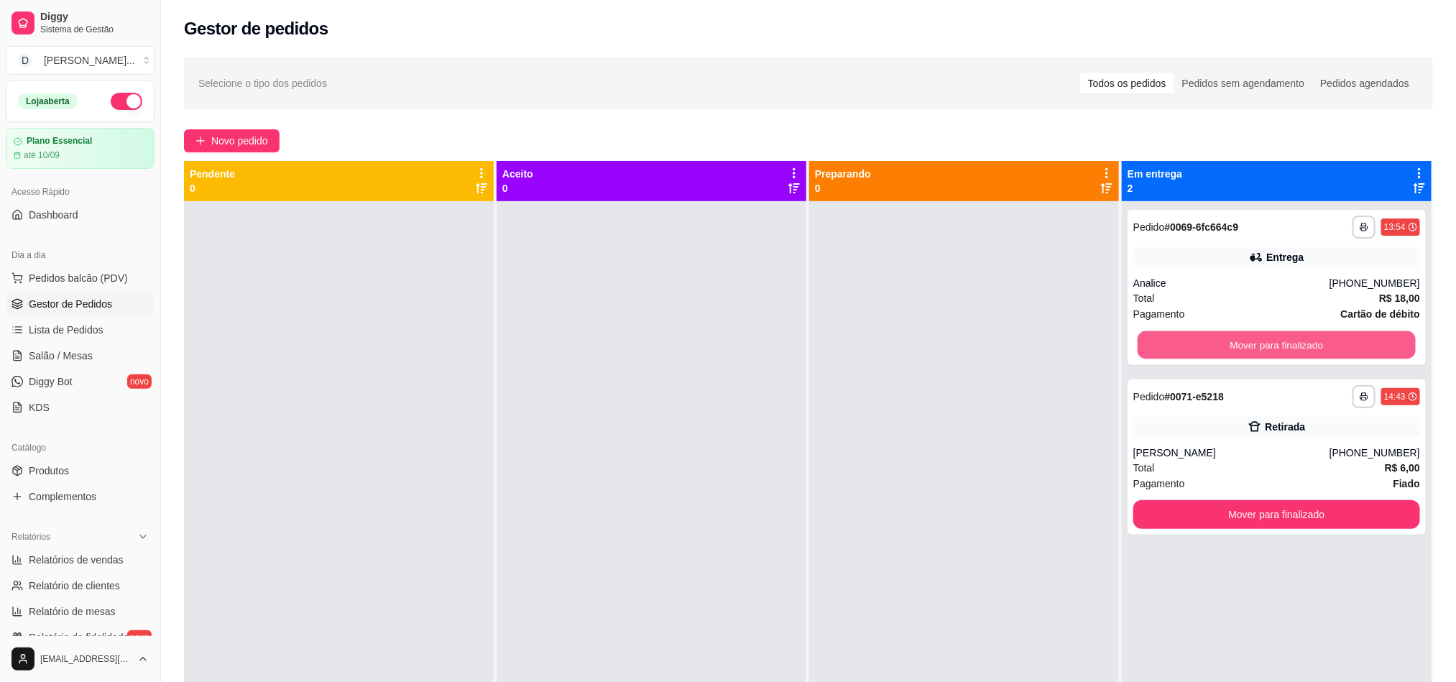
click at [1186, 347] on button "Mover para finalizado" at bounding box center [1277, 345] width 278 height 28
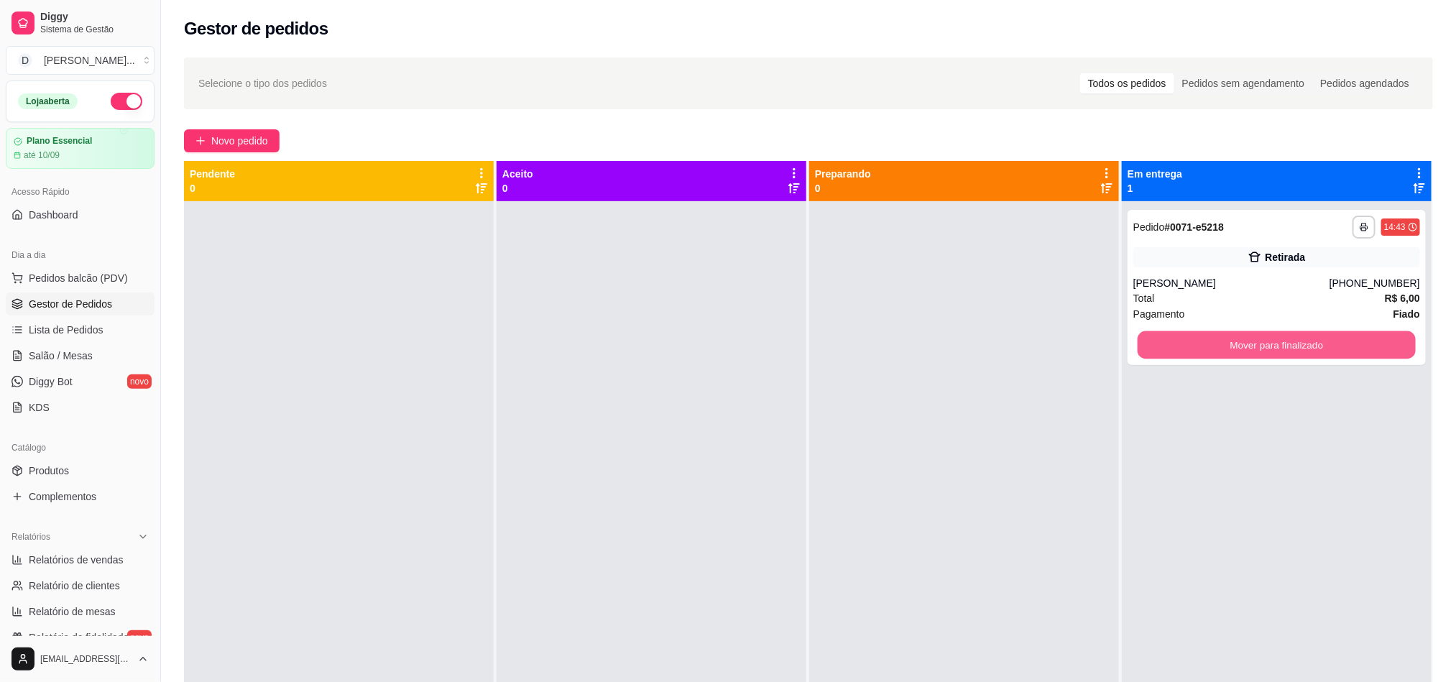
click at [1186, 347] on button "Mover para finalizado" at bounding box center [1277, 345] width 278 height 28
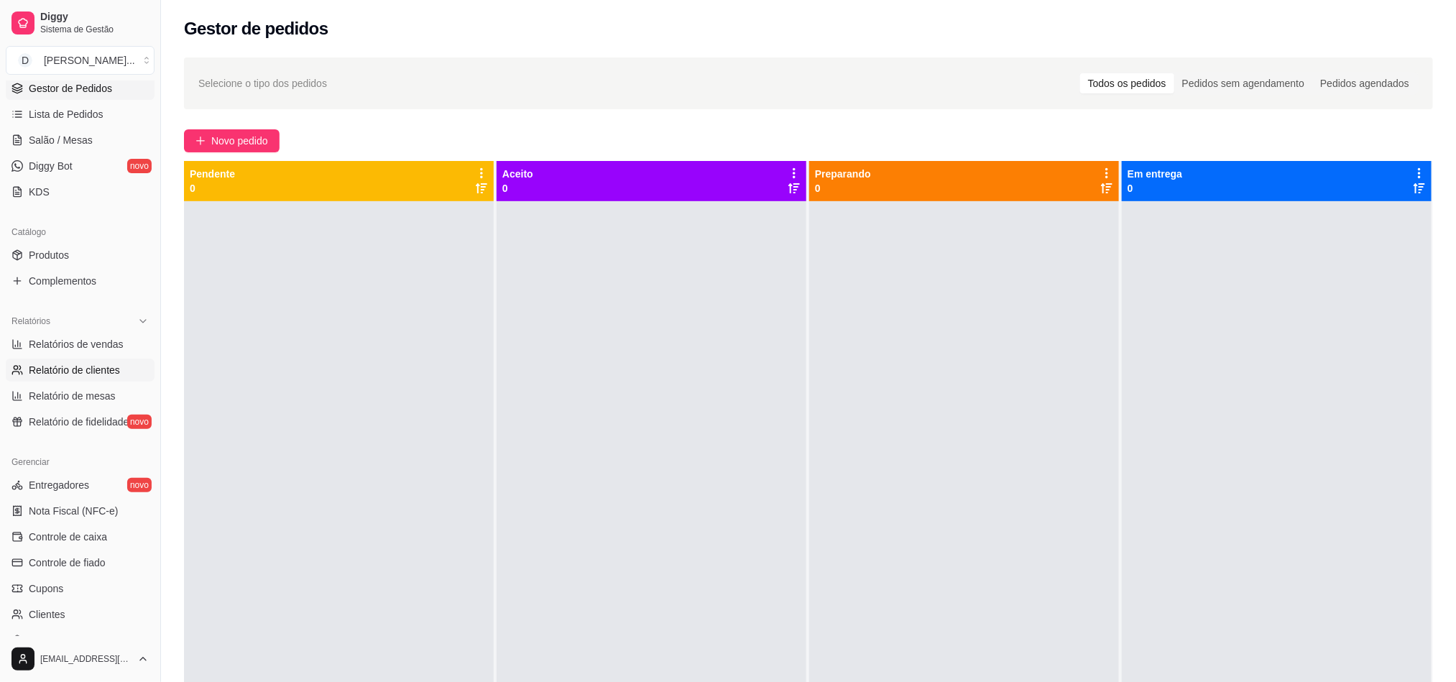
scroll to position [323, 0]
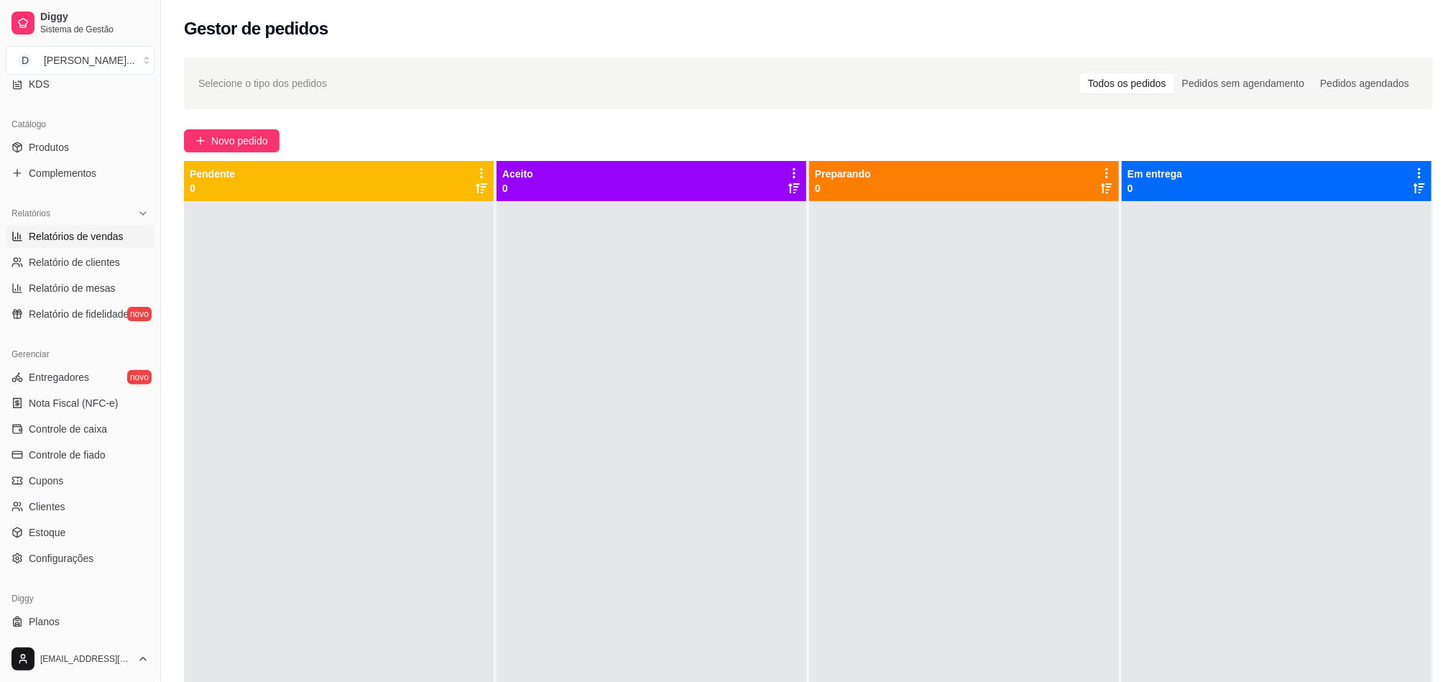
click at [67, 231] on span "Relatórios de vendas" at bounding box center [76, 236] width 95 height 14
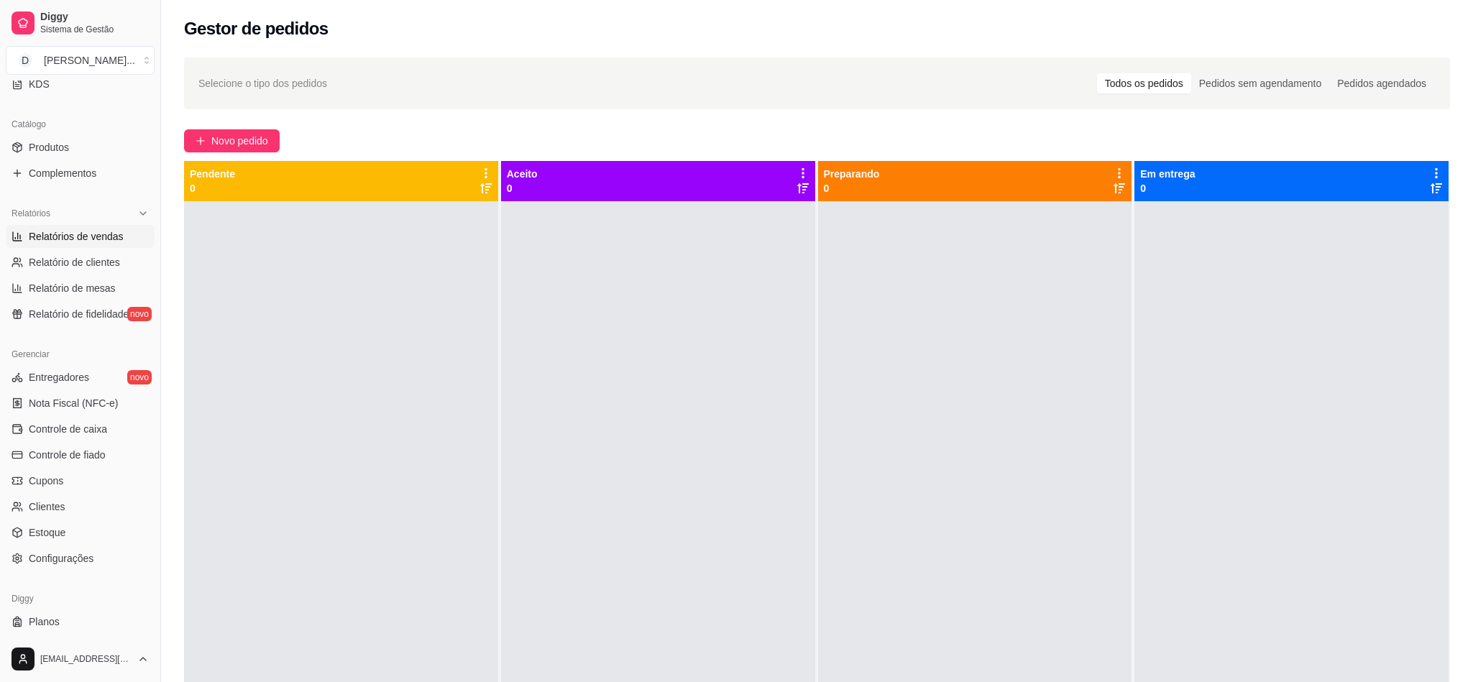
select select "ALL"
select select "0"
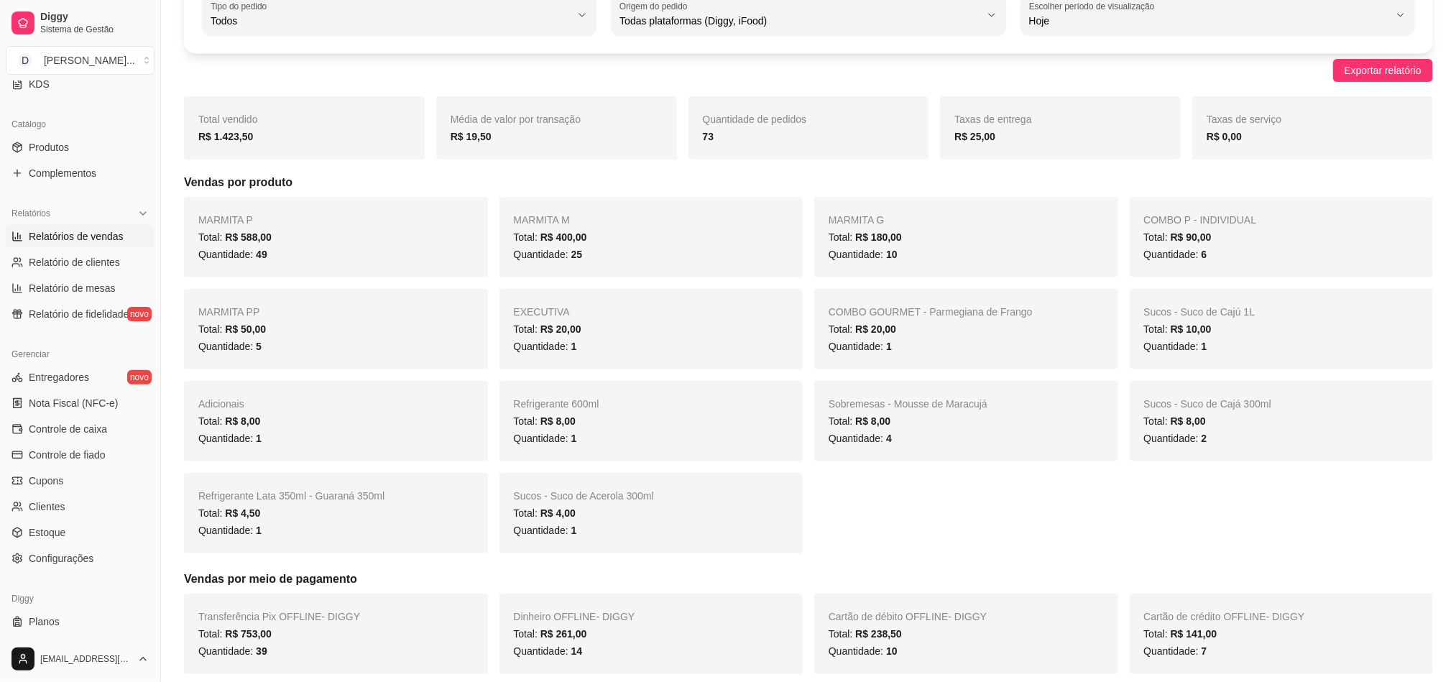
scroll to position [352, 0]
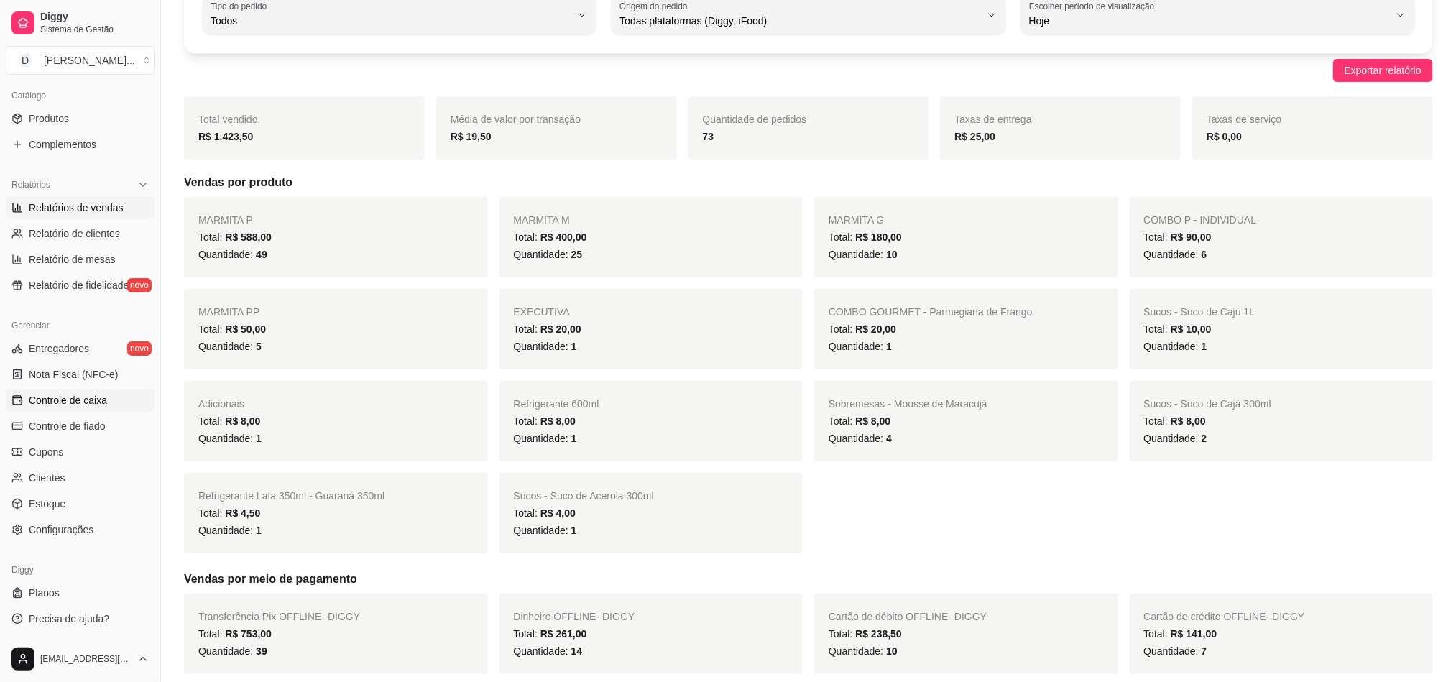
click at [65, 403] on span "Controle de caixa" at bounding box center [68, 400] width 78 height 14
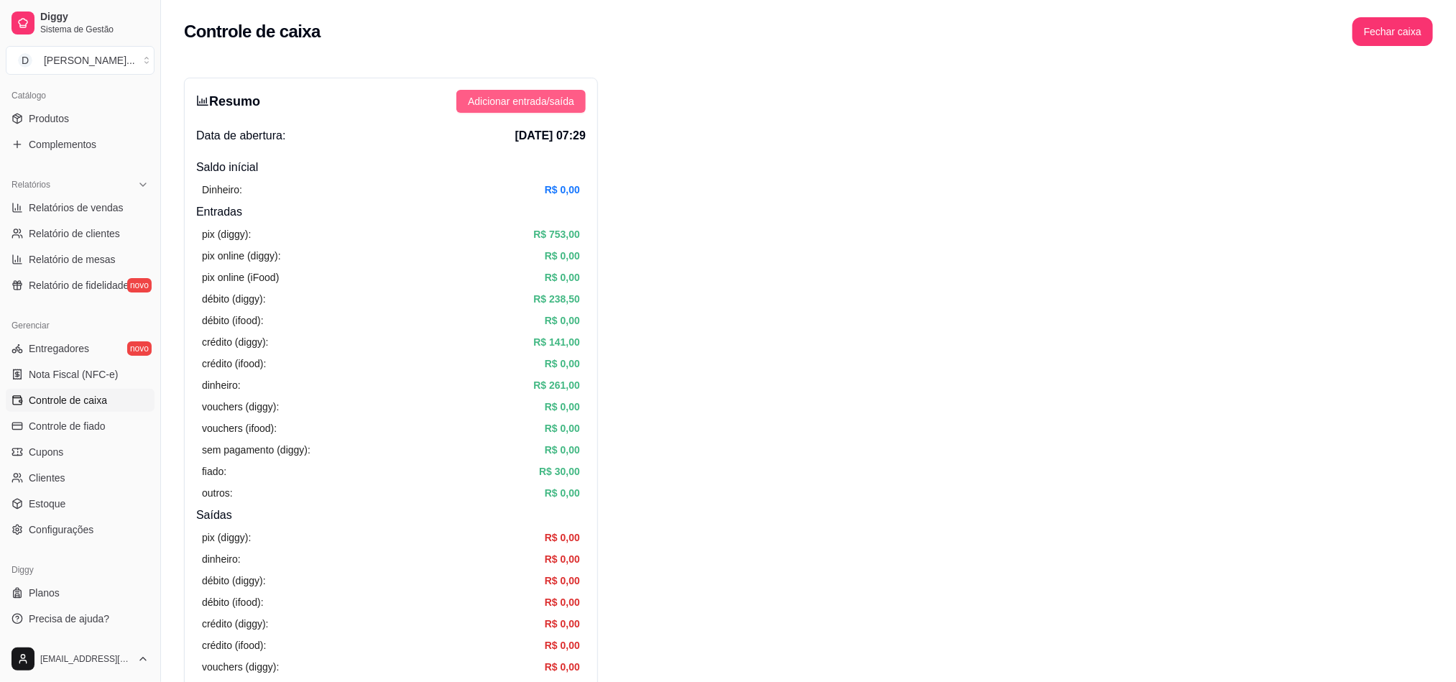
click at [571, 108] on span "Adicionar entrada/saída" at bounding box center [521, 101] width 106 height 16
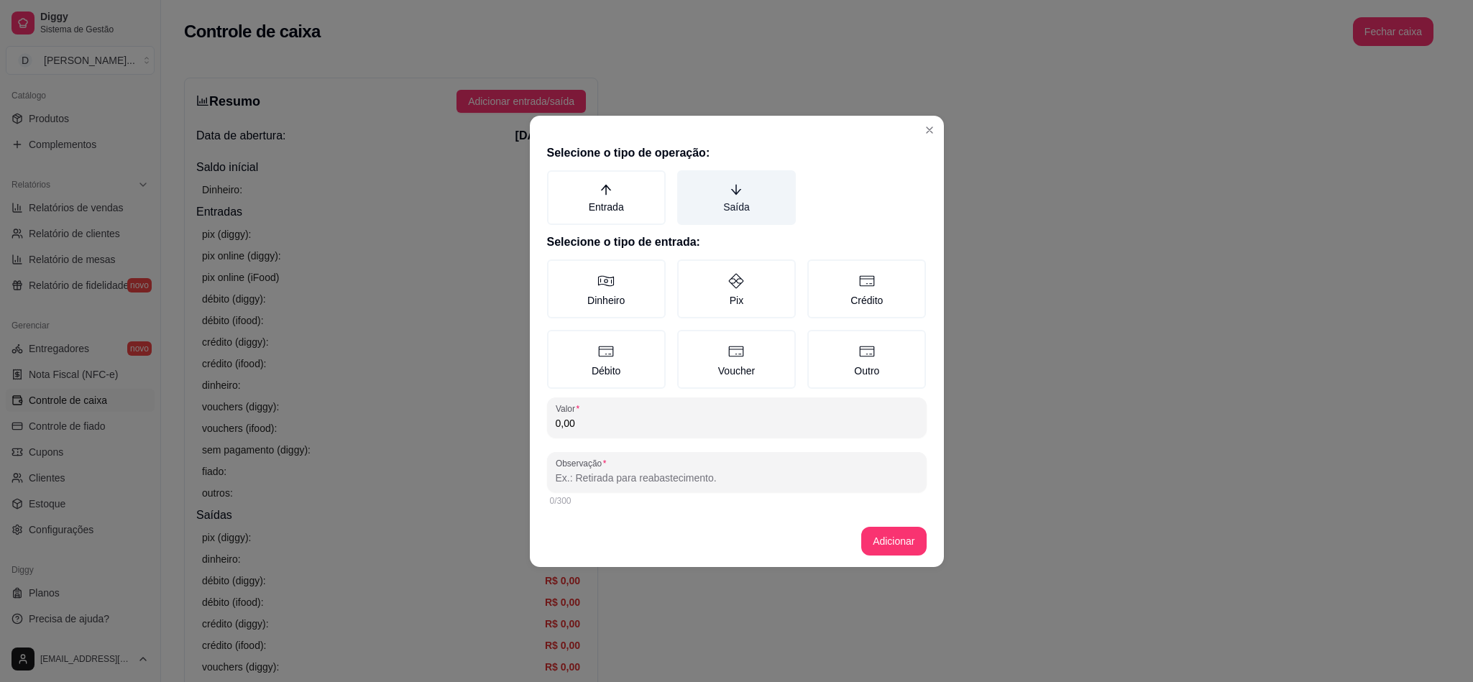
click at [722, 195] on label "Saída" at bounding box center [736, 197] width 119 height 55
click at [688, 181] on button "Saída" at bounding box center [682, 176] width 12 height 12
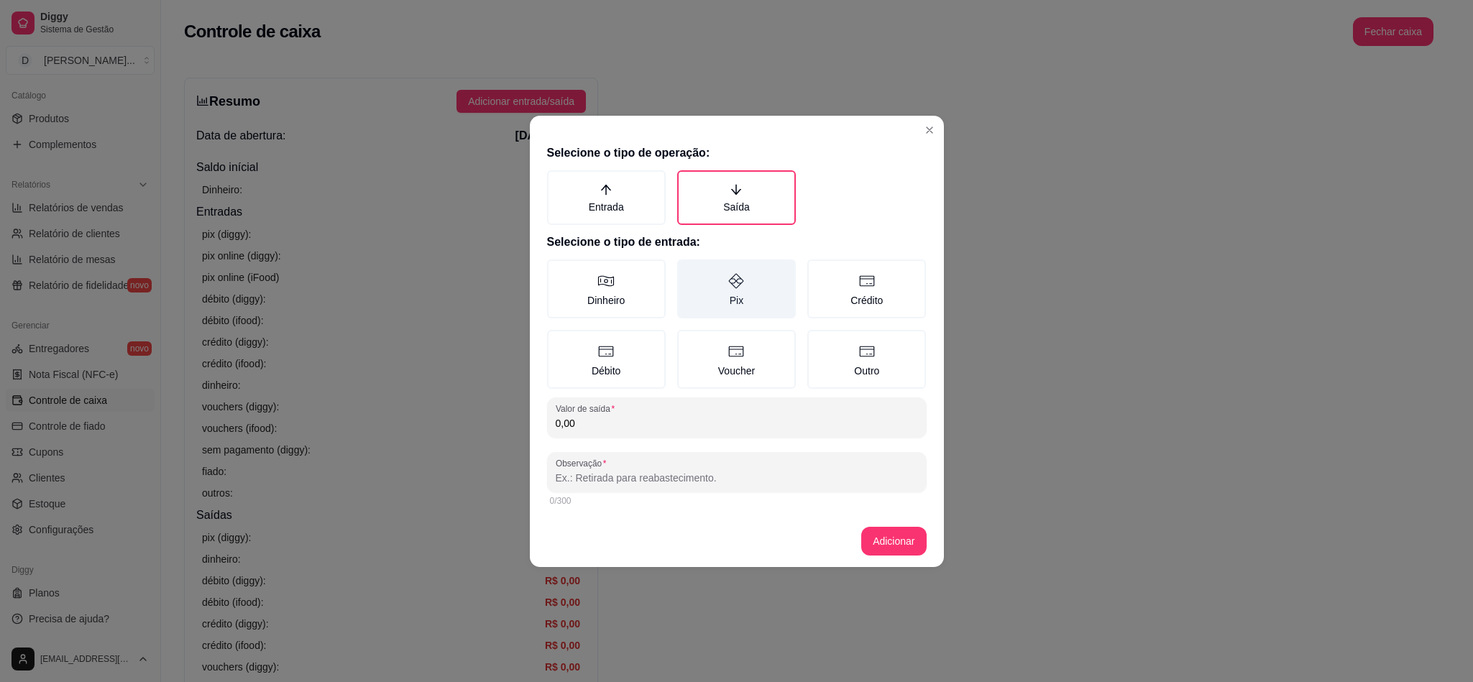
click at [729, 293] on label "Pix" at bounding box center [736, 288] width 119 height 59
click at [688, 270] on button "Pix" at bounding box center [682, 265] width 12 height 12
click at [606, 289] on icon at bounding box center [605, 280] width 17 height 17
click at [558, 270] on button "Dinheiro" at bounding box center [552, 265] width 12 height 12
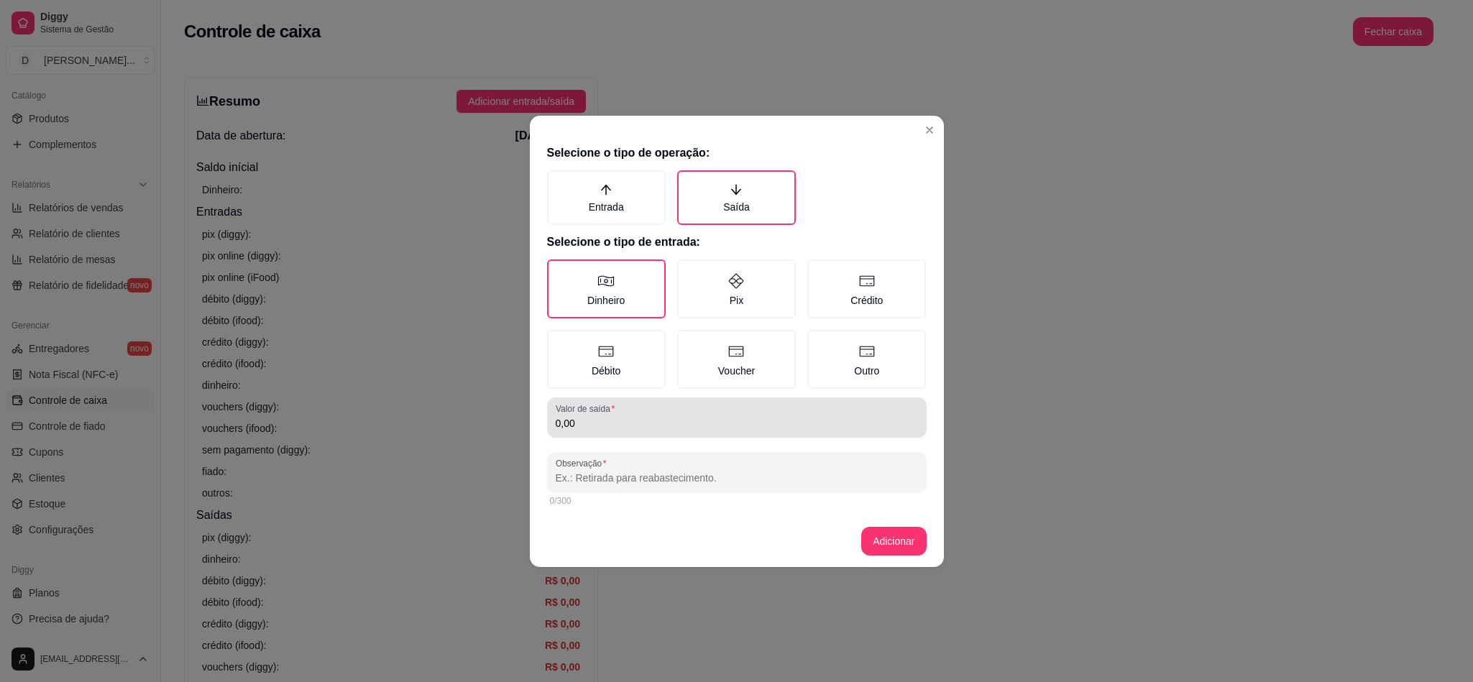
click at [639, 428] on input "0,00" at bounding box center [737, 423] width 362 height 14
type input "75,00"
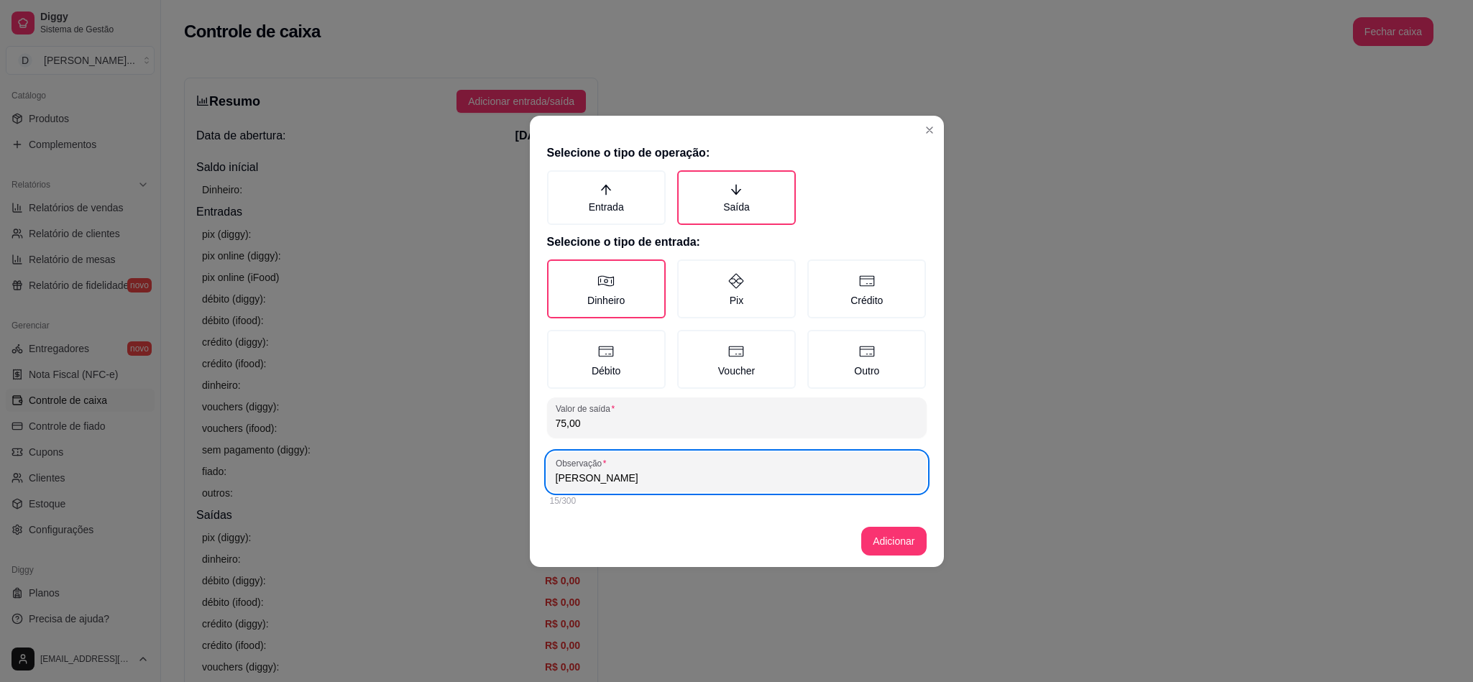
click at [641, 479] on input "[PERSON_NAME]" at bounding box center [737, 478] width 362 height 14
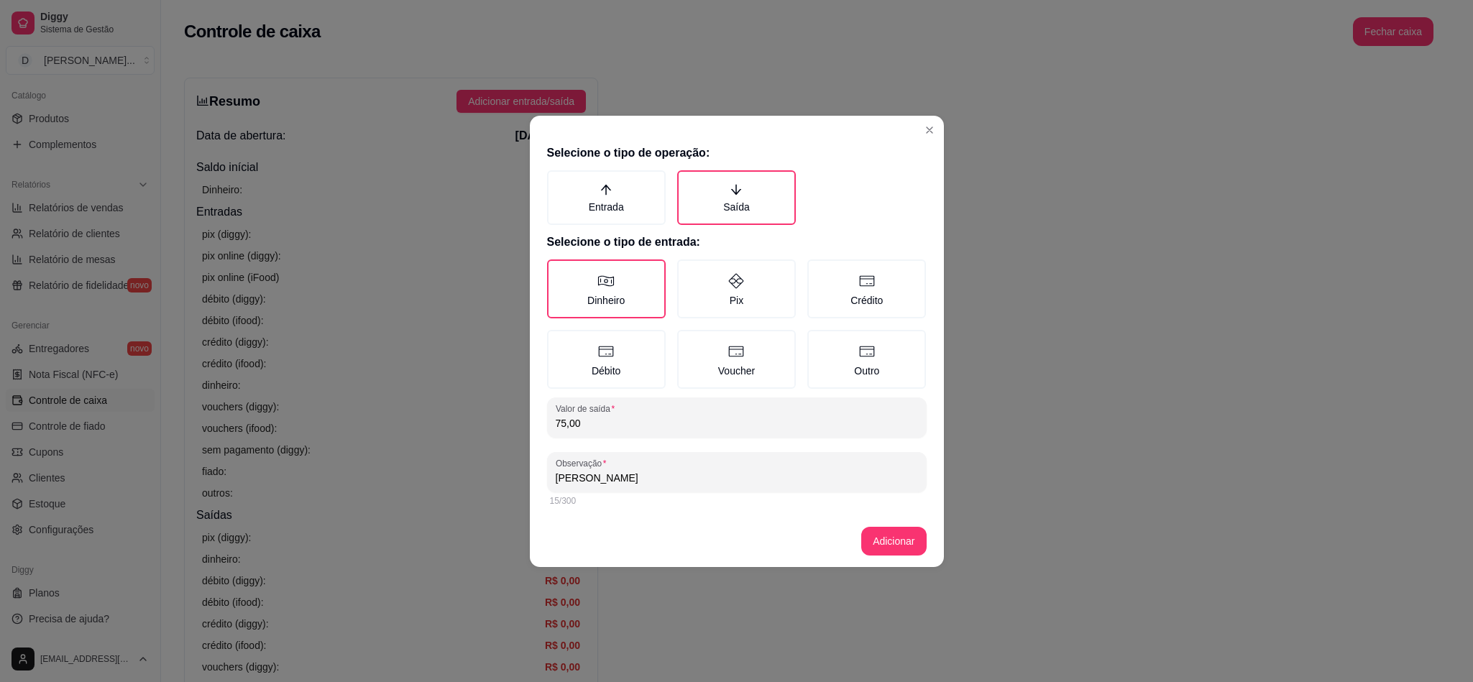
type input "[PERSON_NAME]"
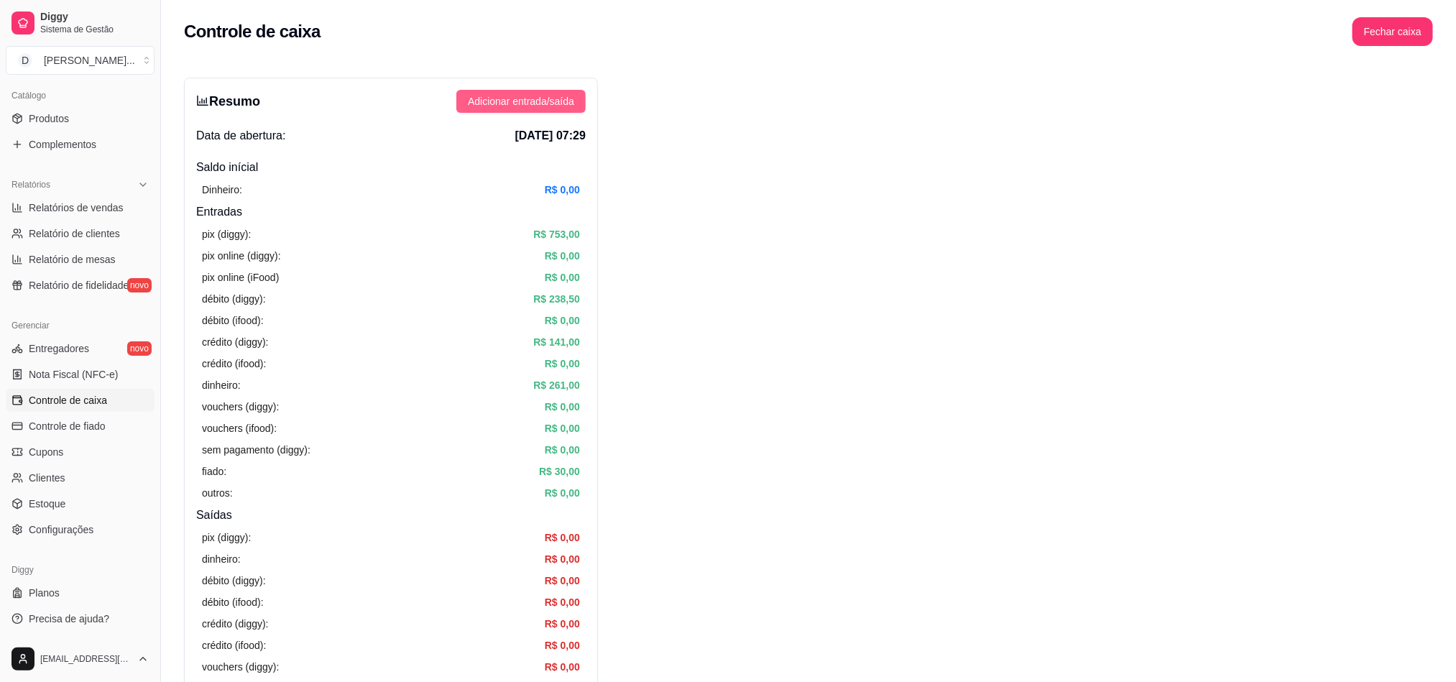
click at [518, 108] on span "Adicionar entrada/saída" at bounding box center [521, 101] width 106 height 16
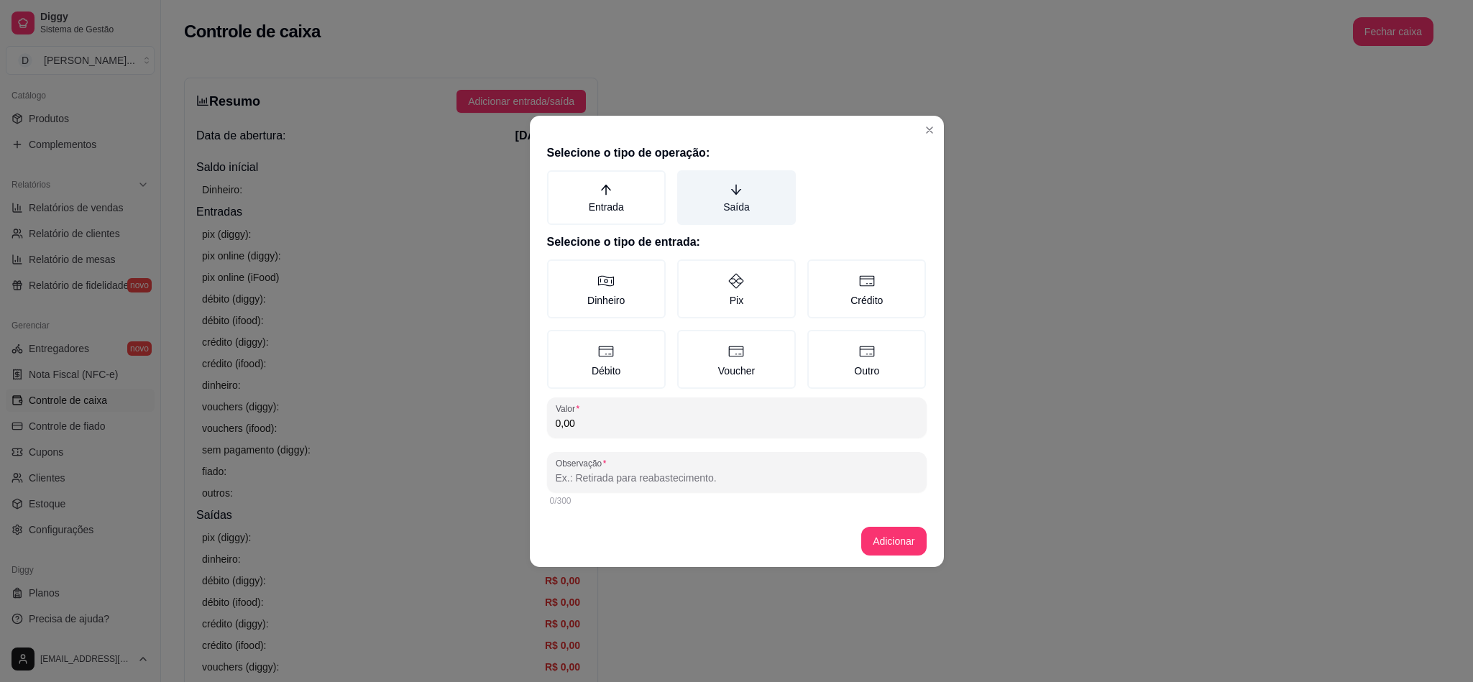
click at [714, 216] on label "Saída" at bounding box center [736, 197] width 119 height 55
click at [688, 181] on button "Saída" at bounding box center [682, 176] width 12 height 12
click at [591, 285] on label "Dinheiro" at bounding box center [606, 288] width 119 height 59
click at [558, 270] on button "Dinheiro" at bounding box center [552, 265] width 12 height 12
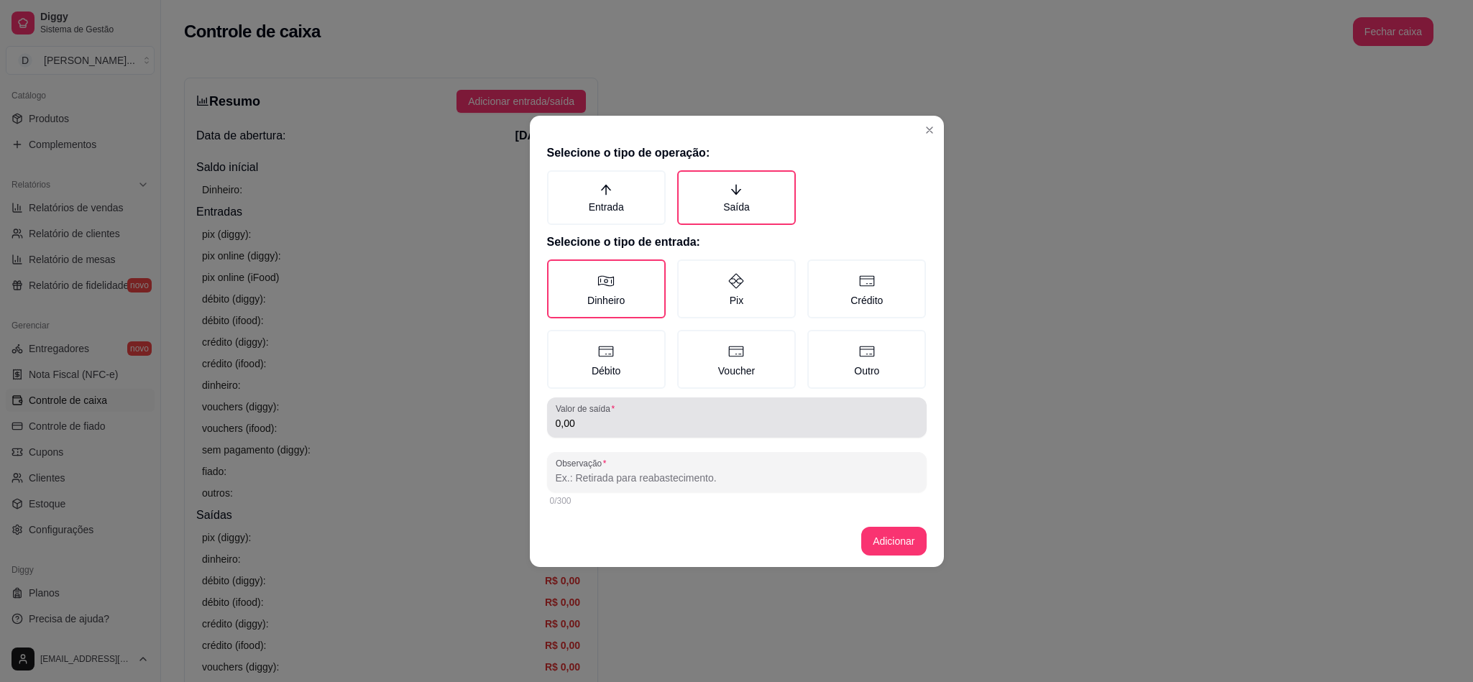
click at [622, 431] on div "Valor de saída 0,00" at bounding box center [737, 417] width 380 height 40
type input "60,00"
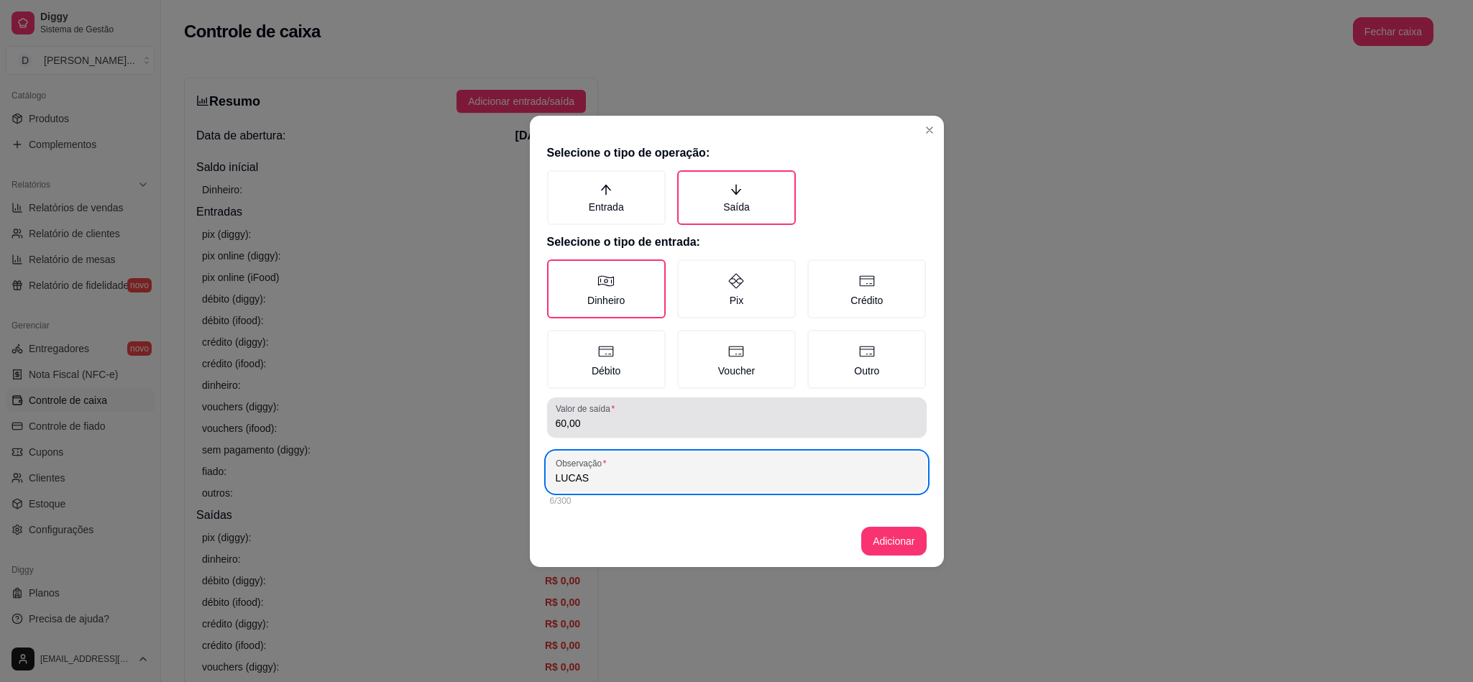
paste input "MOTOQUEIRO"
type input "[PERSON_NAME]"
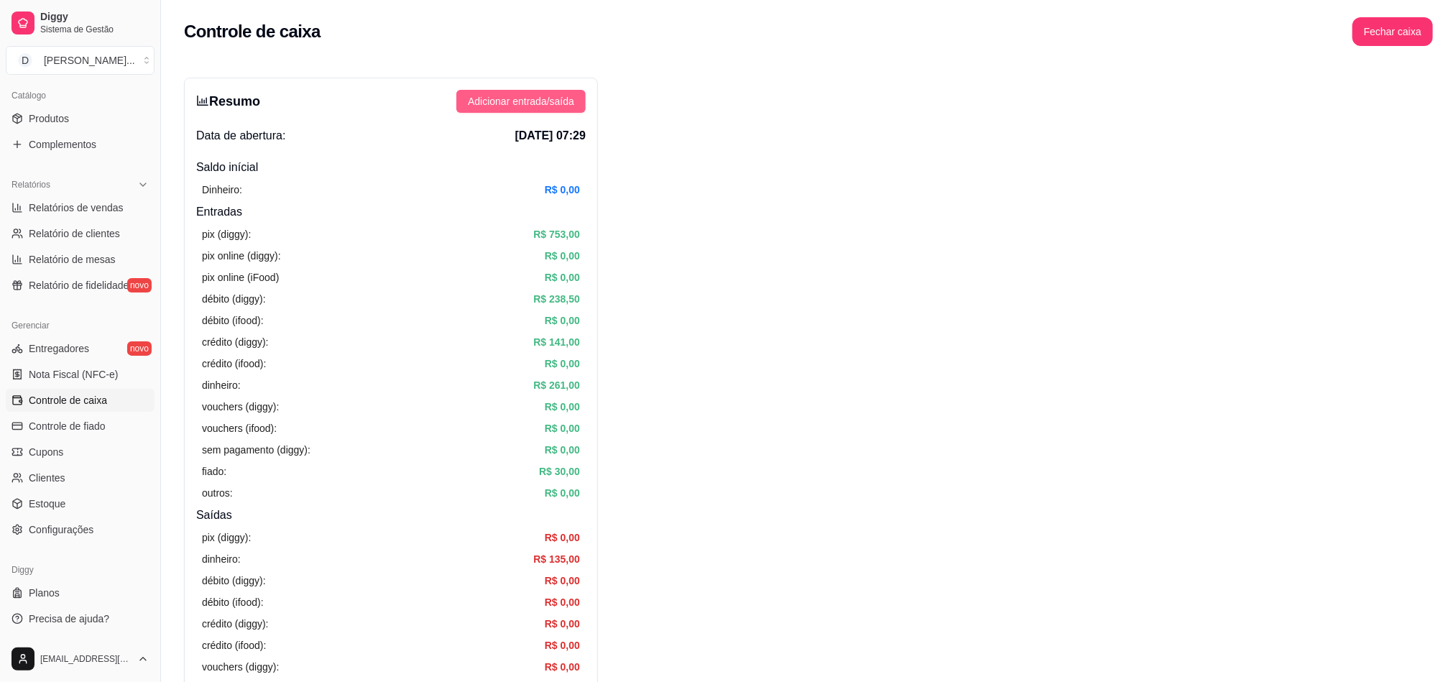
click at [548, 106] on span "Adicionar entrada/saída" at bounding box center [521, 101] width 106 height 16
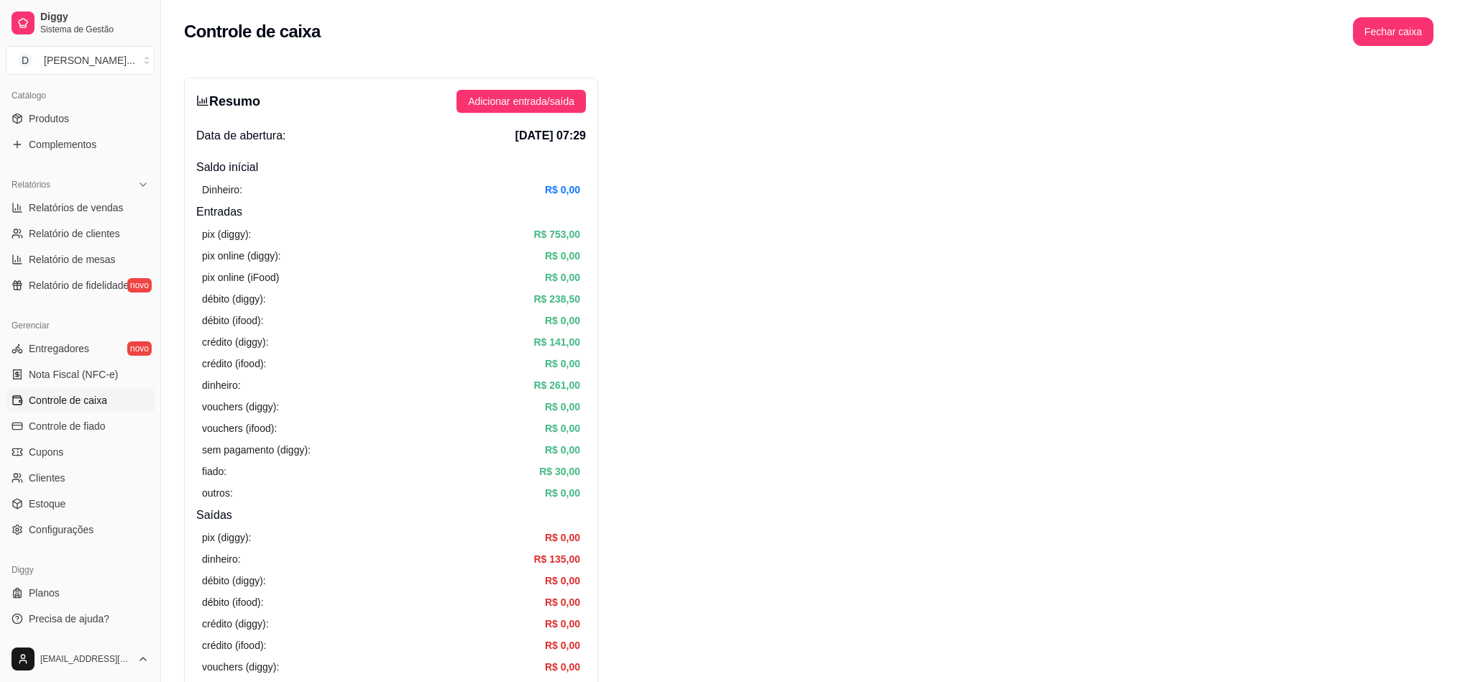
click at [751, 195] on label "Saída" at bounding box center [736, 197] width 119 height 55
click at [688, 180] on button "Saída" at bounding box center [682, 175] width 12 height 12
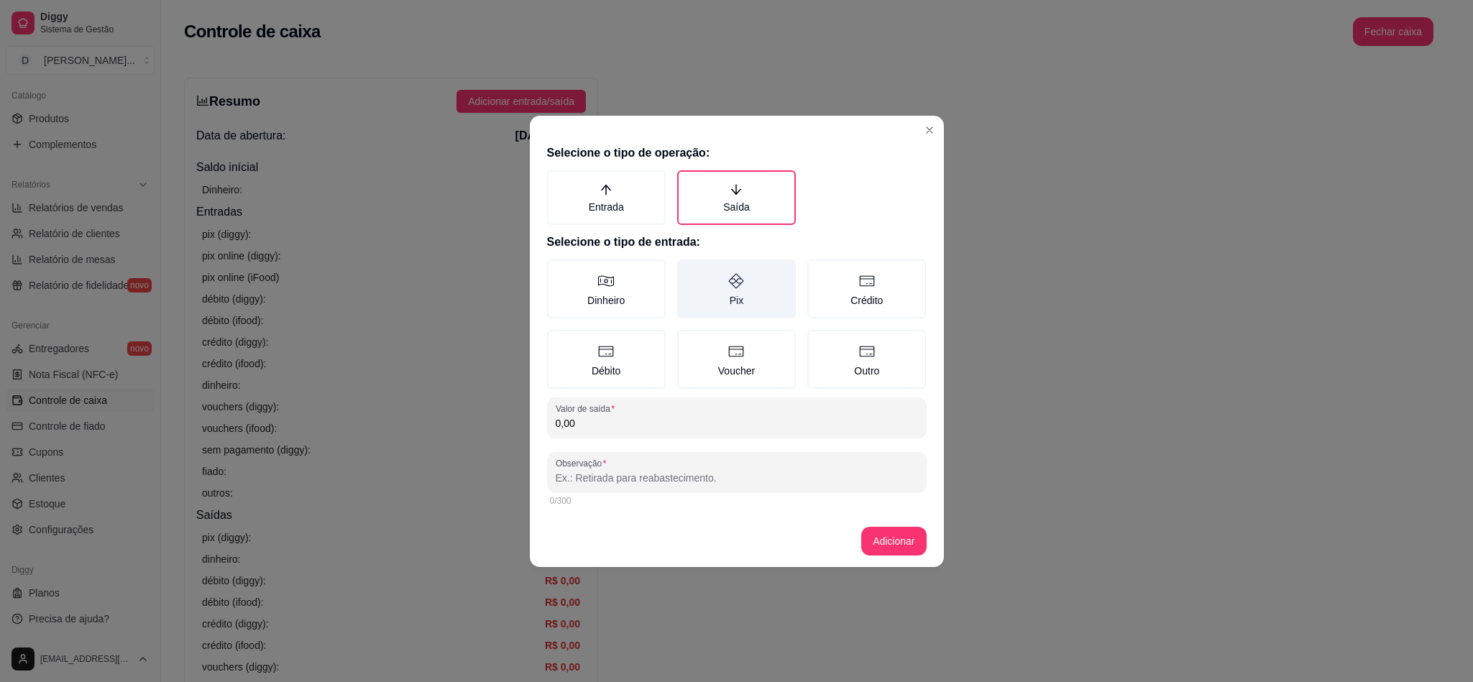
click at [712, 274] on label "Pix" at bounding box center [736, 288] width 119 height 59
click at [688, 270] on button "Pix" at bounding box center [682, 265] width 12 height 12
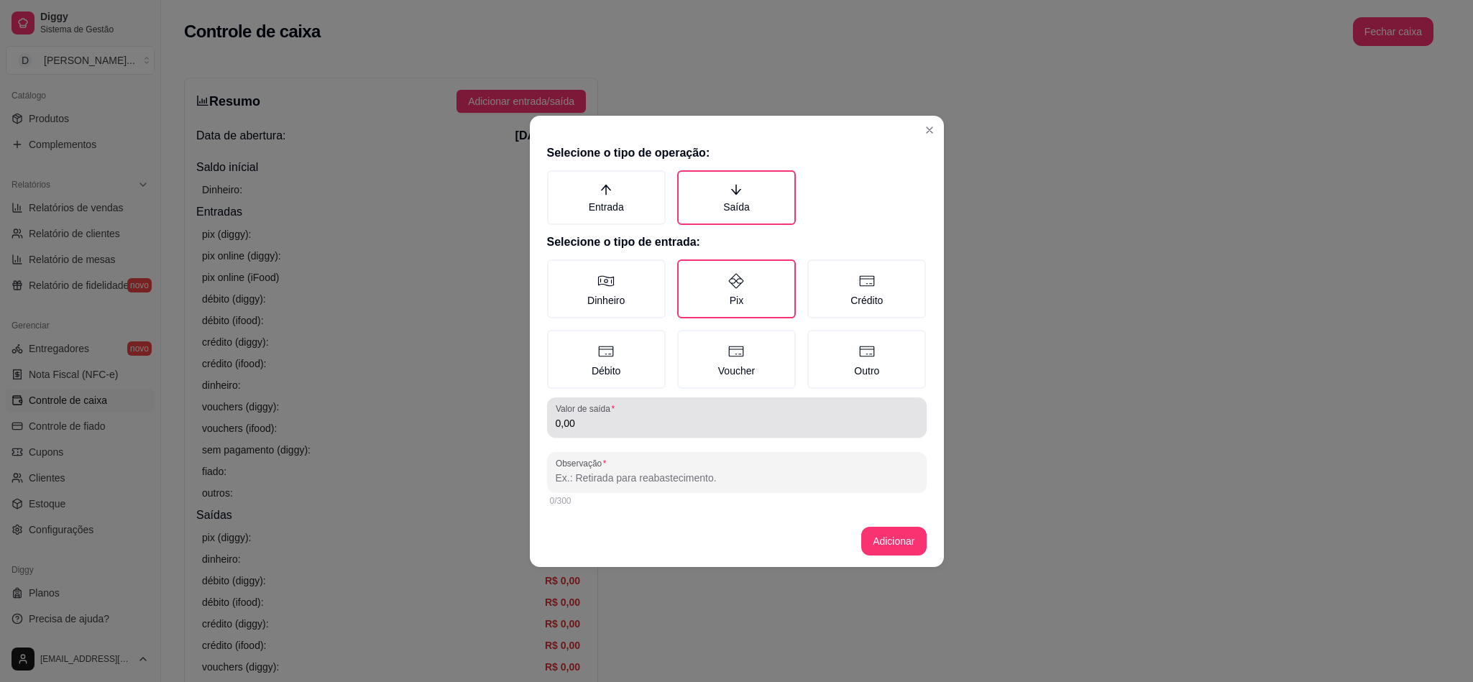
click at [669, 405] on div "0,00" at bounding box center [737, 417] width 362 height 29
type input "55,00"
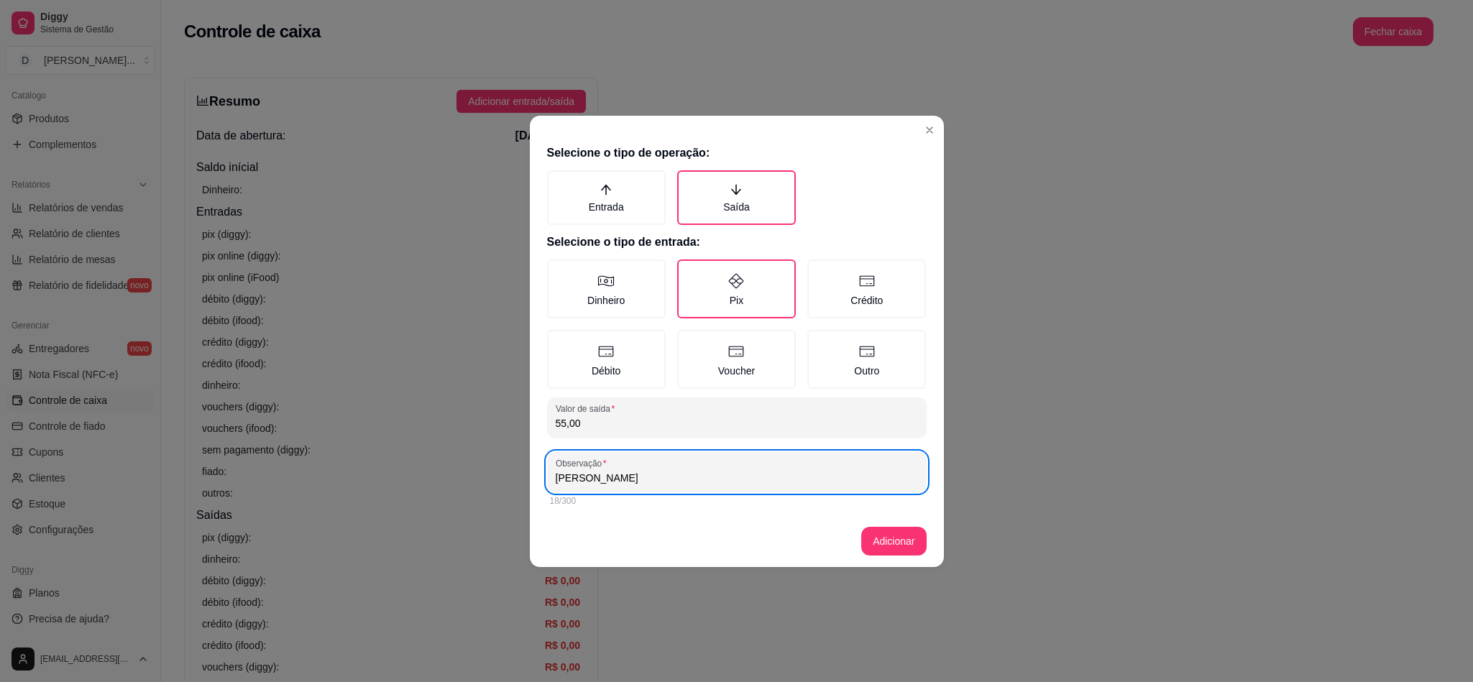
type input "[PERSON_NAME]"
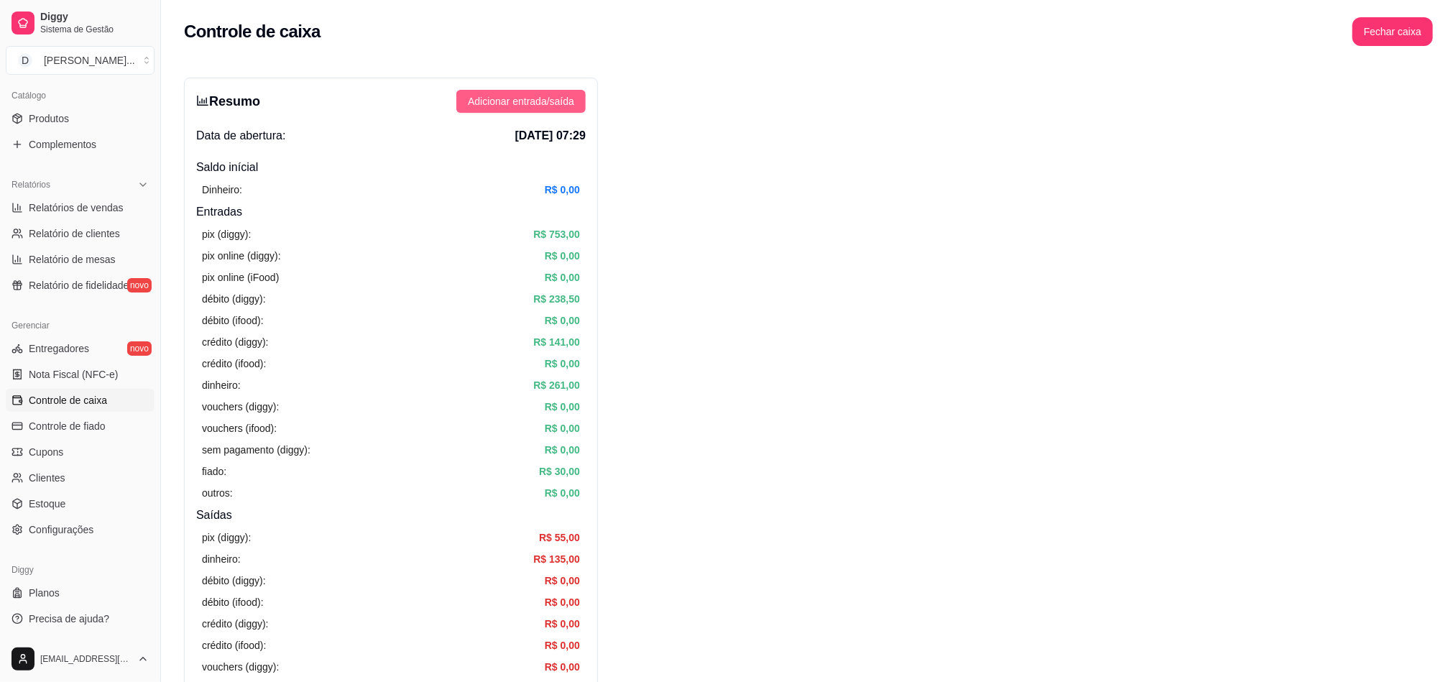
click at [492, 111] on button "Adicionar entrada/saída" at bounding box center [520, 101] width 129 height 23
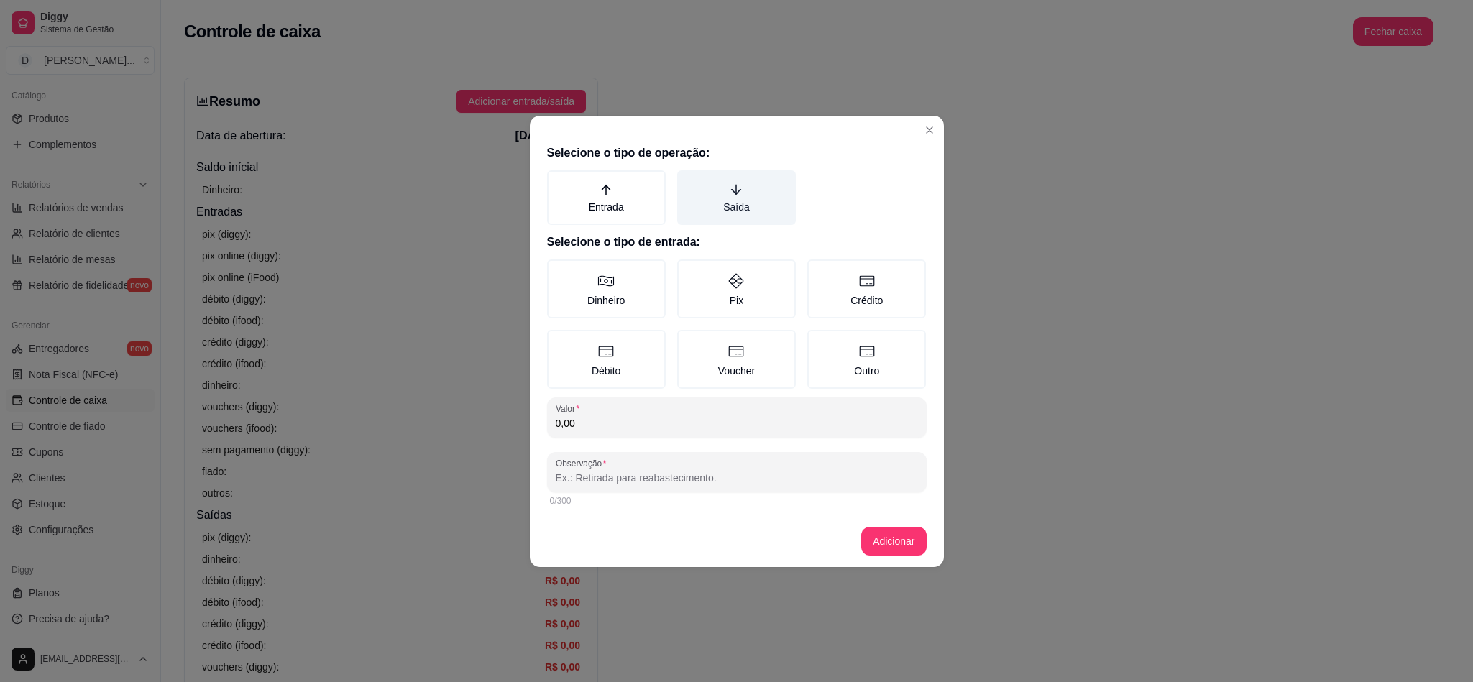
click at [744, 205] on label "Saída" at bounding box center [736, 197] width 119 height 55
click at [688, 181] on button "Saída" at bounding box center [682, 176] width 12 height 12
click at [630, 278] on label "Dinheiro" at bounding box center [606, 288] width 119 height 59
click at [558, 270] on button "Dinheiro" at bounding box center [552, 265] width 12 height 12
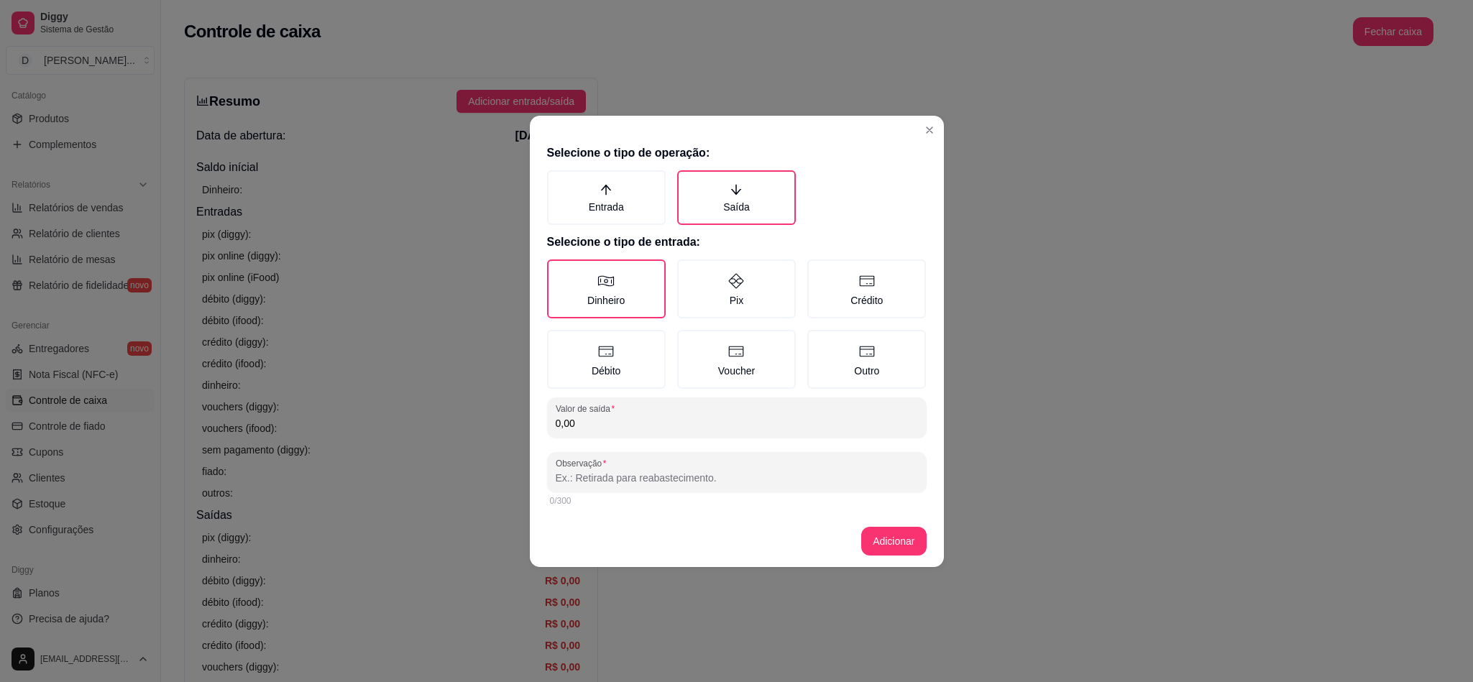
click at [620, 416] on input "0,00" at bounding box center [737, 423] width 362 height 14
type input "10,00"
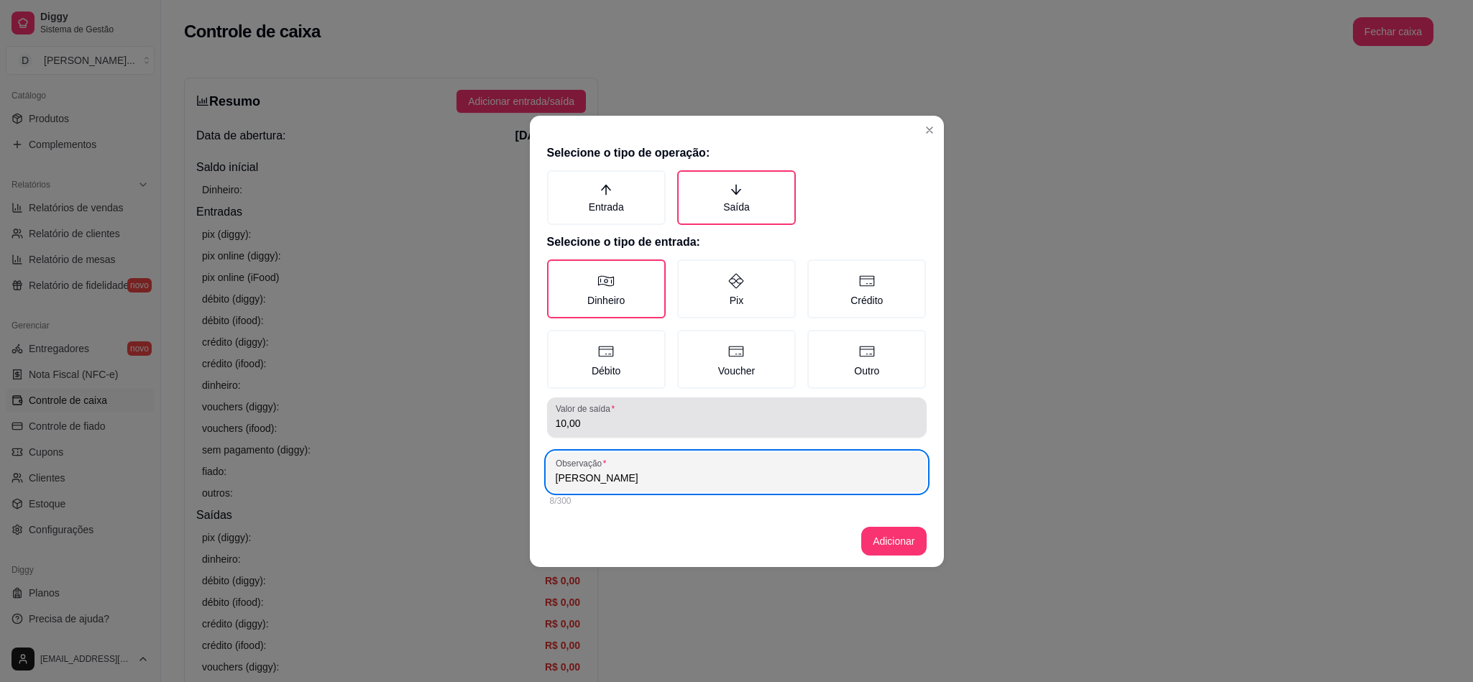
paste input "MOTOQUEIRO"
type input "[PERSON_NAME]"
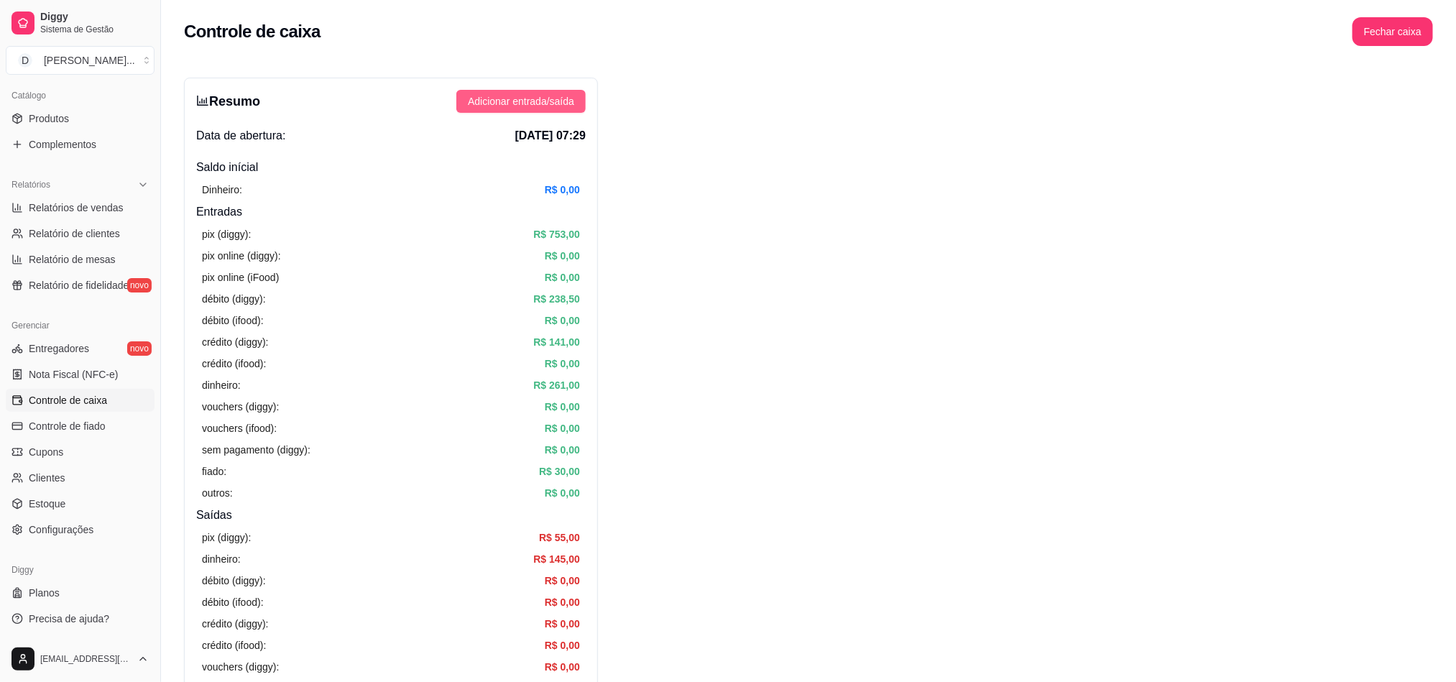
click at [497, 99] on span "Adicionar entrada/saída" at bounding box center [521, 101] width 106 height 16
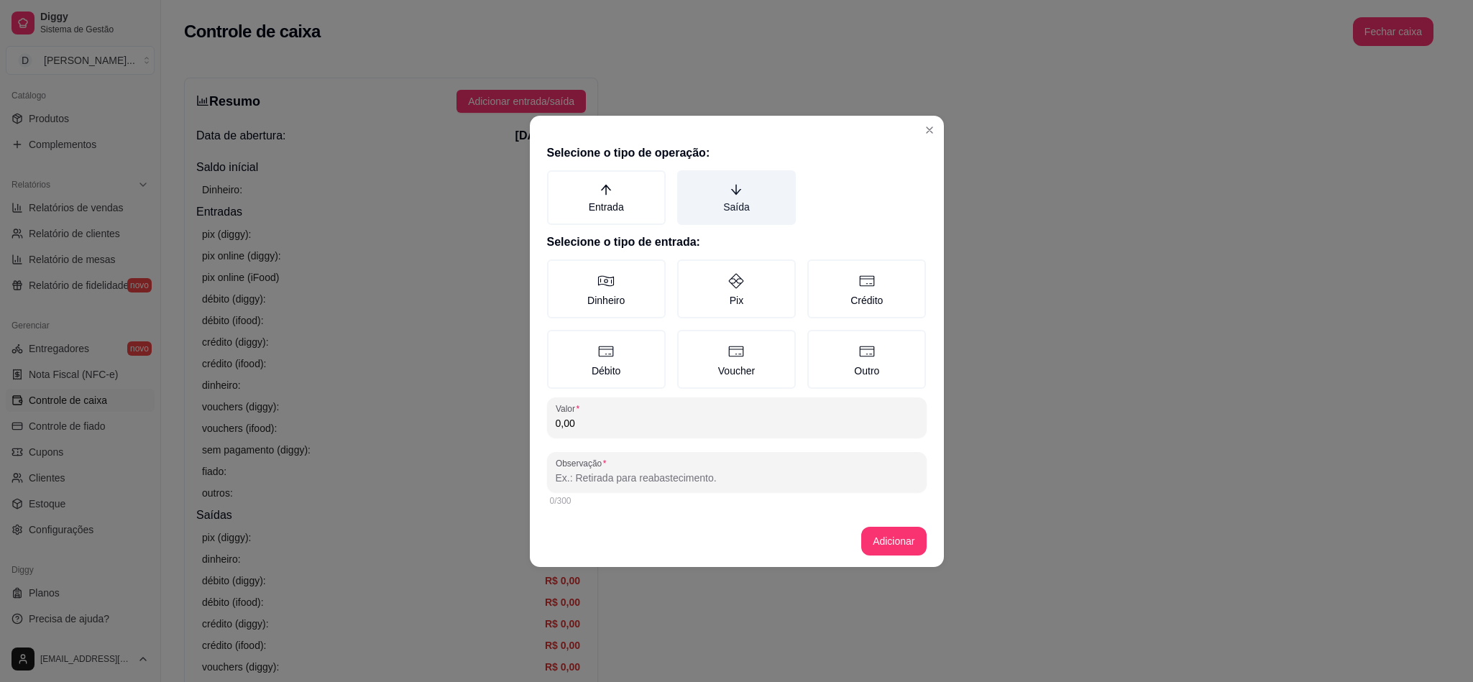
click at [777, 203] on label "Saída" at bounding box center [736, 197] width 119 height 55
click at [688, 181] on button "Saída" at bounding box center [682, 176] width 12 height 12
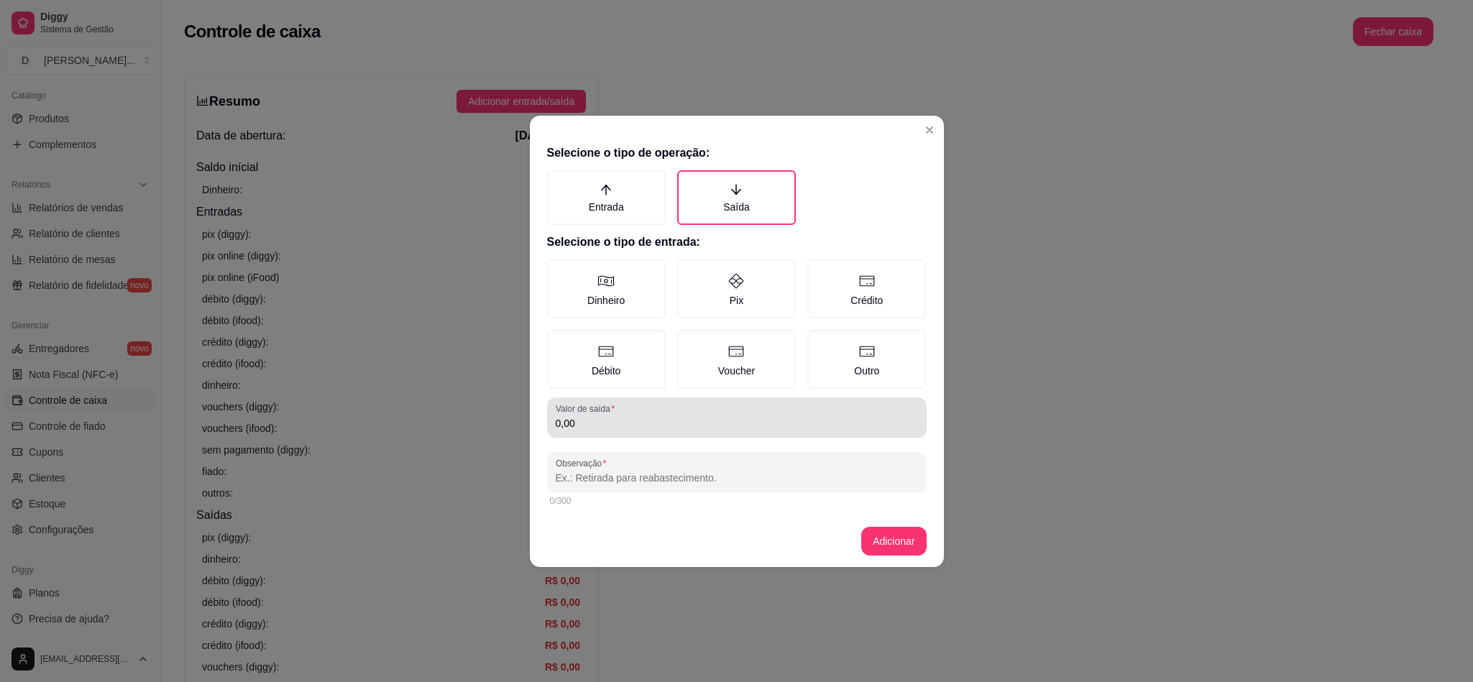
click at [650, 417] on input "0,00" at bounding box center [737, 423] width 362 height 14
type input "25,00"
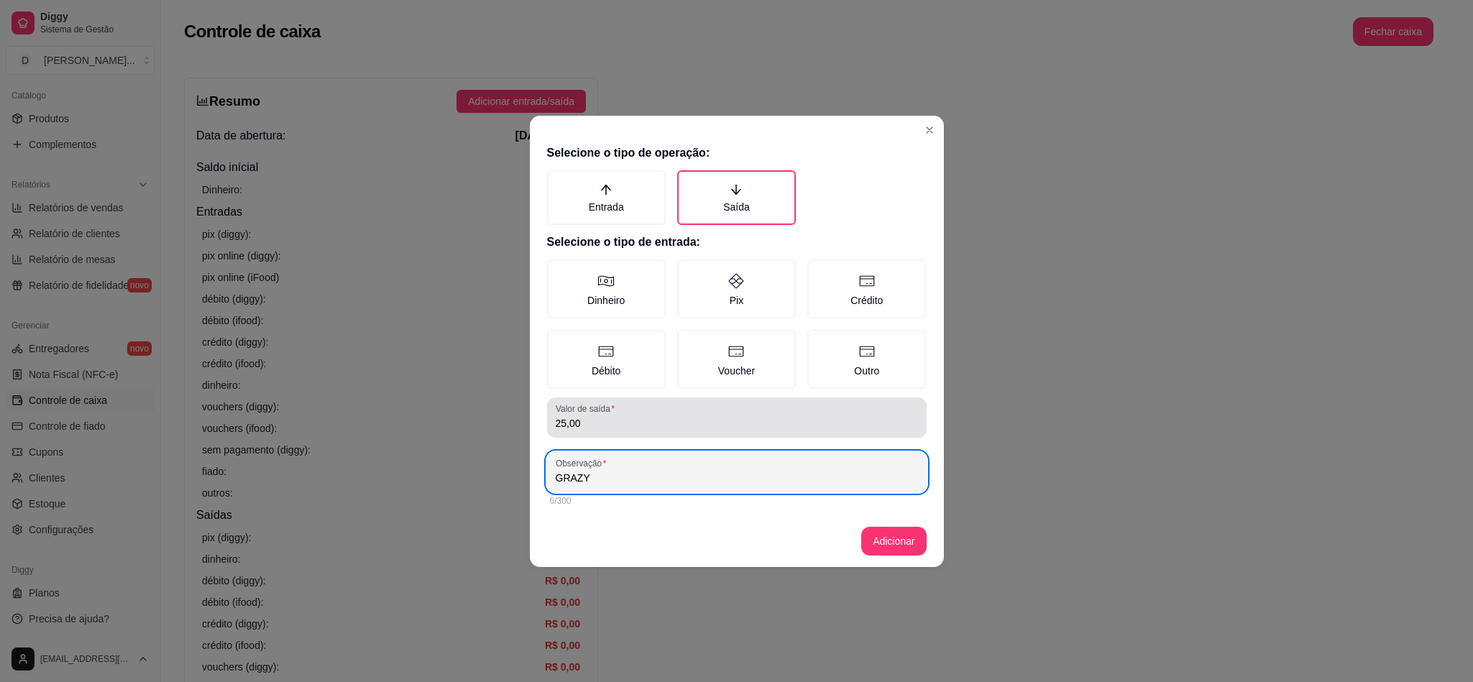
type input "GRAZY"
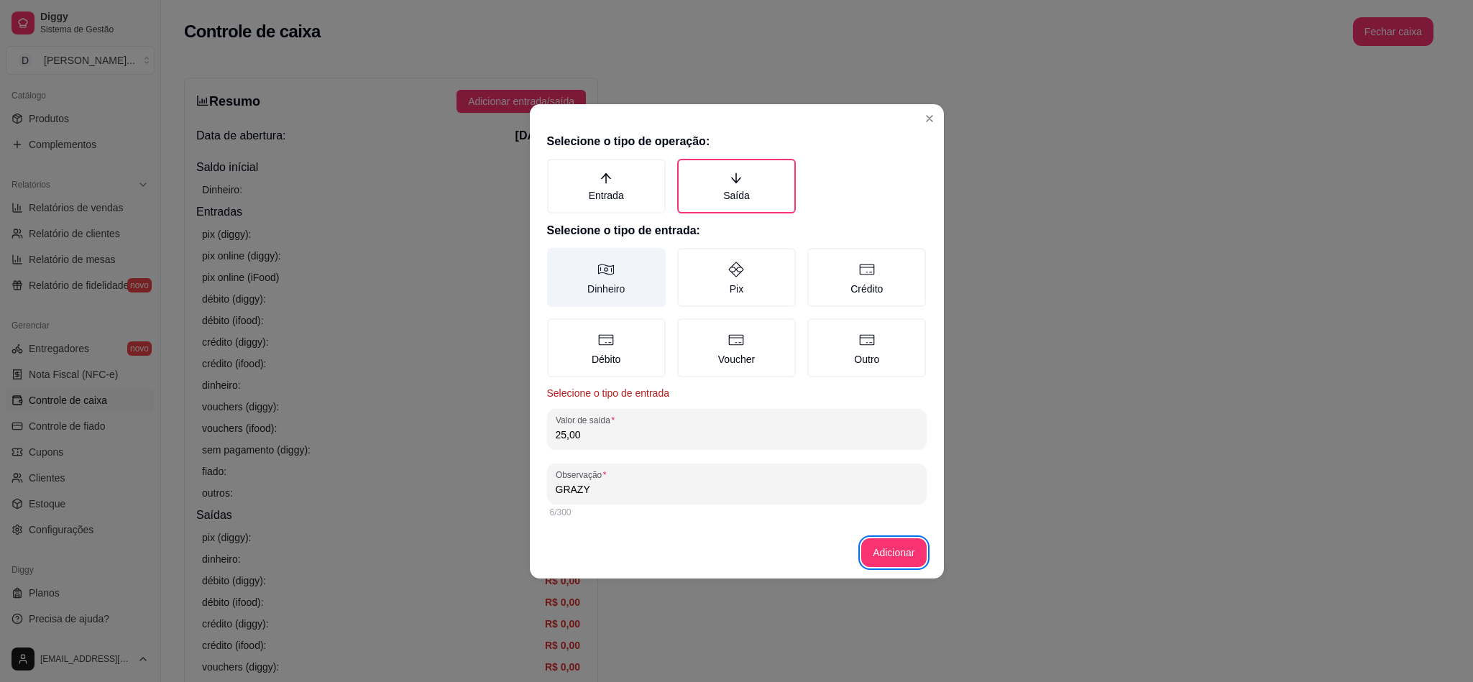
click at [568, 279] on label "Dinheiro" at bounding box center [606, 277] width 119 height 59
click at [558, 259] on button "Dinheiro" at bounding box center [552, 253] width 12 height 12
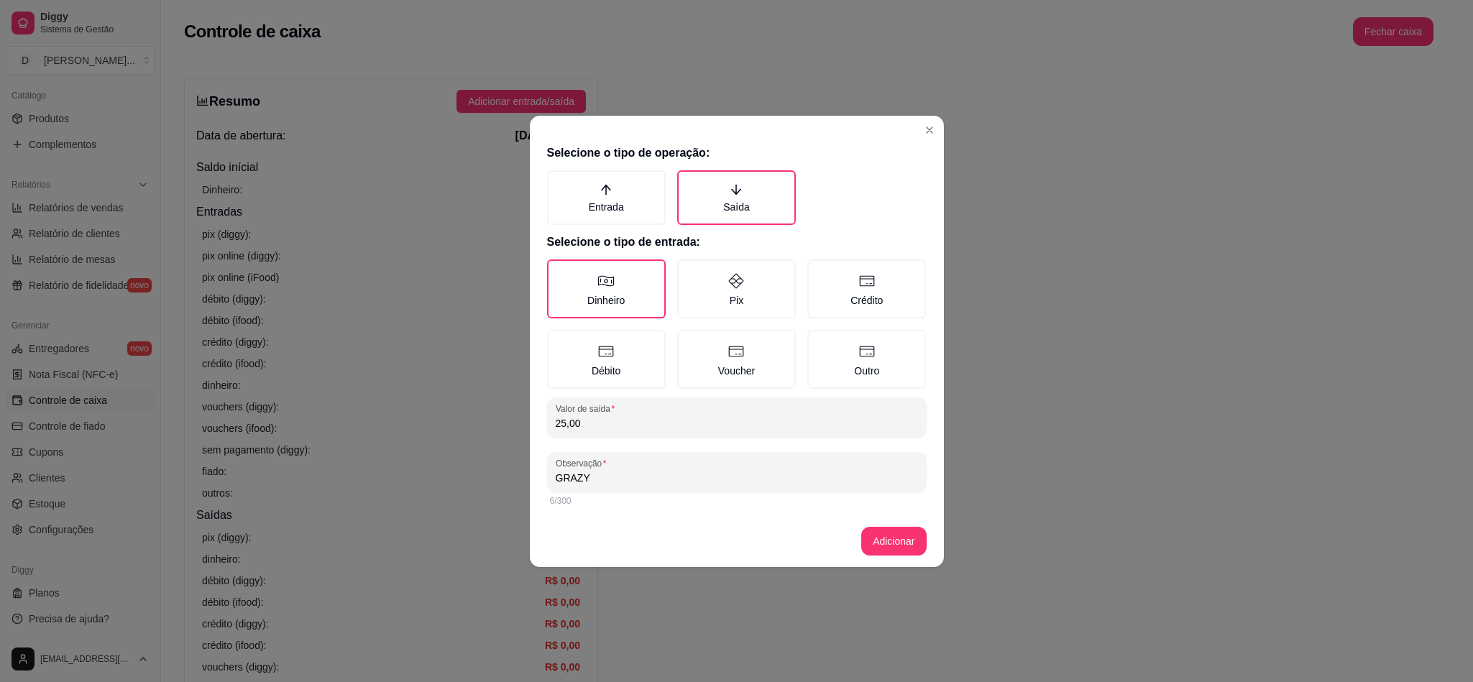
click at [891, 559] on footer "Adicionar" at bounding box center [737, 541] width 414 height 52
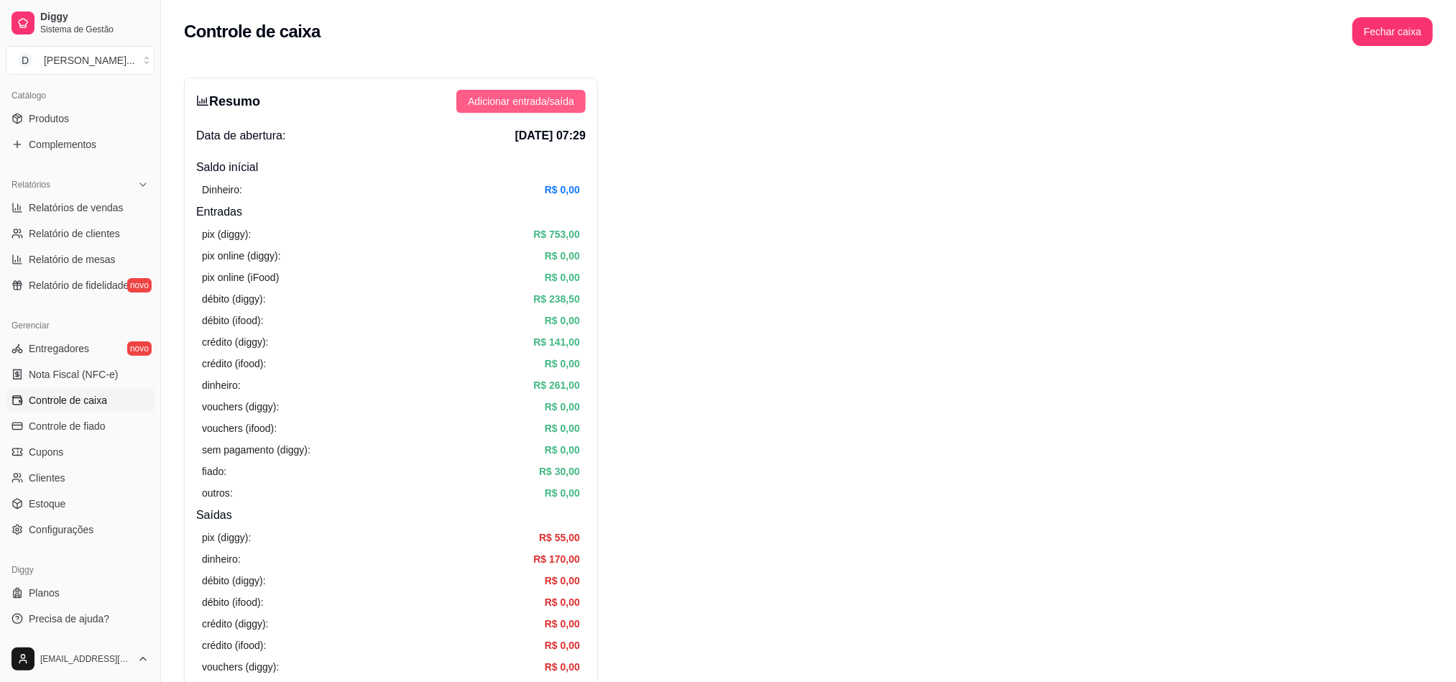
click at [533, 96] on span "Adicionar entrada/saída" at bounding box center [521, 101] width 106 height 16
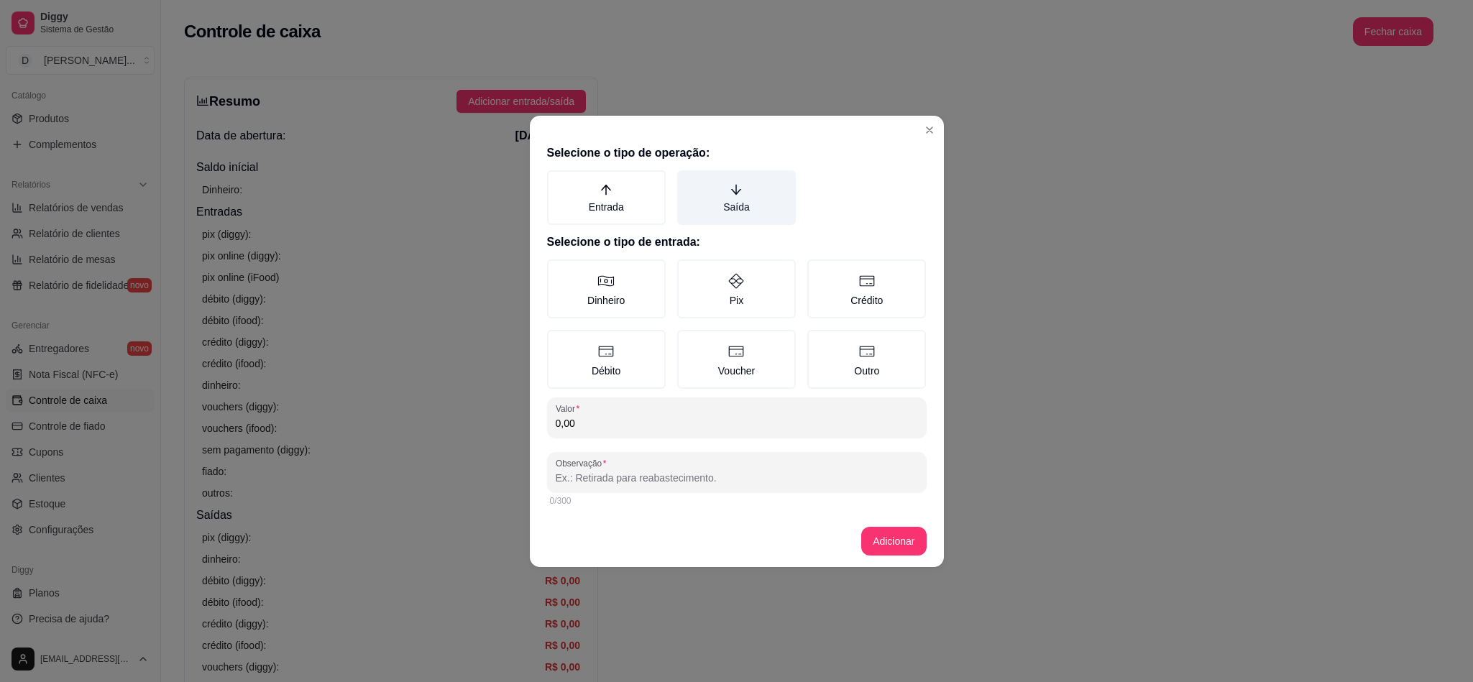
click at [757, 192] on label "Saída" at bounding box center [736, 197] width 119 height 55
click at [688, 181] on button "Saída" at bounding box center [682, 176] width 12 height 12
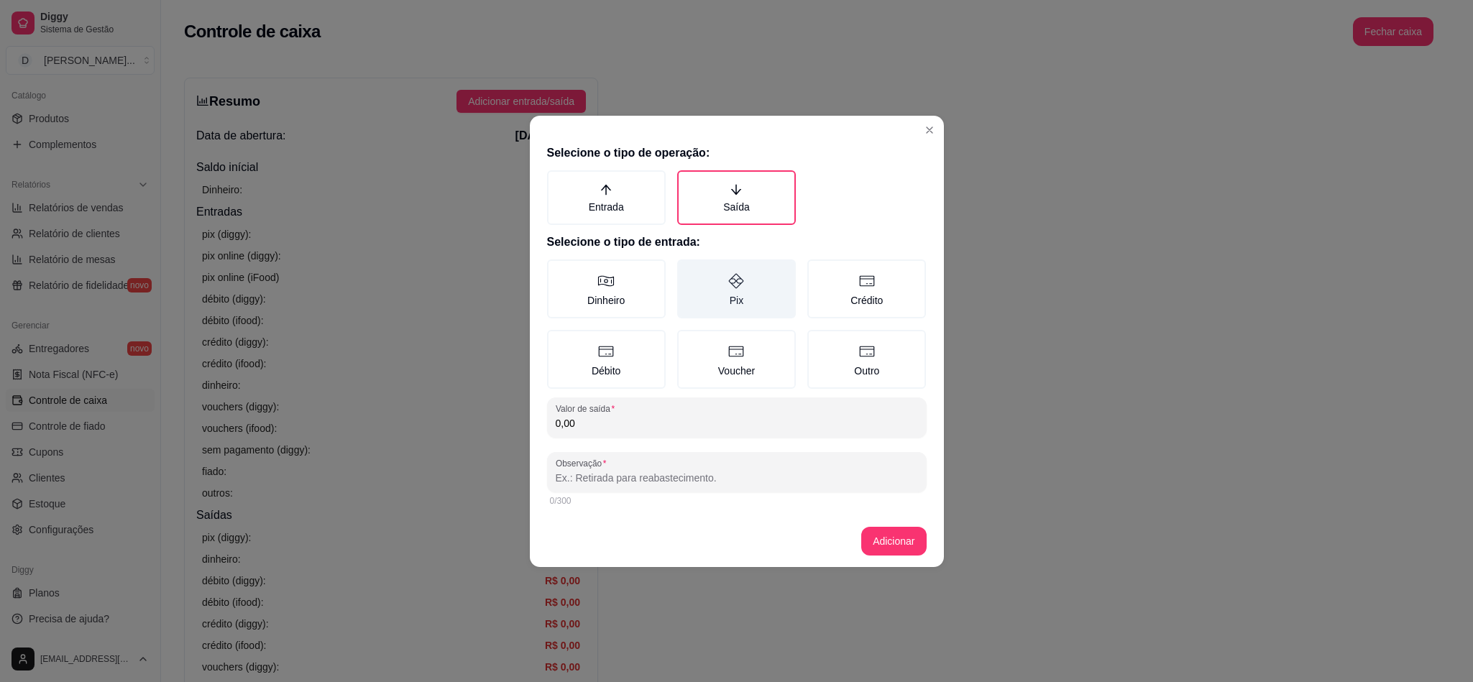
click at [703, 300] on label "Pix" at bounding box center [736, 288] width 119 height 59
click at [688, 270] on button "Pix" at bounding box center [682, 265] width 12 height 12
click at [624, 293] on label "Dinheiro" at bounding box center [606, 288] width 119 height 59
click at [558, 270] on button "Dinheiro" at bounding box center [552, 265] width 12 height 12
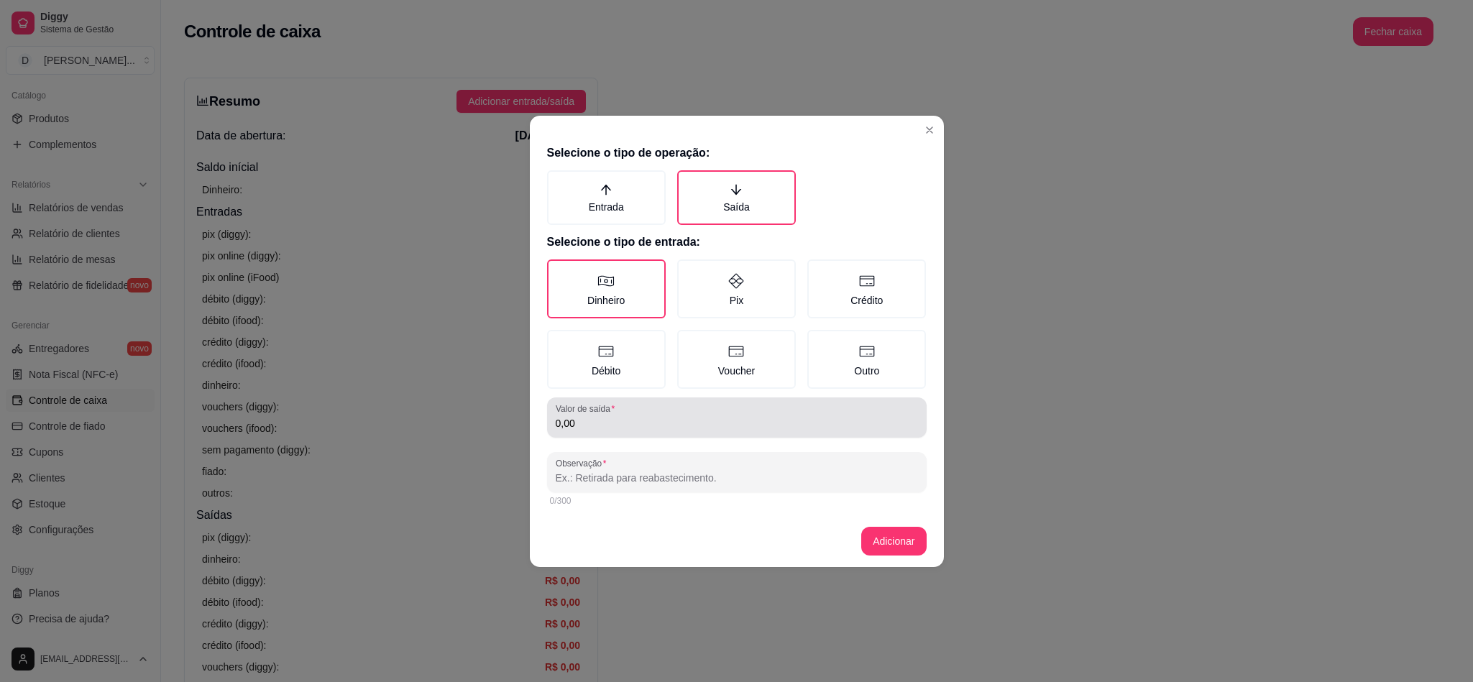
click at [660, 418] on input "0,00" at bounding box center [737, 423] width 362 height 14
type input "100,00"
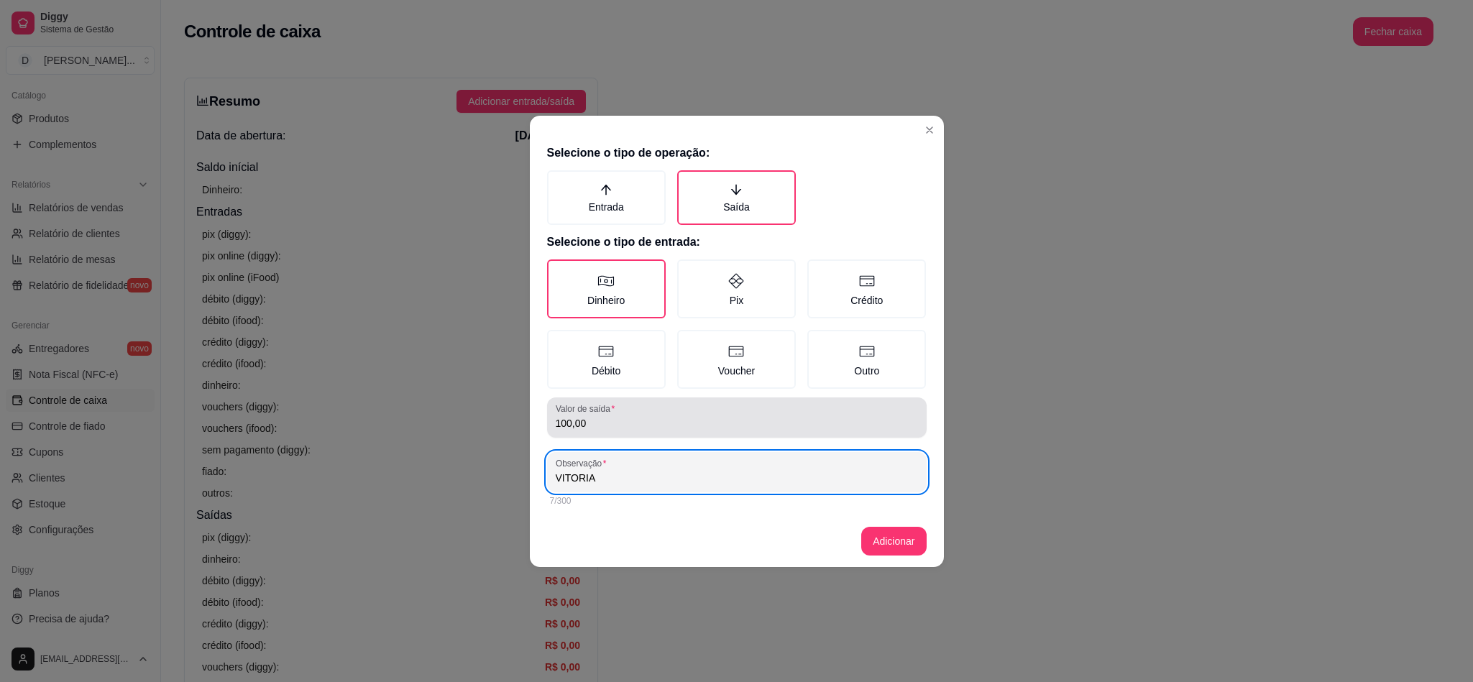
type input "VITORIA"
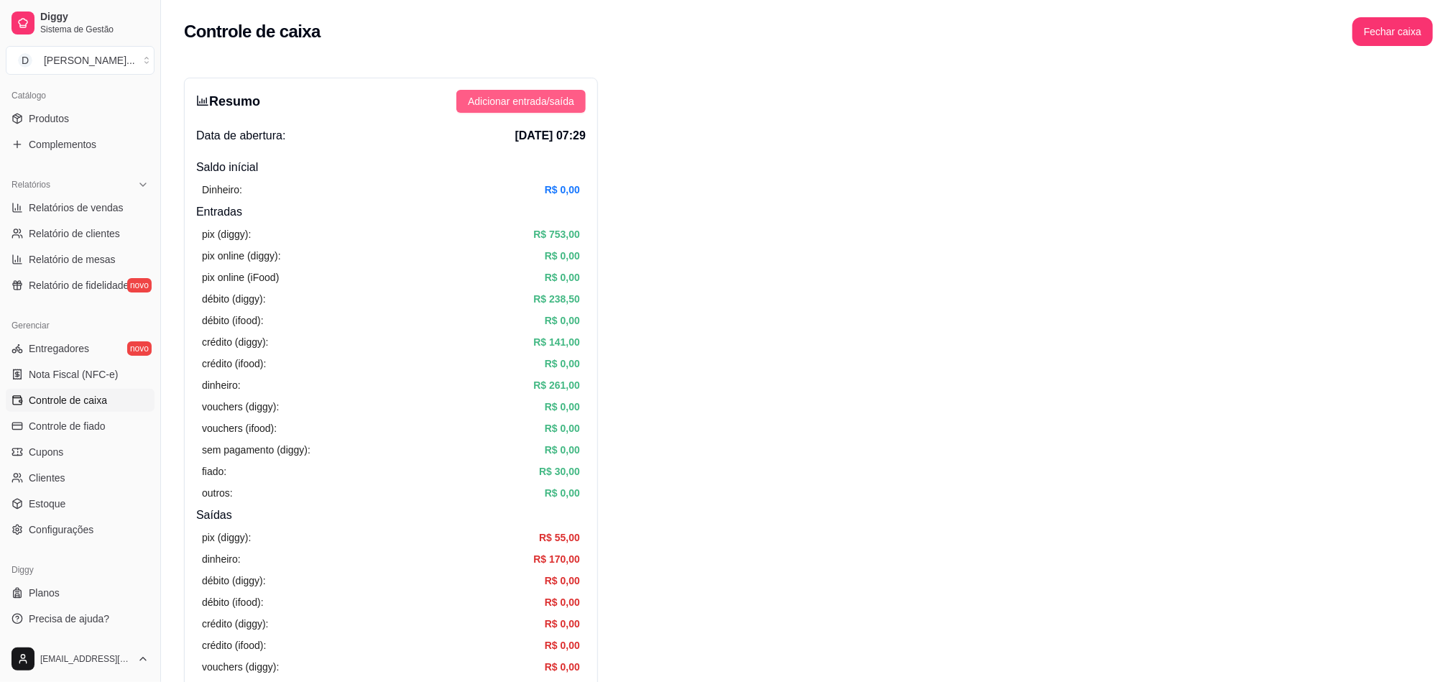
click at [535, 111] on button "Adicionar entrada/saída" at bounding box center [520, 101] width 129 height 23
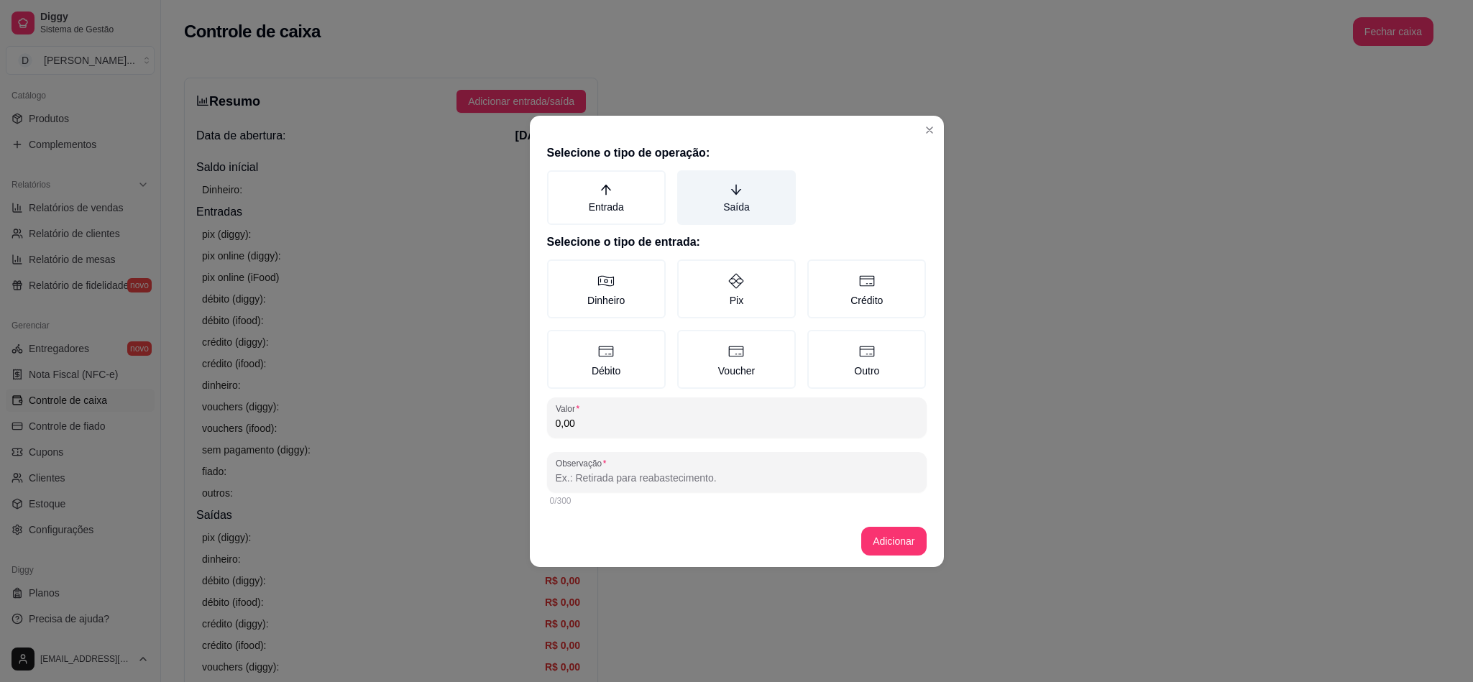
click at [722, 214] on label "Saída" at bounding box center [736, 197] width 119 height 55
click at [688, 181] on button "Saída" at bounding box center [682, 176] width 12 height 12
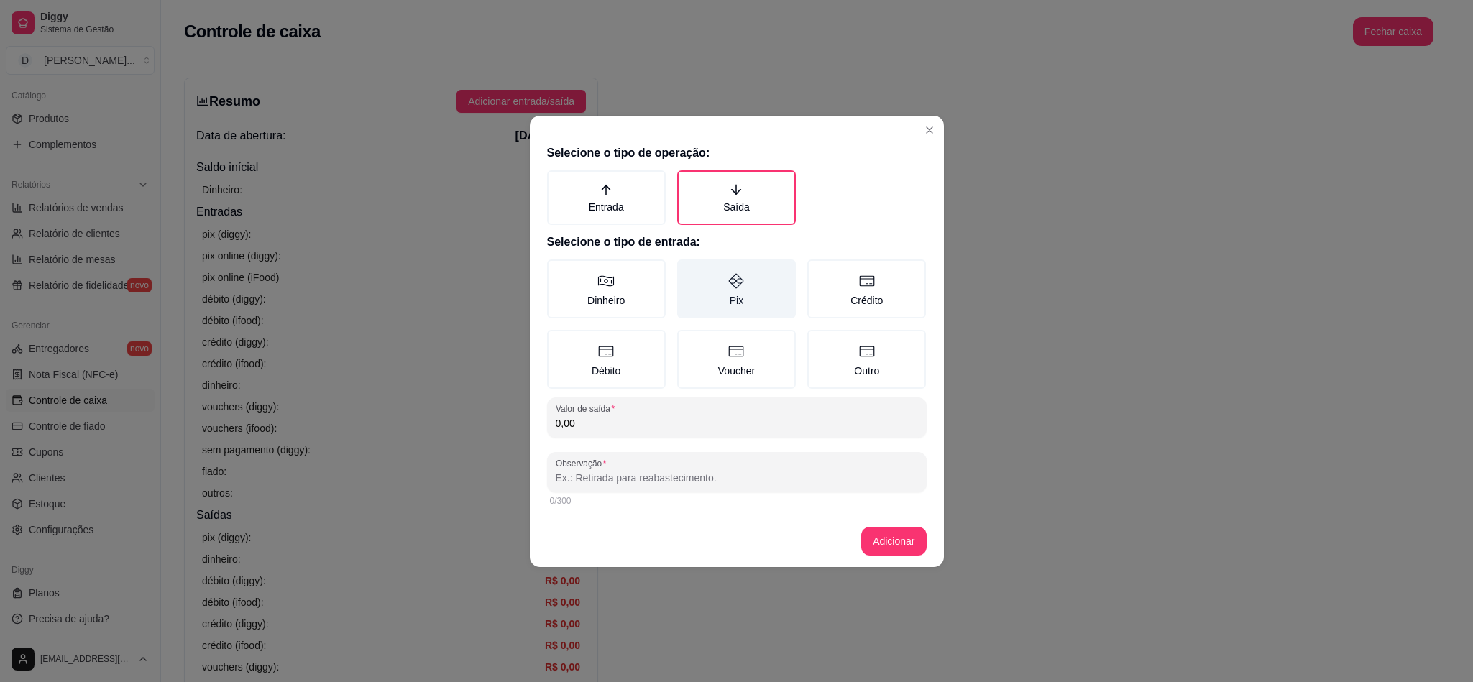
click at [727, 300] on label "Pix" at bounding box center [736, 288] width 119 height 59
click at [688, 270] on button "Pix" at bounding box center [682, 265] width 12 height 12
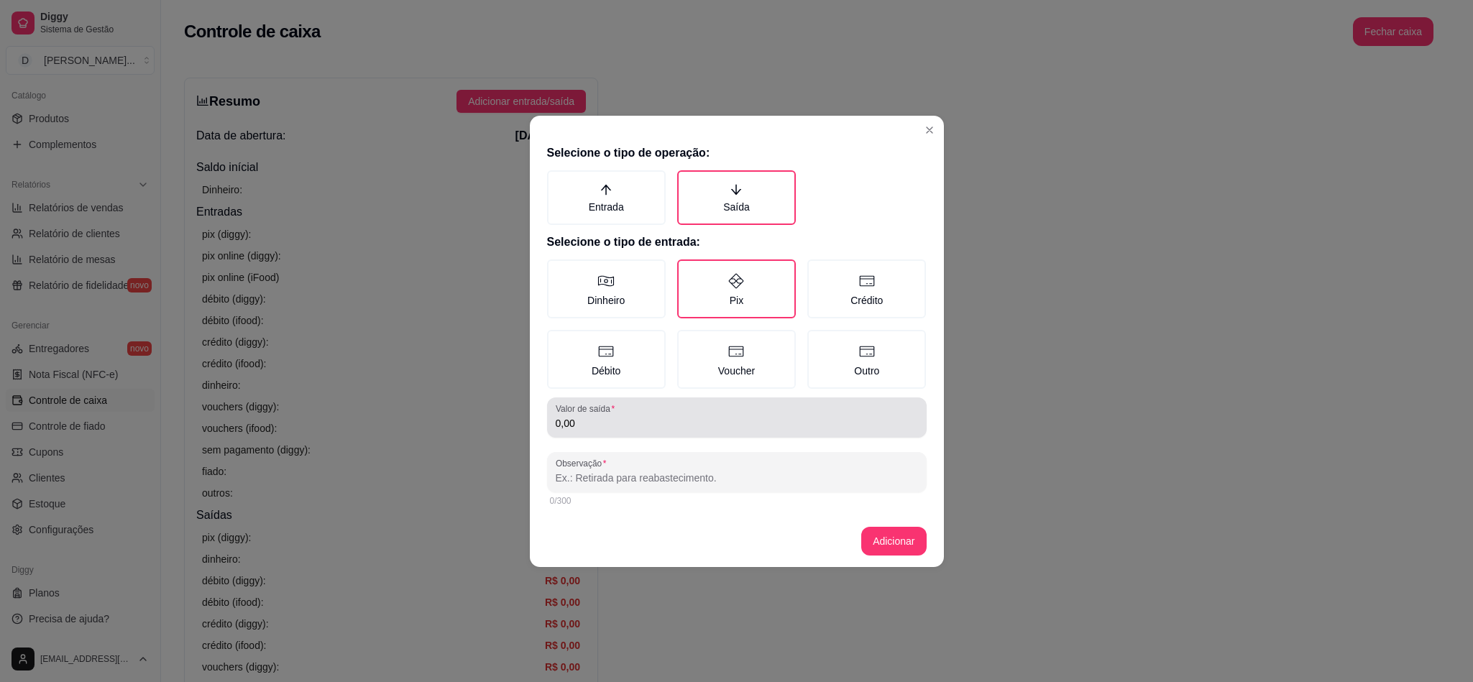
click at [663, 418] on input "0,00" at bounding box center [737, 423] width 362 height 14
type input "100,00"
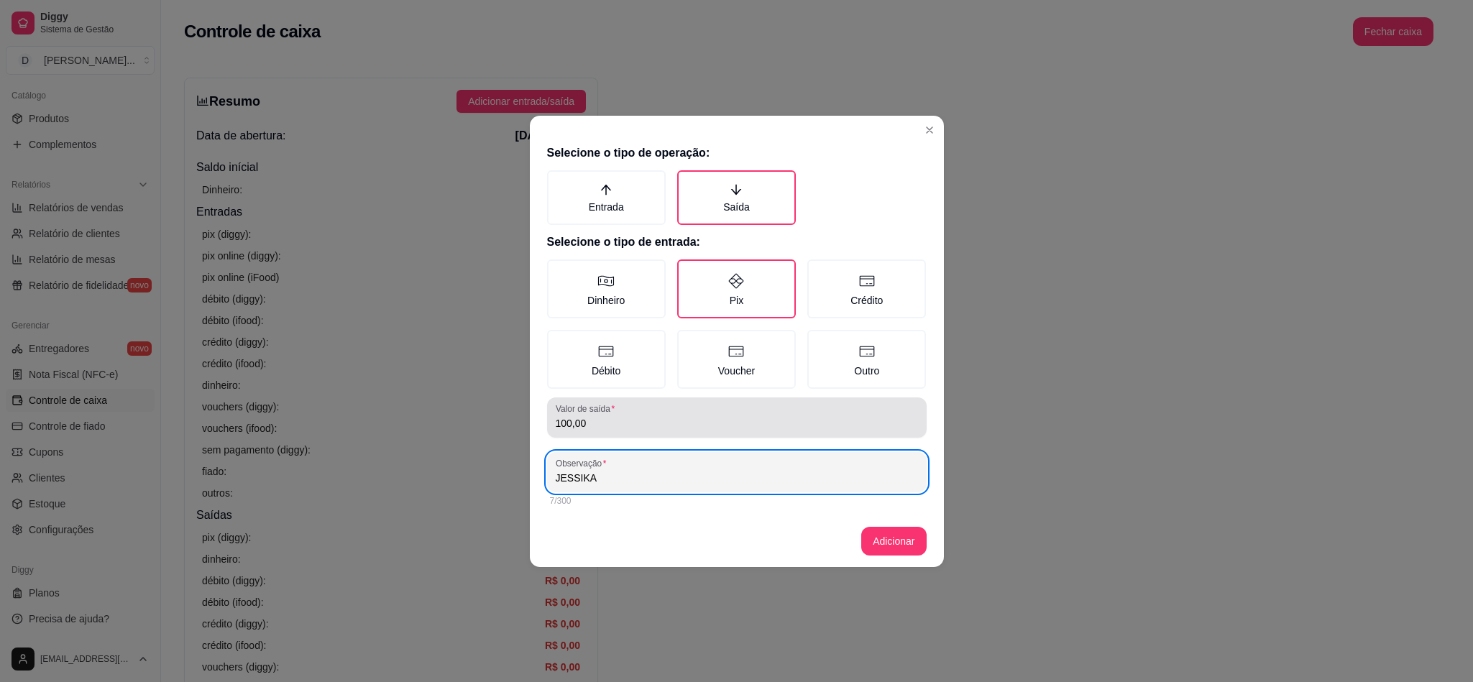
type input "JESSIKA"
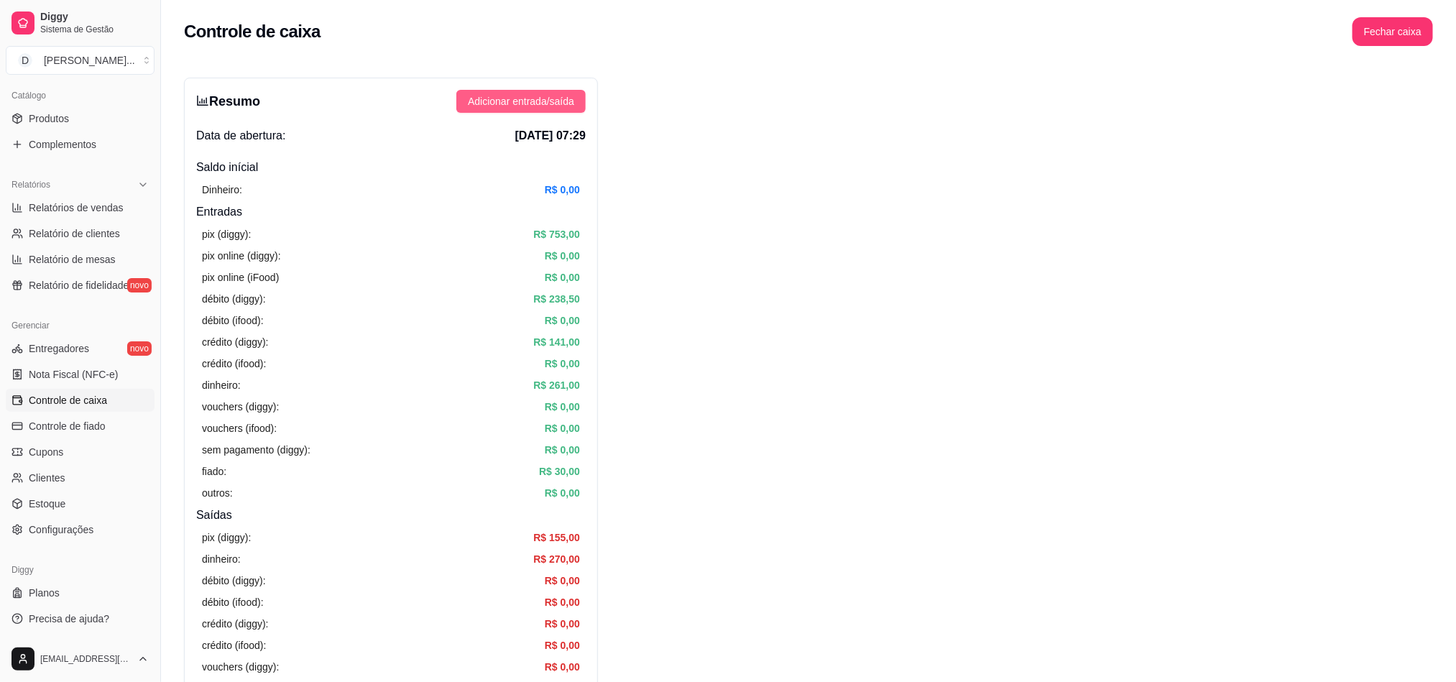
click at [565, 102] on span "Adicionar entrada/saída" at bounding box center [521, 101] width 106 height 16
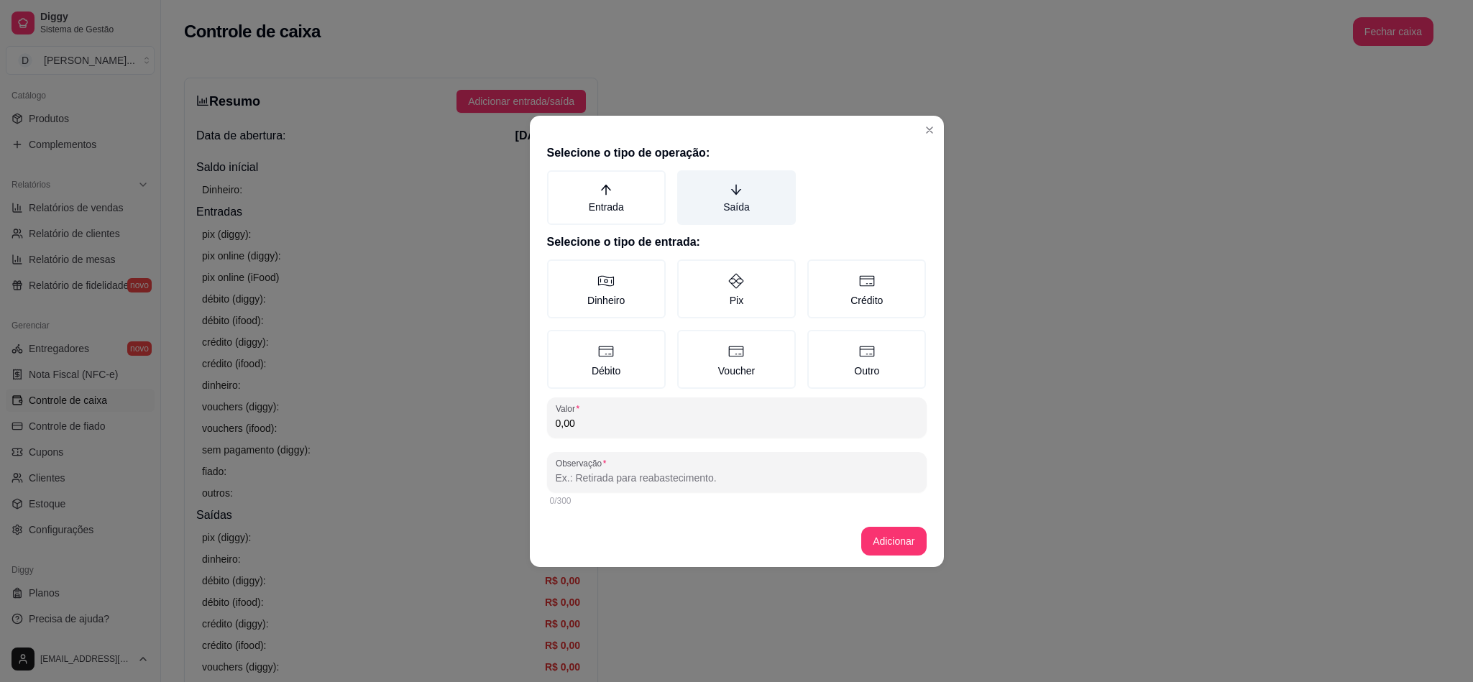
click at [771, 199] on label "Saída" at bounding box center [736, 197] width 119 height 55
click at [688, 181] on button "Saída" at bounding box center [682, 176] width 12 height 12
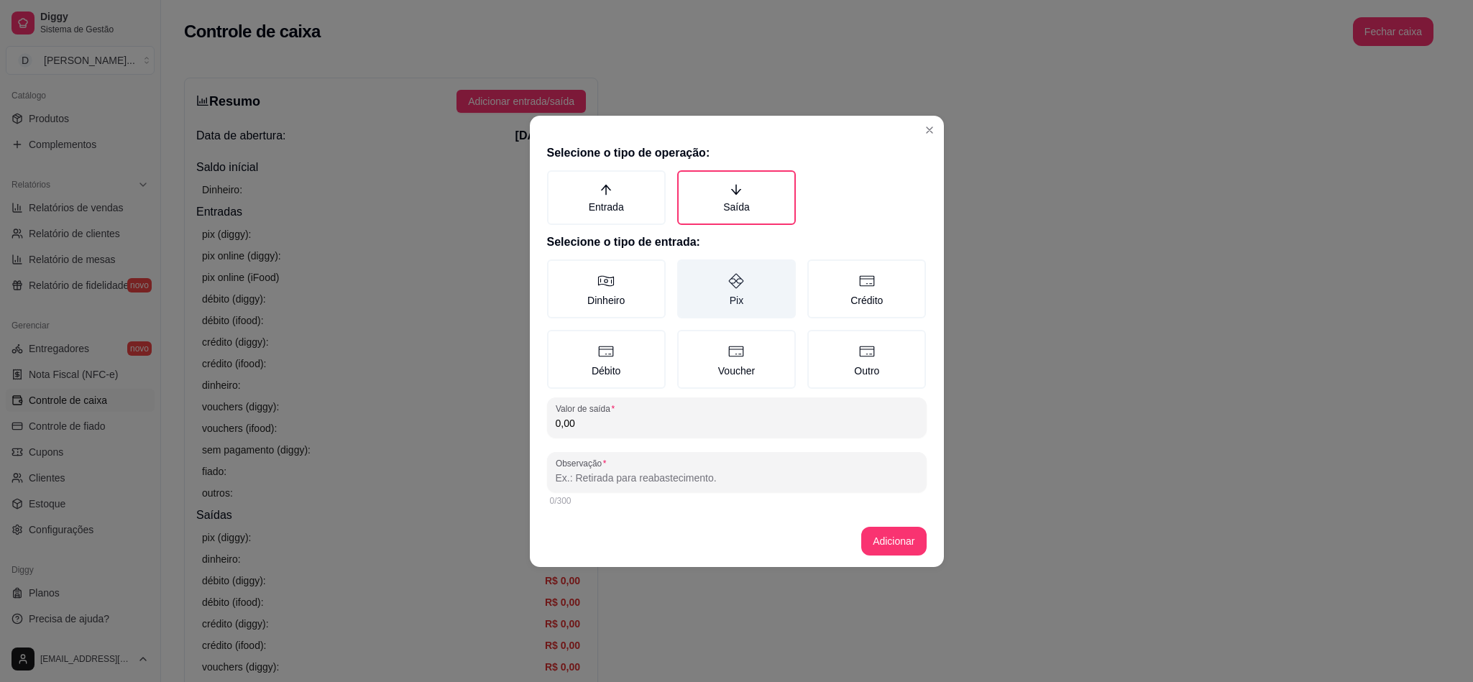
click at [725, 285] on label "Pix" at bounding box center [736, 288] width 119 height 59
click at [688, 270] on button "Pix" at bounding box center [682, 265] width 12 height 12
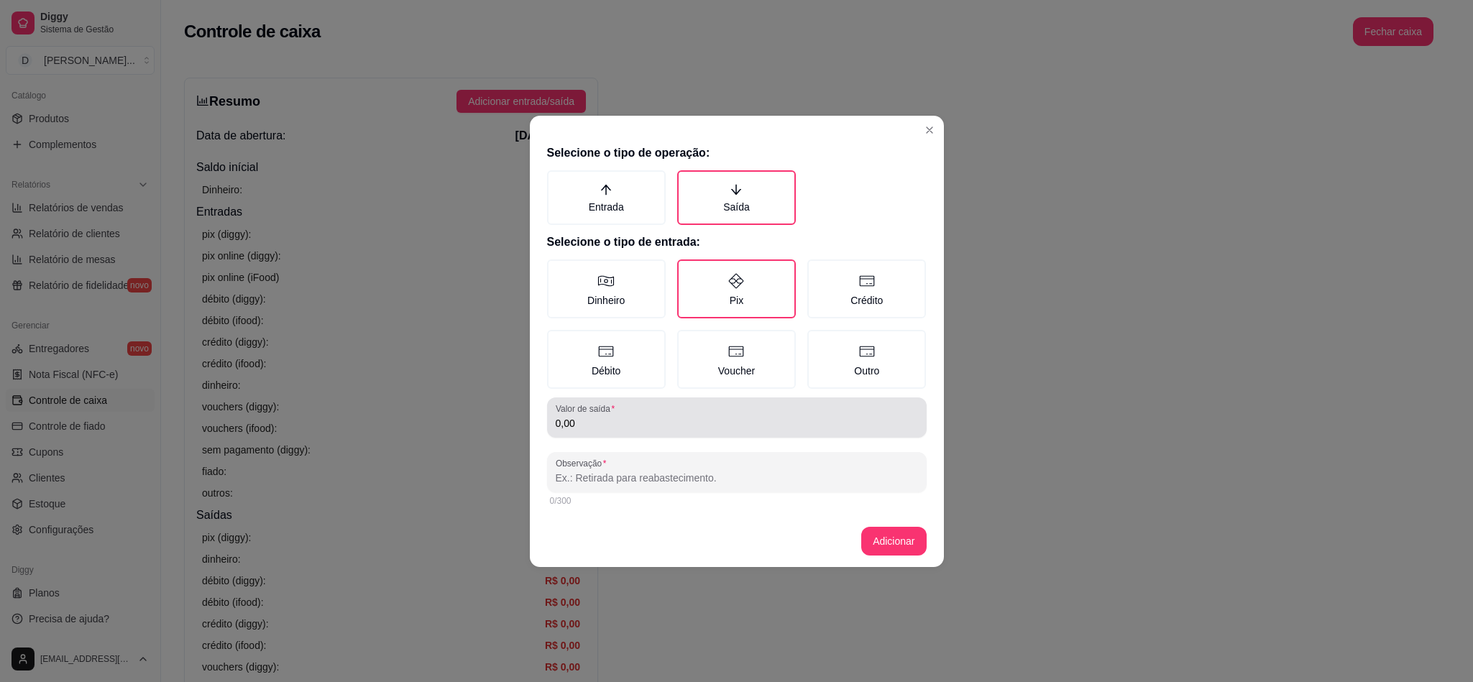
click at [656, 400] on div "Valor de saída 0,00" at bounding box center [737, 417] width 380 height 40
type input "4,50"
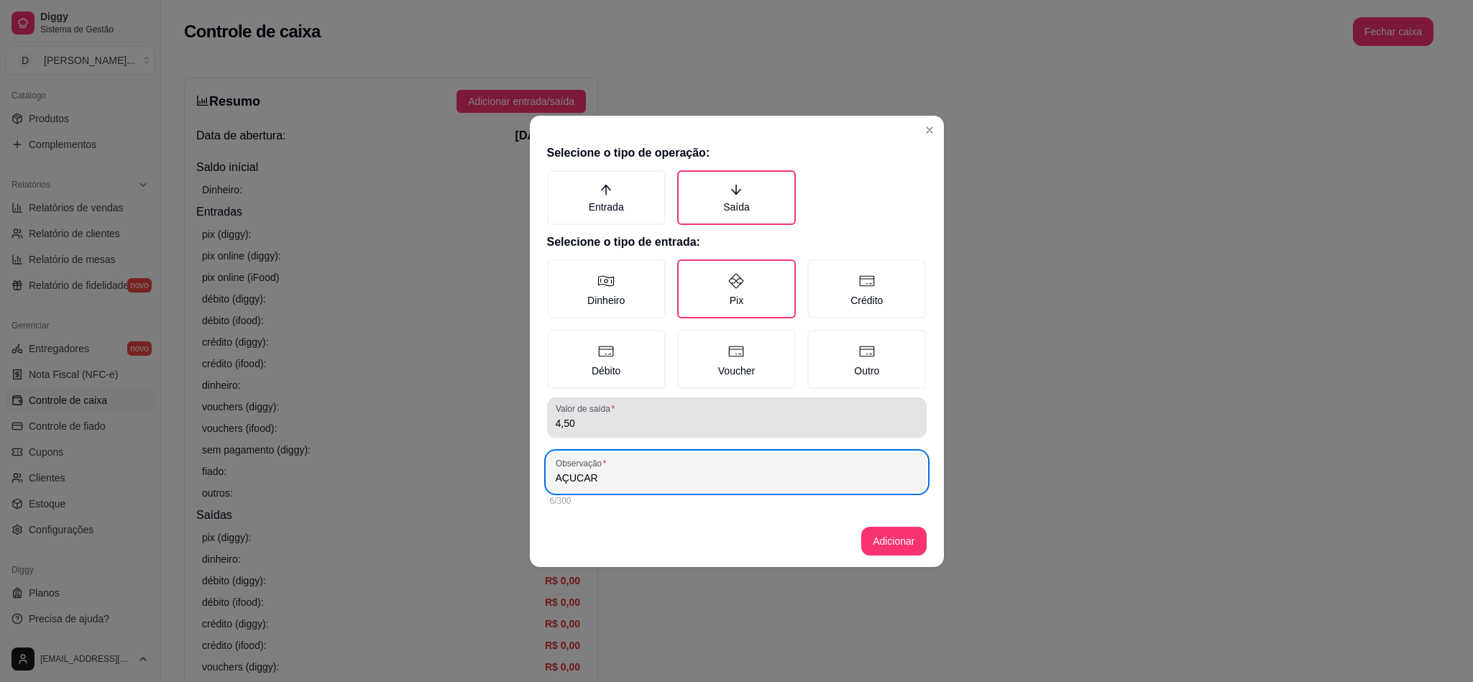
type input "AÇUCAR"
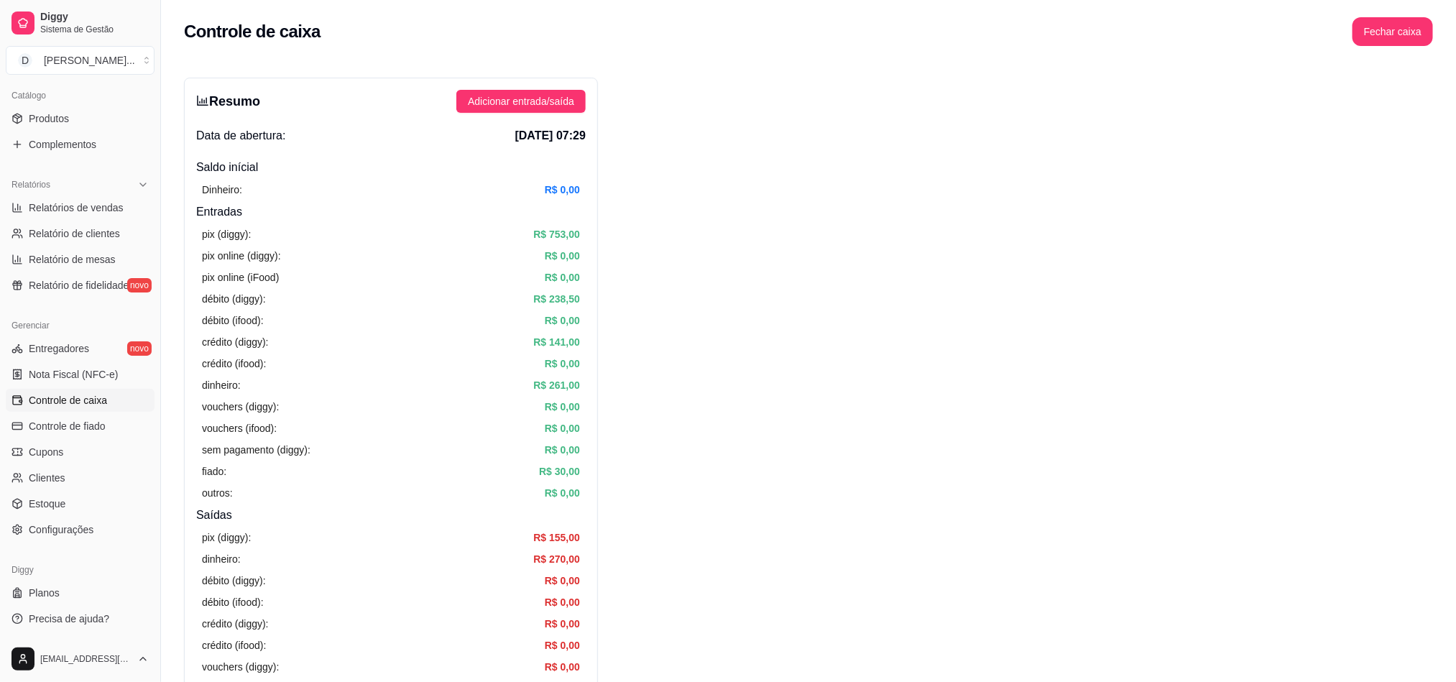
click at [501, 93] on span "Adicionar entrada/saída" at bounding box center [521, 101] width 106 height 16
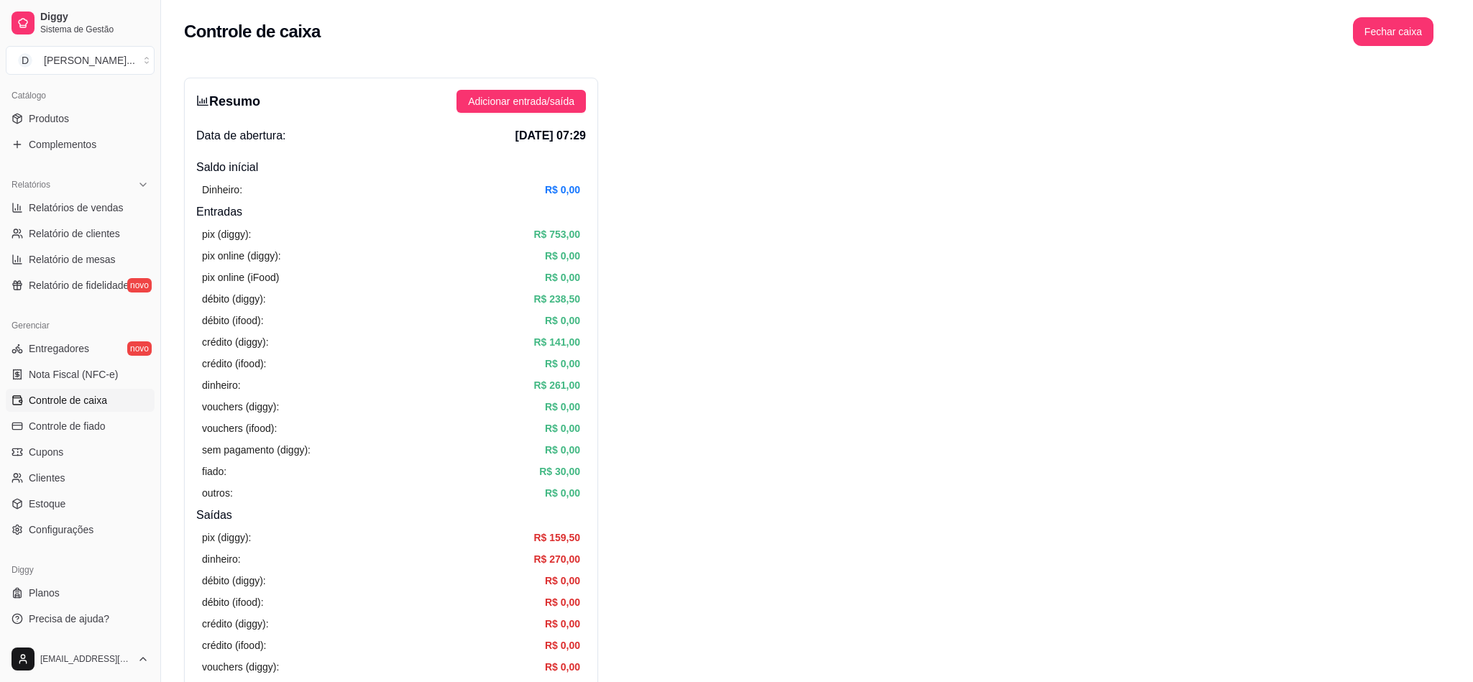
click at [766, 198] on label "Saída" at bounding box center [736, 197] width 119 height 55
click at [688, 180] on button "Saída" at bounding box center [682, 175] width 12 height 12
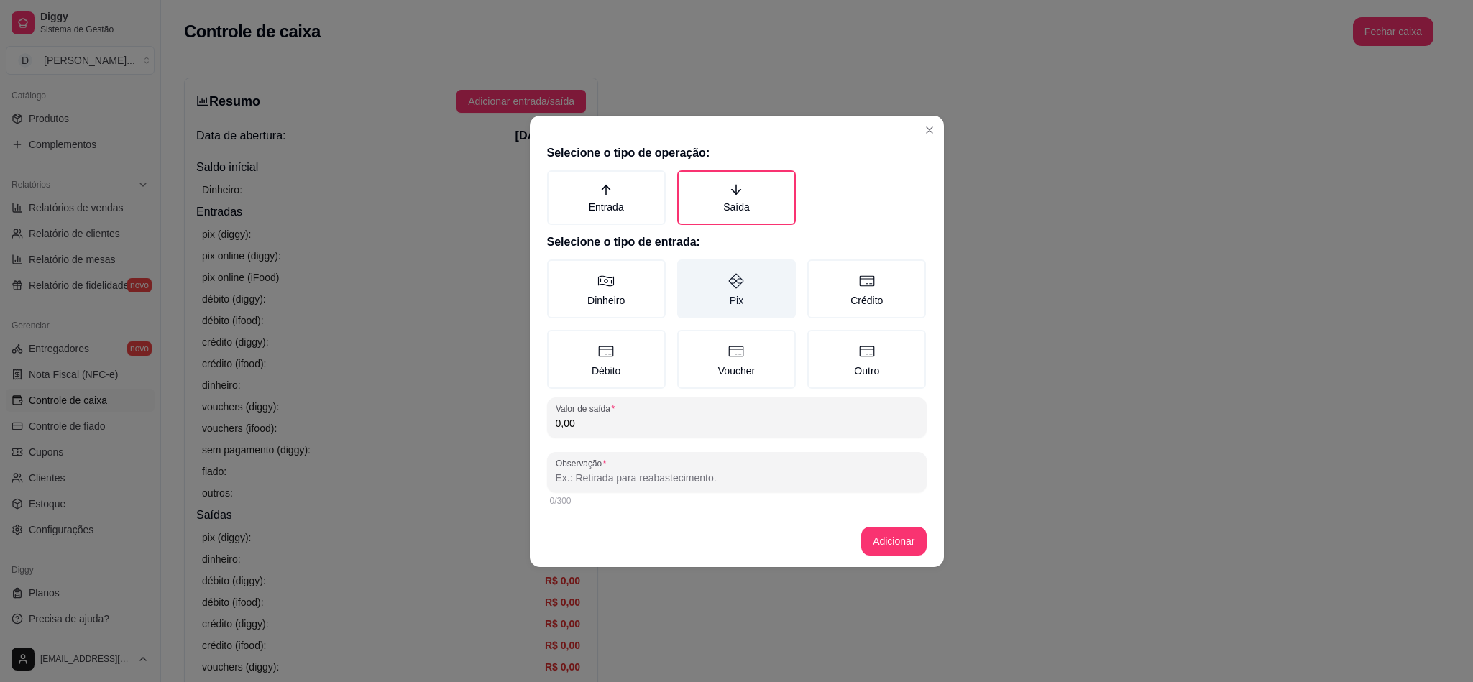
click at [764, 278] on label "Pix" at bounding box center [736, 288] width 119 height 59
click at [688, 270] on button "Pix" at bounding box center [682, 265] width 12 height 12
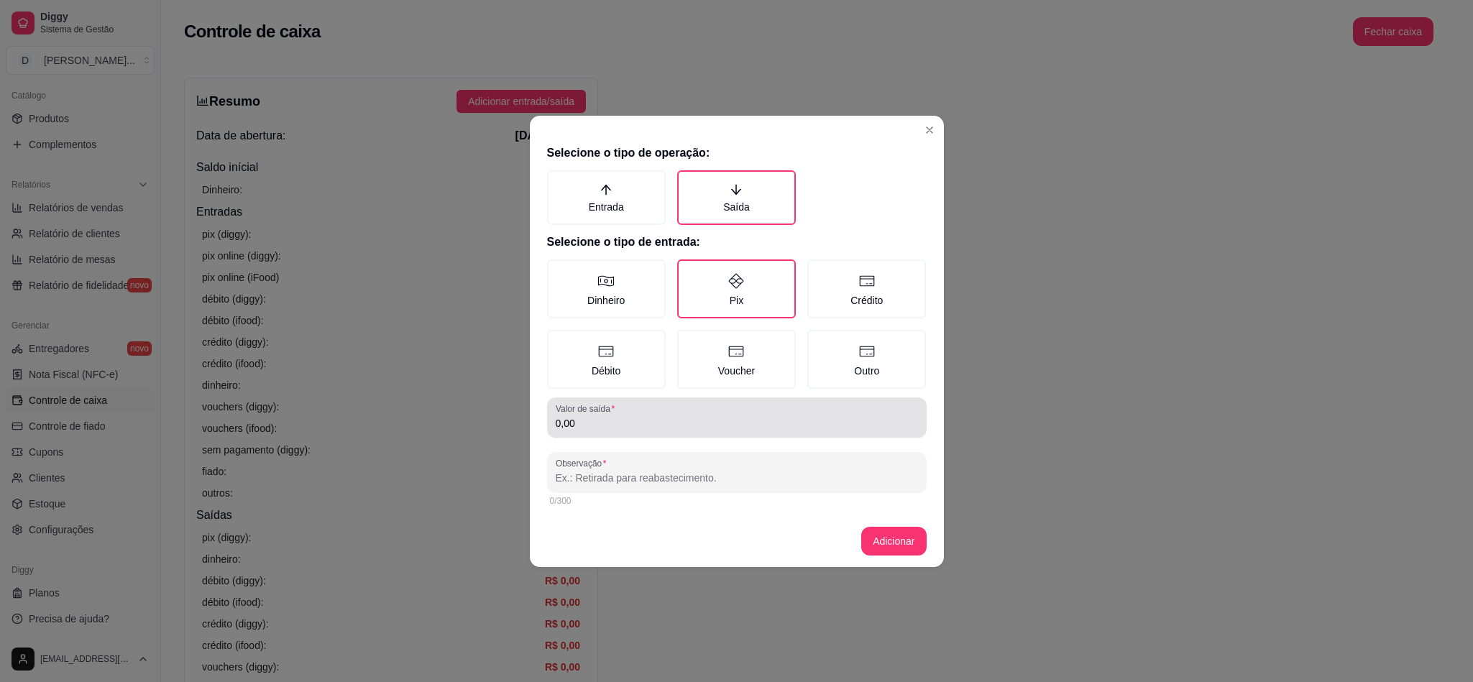
click at [710, 432] on div "Valor de saída 0,00" at bounding box center [737, 417] width 380 height 40
type input "403,75"
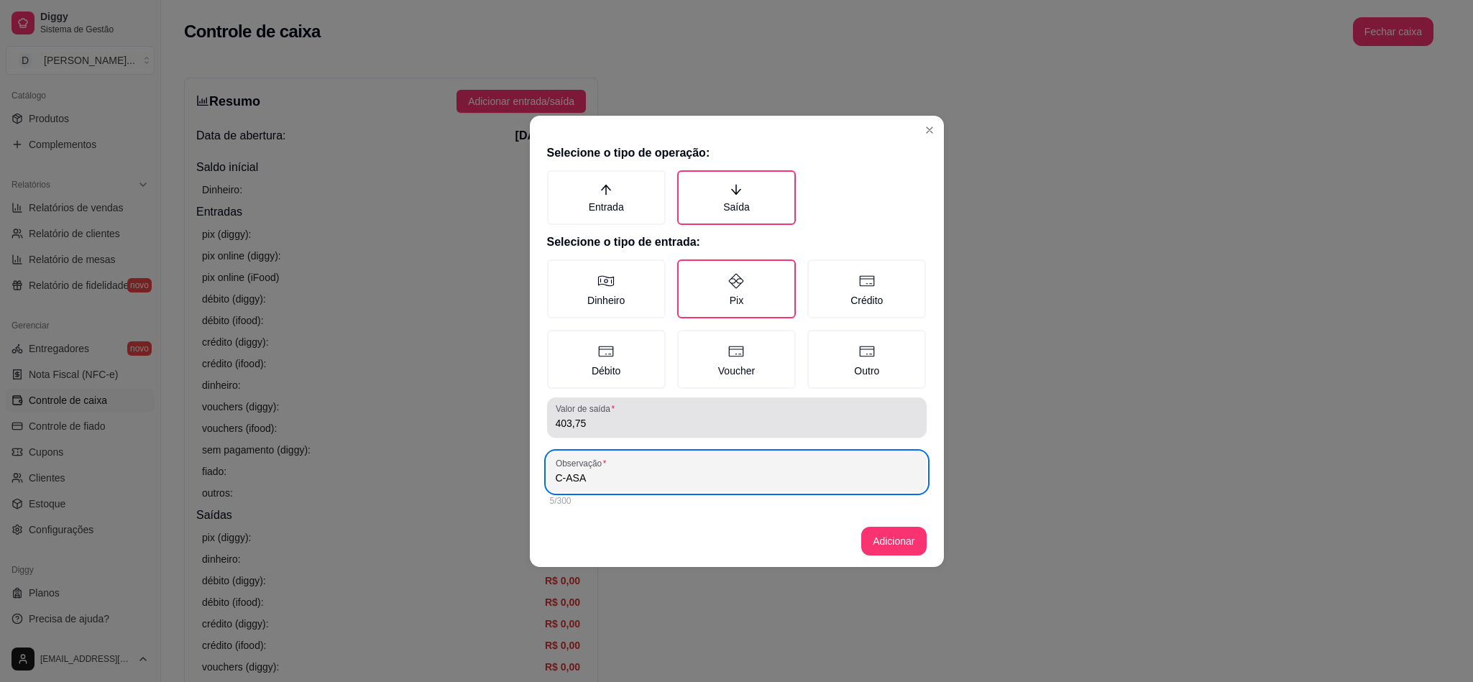
type input "C-ASA"
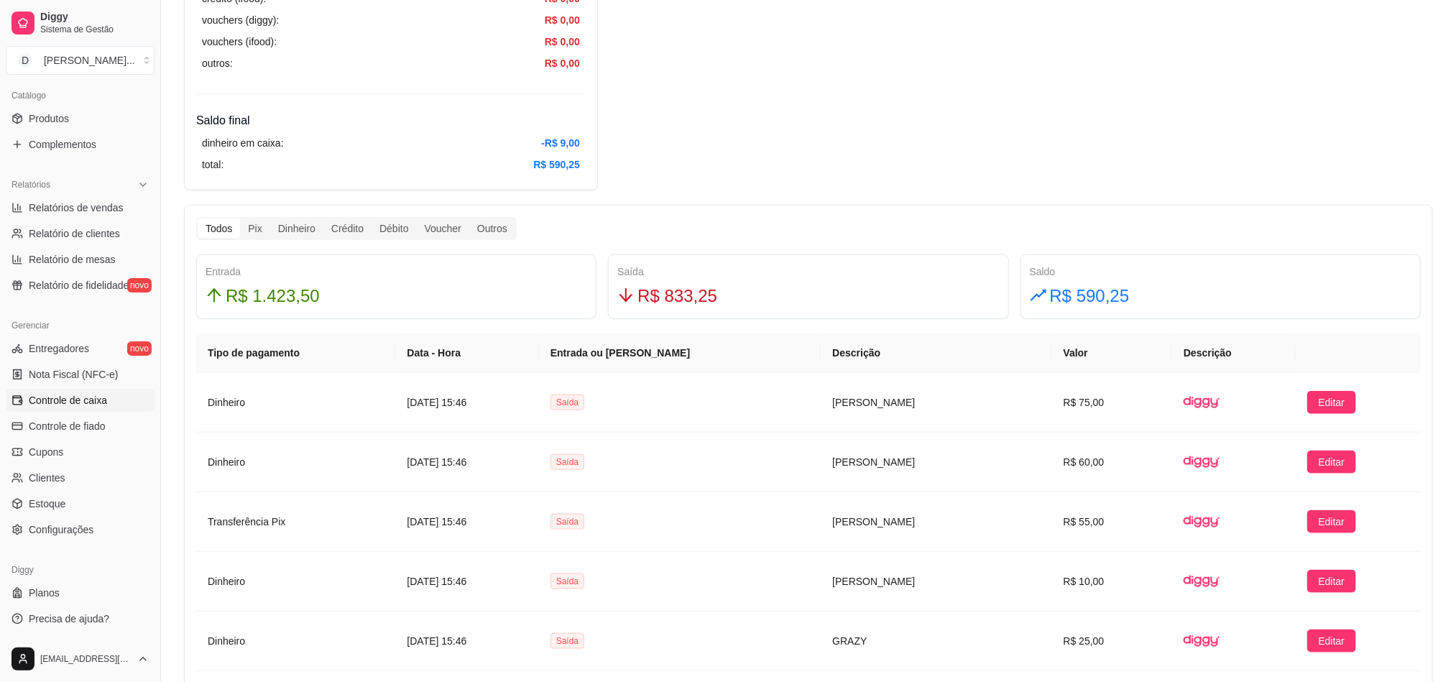
scroll to position [755, 0]
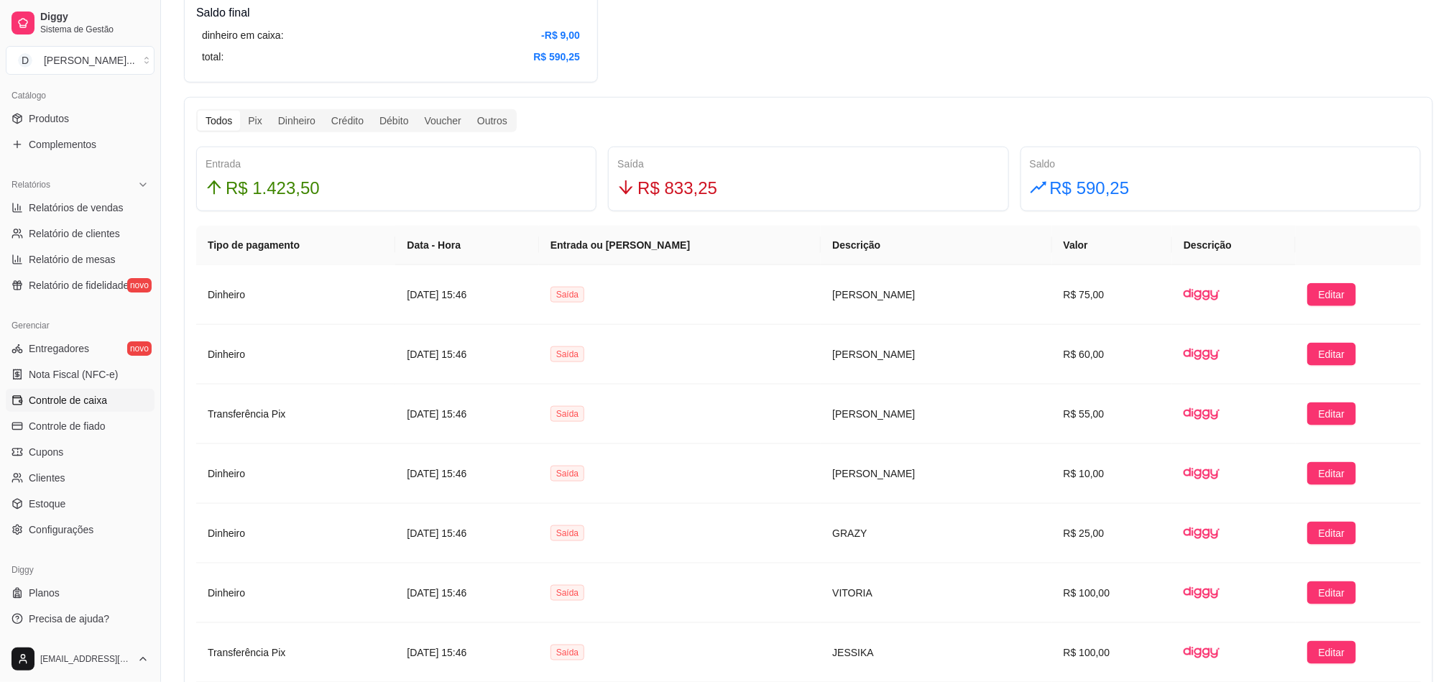
click at [671, 185] on span "R$ 833,25" at bounding box center [678, 188] width 80 height 27
copy span "833,25"
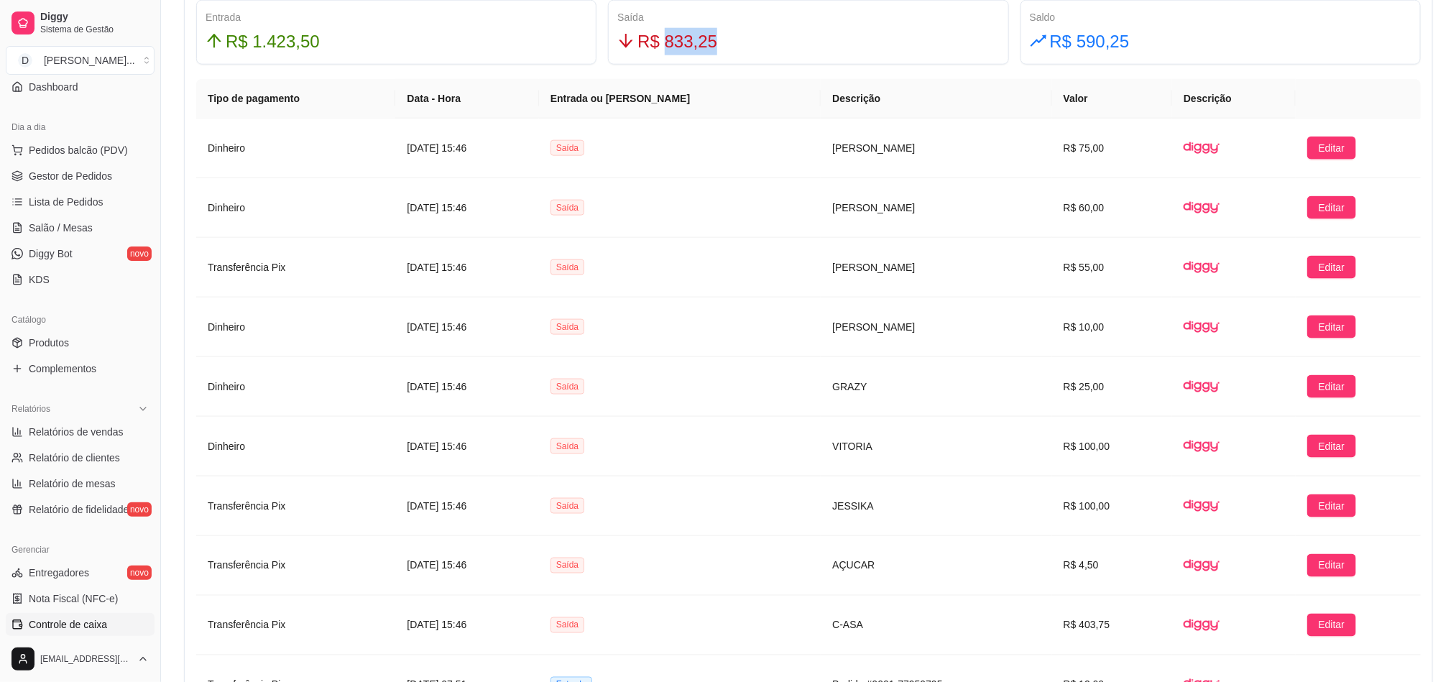
scroll to position [897, 0]
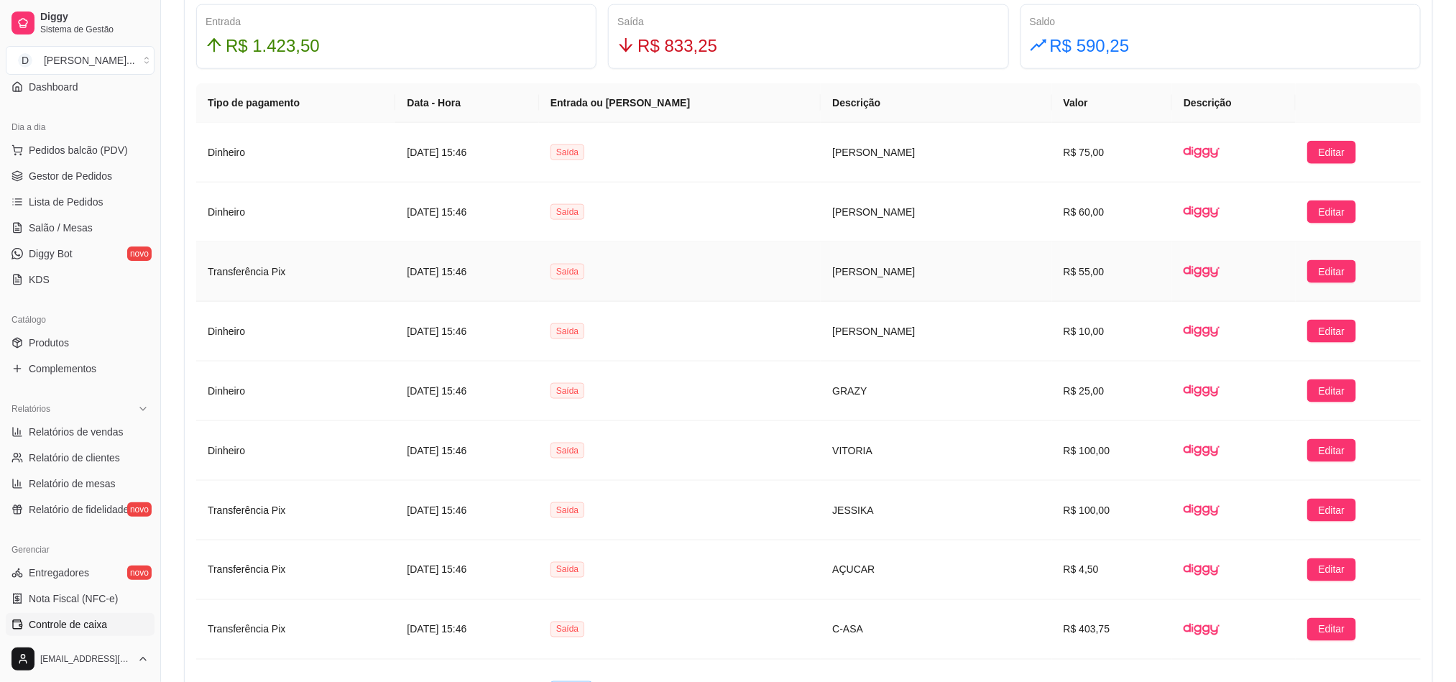
click at [1254, 282] on td at bounding box center [1233, 272] width 123 height 60
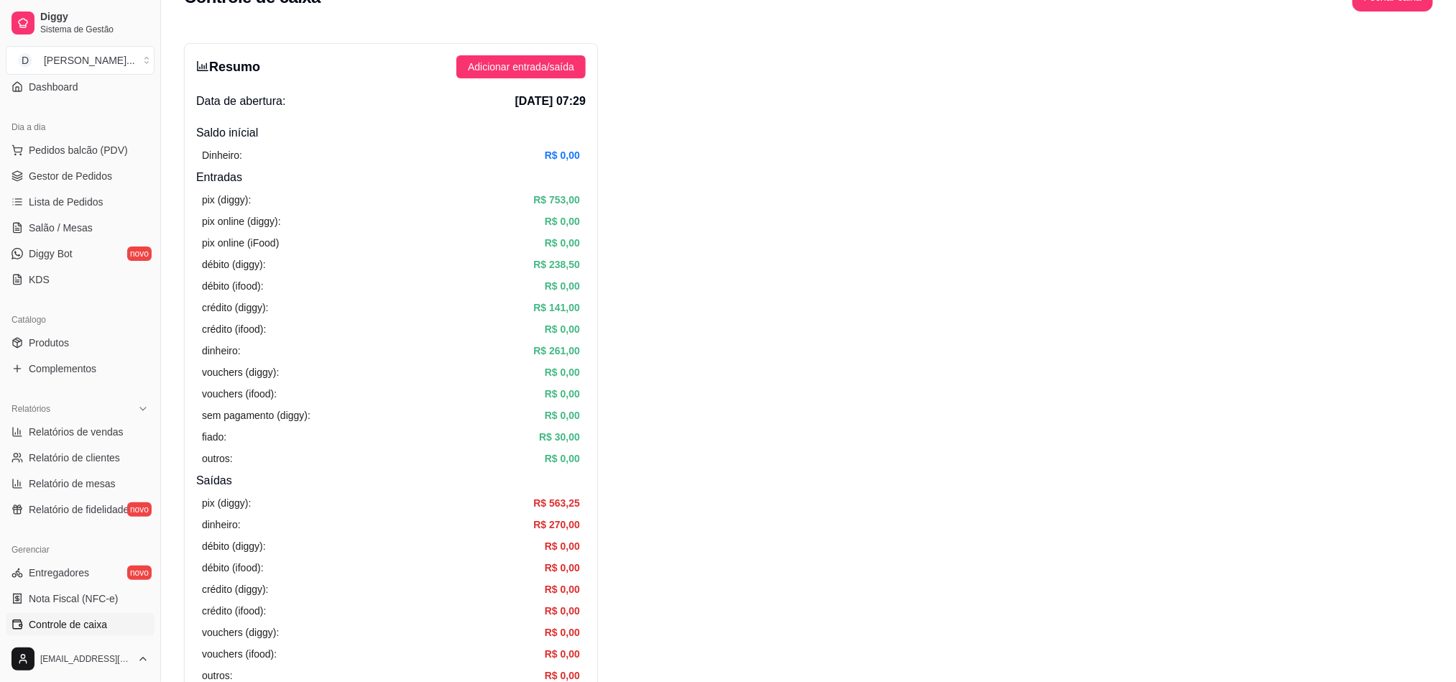
scroll to position [0, 0]
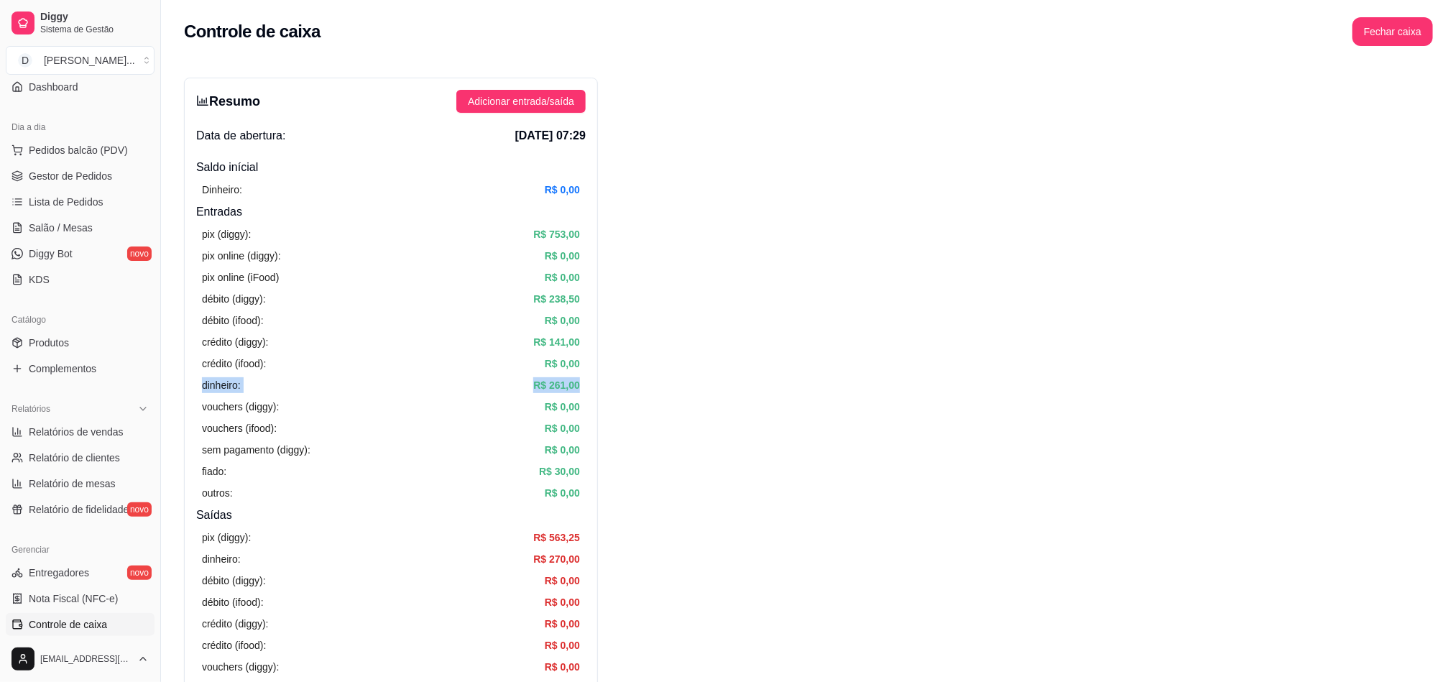
drag, startPoint x: 198, startPoint y: 382, endPoint x: 625, endPoint y: 384, distance: 427.0
click at [1393, 43] on button "Fechar caixa" at bounding box center [1393, 31] width 81 height 29
click at [1436, 120] on span "Sim" at bounding box center [1433, 128] width 17 height 16
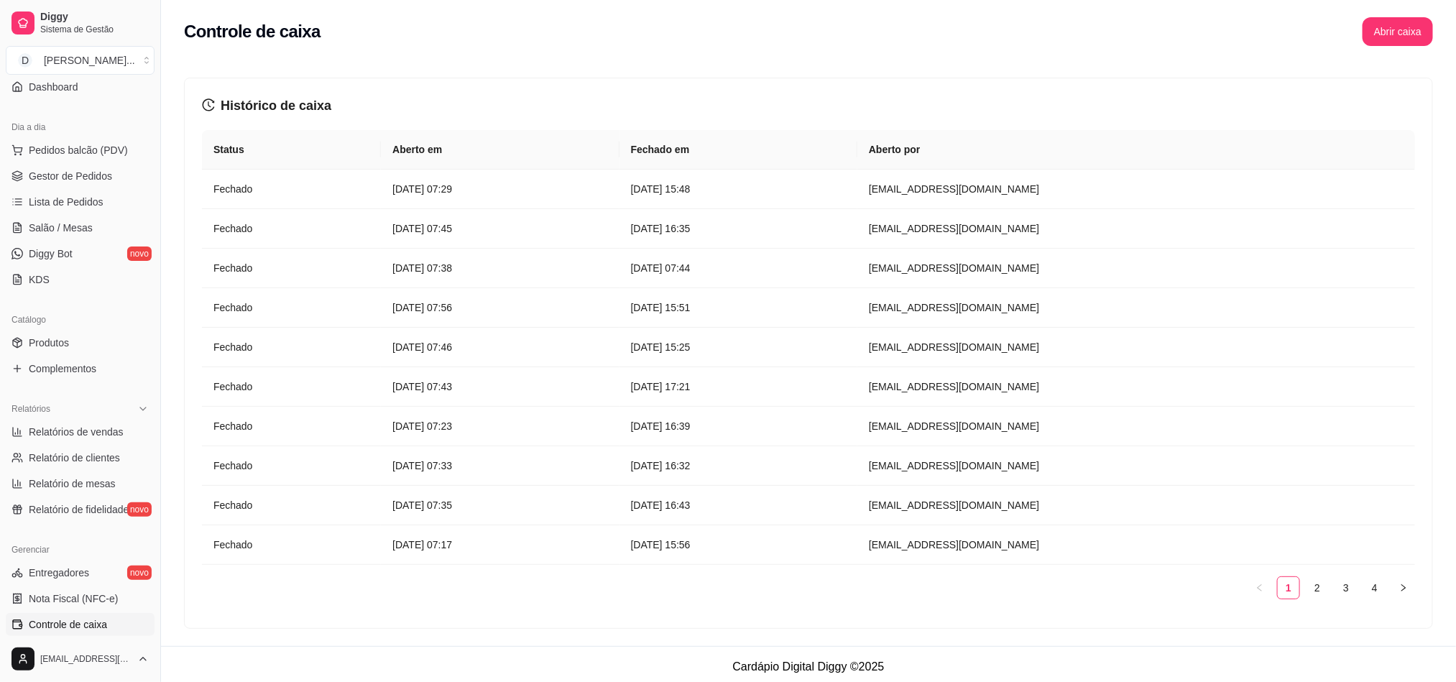
click at [84, 445] on ul "Relatórios de vendas Relatório de clientes Relatório de mesas Relatório de fide…" at bounding box center [80, 470] width 149 height 101
click at [83, 442] on link "Relatórios de vendas" at bounding box center [80, 431] width 149 height 23
select select "ALL"
select select "0"
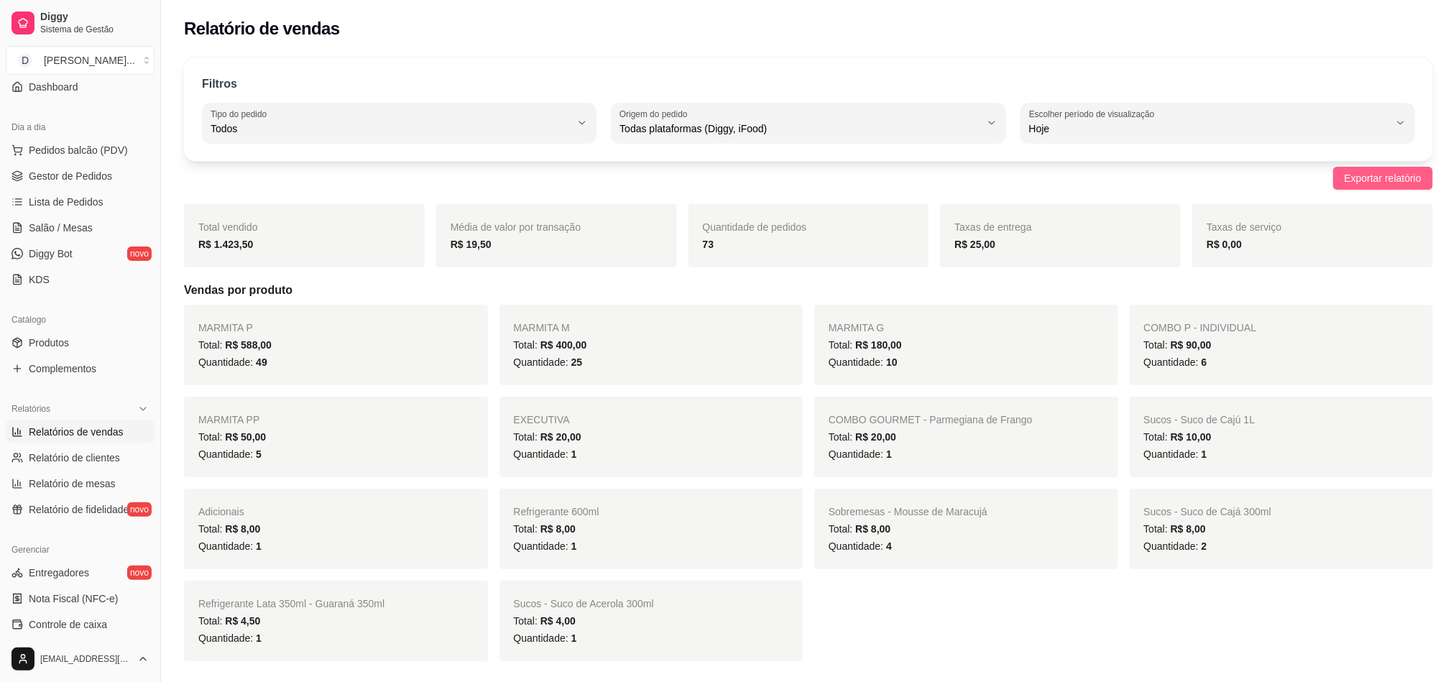
click at [1382, 181] on span "Exportar relatório" at bounding box center [1383, 178] width 77 height 16
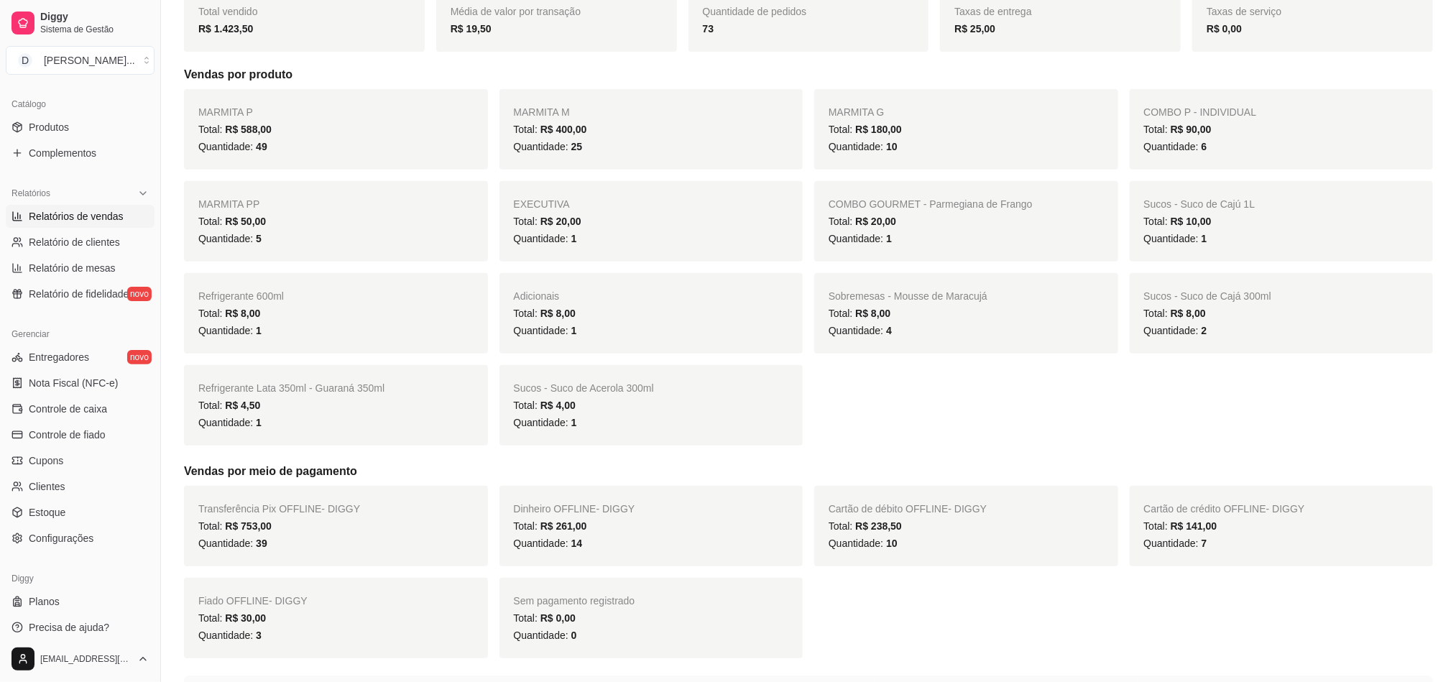
scroll to position [323, 0]
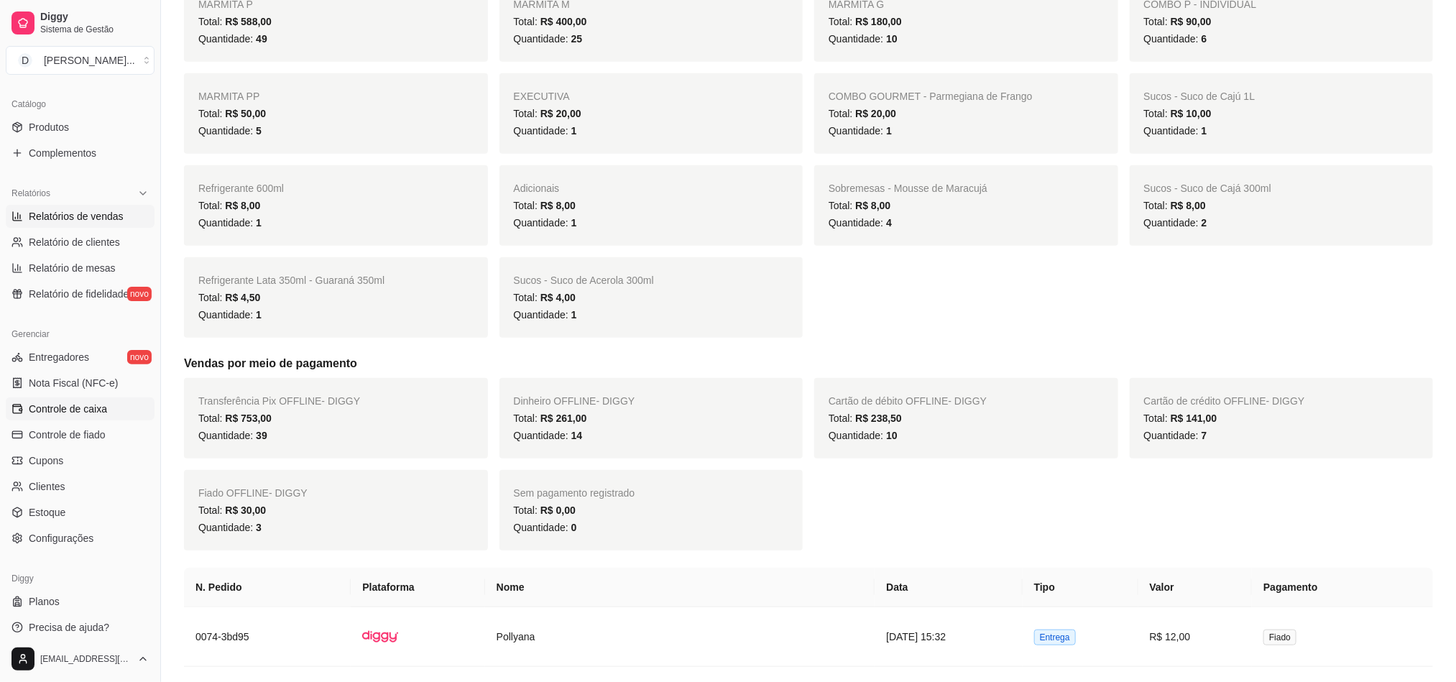
click at [84, 399] on link "Controle de caixa" at bounding box center [80, 408] width 149 height 23
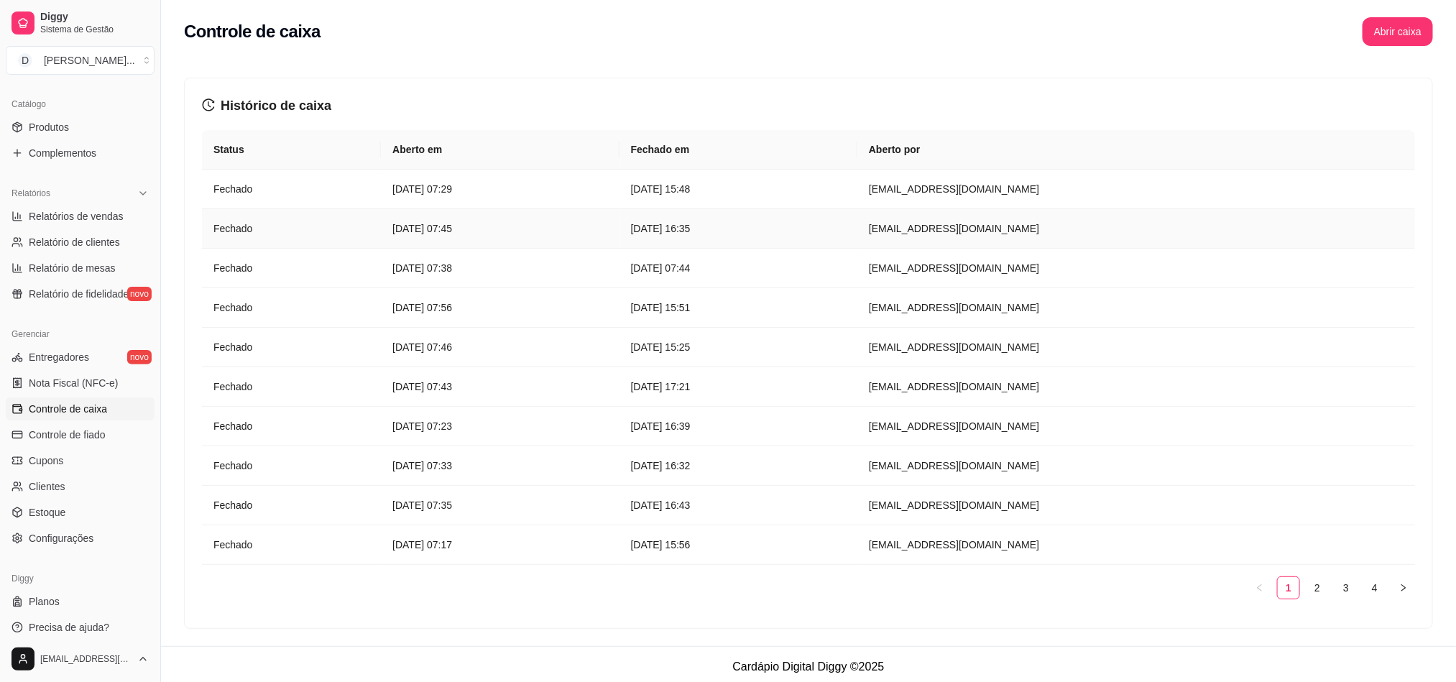
click at [392, 190] on article "[DATE] 07:29" at bounding box center [499, 189] width 215 height 16
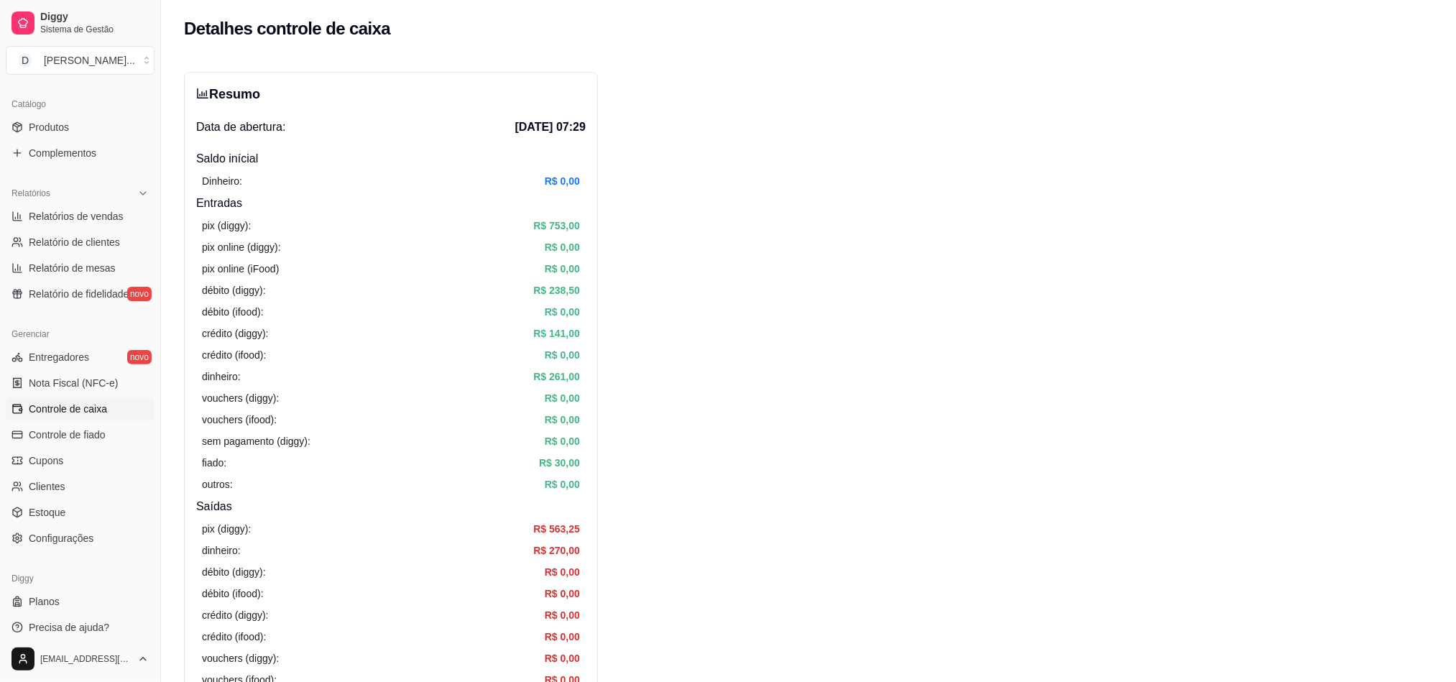
click at [551, 224] on article "R$ 753,00" at bounding box center [556, 226] width 47 height 16
click at [554, 283] on article "R$ 238,50" at bounding box center [556, 290] width 47 height 16
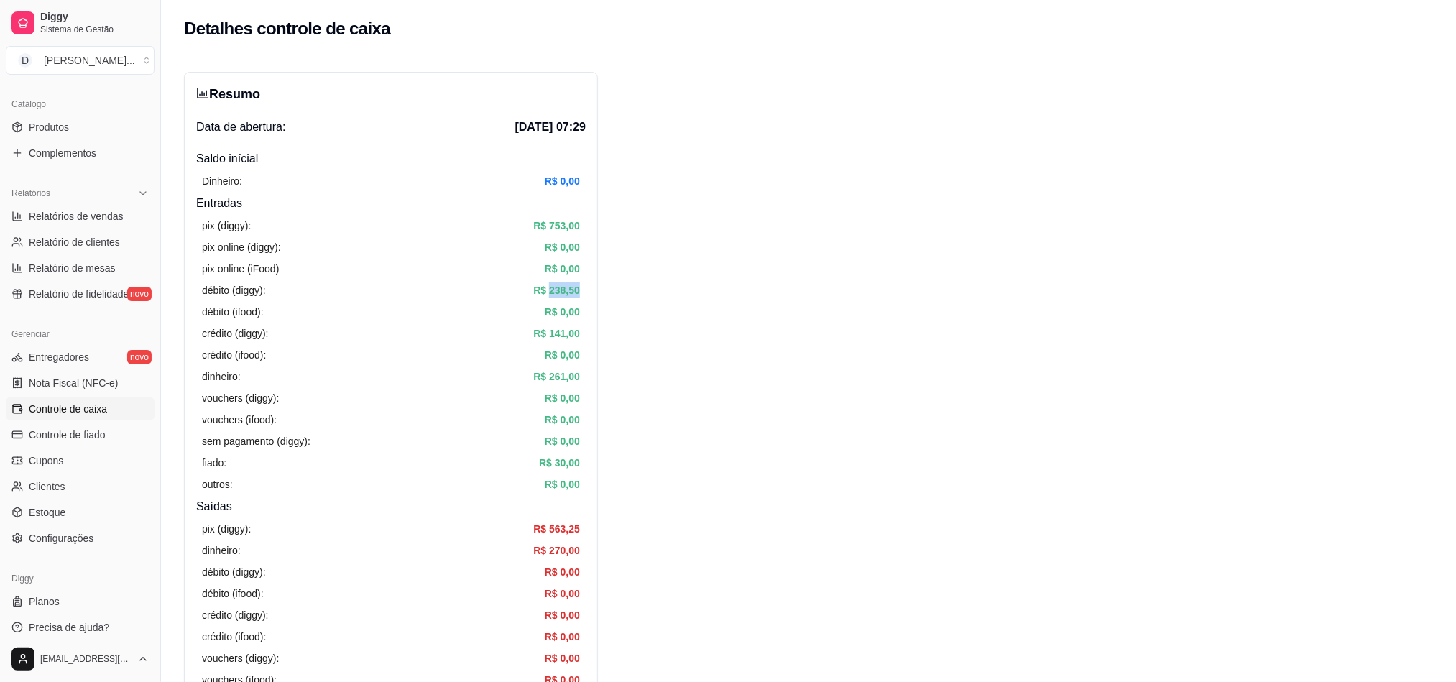
click at [554, 283] on article "R$ 238,50" at bounding box center [556, 290] width 47 height 16
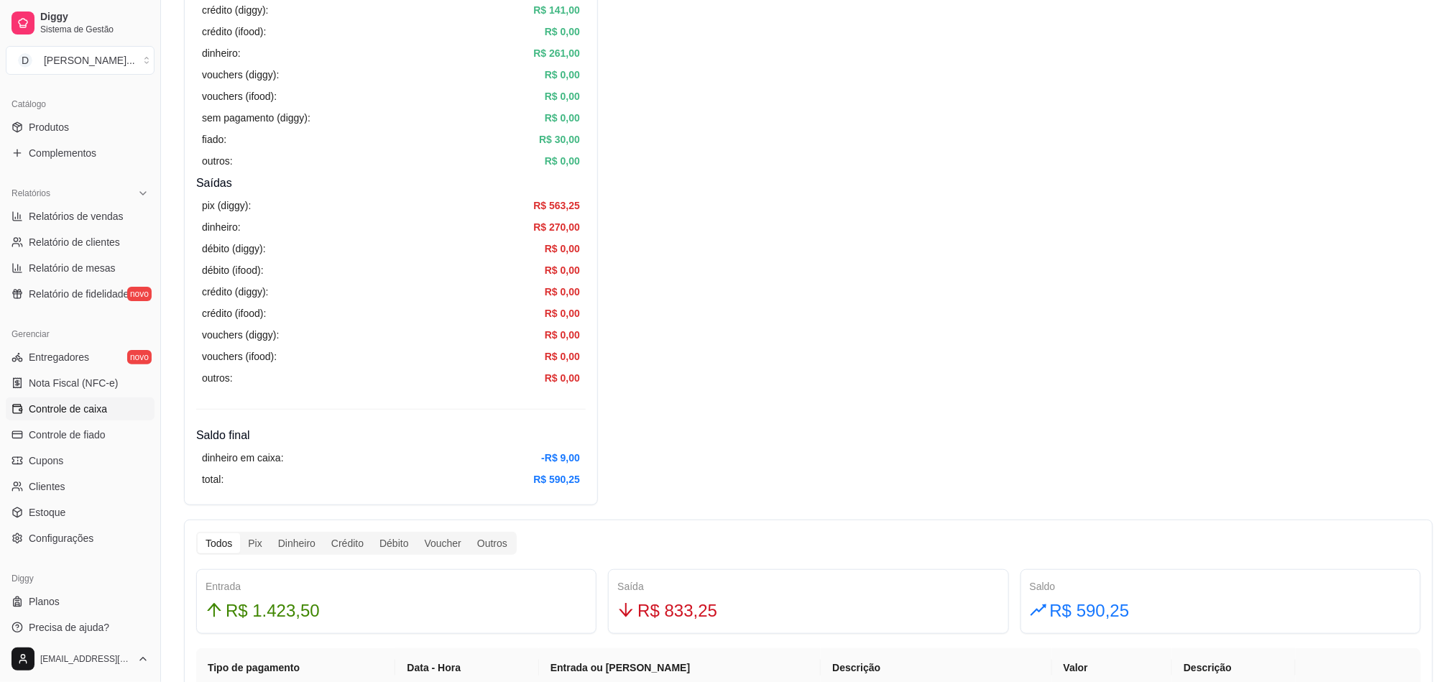
scroll to position [20, 0]
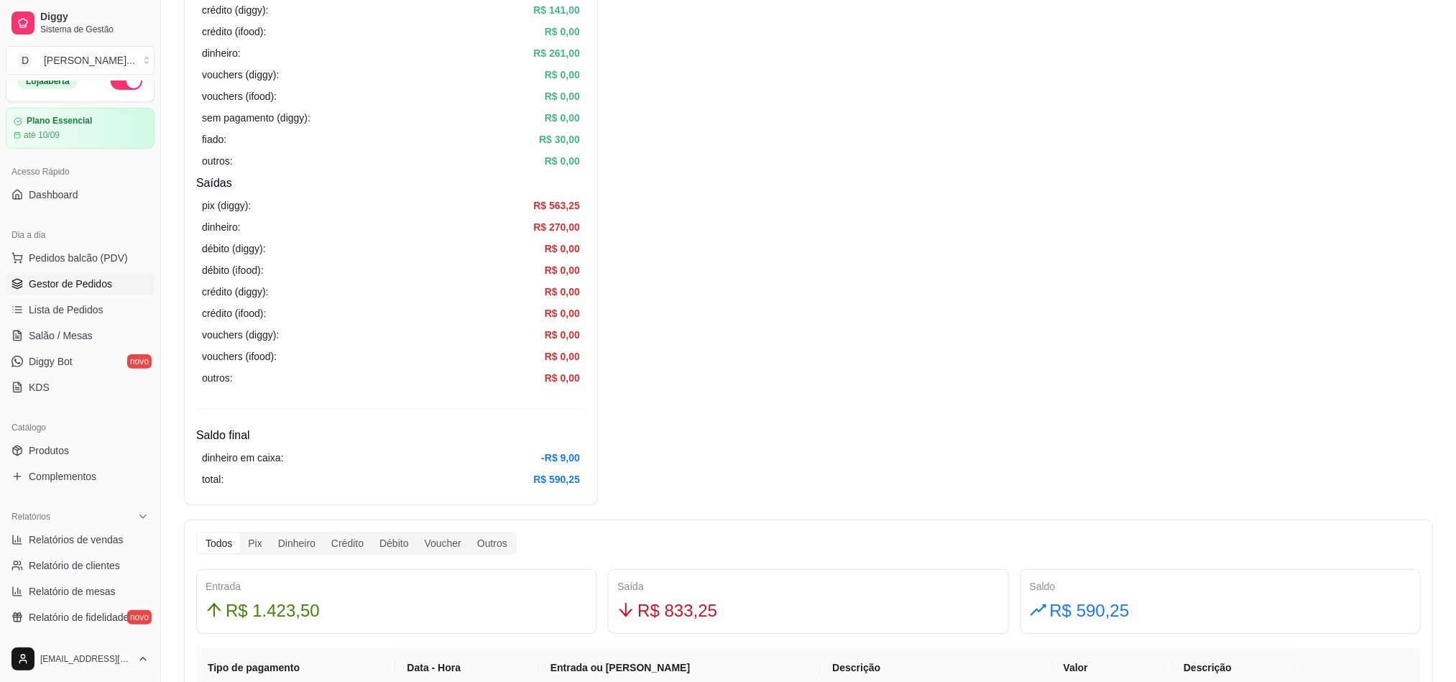
click at [70, 287] on span "Gestor de Pedidos" at bounding box center [70, 284] width 83 height 14
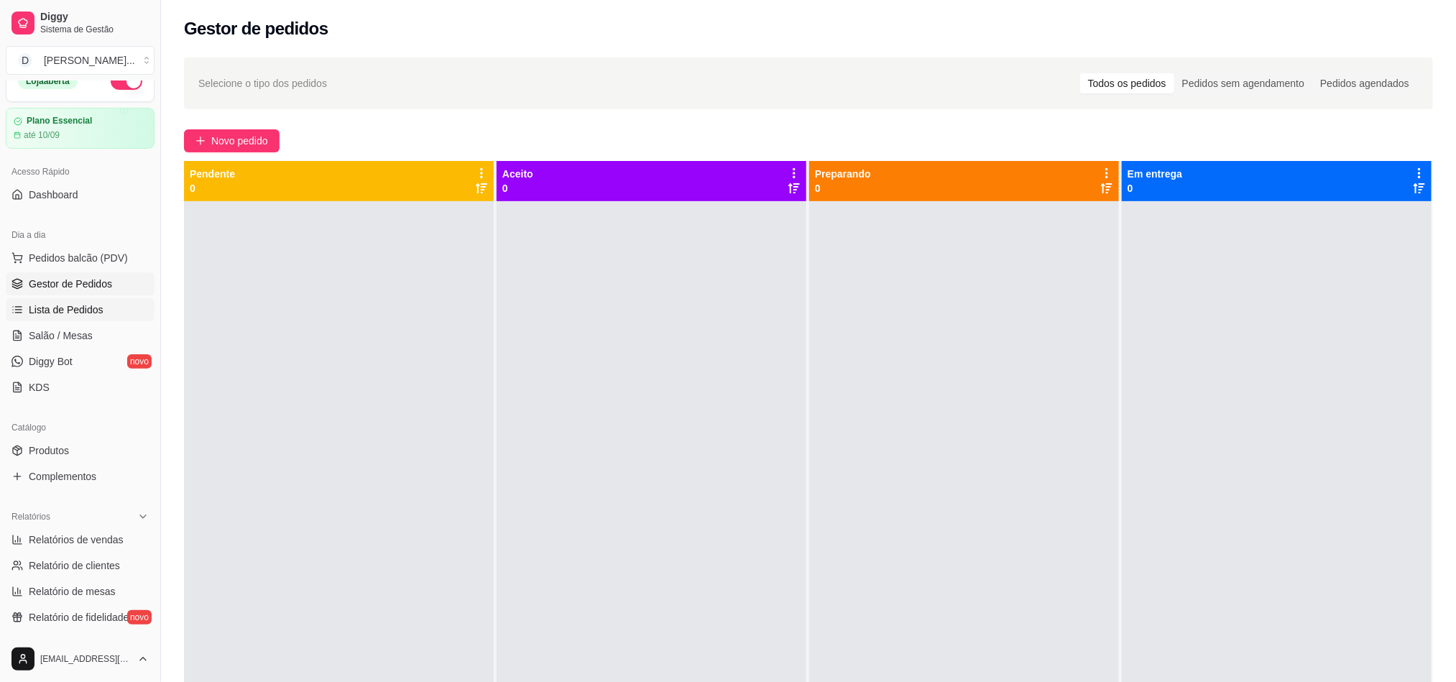
click at [39, 311] on span "Lista de Pedidos" at bounding box center [66, 310] width 75 height 14
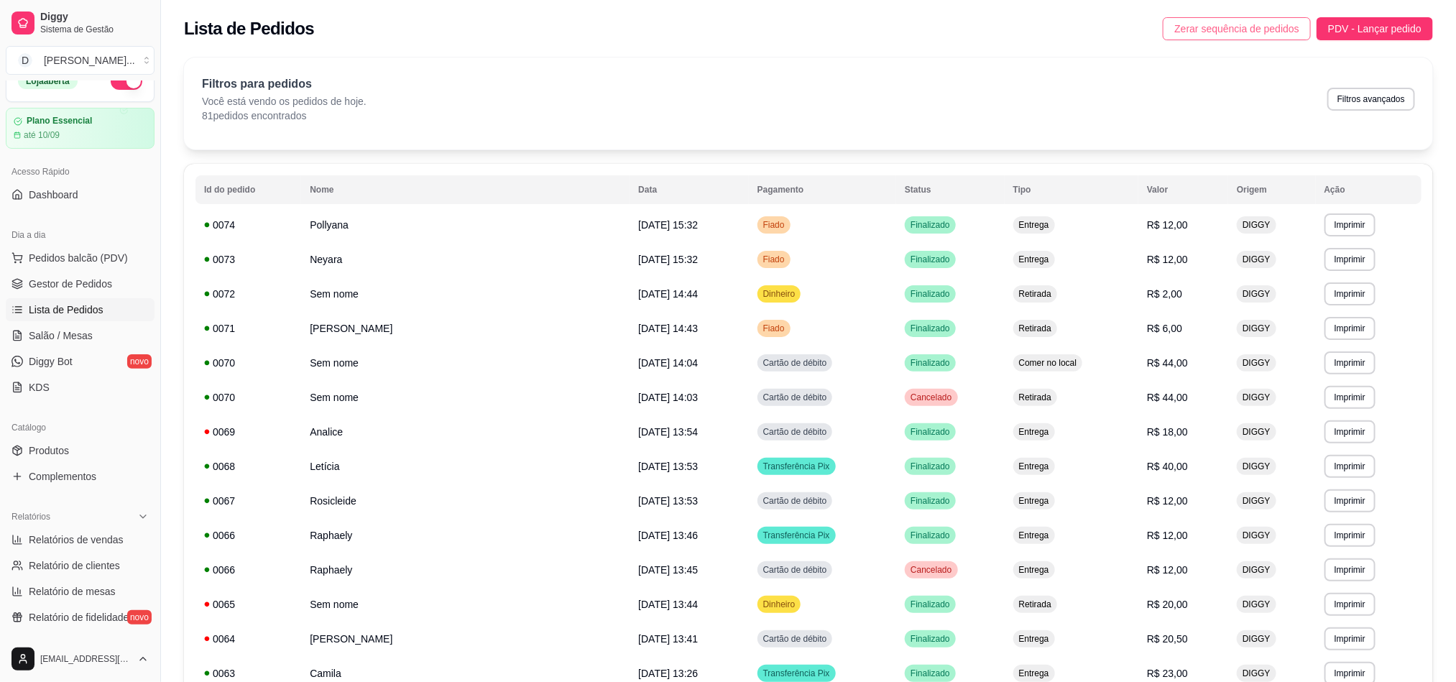
click at [1172, 24] on button "Zerar sequência de pedidos" at bounding box center [1237, 28] width 148 height 23
